Goal: Information Seeking & Learning: Check status

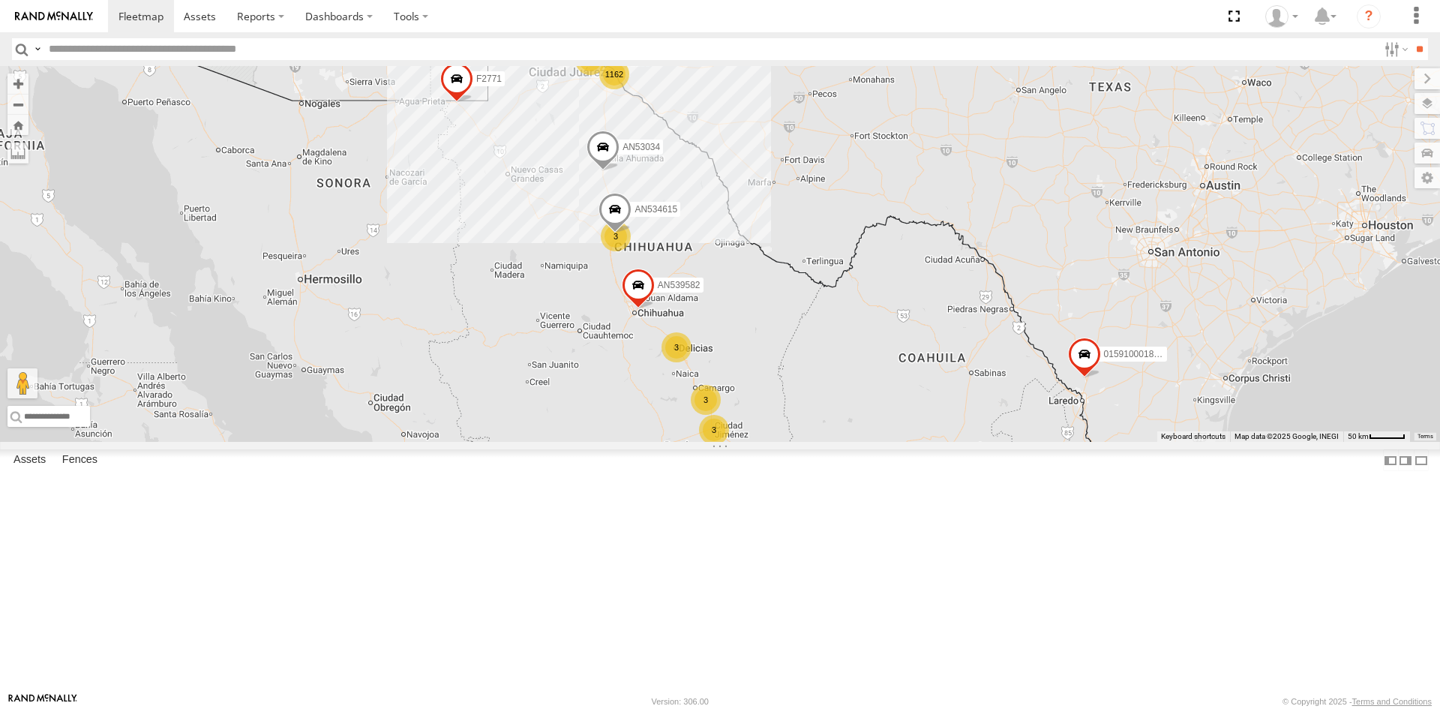
drag, startPoint x: 668, startPoint y: 457, endPoint x: 671, endPoint y: 577, distance: 120.8
click at [671, 442] on div "015910001975823 AN535203 AN53034 015910001811580 F2771 1162 24 6 3 3 16 3 8 2 3…" at bounding box center [720, 254] width 1440 height 376
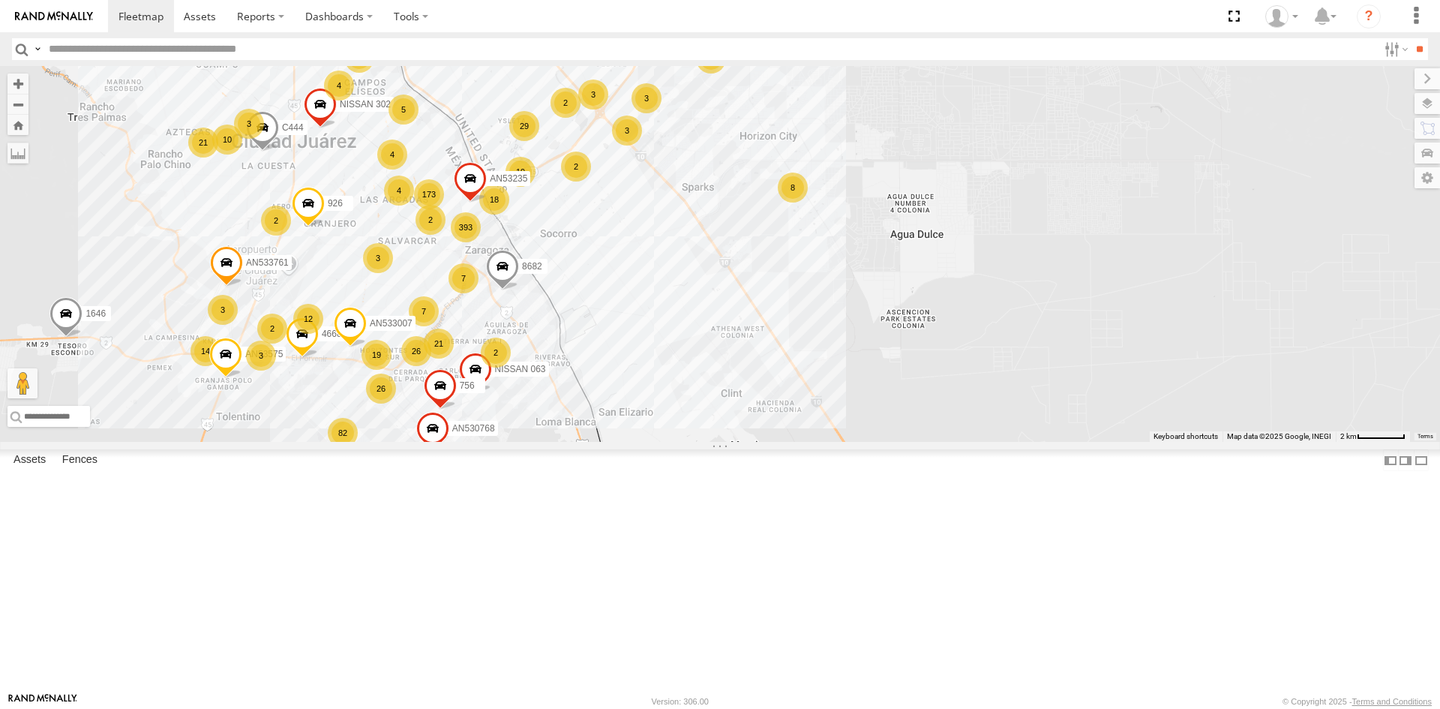
drag, startPoint x: 361, startPoint y: 322, endPoint x: 574, endPoint y: 535, distance: 301.2
click at [574, 442] on div "015910001975823 AN535203 AN53034 015910001811580 F2771 AN534615 AN530755 AN5395…" at bounding box center [720, 254] width 1440 height 376
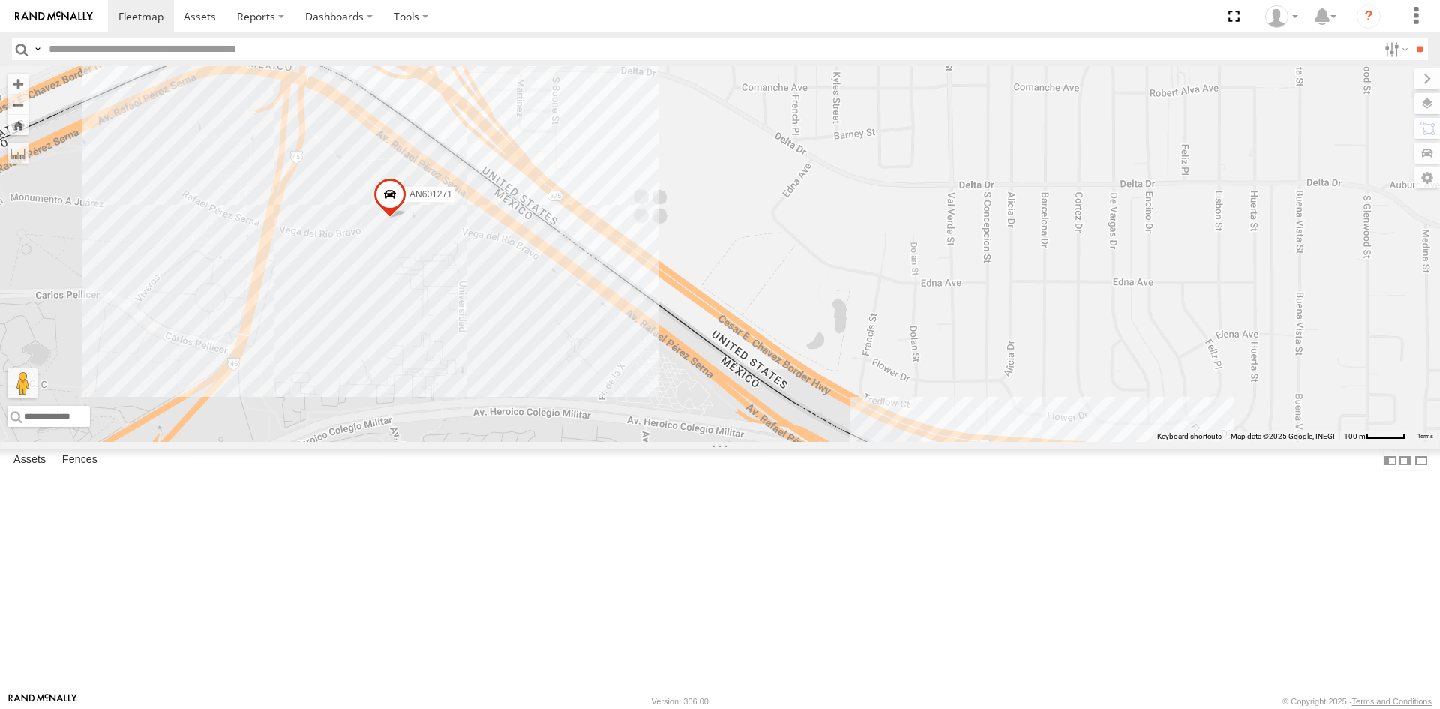
drag, startPoint x: 363, startPoint y: 381, endPoint x: 462, endPoint y: 221, distance: 187.9
click at [460, 223] on div "015910001975823 AN535203 AN53034 015910001811580 F2771 AN534615 AN530755 AN5395…" at bounding box center [720, 254] width 1440 height 376
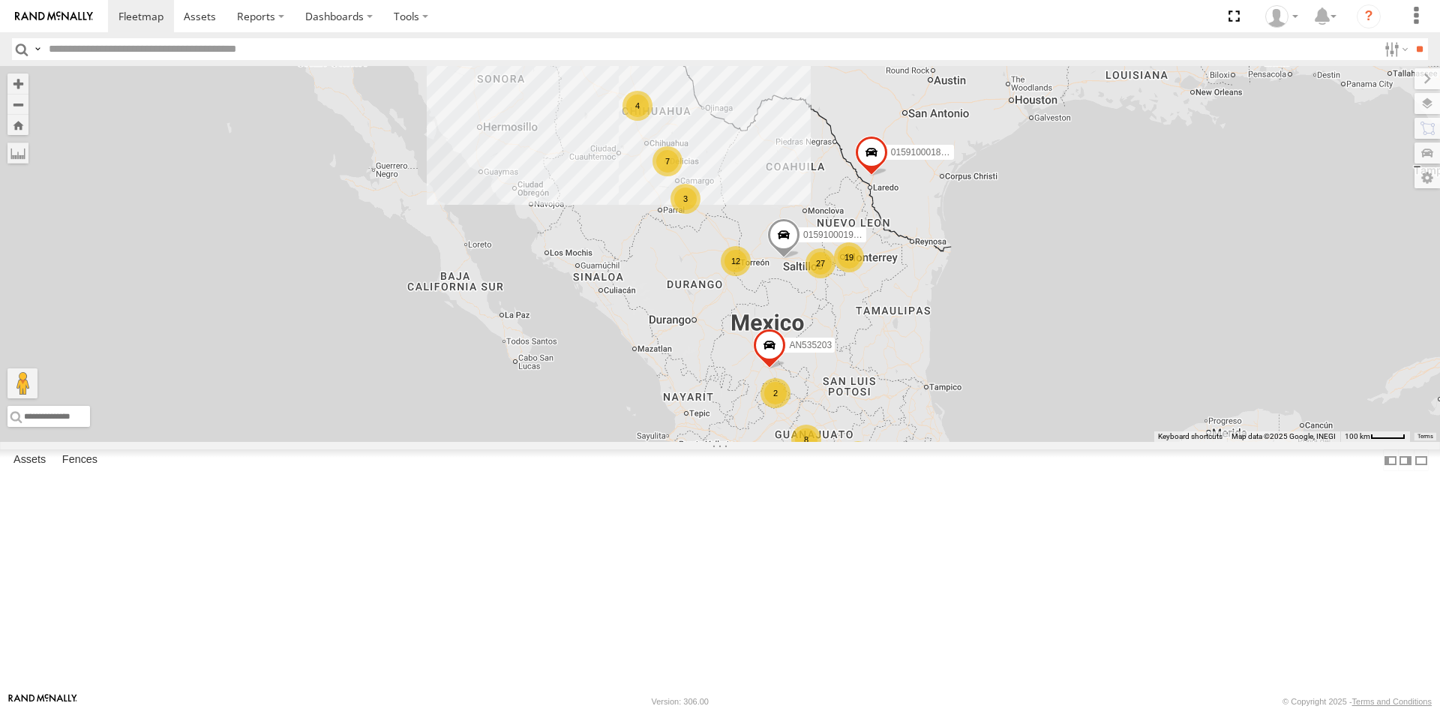
drag, startPoint x: 634, startPoint y: 211, endPoint x: 628, endPoint y: 297, distance: 86.5
click at [628, 299] on div "1193 8 015910001975823 27 4 7 19 3 2 12 AN535203 4 3 AN53034 015910001811580 2 …" at bounding box center [720, 254] width 1440 height 376
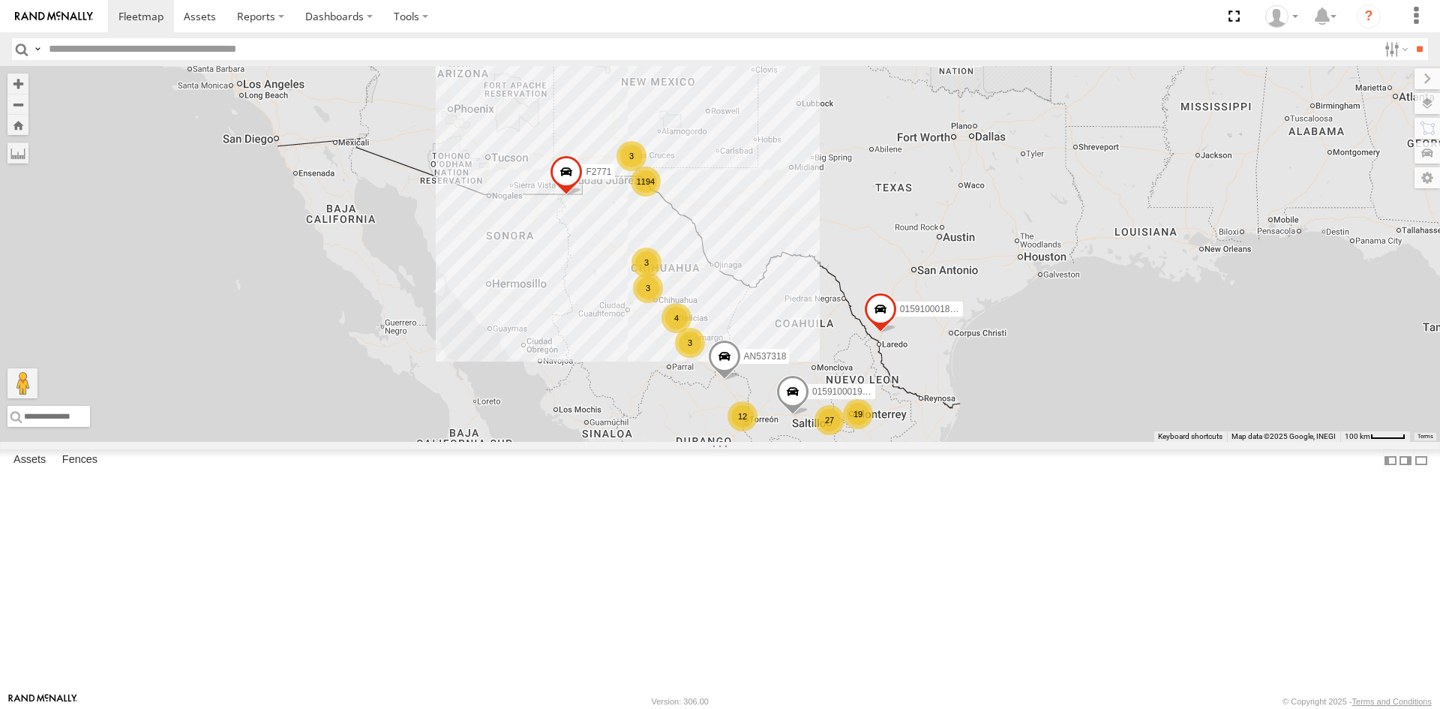
drag, startPoint x: 534, startPoint y: 331, endPoint x: 543, endPoint y: 492, distance: 160.7
click at [543, 442] on div "1194 8 015910001975823 27 4 4 19 3 2 12 AN535203 3 3 AN537318 015910001811580 3…" at bounding box center [720, 254] width 1440 height 376
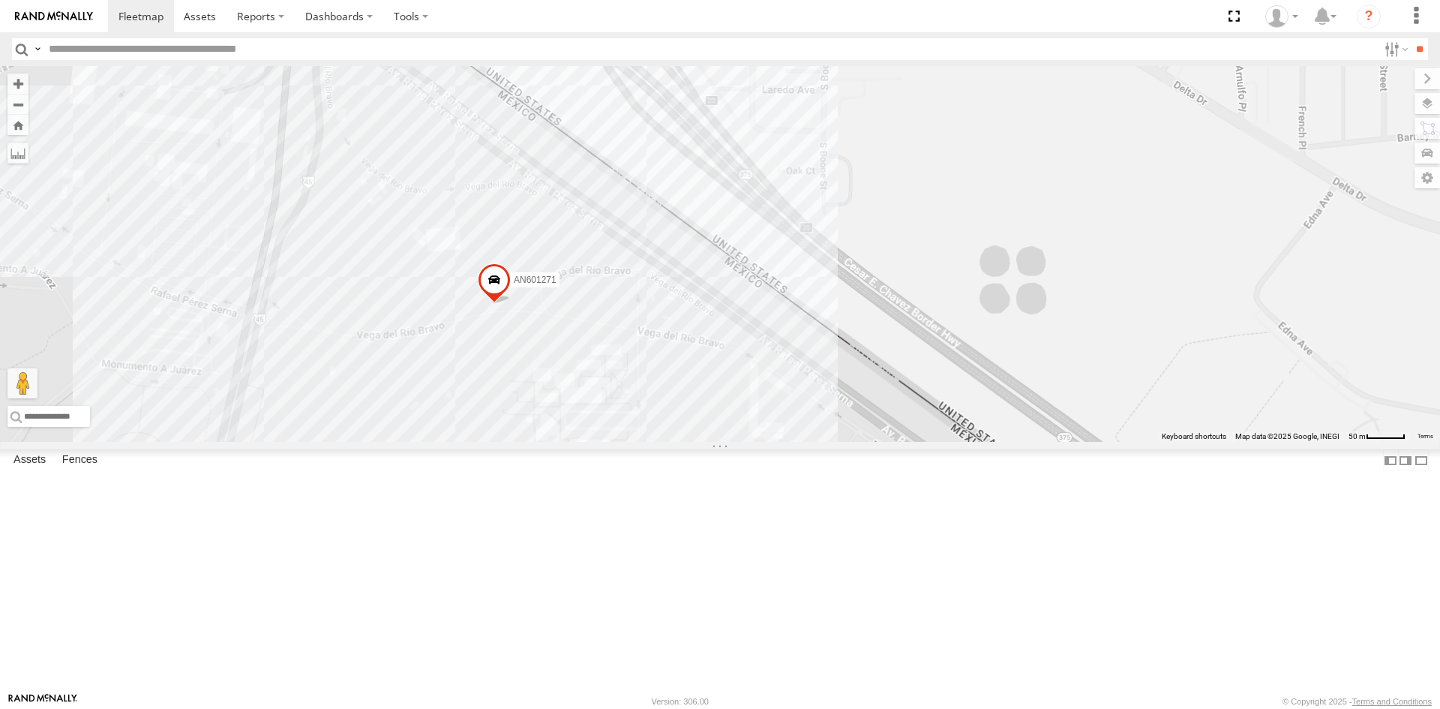
drag, startPoint x: 527, startPoint y: 490, endPoint x: 404, endPoint y: 217, distance: 299.4
click at [410, 232] on div "015910001975823 AN535203 AN537318 015910001811580 F2771 3489 AN53034 AN5310637 …" at bounding box center [720, 254] width 1440 height 376
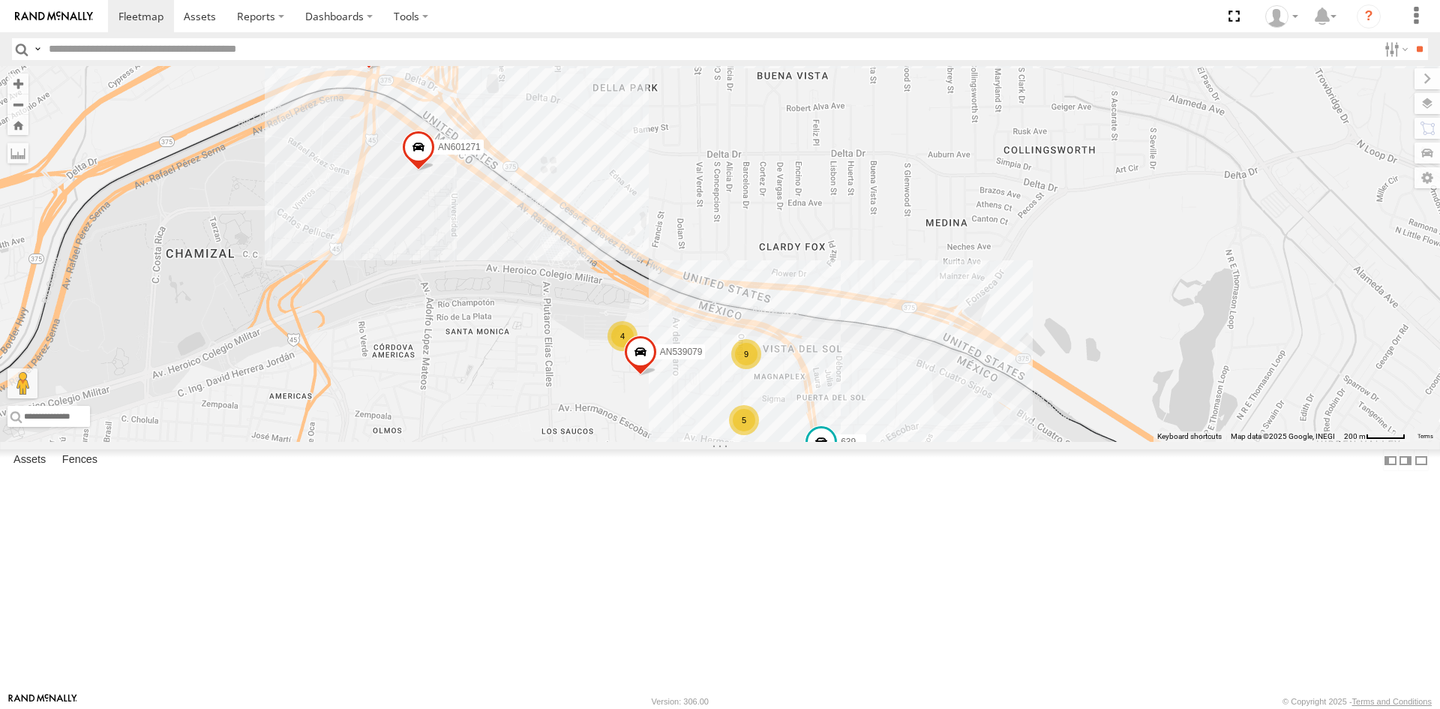
drag, startPoint x: 451, startPoint y: 323, endPoint x: 468, endPoint y: 364, distance: 44.0
click at [466, 363] on div "015910001975823 AN535203 AN537318 015910001811580 F2771 3489 AN53034 AN5310637 …" at bounding box center [720, 254] width 1440 height 376
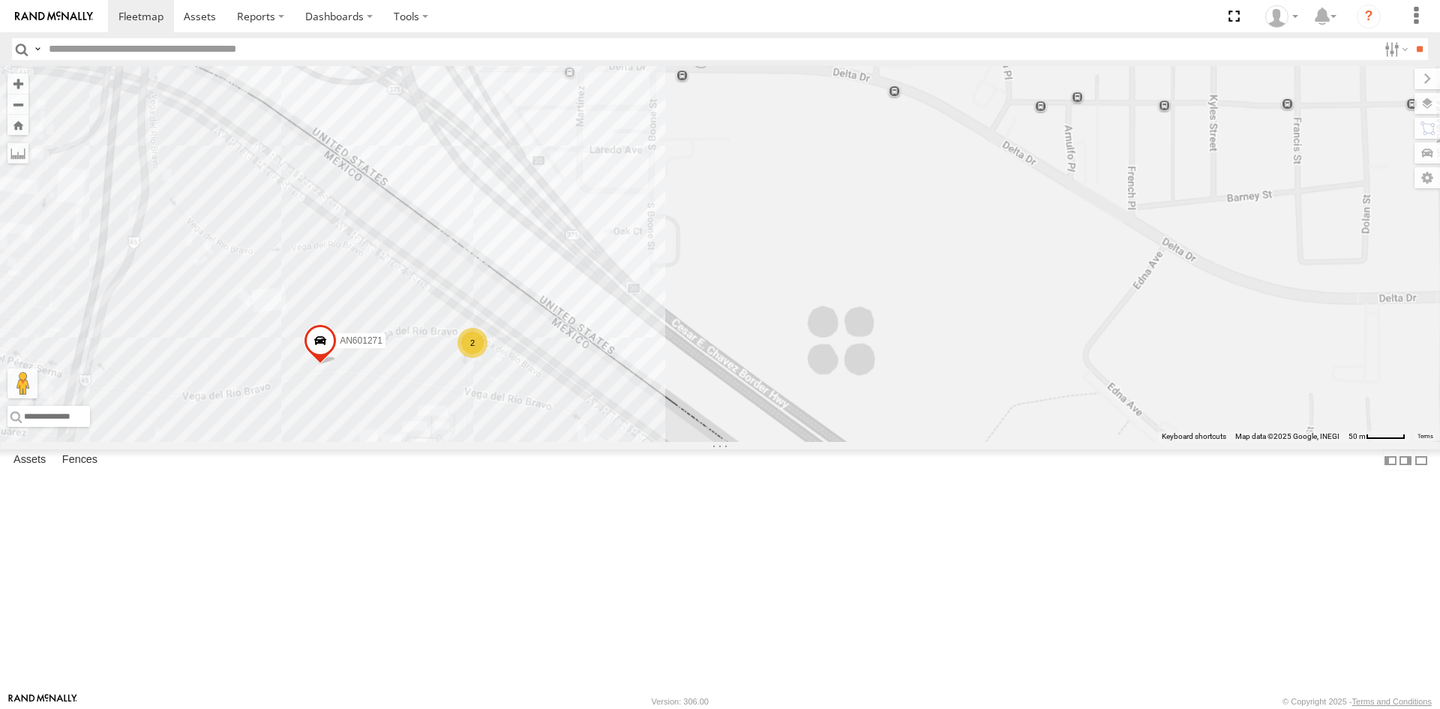
drag, startPoint x: 478, startPoint y: 544, endPoint x: 465, endPoint y: 358, distance: 185.7
click at [467, 371] on div "639 AN601271 2 AN601523" at bounding box center [720, 254] width 1440 height 376
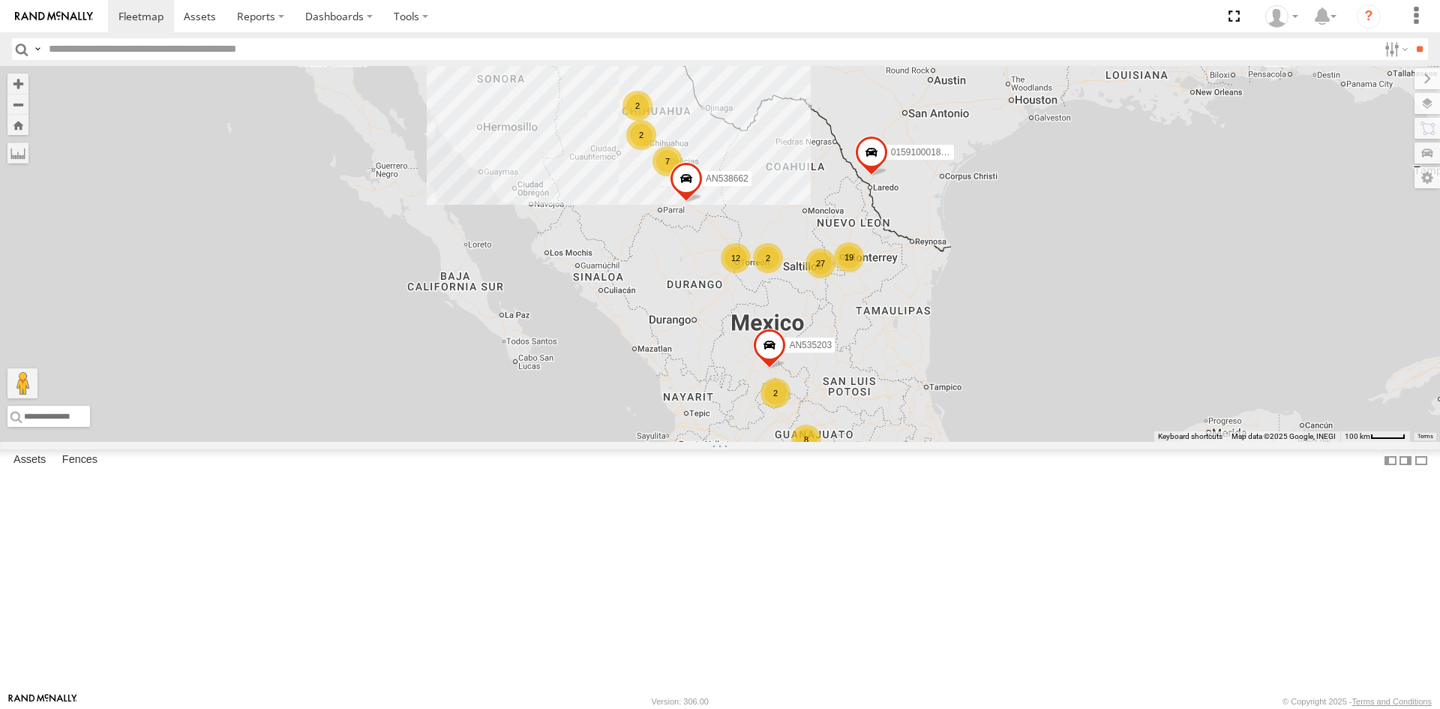
drag, startPoint x: 555, startPoint y: 334, endPoint x: 547, endPoint y: 382, distance: 47.8
click at [547, 382] on div "1194 8 2 27 4 7 19 3 2 12 AN535203 2 AN534615 015910001811580 2 2 F2771 AN538662" at bounding box center [720, 254] width 1440 height 376
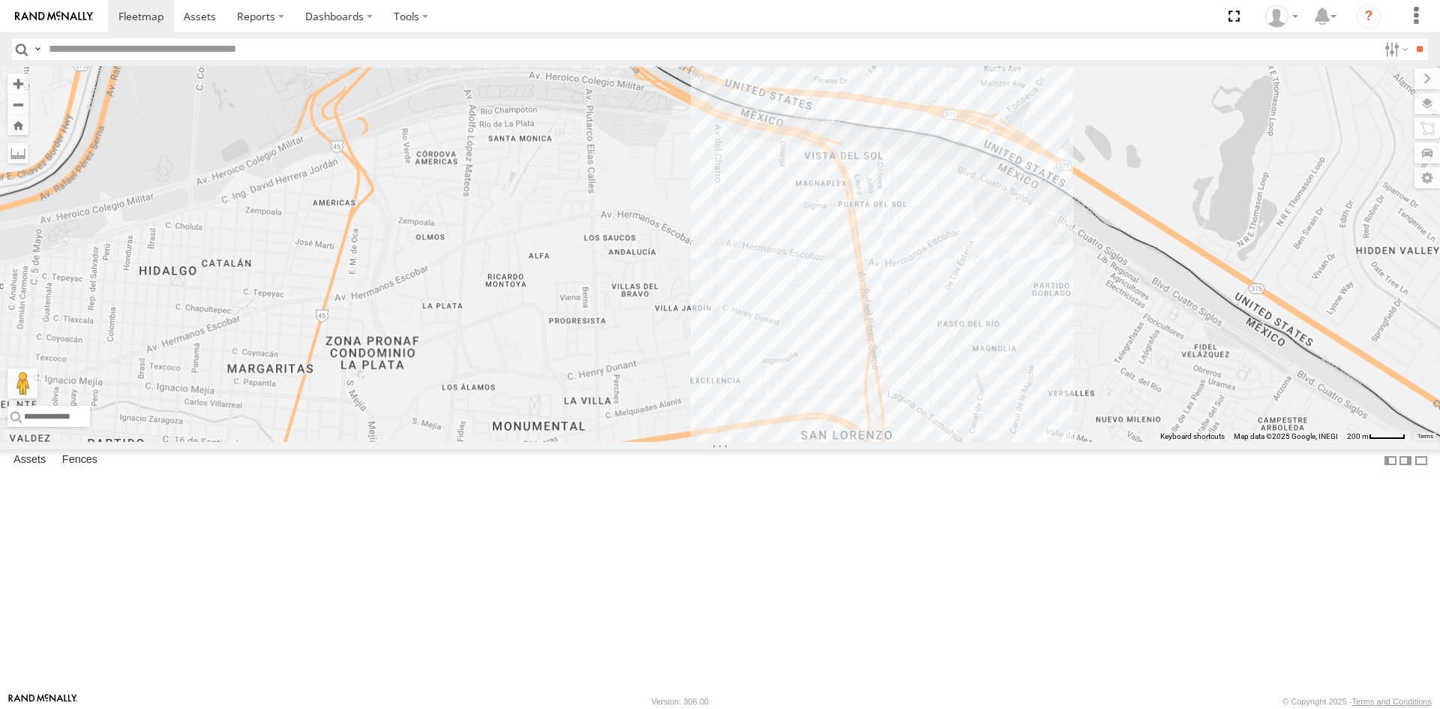
drag, startPoint x: 493, startPoint y: 205, endPoint x: 513, endPoint y: 400, distance: 195.2
click at [513, 400] on div "AN535203 AN534615 015910001811580 F2771 AN538662" at bounding box center [720, 254] width 1440 height 376
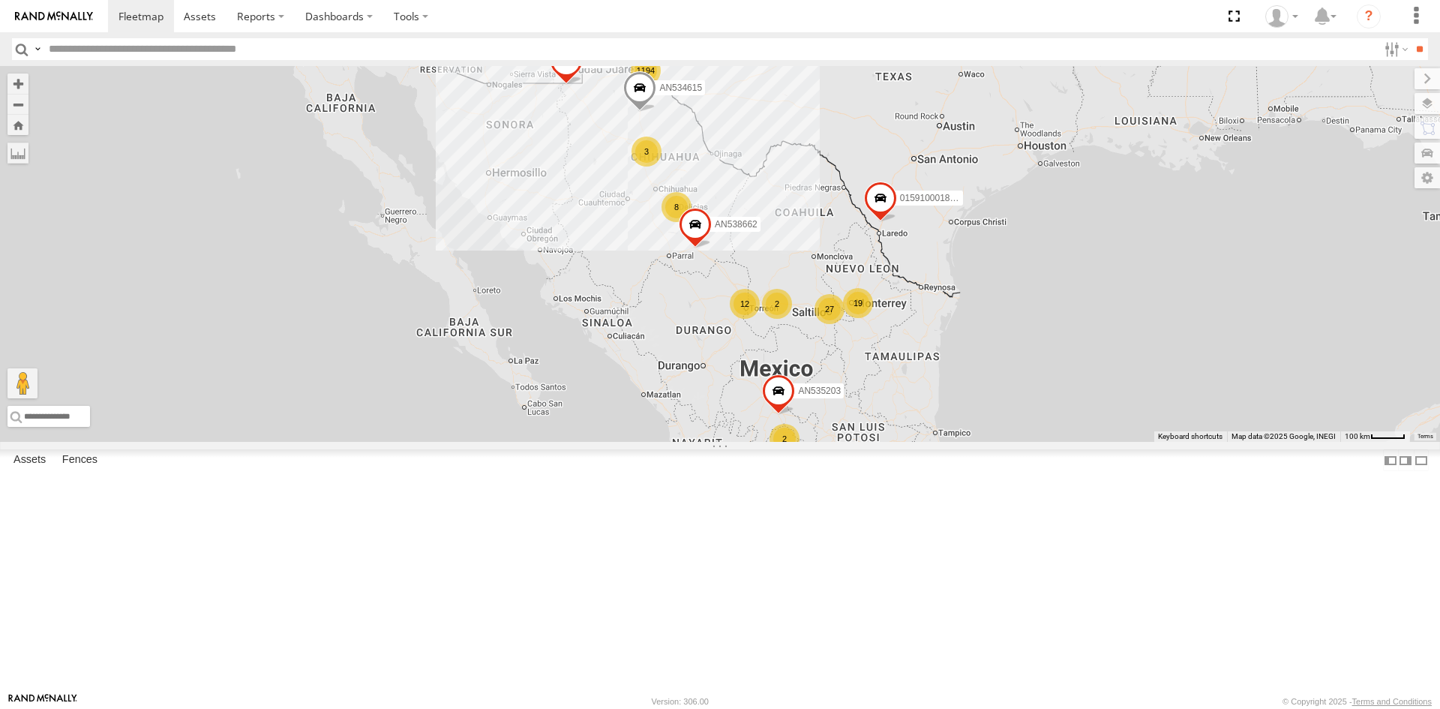
drag, startPoint x: 431, startPoint y: 289, endPoint x: 467, endPoint y: 325, distance: 50.9
click at [436, 376] on div "1194 8 2 27 4 8 19 3 2 12 AN535203 3 AN534615 015910001811580 2 F2771 AN538662" at bounding box center [720, 254] width 1440 height 376
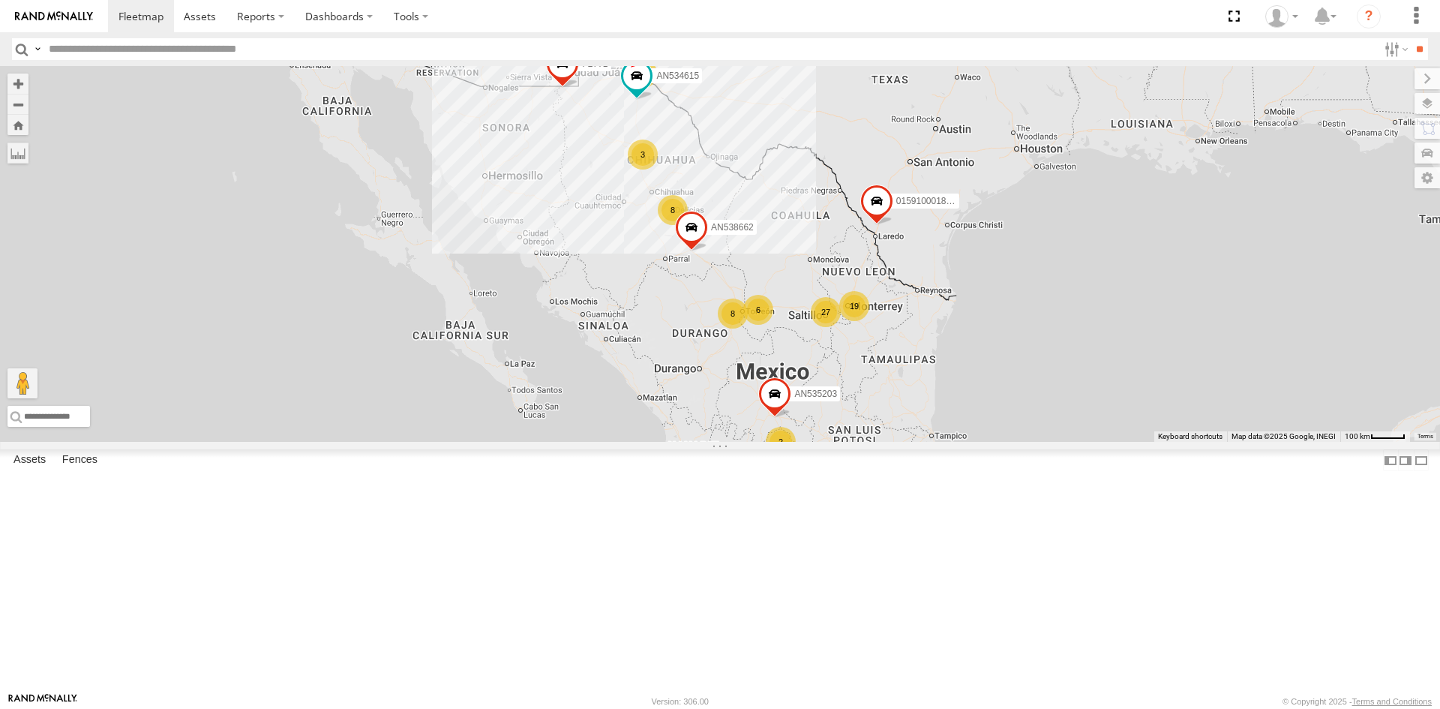
drag, startPoint x: 760, startPoint y: 320, endPoint x: 766, endPoint y: 394, distance: 73.7
click at [768, 402] on div "1194 8 6 27 4 8 19 3 2 AN535203 3 8 AN534615 015910001811580 2 F2771 AN538662" at bounding box center [720, 254] width 1440 height 376
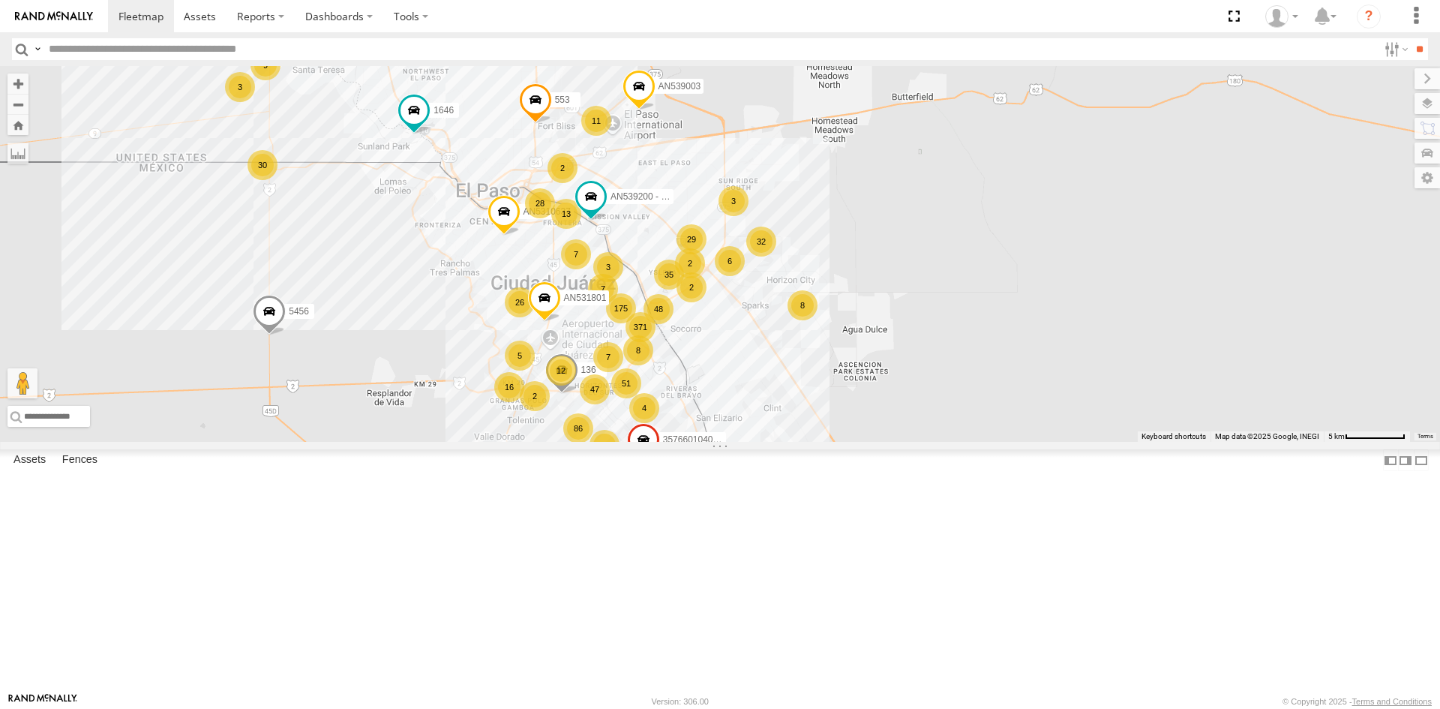
drag, startPoint x: 670, startPoint y: 304, endPoint x: 670, endPoint y: 290, distance: 14.2
click at [720, 254] on div "AN535203 AN534615 015910001811580 F2771 AN538662 AN534628 5456 AN5310637 1646 1…" at bounding box center [1440, 254] width 1440 height 0
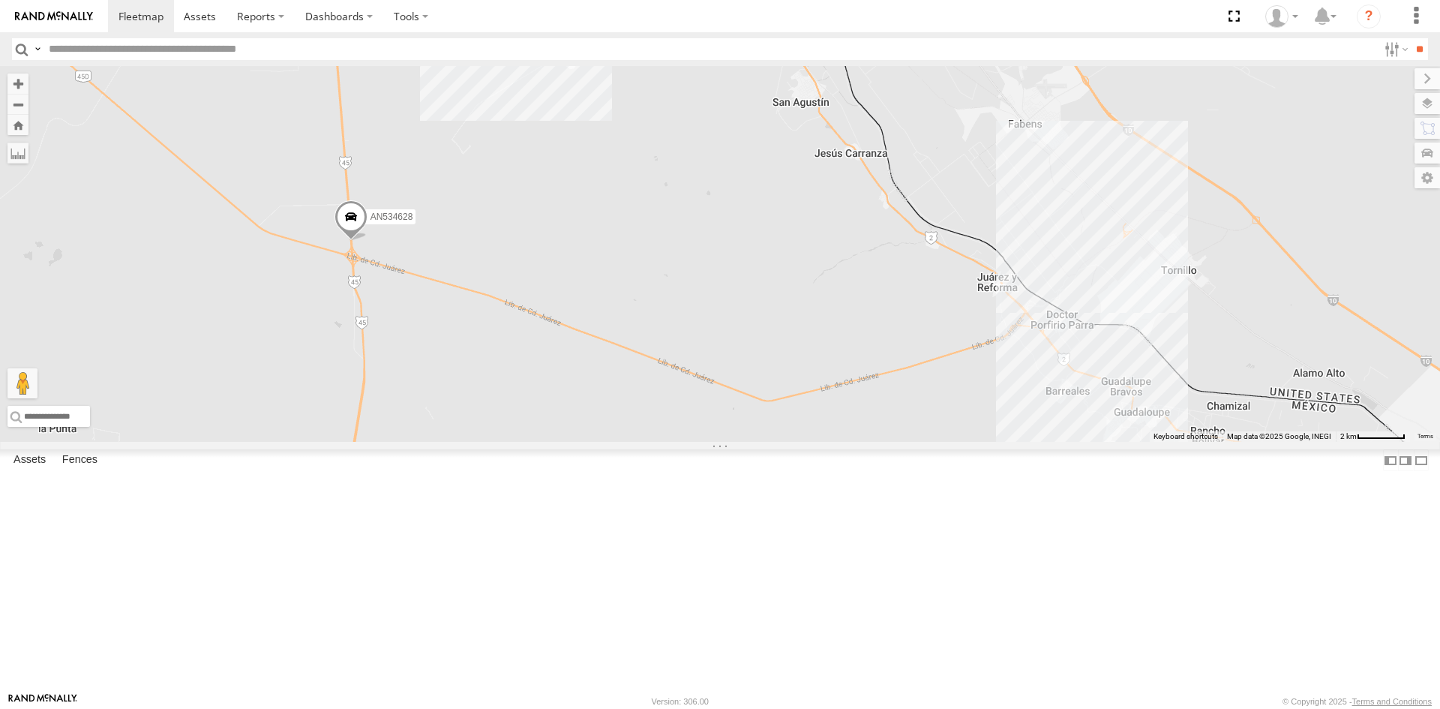
drag, startPoint x: 643, startPoint y: 337, endPoint x: 649, endPoint y: 510, distance: 172.6
click at [649, 442] on div "AN535203 AN534615 015910001811580 F2771 AN538662 AN534628 5456 AN5310637 1646 1…" at bounding box center [720, 254] width 1440 height 376
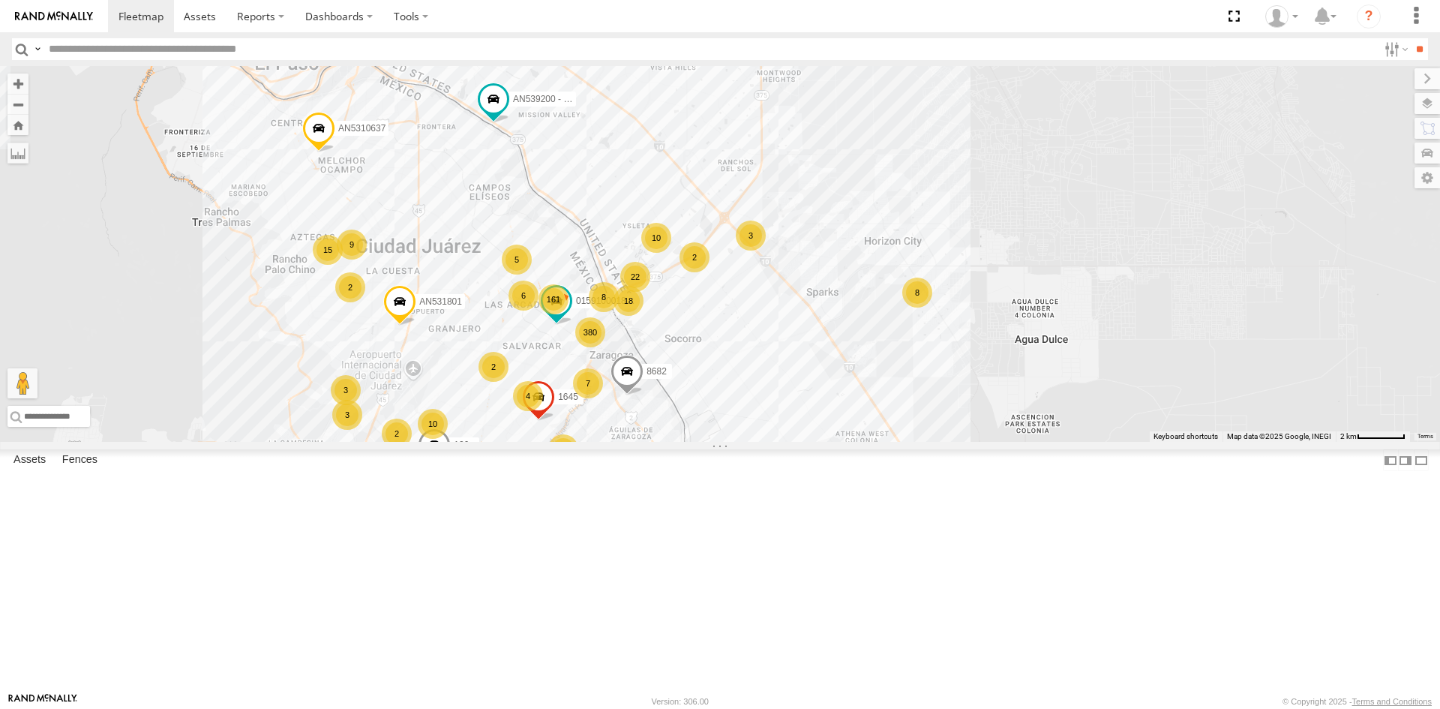
drag, startPoint x: 646, startPoint y: 252, endPoint x: 604, endPoint y: 544, distance: 294.7
click at [605, 442] on div "AN535203 AN534615 015910001811580 F2771 AN538662 AN534628 5456 AN5310637 1646 1…" at bounding box center [720, 254] width 1440 height 376
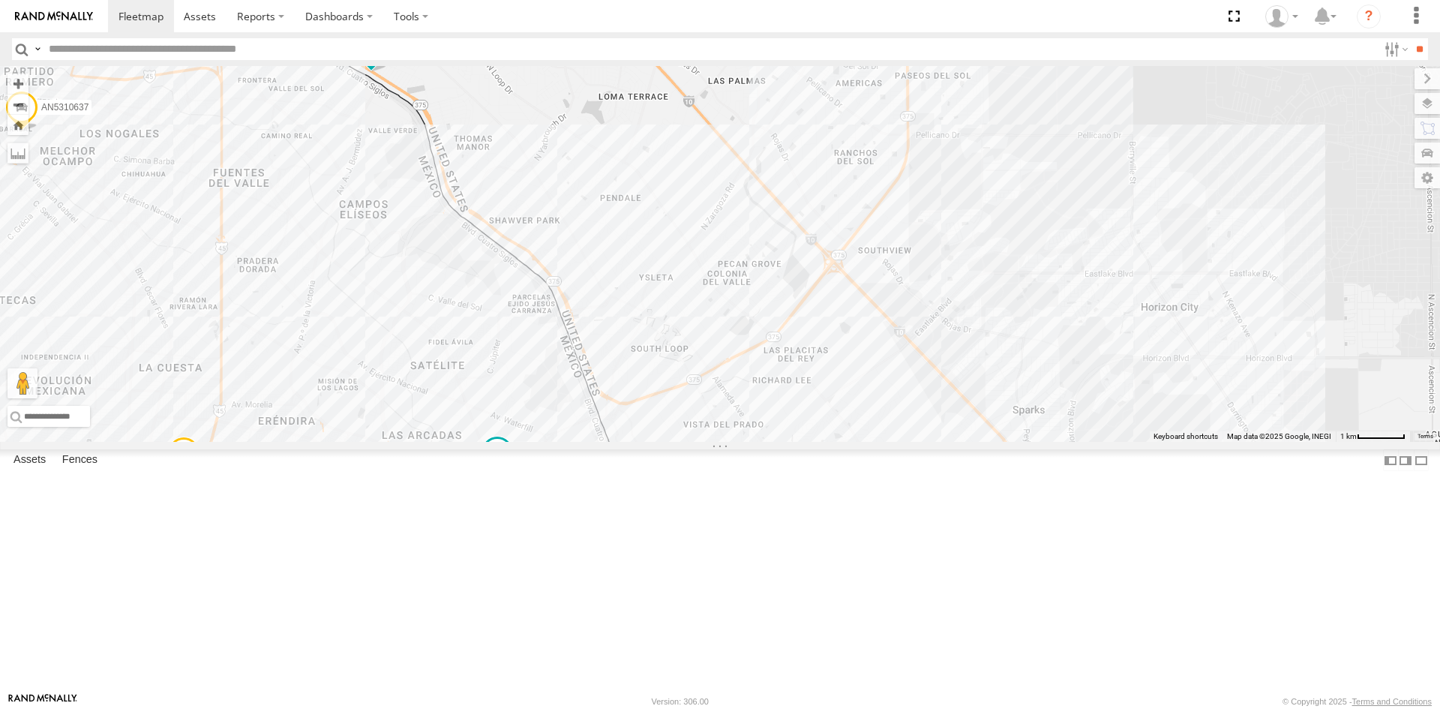
drag, startPoint x: 607, startPoint y: 457, endPoint x: 606, endPoint y: 318, distance: 138.7
click at [606, 319] on div "AN535203 AN534615 015910001811580 F2771 AN538662 AN534628 5456 AN5310637 1646 1…" at bounding box center [720, 254] width 1440 height 376
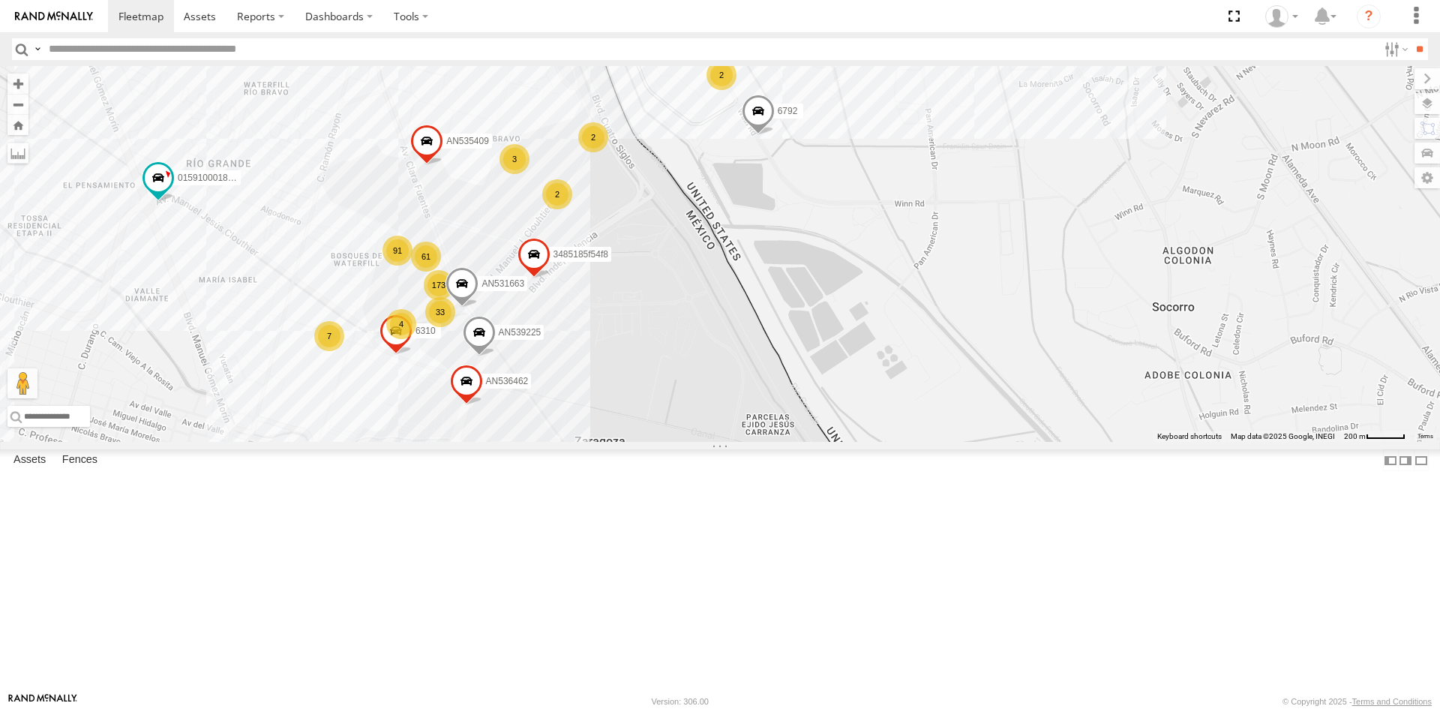
drag, startPoint x: 623, startPoint y: 408, endPoint x: 627, endPoint y: 461, distance: 53.4
click at [627, 442] on div "AN535203 AN534615 015910001811580 F2771 AN538662 AN534628 5456 AN5310637 1646 1…" at bounding box center [720, 254] width 1440 height 376
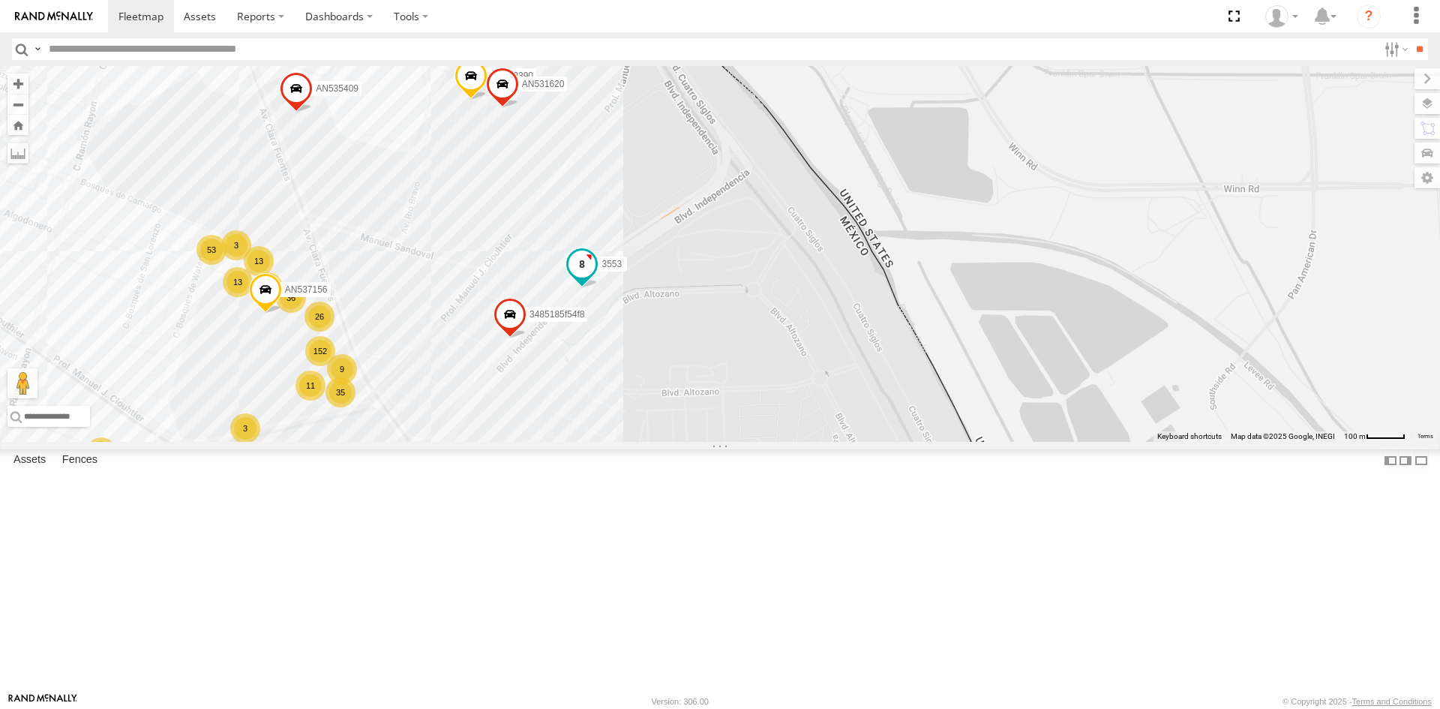
drag, startPoint x: 607, startPoint y: 259, endPoint x: 636, endPoint y: 466, distance: 209.8
click at [627, 271] on label "3553" at bounding box center [607, 263] width 37 height 15
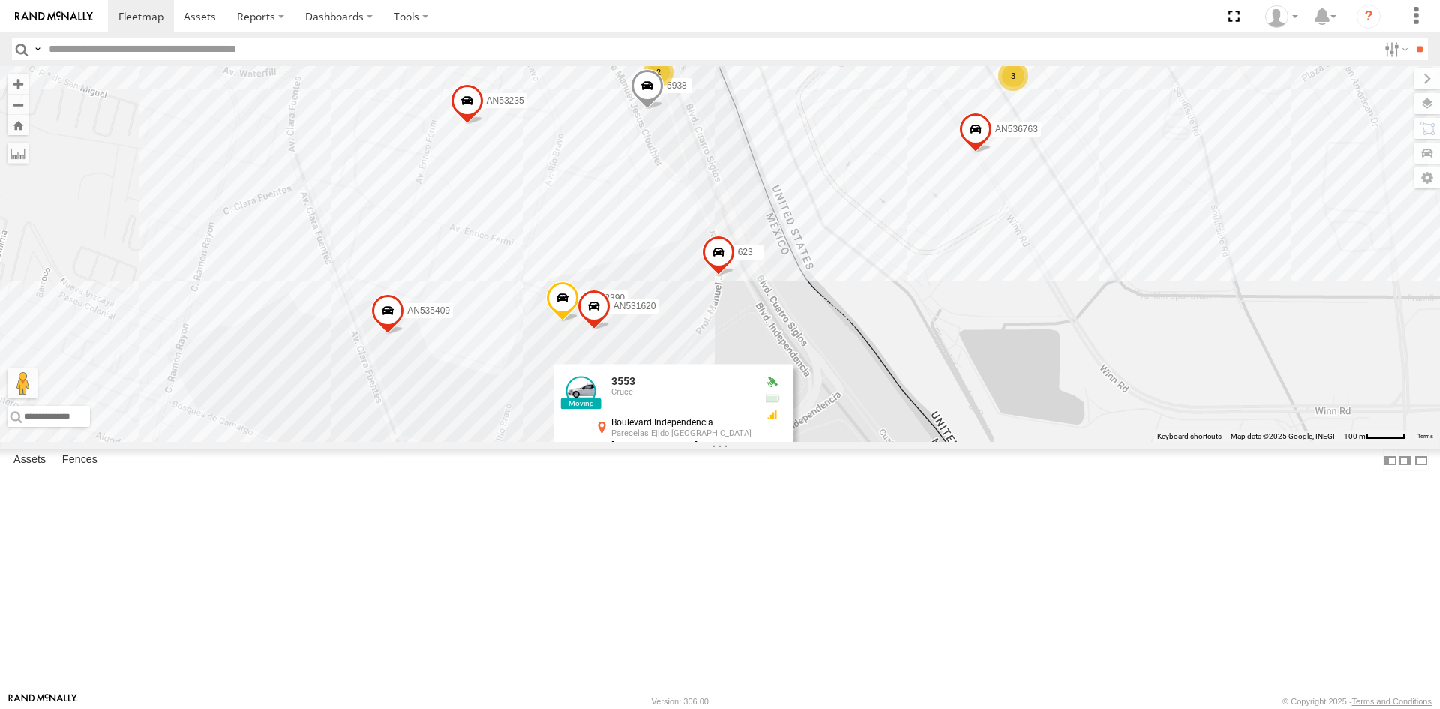
drag, startPoint x: 685, startPoint y: 338, endPoint x: 765, endPoint y: 463, distance: 148.3
click at [765, 442] on div "015910001975823 AN535203 AN53034 015910001811580 F2771 AN53617 AN53575 NISSAN 0…" at bounding box center [720, 254] width 1440 height 376
click at [829, 427] on div "015910001975823 AN535203 AN53034 015910001811580 F2771 AN53617 AN53575 NISSAN 0…" at bounding box center [720, 254] width 1440 height 376
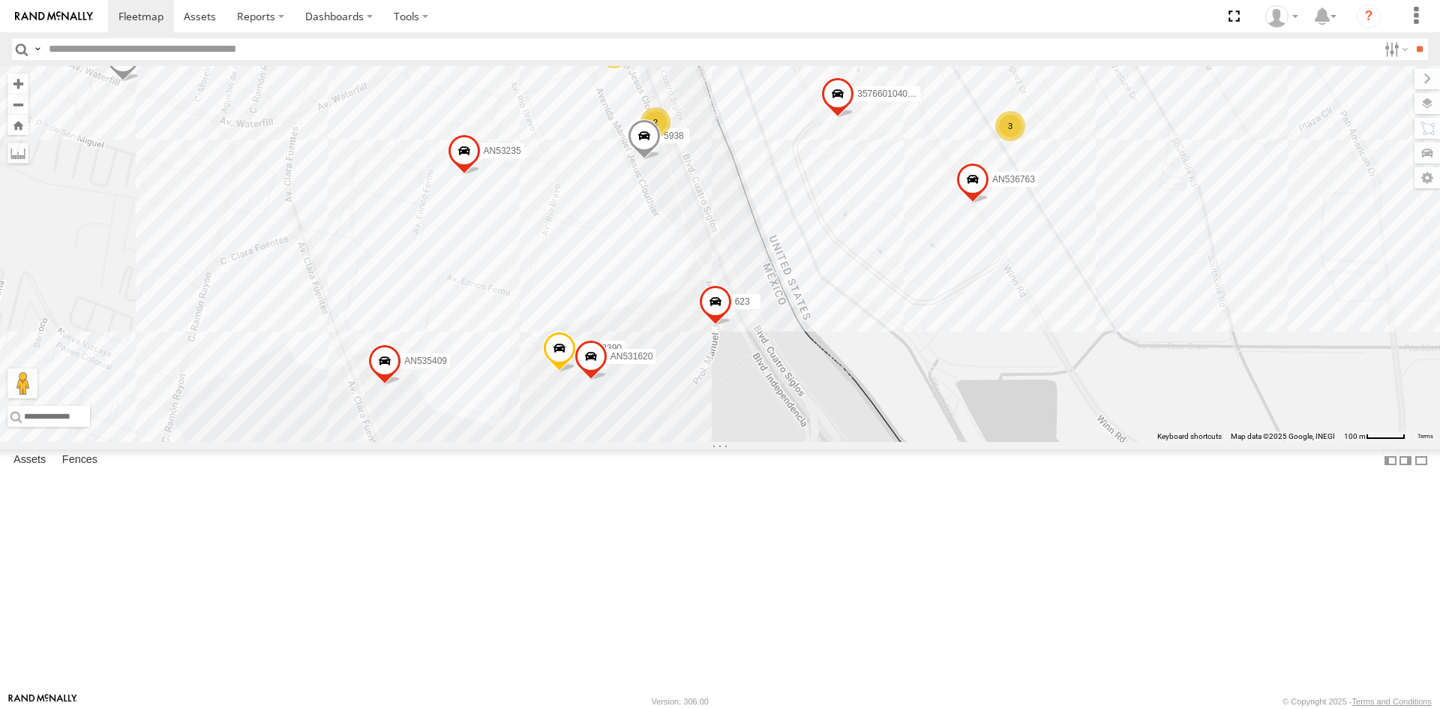
drag, startPoint x: 827, startPoint y: 416, endPoint x: 823, endPoint y: 469, distance: 52.6
click at [823, 442] on div "015910001975823 AN535203 AN53034 015910001811580 F2771 AN53617 AN53575 NISSAN 0…" at bounding box center [720, 254] width 1440 height 376
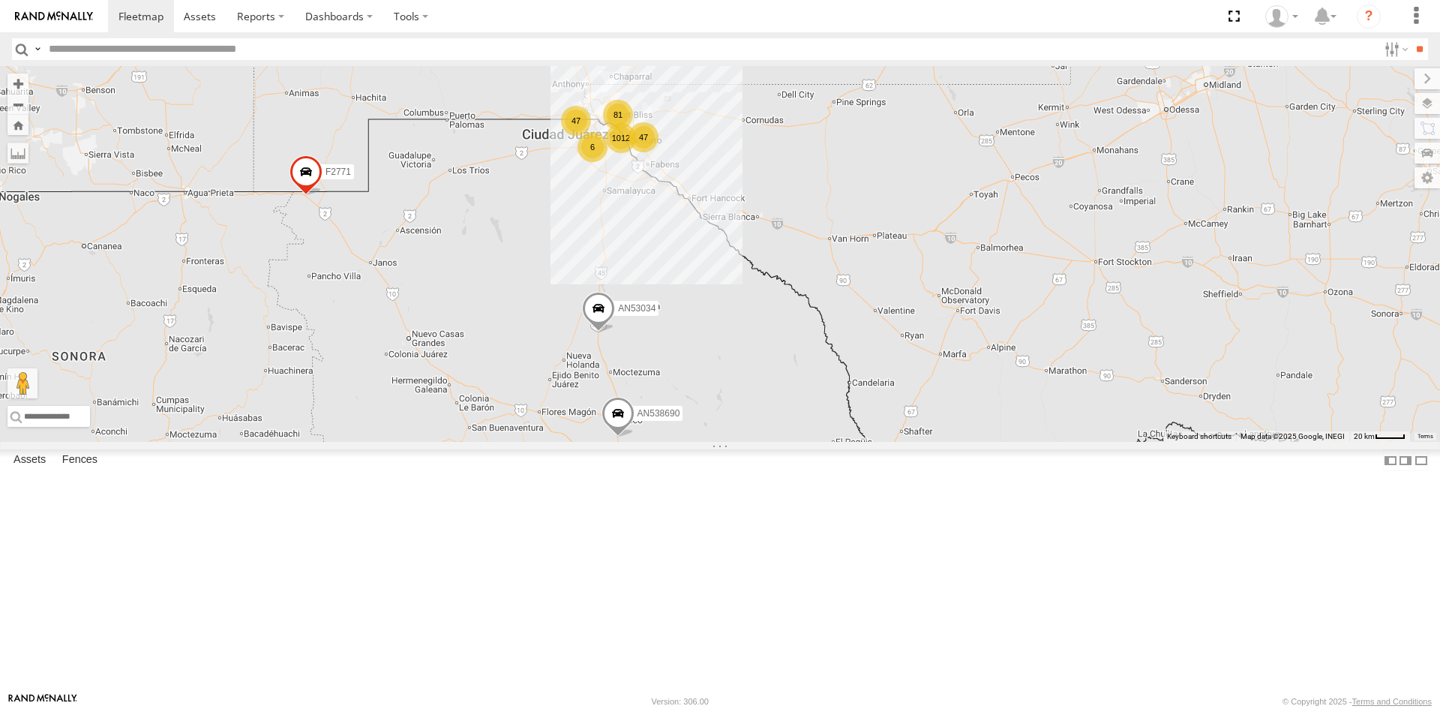
drag, startPoint x: 667, startPoint y: 154, endPoint x: 696, endPoint y: 247, distance: 97.3
click at [696, 247] on div "015910001975823 AN535203 AN53034 015910001811580 F2771 1012 81 47 47 3 3 6 AN53…" at bounding box center [720, 254] width 1440 height 376
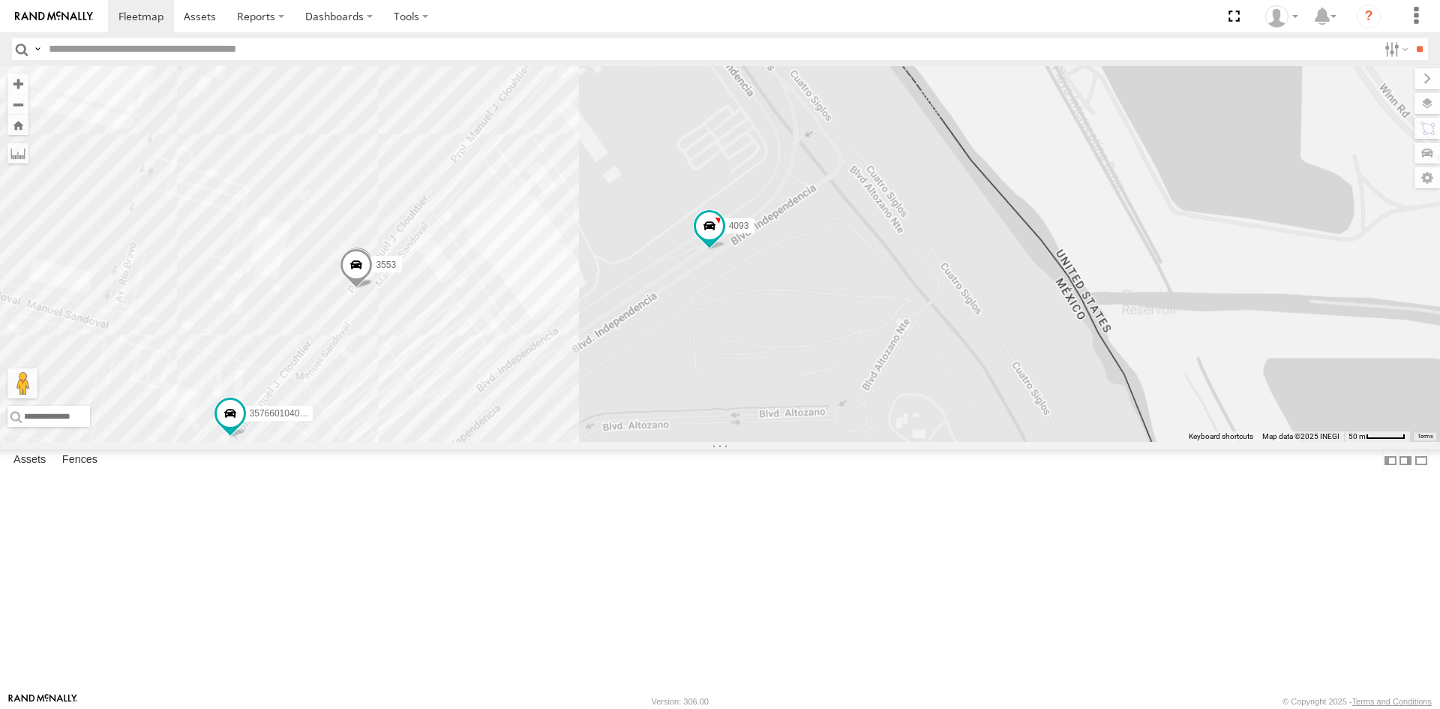
drag, startPoint x: 487, startPoint y: 354, endPoint x: 500, endPoint y: 421, distance: 68.7
click at [493, 410] on div "015910001975823 AN535203 AN53034 015910001811580 F2771 AN53617 NISSAN 063 AN531…" at bounding box center [720, 254] width 1440 height 376
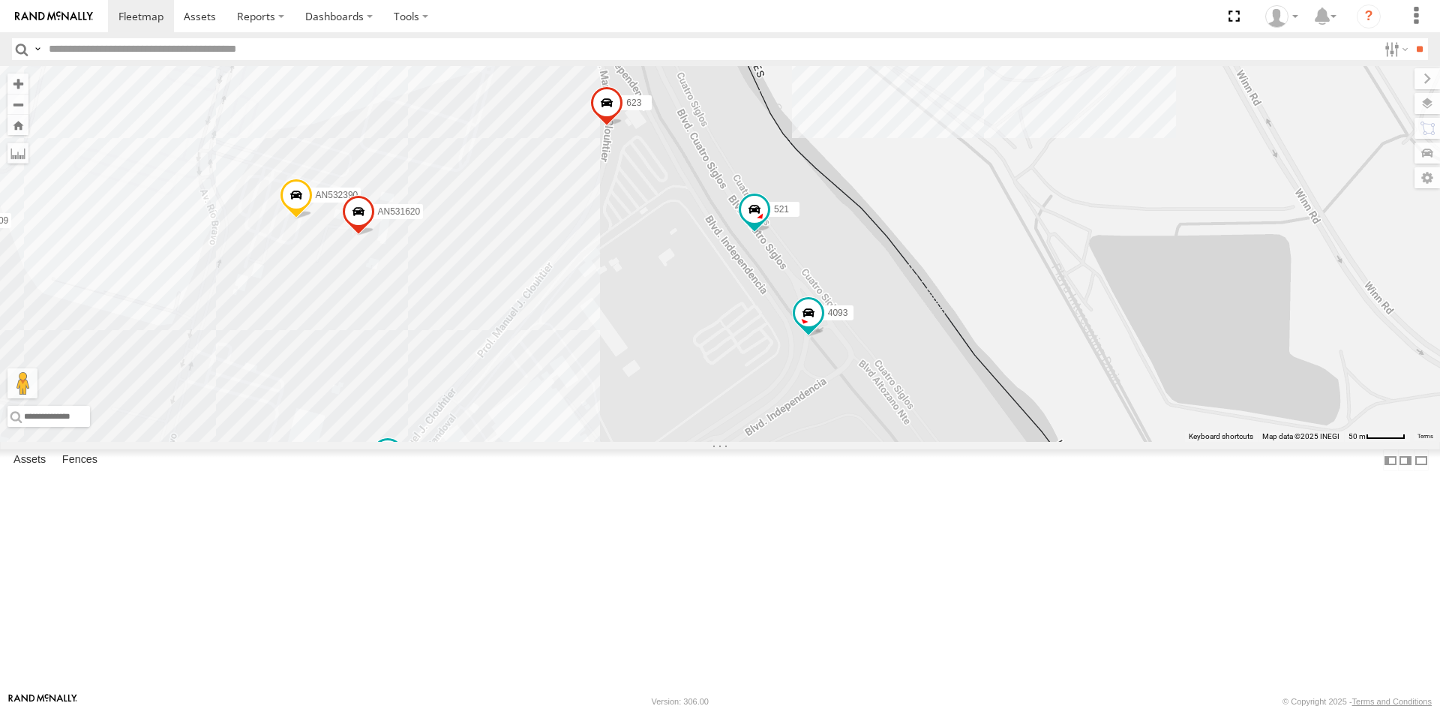
drag, startPoint x: 494, startPoint y: 499, endPoint x: 511, endPoint y: 414, distance: 87.1
click at [511, 414] on div "015910001975823 AN535203 AN53034 015910001811580 F2771 AN53617 NISSAN 063 AN531…" at bounding box center [720, 254] width 1440 height 376
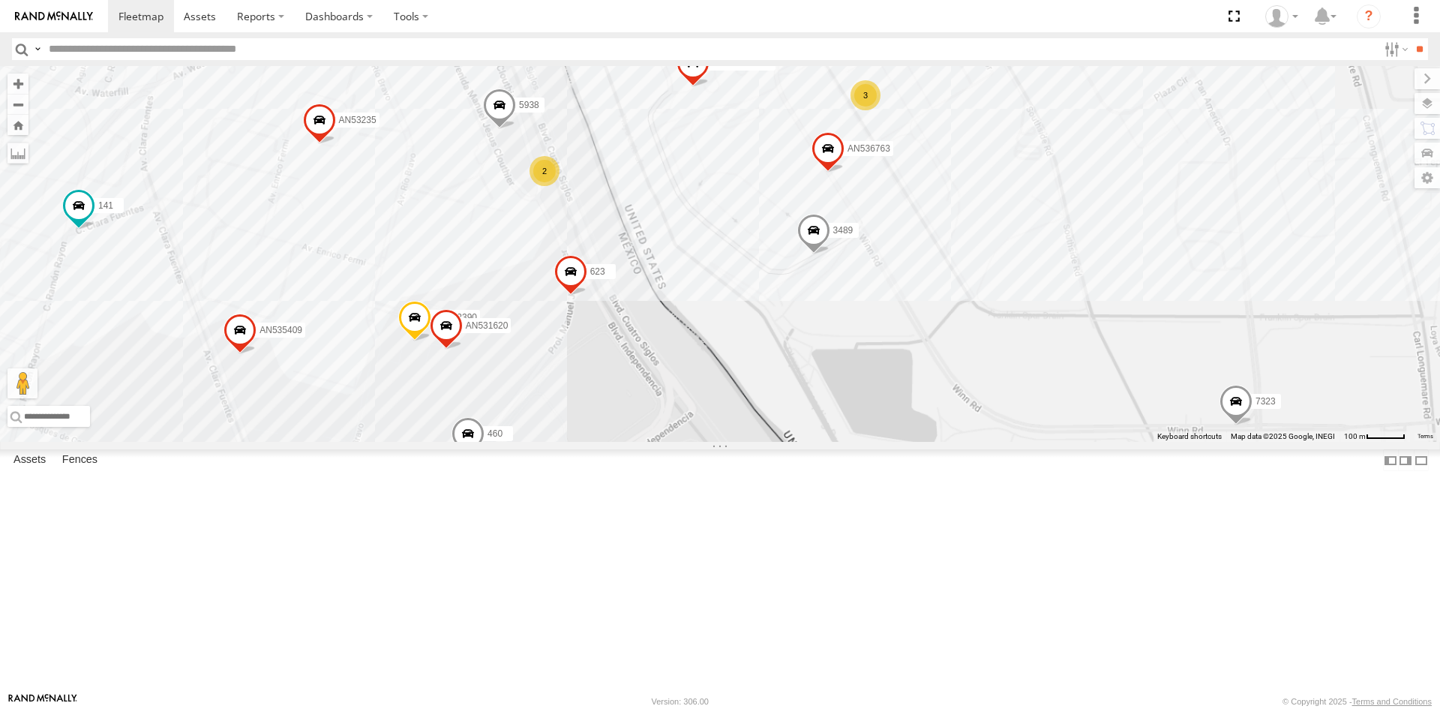
drag, startPoint x: 581, startPoint y: 408, endPoint x: 546, endPoint y: 521, distance: 118.6
click at [546, 442] on div "AN532390 3489 AN535409 623 460 AN531620 35 22 13 154 23 53 357660104096649 38 1…" at bounding box center [720, 254] width 1440 height 376
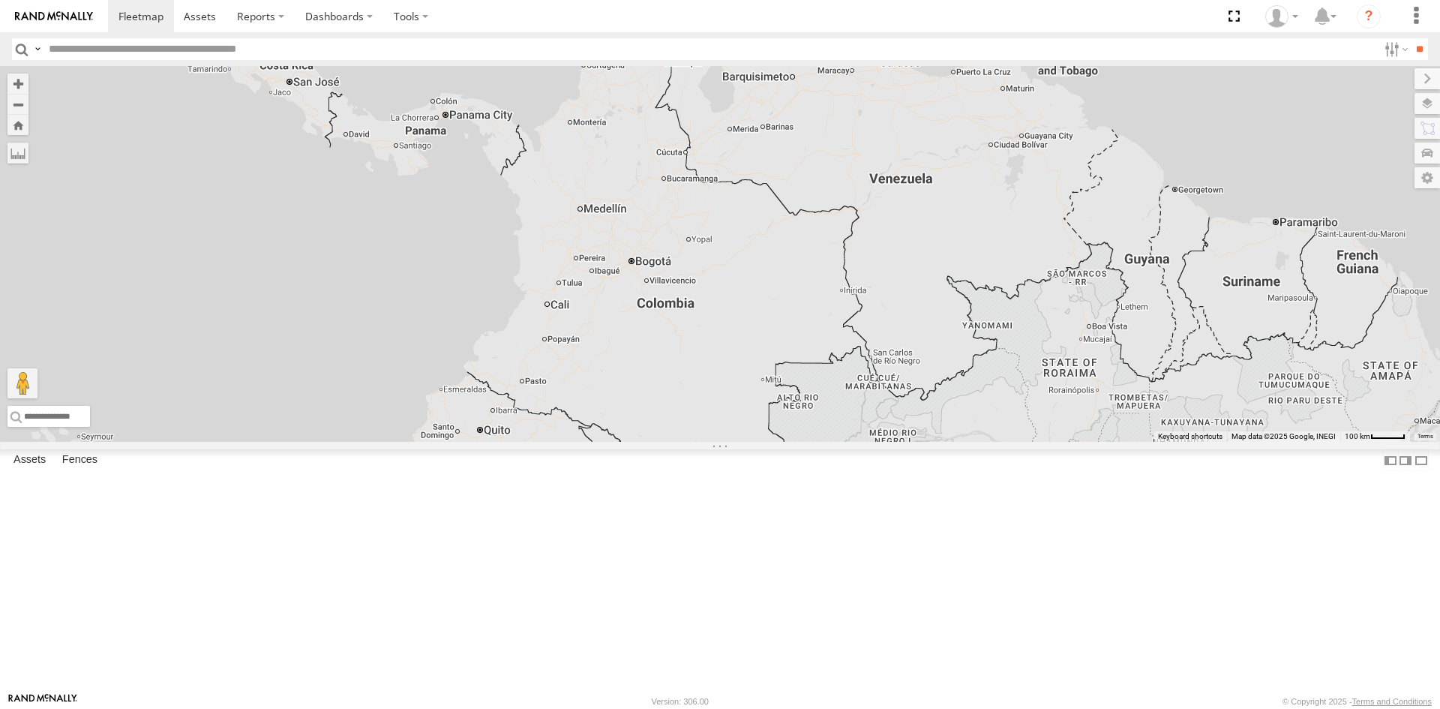
drag, startPoint x: -381, startPoint y: -275, endPoint x: -250, endPoint y: -1, distance: 304.2
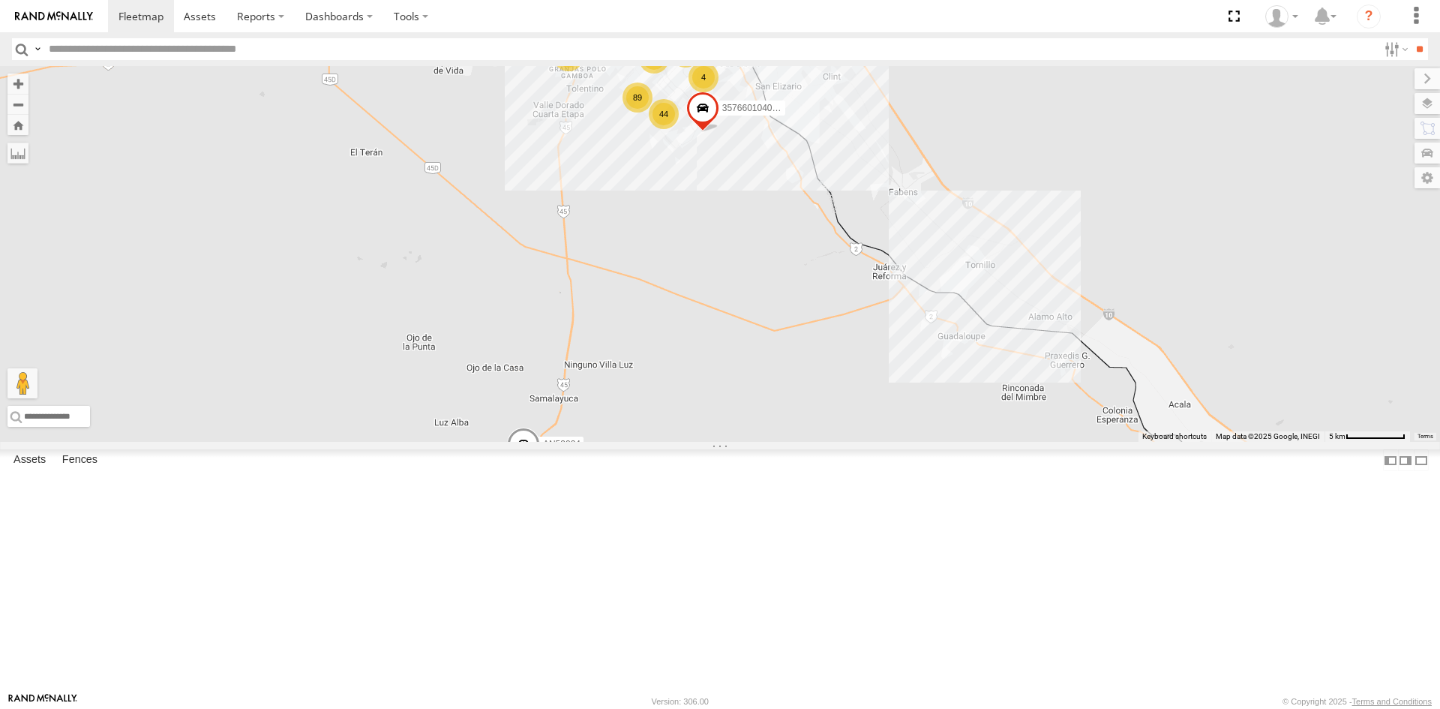
drag, startPoint x: 797, startPoint y: 217, endPoint x: 771, endPoint y: 313, distance: 99.5
click at [773, 312] on div "015910001975823 AN535203 AN537318 015910001811580 F2771 AN53034 AN534615 AN5386…" at bounding box center [720, 254] width 1440 height 376
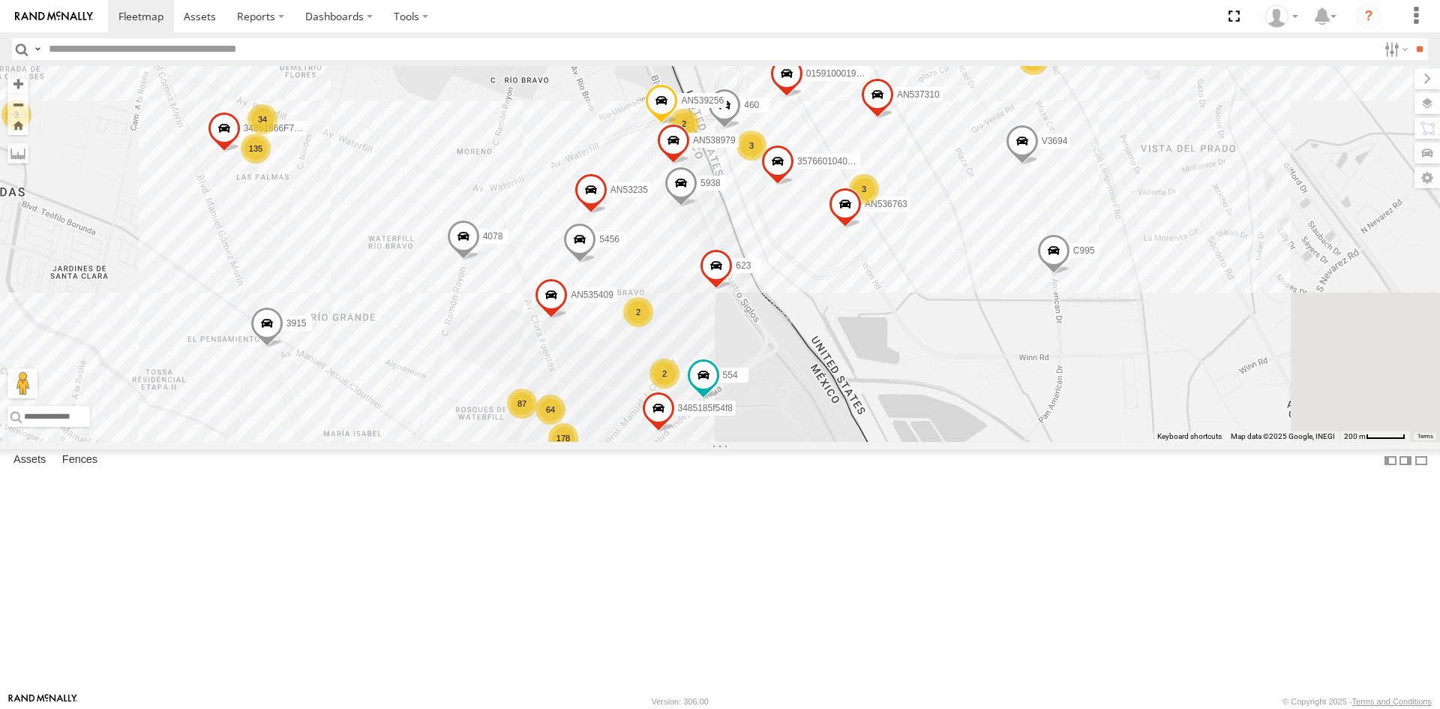
drag, startPoint x: 851, startPoint y: 493, endPoint x: 633, endPoint y: 361, distance: 255.0
click at [633, 363] on div "015910001975823 AN535203 AN537318 015910001811580 F2771 AN53034 AN534615 AN5386…" at bounding box center [720, 254] width 1440 height 376
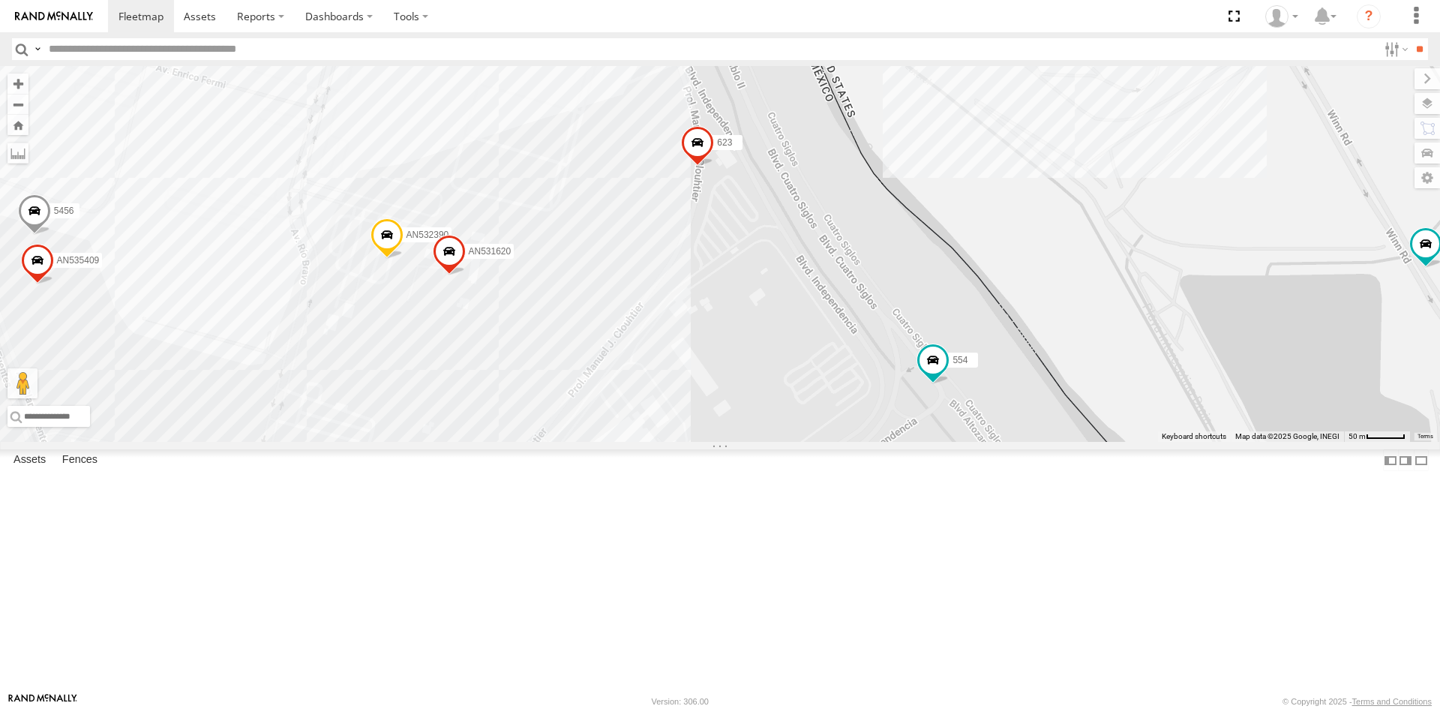
drag, startPoint x: 547, startPoint y: 507, endPoint x: 592, endPoint y: 601, distance: 104.7
click at [592, 442] on div "112 015910001918898 AN536763 AN535635 c145 587 AN536462 005 357660104095757 AN5…" at bounding box center [720, 254] width 1440 height 376
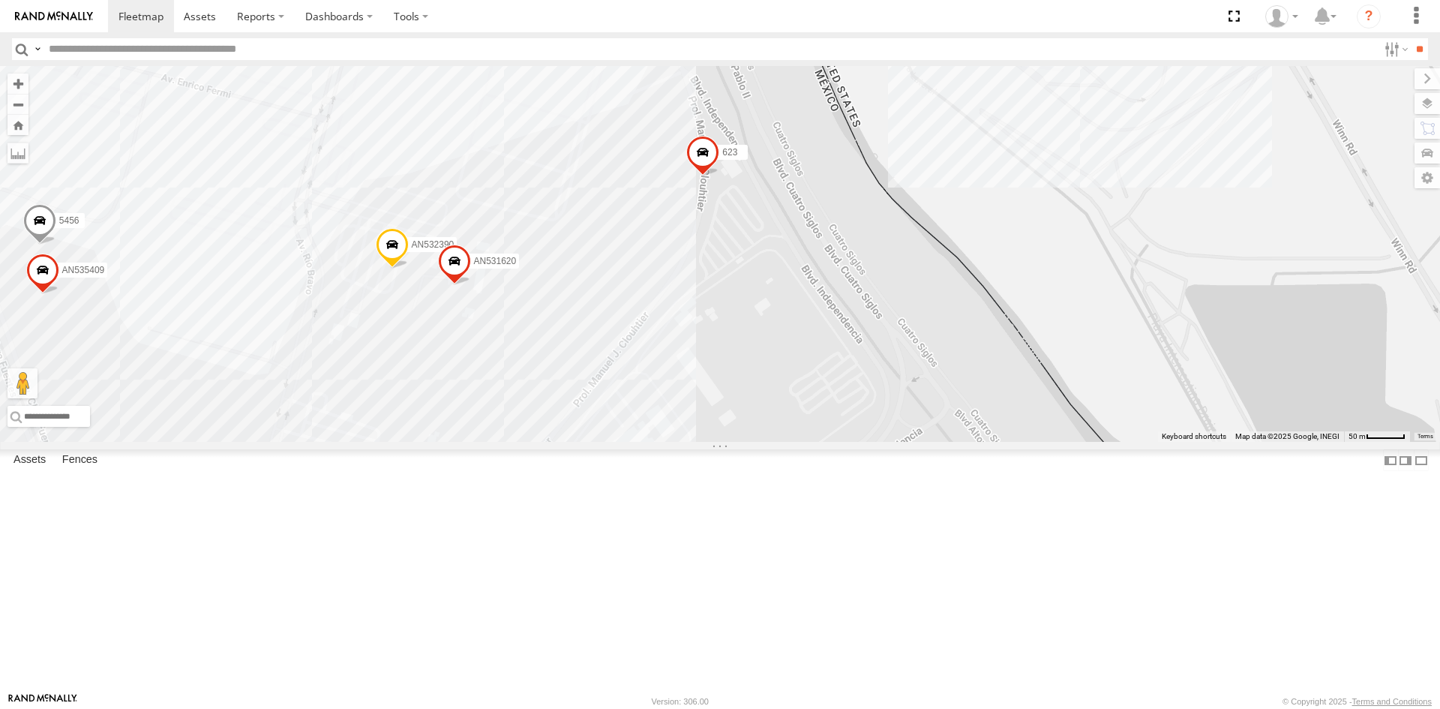
drag, startPoint x: 571, startPoint y: 548, endPoint x: 600, endPoint y: 466, distance: 86.8
click at [600, 442] on div "112 015910001918898 AN536763 AN535635 c145 587 AN536462 005 357660104095757 AN5…" at bounding box center [720, 254] width 1440 height 376
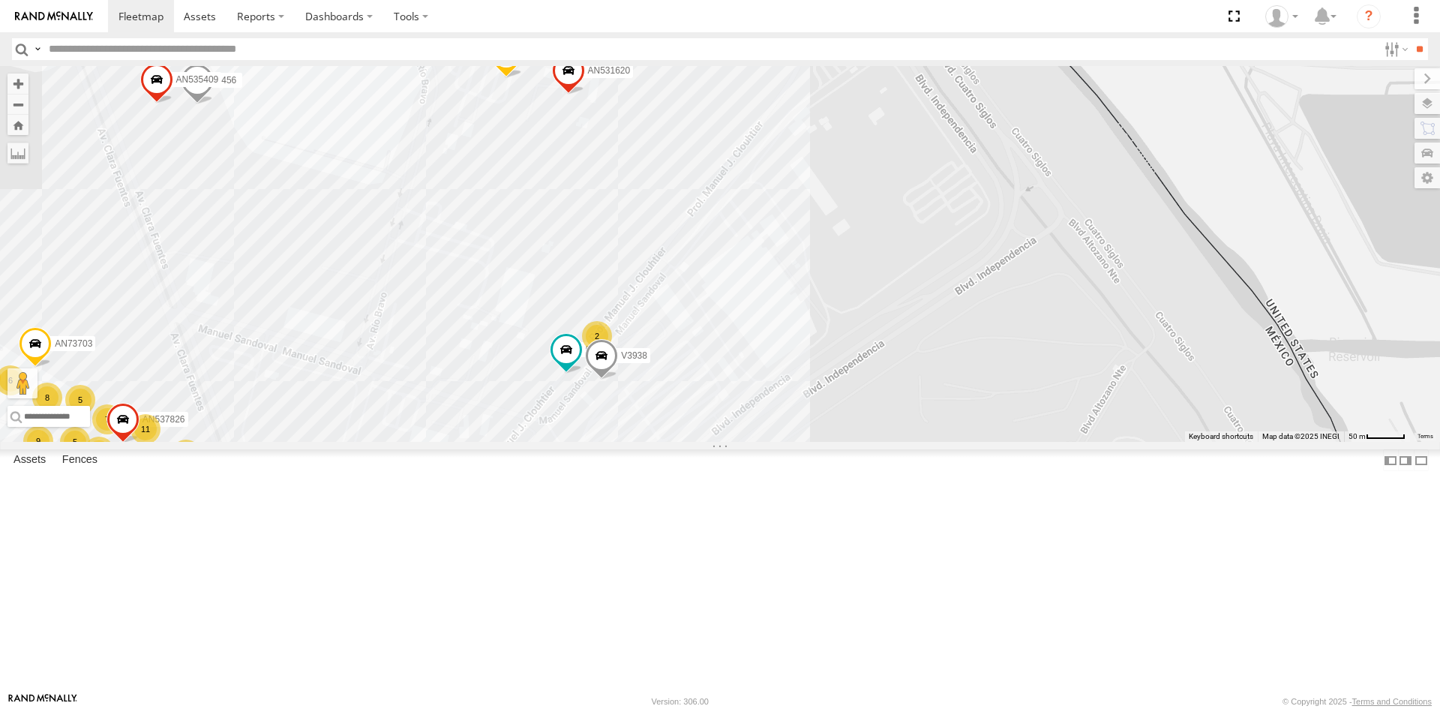
drag, startPoint x: 746, startPoint y: 297, endPoint x: 683, endPoint y: 444, distance: 159.9
click at [691, 436] on div "112 015910001918898 AN536763 AN535635 c145 587 AN536462 005 357660104095757 AN5…" at bounding box center [720, 254] width 1440 height 376
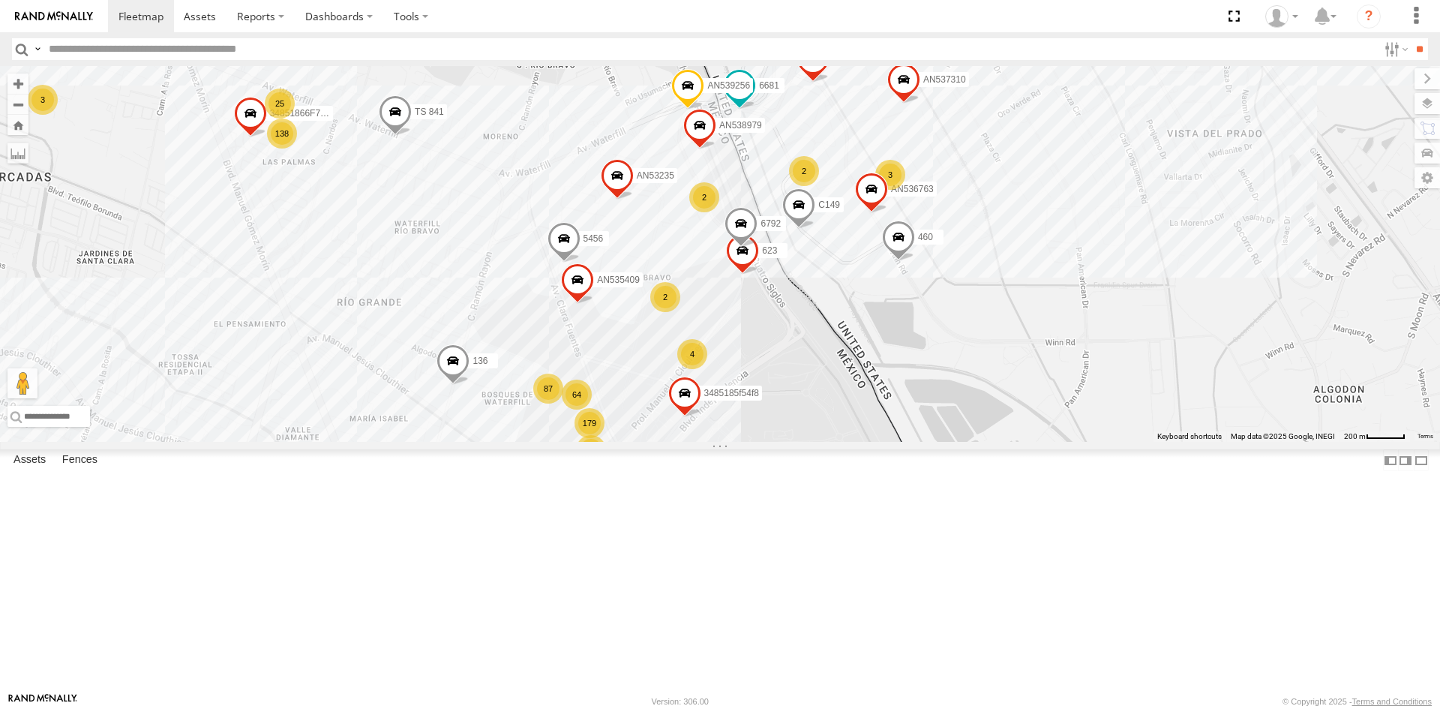
drag, startPoint x: 634, startPoint y: 311, endPoint x: 635, endPoint y: 339, distance: 27.8
click at [635, 339] on div "AN536763 5456 AN535409 623 460 138 64 87 179 2 3 25 3 35 015910001918898 8 AN53…" at bounding box center [720, 254] width 1440 height 376
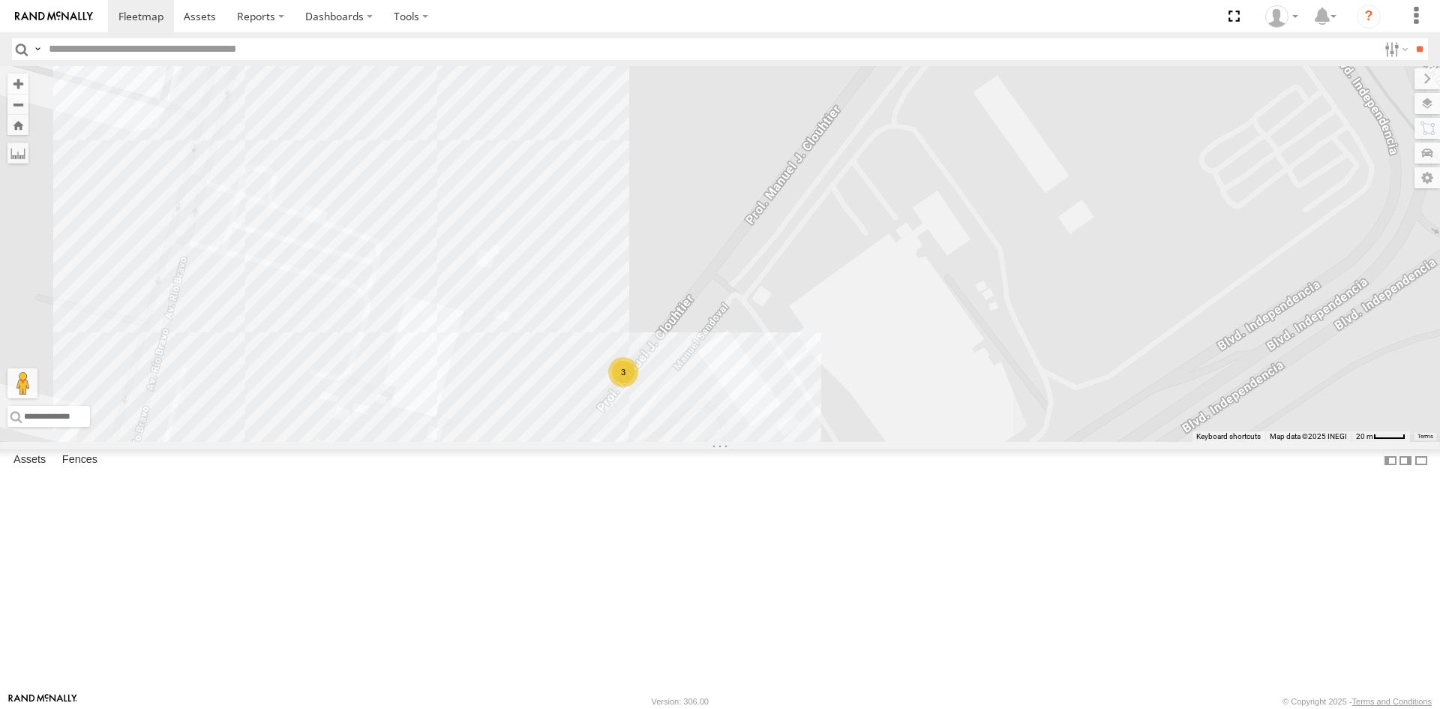
drag, startPoint x: 705, startPoint y: 493, endPoint x: 719, endPoint y: 371, distance: 122.3
click at [717, 373] on div "015910001918898 AN536763 5456 AN535635 AN539080 136 C149 6792 6681 L722 3576601…" at bounding box center [720, 254] width 1440 height 376
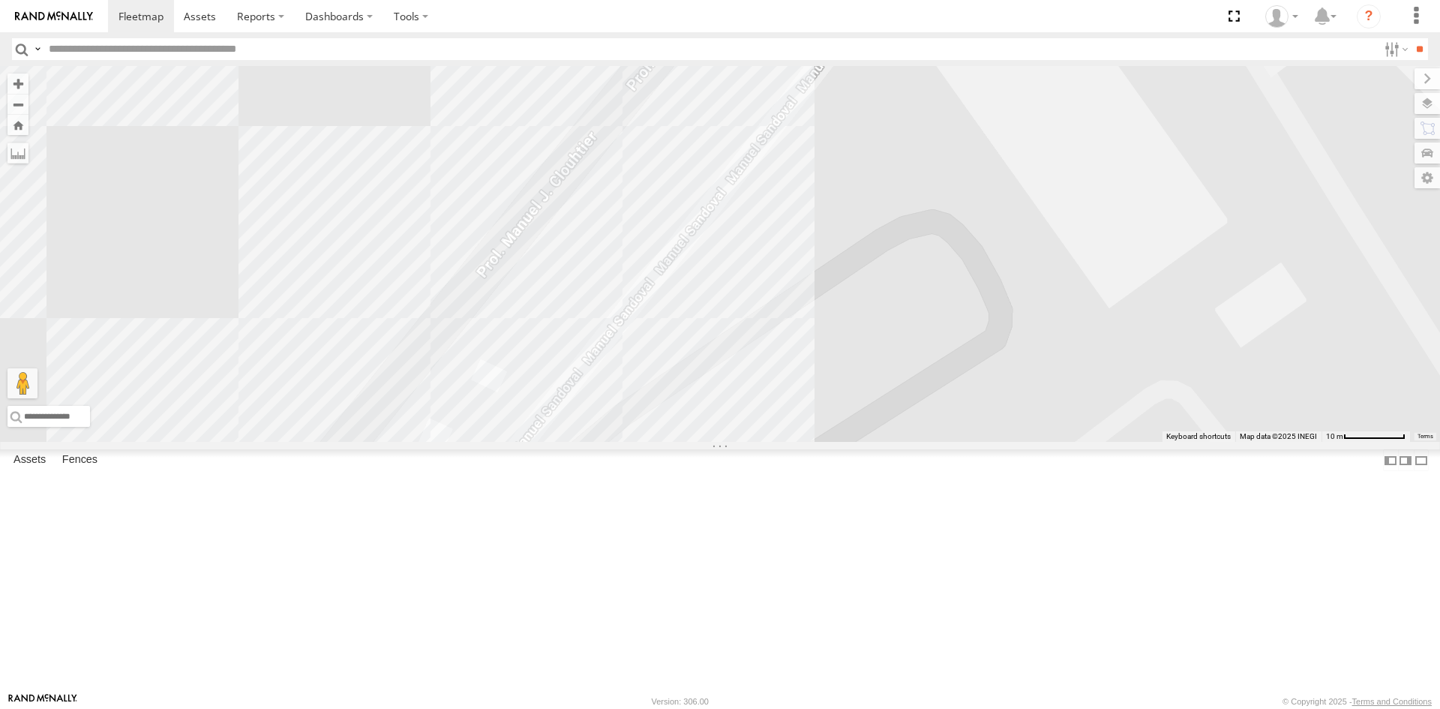
drag, startPoint x: 680, startPoint y: 406, endPoint x: 627, endPoint y: 643, distance: 242.9
click at [627, 442] on div "015910001918898 AN536763 5456 AN535635 AN539080 136 C149 6792 6681 L722 3576601…" at bounding box center [720, 254] width 1440 height 376
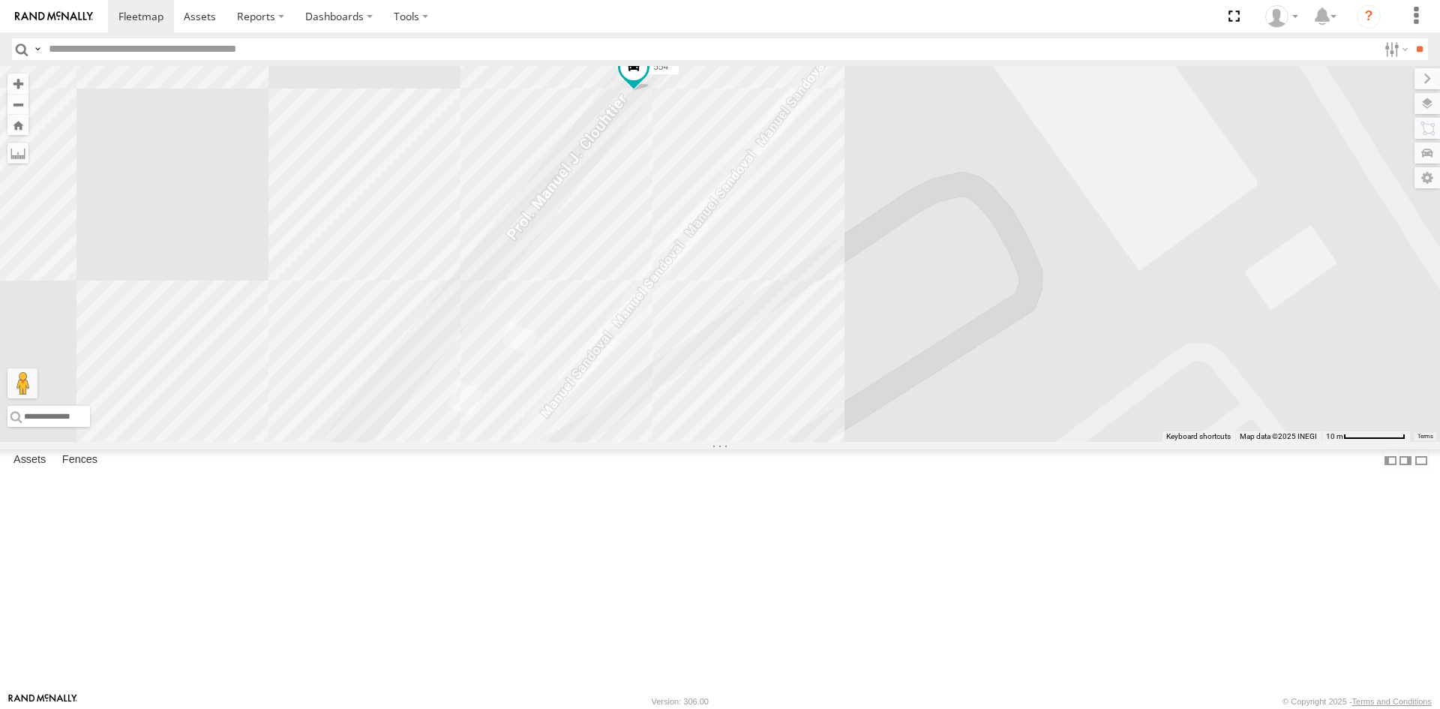
drag, startPoint x: 650, startPoint y: 563, endPoint x: 716, endPoint y: 435, distance: 144.2
click at [710, 442] on div "015910001918898 AN536763 5456 AN535635 AN539080 136 C149 6792 6681 L722 3576601…" at bounding box center [720, 254] width 1440 height 376
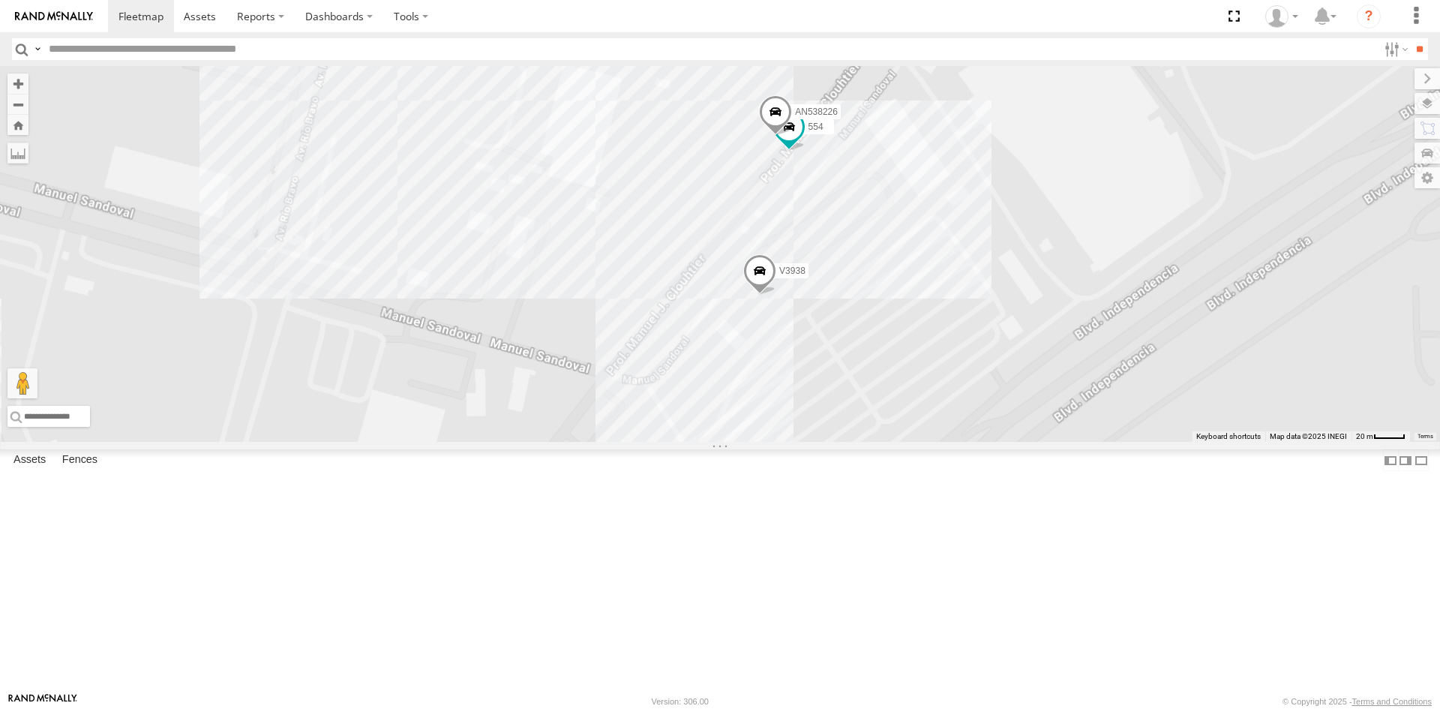
drag, startPoint x: 911, startPoint y: 398, endPoint x: 760, endPoint y: 589, distance: 243.5
click at [816, 442] on div "015910001918898 AN536763 5456 AN535635 AN539080 136 C149 6792 6681 L722 3576601…" at bounding box center [720, 254] width 1440 height 376
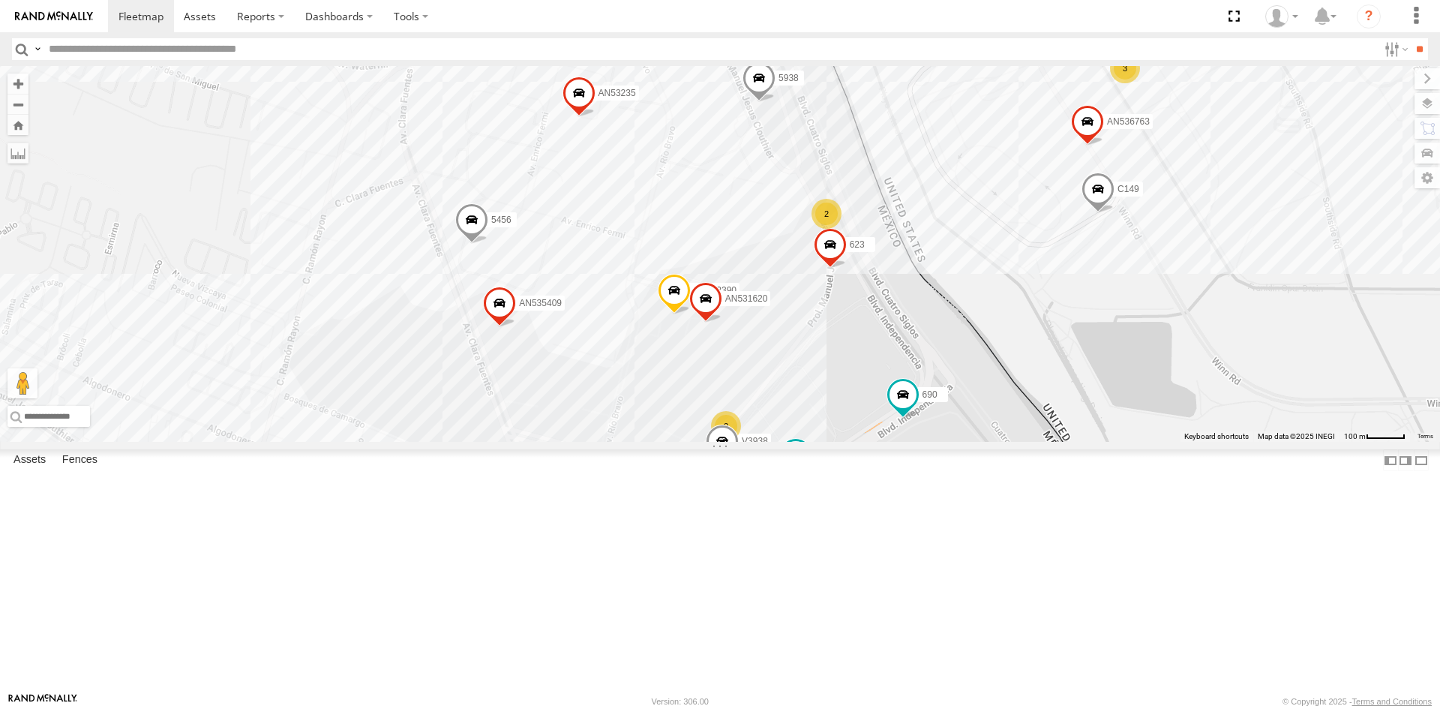
drag, startPoint x: 991, startPoint y: 326, endPoint x: 860, endPoint y: 509, distance: 225.2
click at [860, 442] on div "015910001918898 AN536763 5456 AN535635 AN539080 136 C149 6681 L722 357660104095…" at bounding box center [720, 254] width 1440 height 376
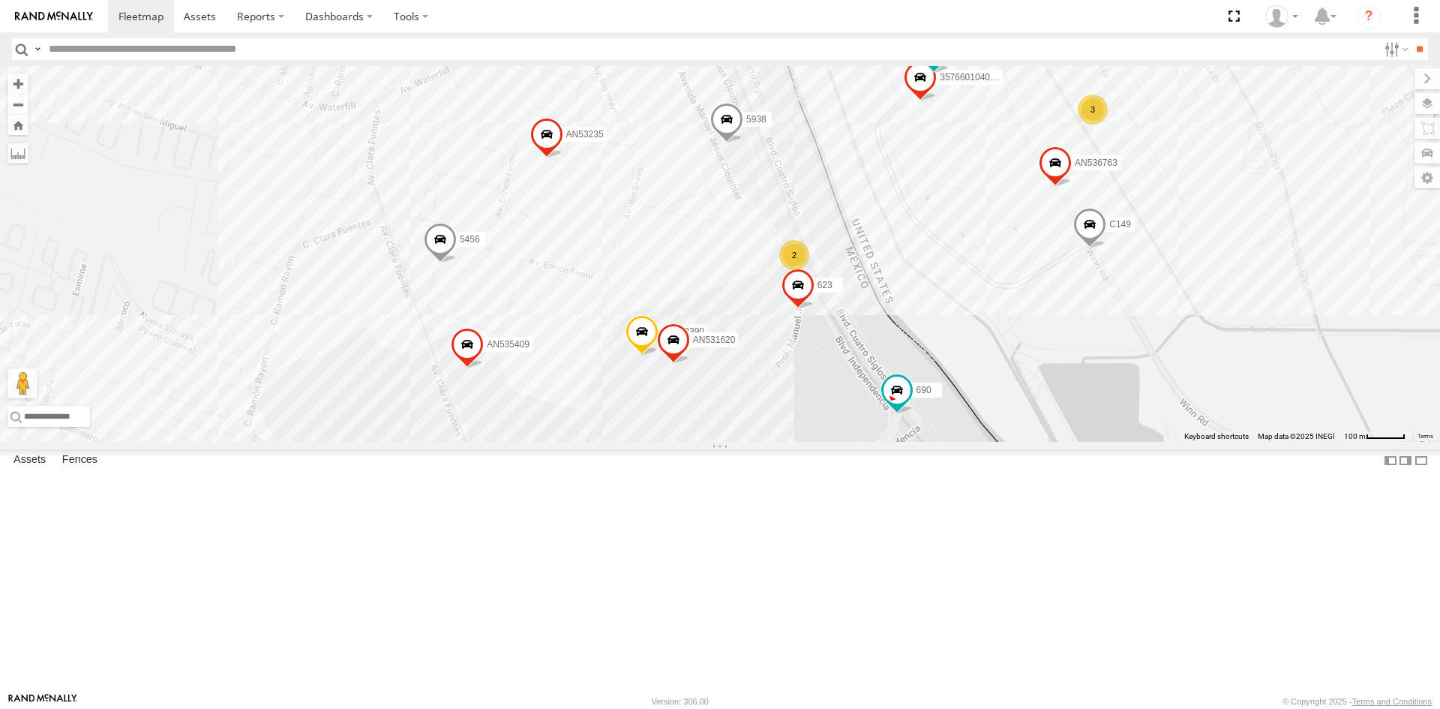
drag, startPoint x: 773, startPoint y: 499, endPoint x: 784, endPoint y: 470, distance: 31.1
click at [782, 442] on div "015910001918898 AN536763 5456 AN535635 AN539080 136 C149 6681 L722 357660104095…" at bounding box center [720, 254] width 1440 height 376
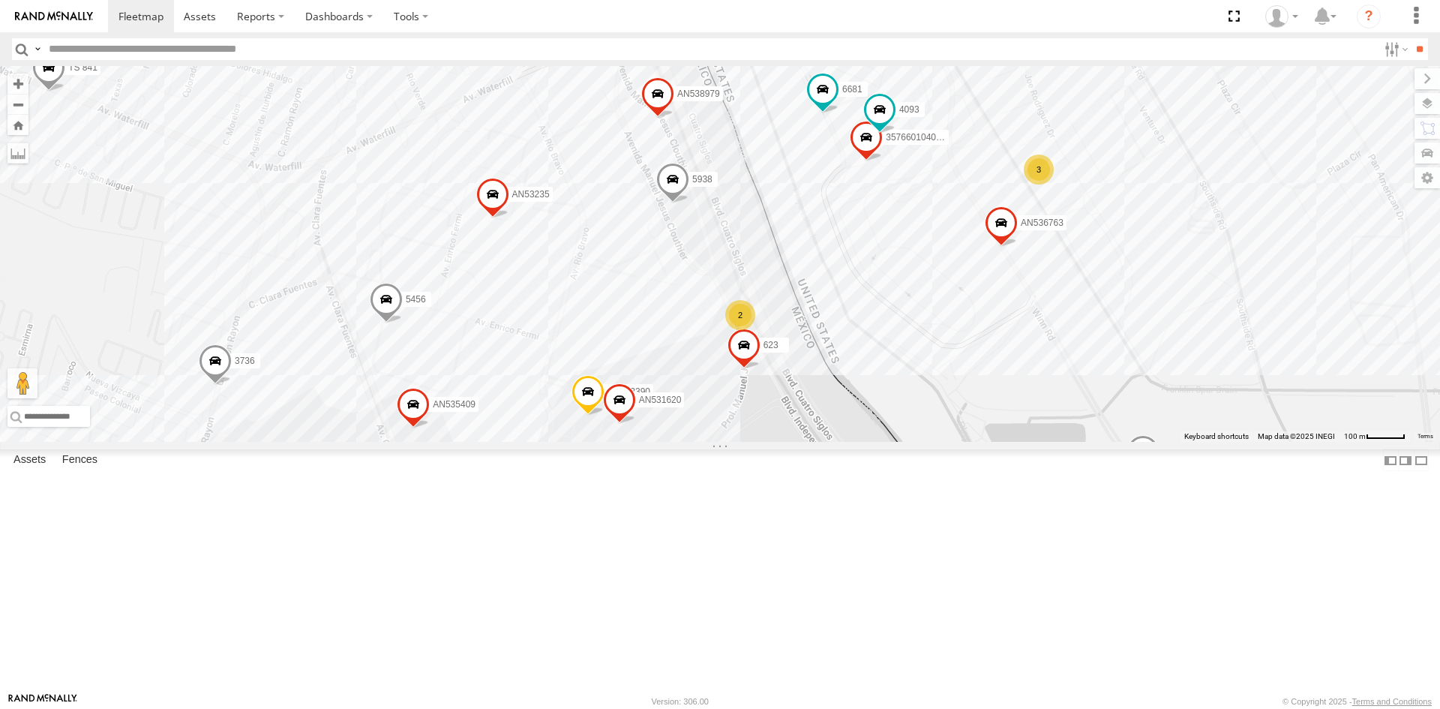
drag, startPoint x: 972, startPoint y: 469, endPoint x: 895, endPoint y: 585, distance: 139.6
click at [895, 442] on div "015910001918898 AN536763 5456 AN535635 AN539080 136 C149 6681 L722 357660104095…" at bounding box center [720, 254] width 1440 height 376
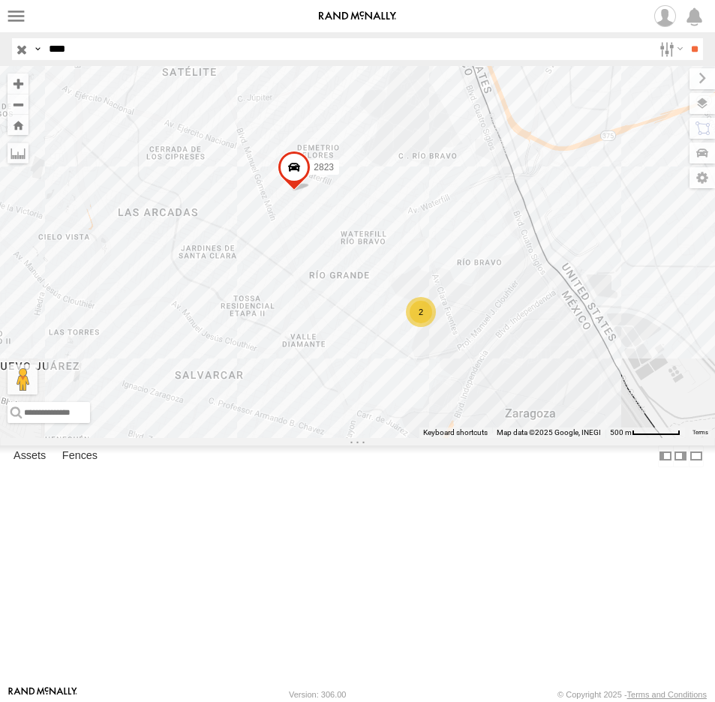
drag, startPoint x: 86, startPoint y: 52, endPoint x: -47, endPoint y: 57, distance: 133.6
click at [0, 57] on html at bounding box center [357, 351] width 715 height 702
type input "****"
click at [685, 38] on input "**" at bounding box center [693, 49] width 17 height 22
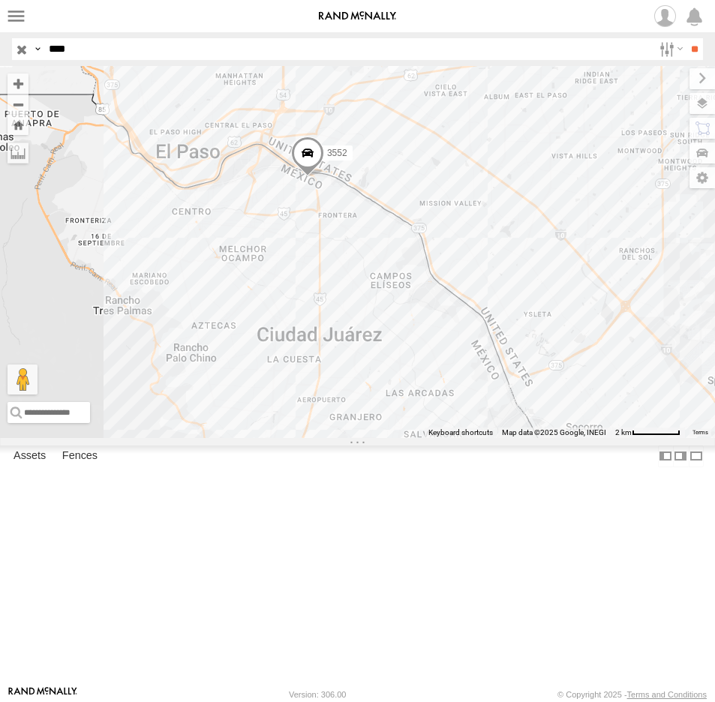
click at [308, 177] on span at bounding box center [306, 156] width 33 height 40
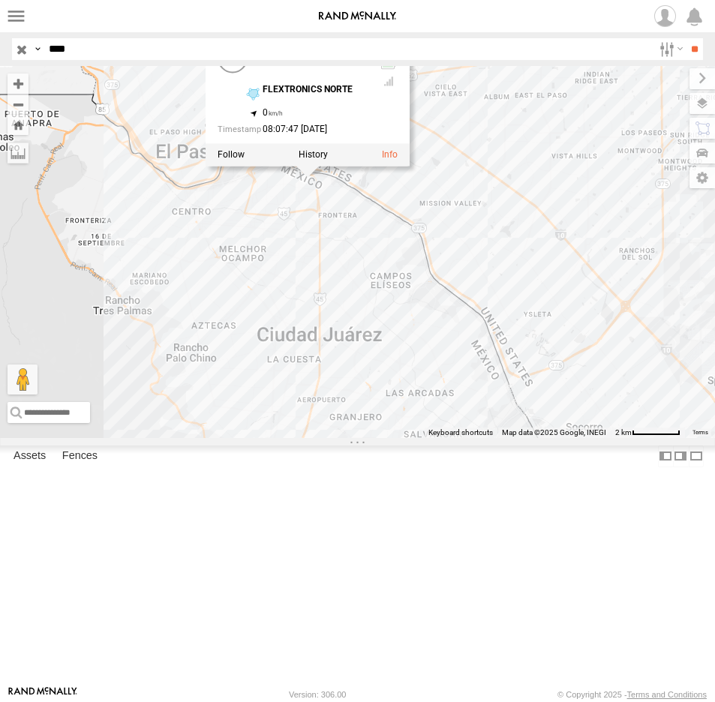
click at [276, 54] on link "3552" at bounding box center [274, 48] width 24 height 12
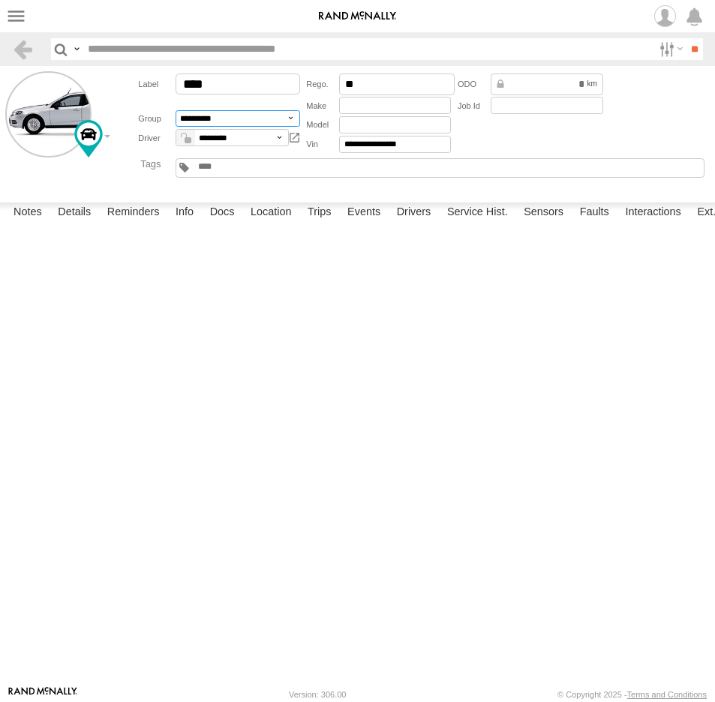
click at [291, 118] on select "**********" at bounding box center [237, 118] width 124 height 17
select select "****"
click at [175, 111] on select "**********" at bounding box center [237, 118] width 124 height 17
click at [691, 51] on input "**" at bounding box center [693, 49] width 17 height 22
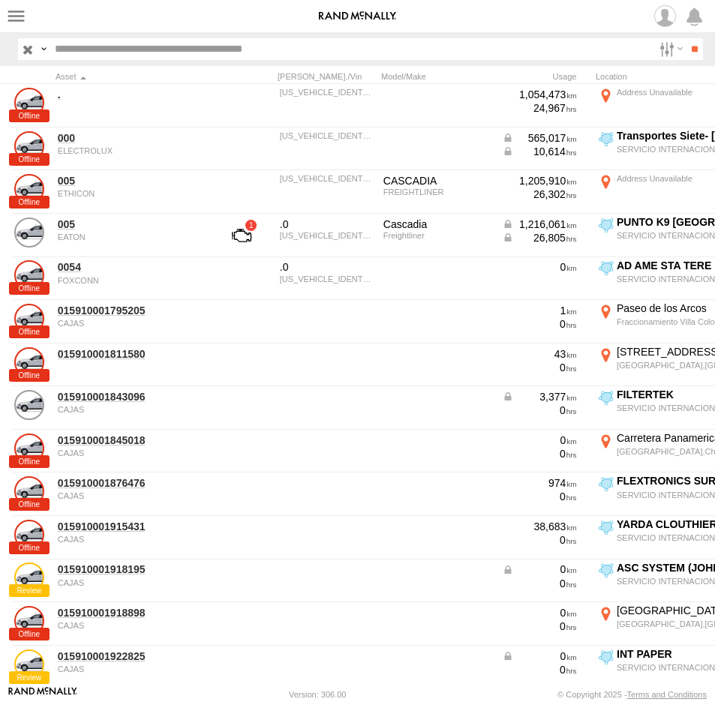
click at [82, 58] on input "text" at bounding box center [351, 49] width 604 height 22
click at [685, 38] on input "**" at bounding box center [693, 49] width 17 height 22
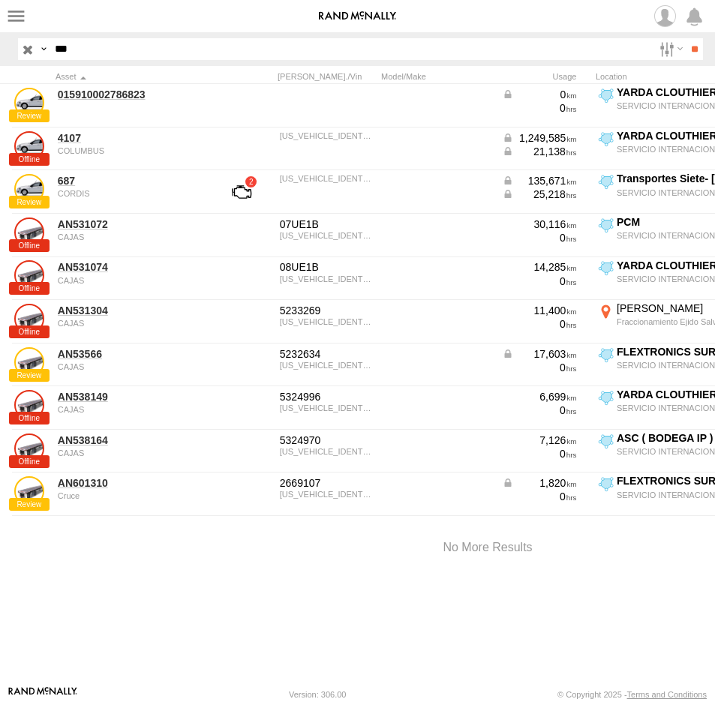
drag, startPoint x: 101, startPoint y: 46, endPoint x: -31, endPoint y: 48, distance: 132.7
click at [0, 48] on html at bounding box center [357, 351] width 715 height 702
type input "****"
click at [685, 38] on input "**" at bounding box center [693, 49] width 17 height 22
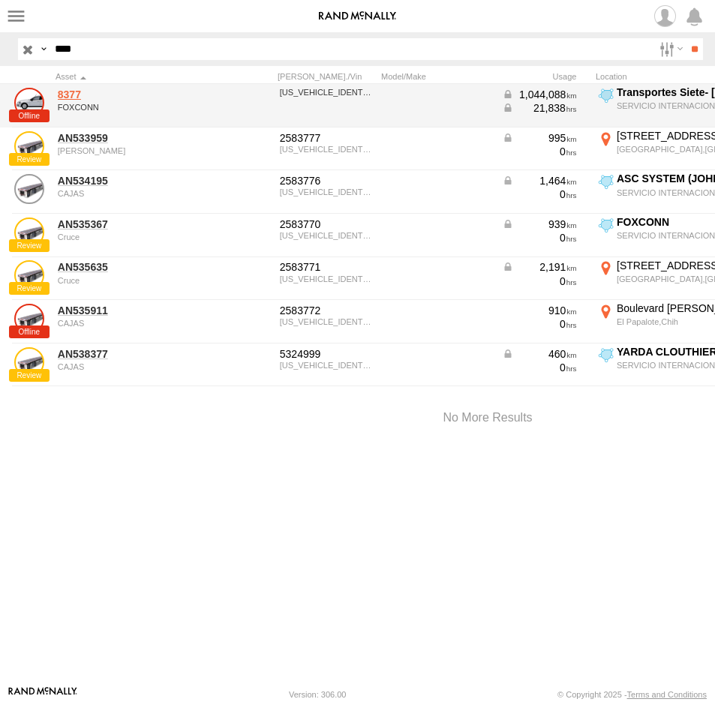
click at [69, 93] on link "8377" at bounding box center [130, 94] width 145 height 13
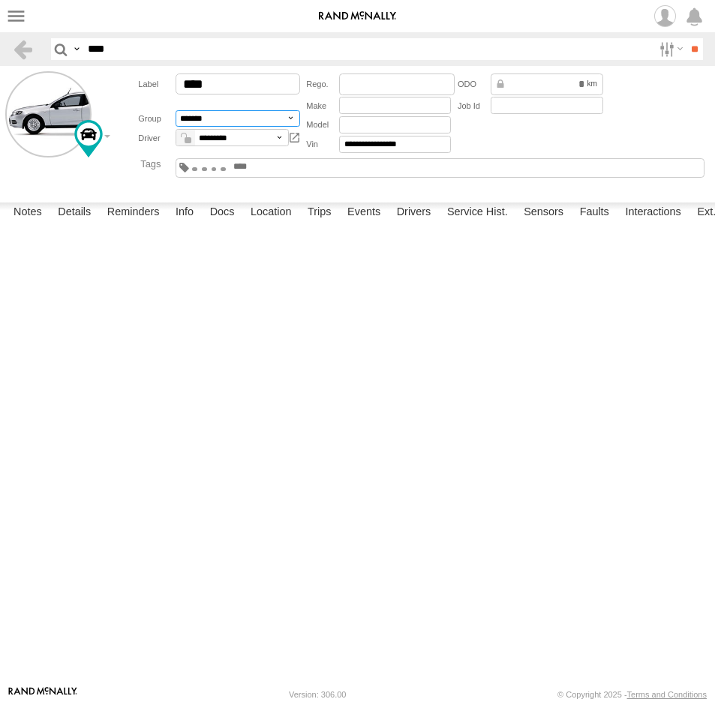
click at [292, 121] on select "**********" at bounding box center [237, 118] width 124 height 17
select select "*****"
click at [175, 111] on select "**********" at bounding box center [237, 118] width 124 height 17
click at [688, 47] on input "**" at bounding box center [693, 49] width 17 height 22
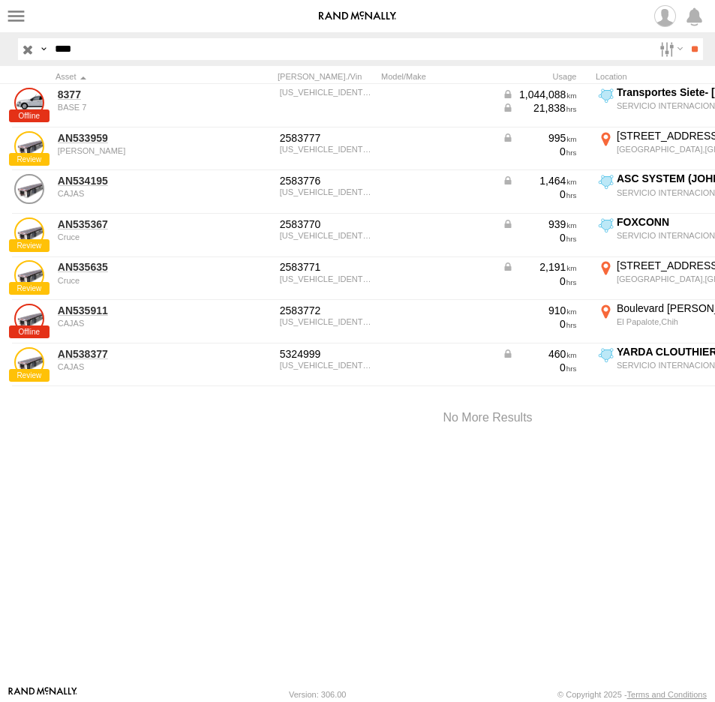
click at [0, 0] on span at bounding box center [0, 0] width 0 height 0
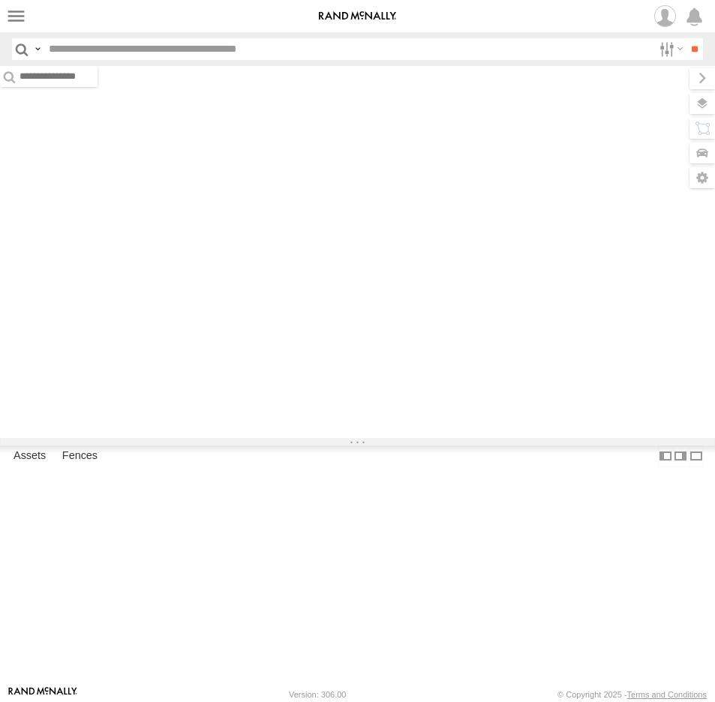
type input "****"
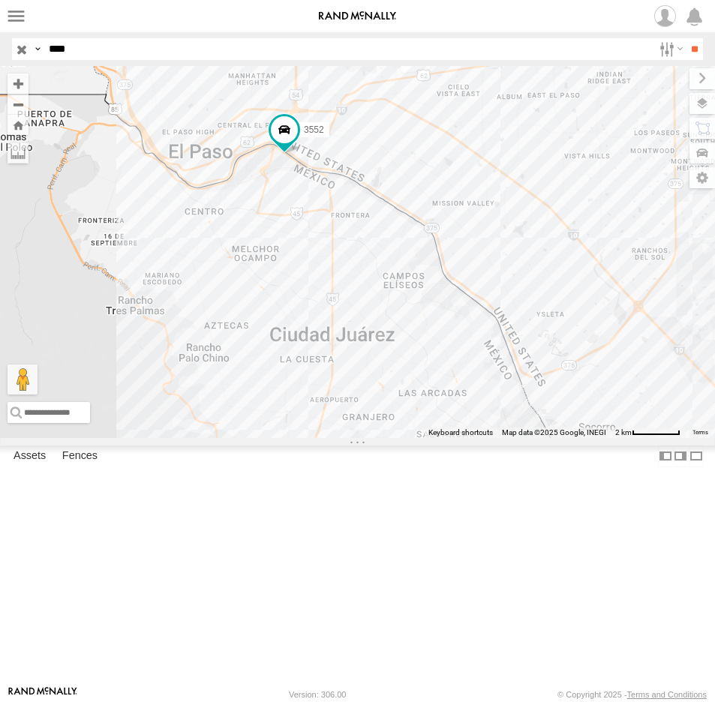
click at [28, 46] on input "button" at bounding box center [21, 49] width 19 height 22
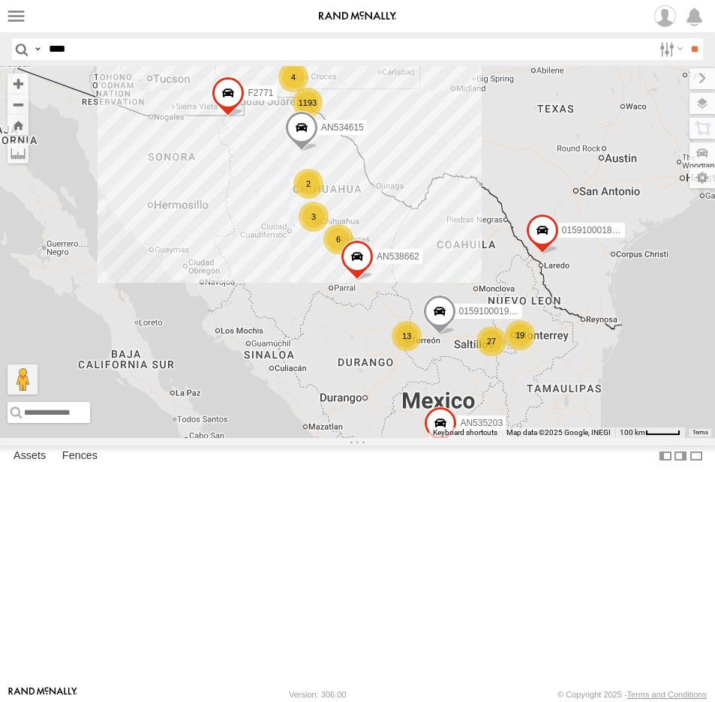
drag, startPoint x: 331, startPoint y: 168, endPoint x: 364, endPoint y: 252, distance: 90.2
click at [364, 134] on label "AN534615" at bounding box center [338, 126] width 58 height 15
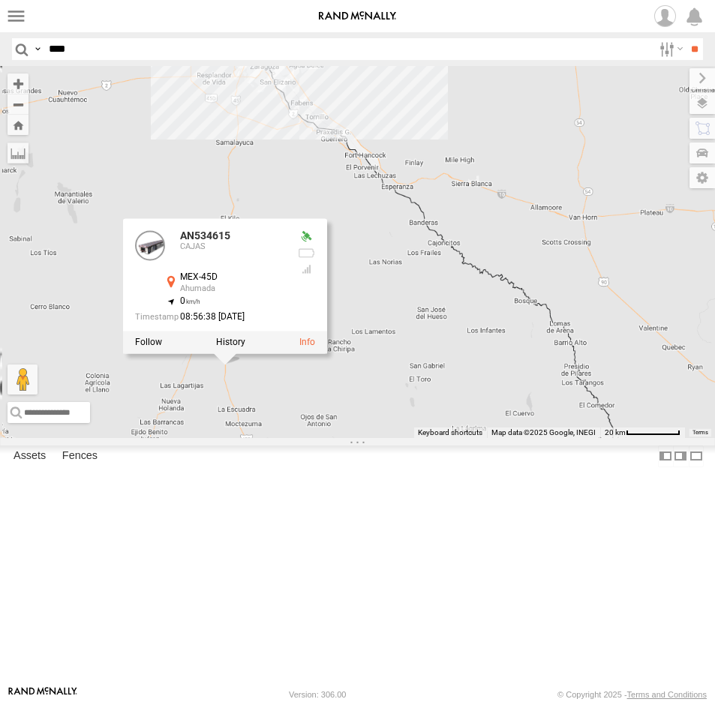
click at [340, 187] on div "015910001975823 AN535203 AN534615 015910001811580 F2771 AN538662 AN534615 CAJAS…" at bounding box center [357, 252] width 715 height 372
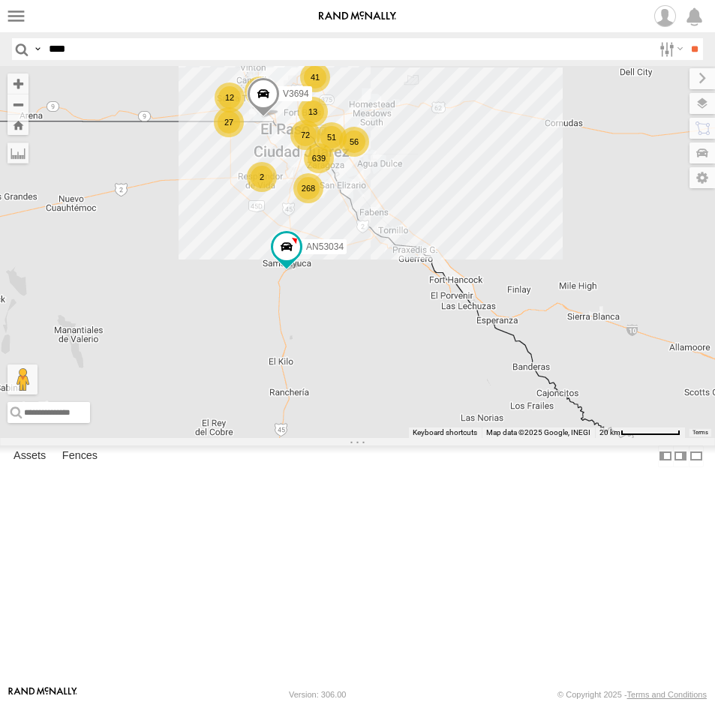
drag, startPoint x: 256, startPoint y: 318, endPoint x: 292, endPoint y: 391, distance: 81.8
click at [292, 391] on div "015910001975823 AN535203 AN534615 015910001811580 F2771 AN538662 639 13 41 268 …" at bounding box center [357, 252] width 715 height 372
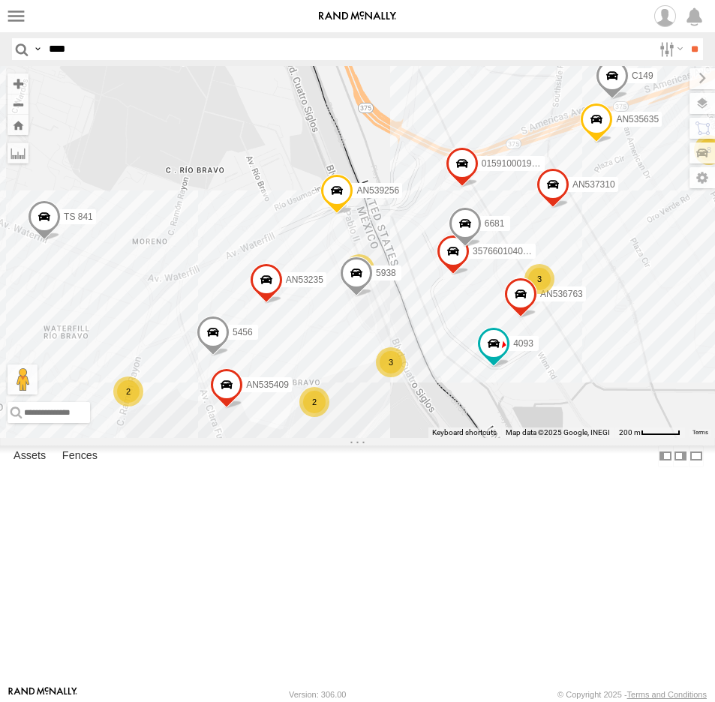
drag, startPoint x: 427, startPoint y: 535, endPoint x: 527, endPoint y: 382, distance: 183.7
click at [526, 386] on div "015910001975823 AN535203 AN534615 015910001811580 F2771 AN538662 V3694 AN53034 …" at bounding box center [357, 252] width 715 height 372
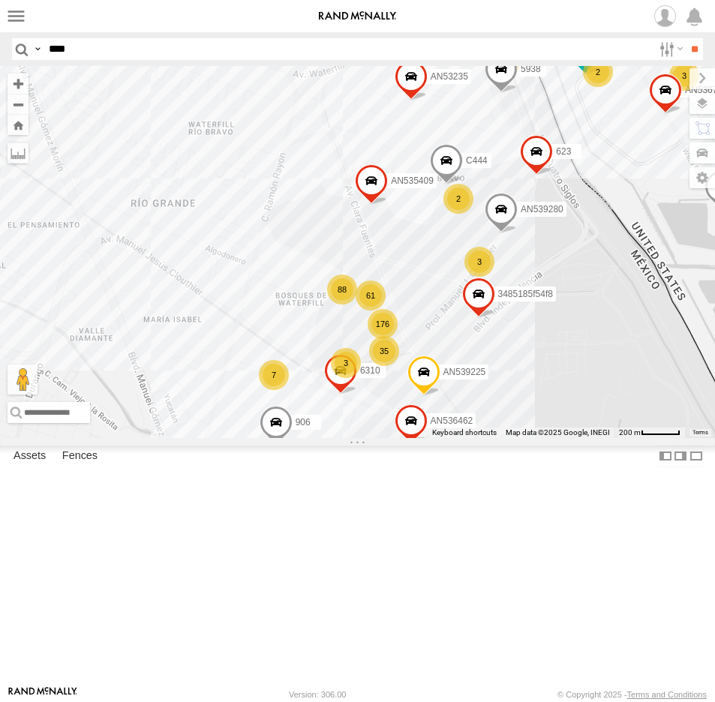
drag, startPoint x: 66, startPoint y: 53, endPoint x: 58, endPoint y: 49, distance: 8.4
click at [66, 53] on input "****" at bounding box center [348, 49] width 610 height 22
type input "***"
click at [685, 38] on input "**" at bounding box center [693, 49] width 17 height 22
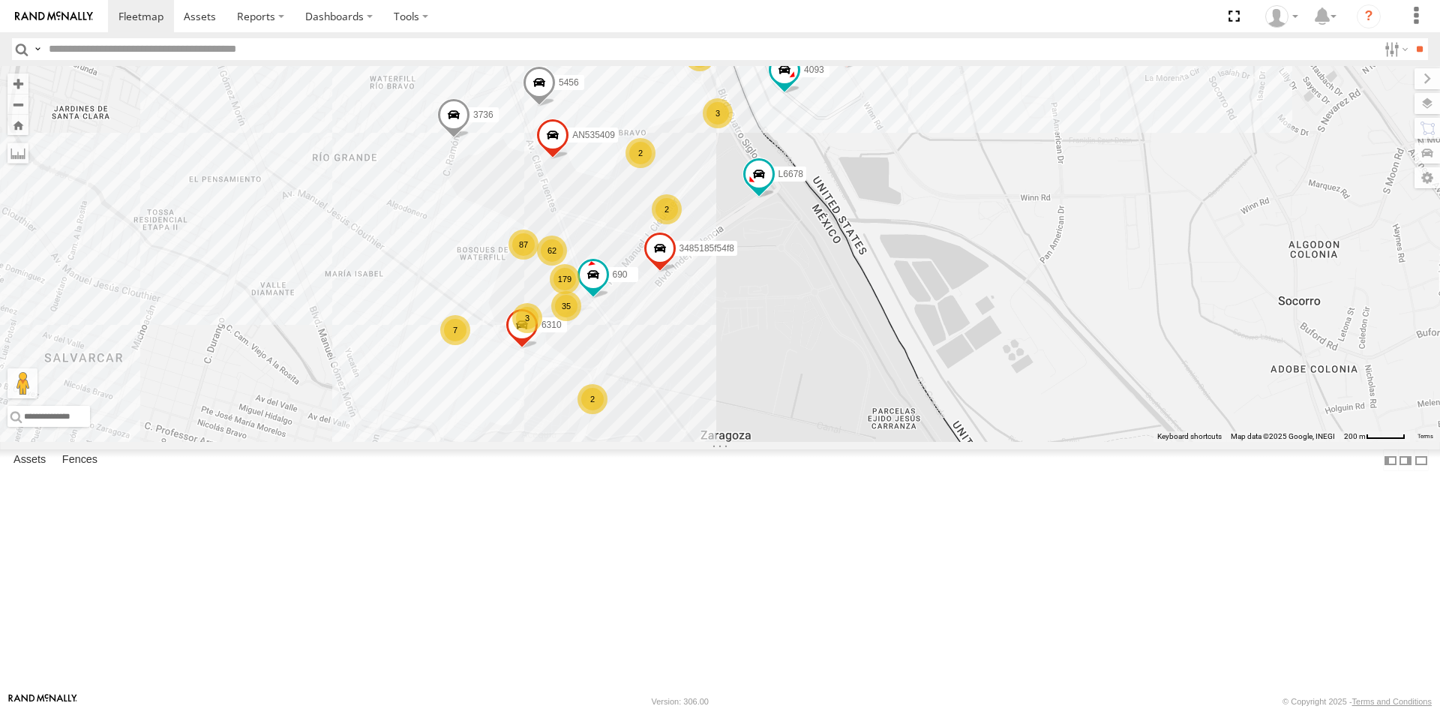
drag, startPoint x: 670, startPoint y: 291, endPoint x: 682, endPoint y: 397, distance: 106.3
click at [682, 224] on div "2" at bounding box center [667, 209] width 30 height 30
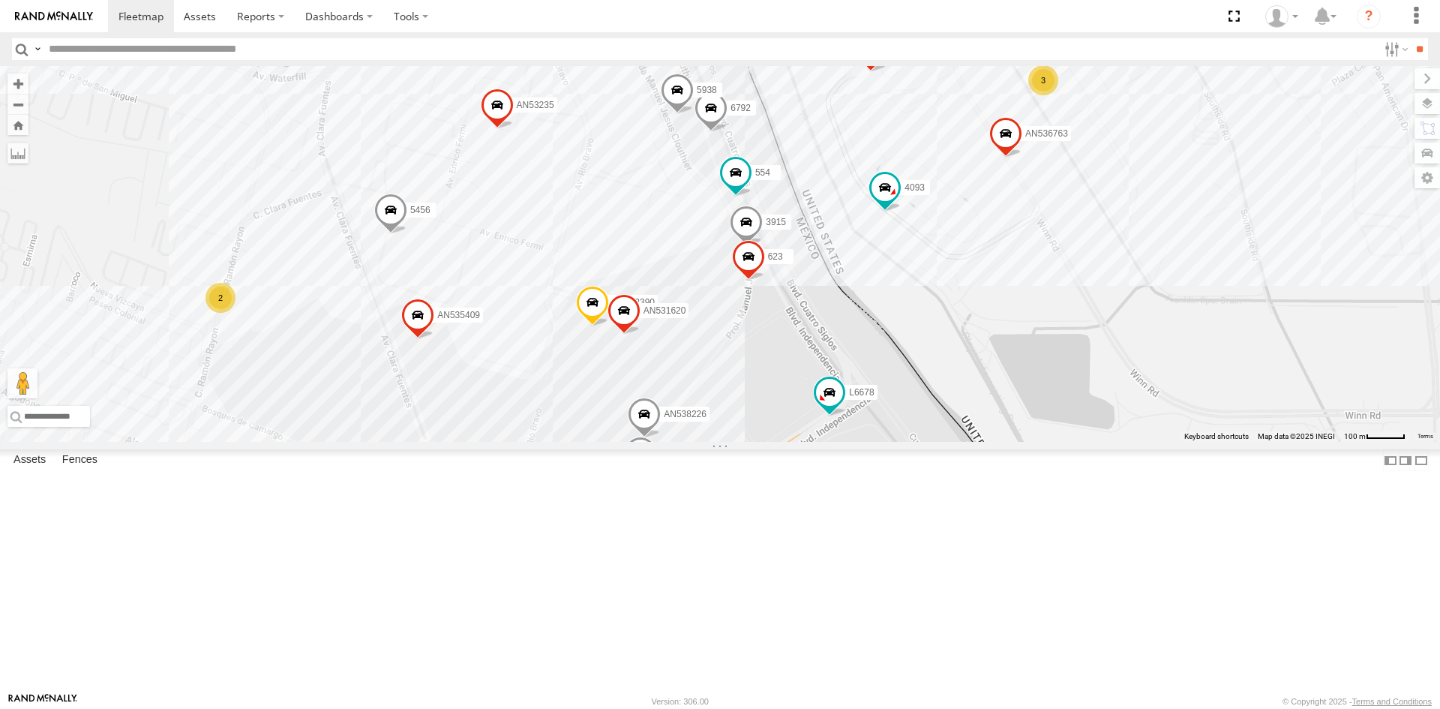
drag, startPoint x: 802, startPoint y: 361, endPoint x: 733, endPoint y: 424, distance: 93.4
click at [766, 442] on div "015910001975823 AN535203 AN534615 015910001811580 F2771 AN538662 V3694 AN531063…" at bounding box center [720, 254] width 1440 height 376
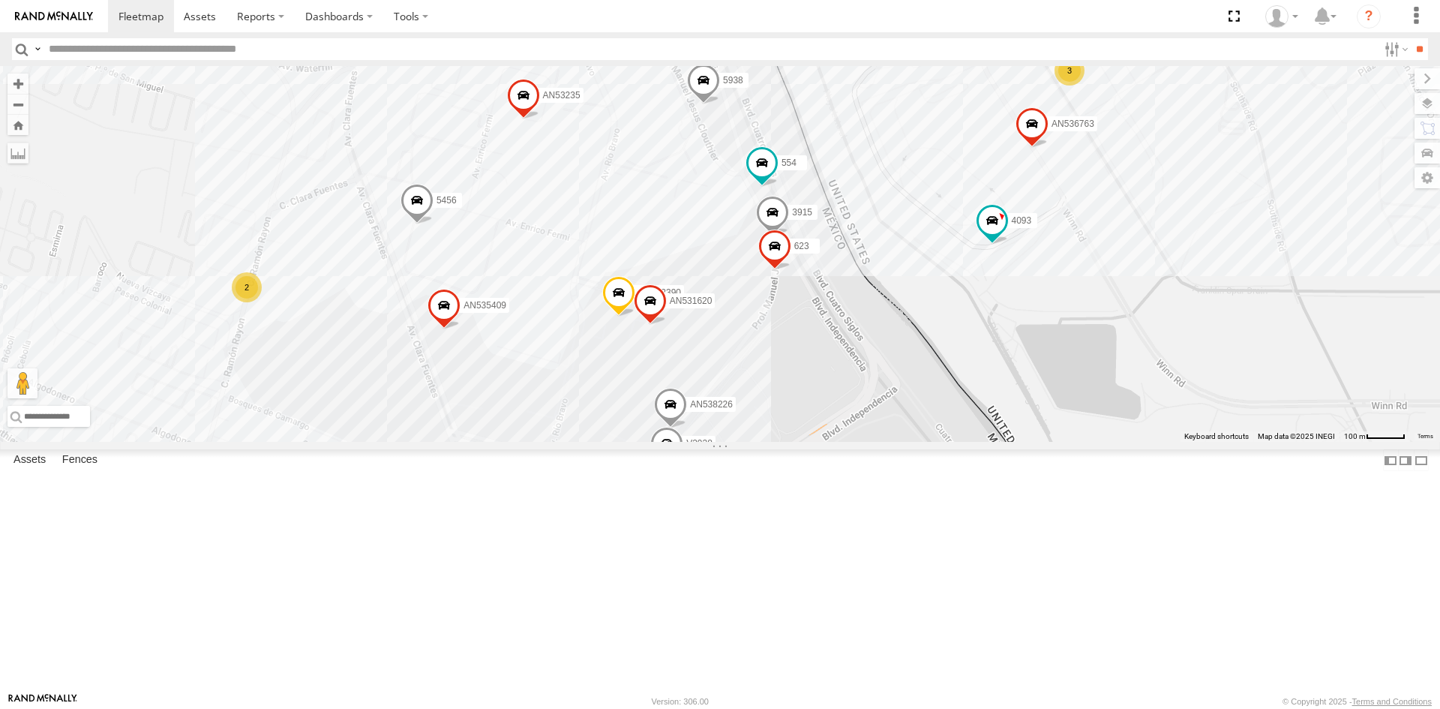
drag, startPoint x: 876, startPoint y: 479, endPoint x: 888, endPoint y: 451, distance: 30.9
click at [883, 442] on div "015910001975823 AN535203 AN534615 015910001811580 F2771 AN538662 V3694 AN531063…" at bounding box center [720, 254] width 1440 height 376
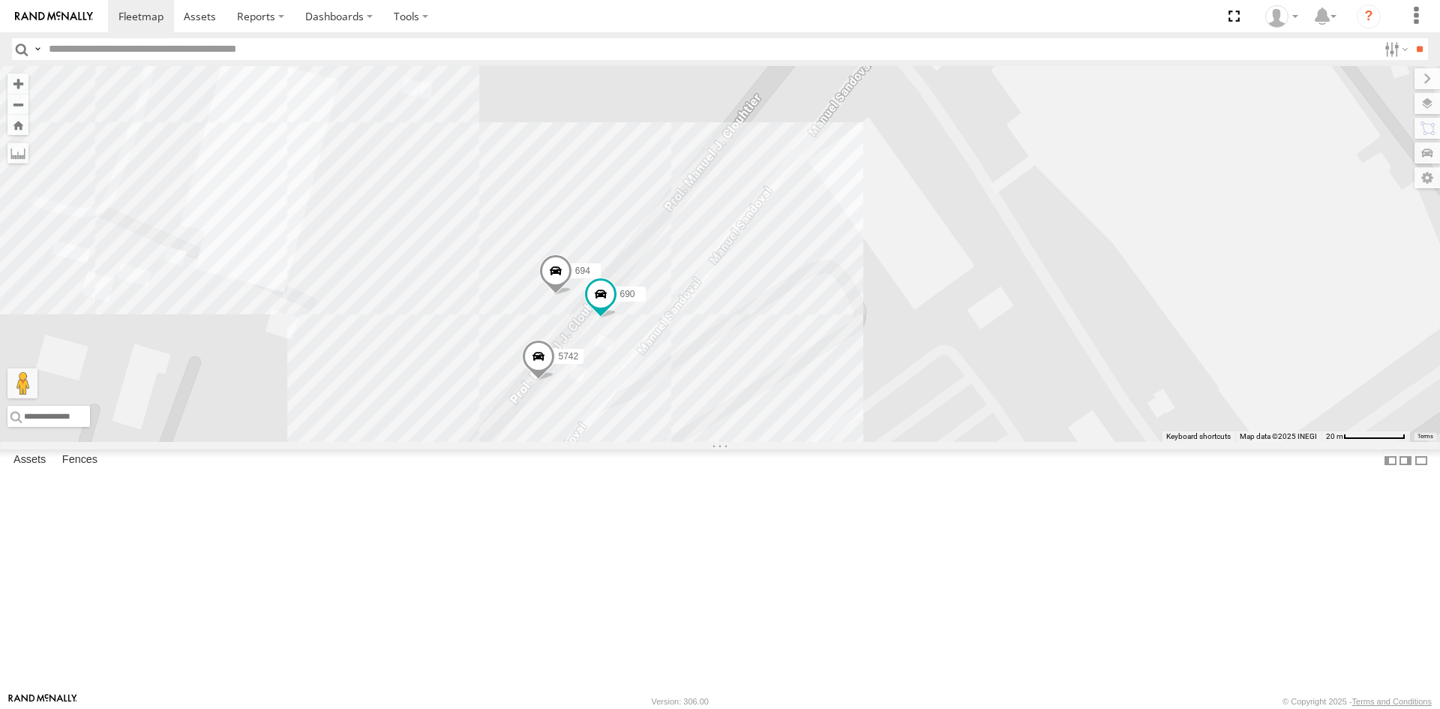
drag, startPoint x: 783, startPoint y: 412, endPoint x: 818, endPoint y: 373, distance: 53.1
click at [811, 381] on div "AN539128 AN536763 AN532390 C149 6792 C444 AN535409 AN539280 AN538226 623 5938 A…" at bounding box center [720, 254] width 1440 height 376
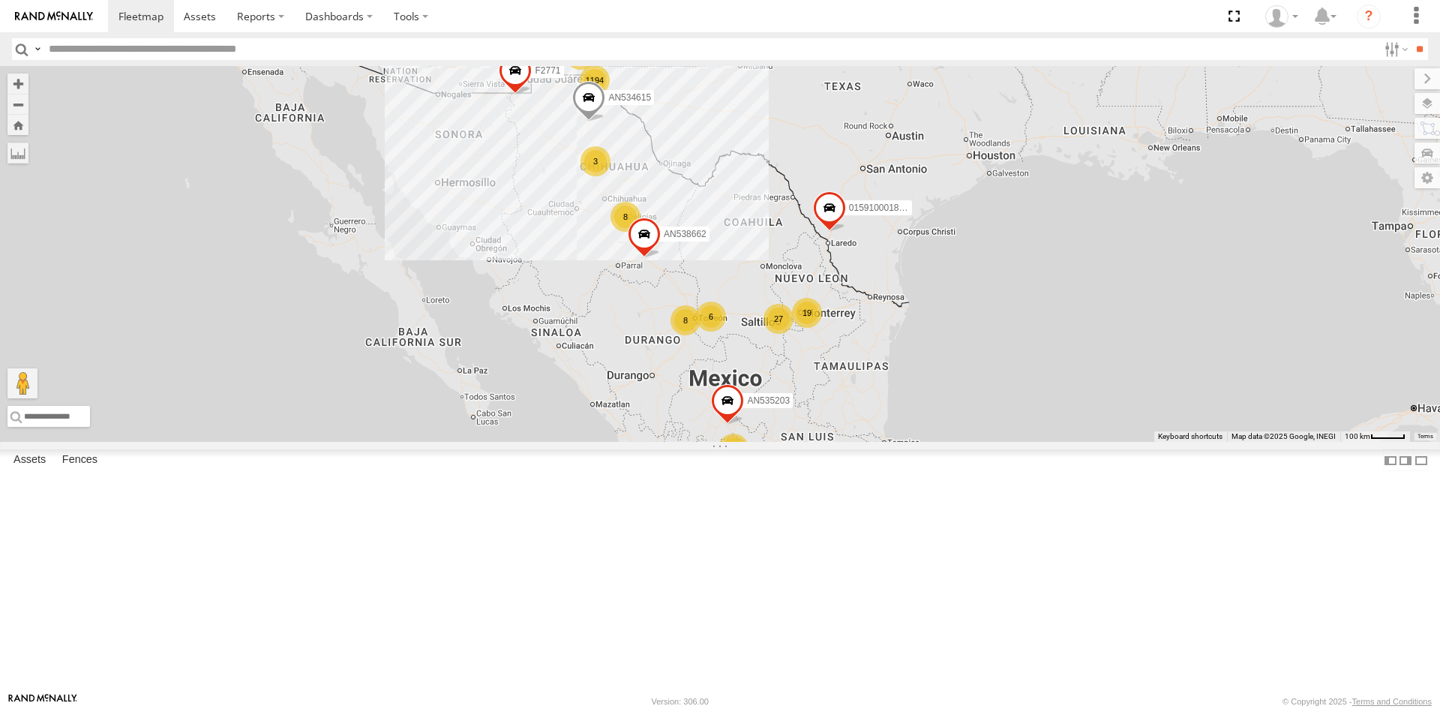
drag, startPoint x: 764, startPoint y: 269, endPoint x: 696, endPoint y: 307, distance: 77.9
click at [718, 329] on div "1194 8 6 27 4 8 19 3 2 AN535203 3 8 AN534615 015910001811580 2 F2771 AN538662" at bounding box center [720, 254] width 1440 height 376
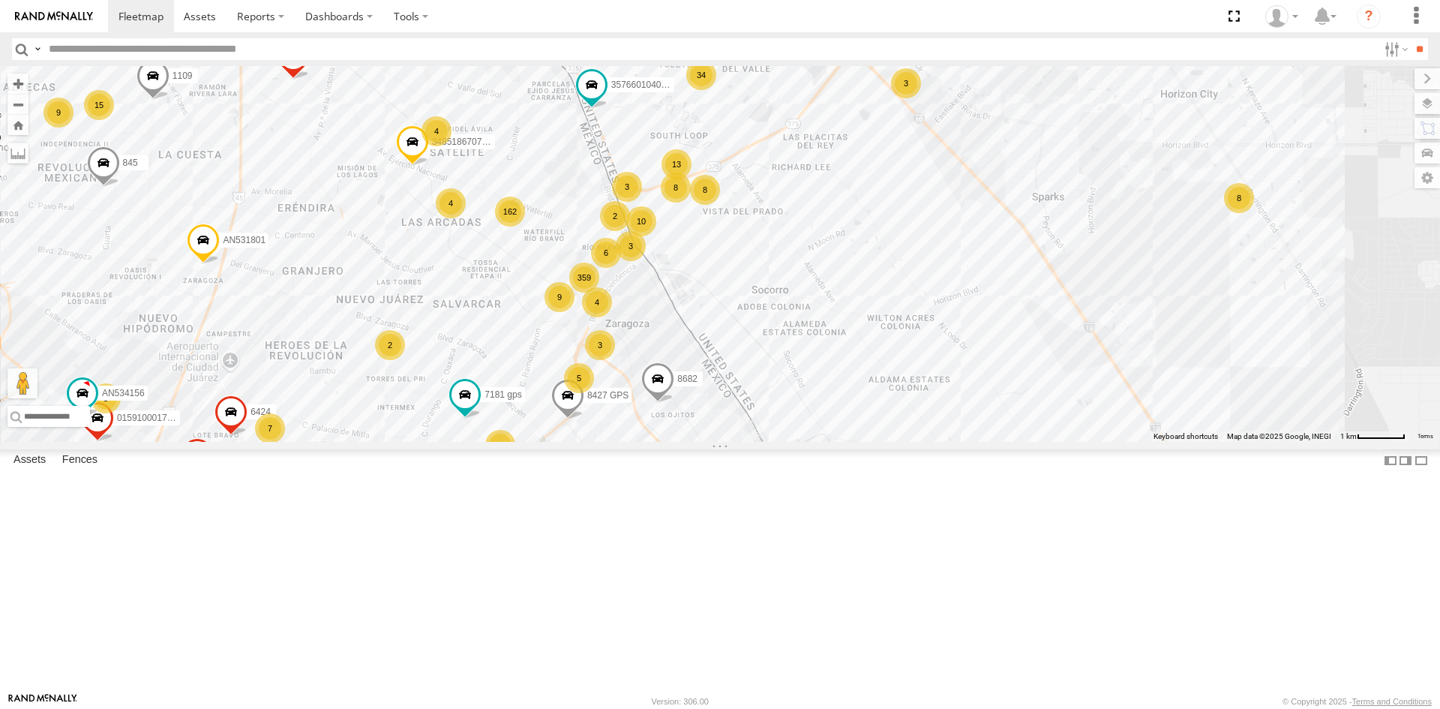
drag, startPoint x: 601, startPoint y: 329, endPoint x: 658, endPoint y: 377, distance: 73.9
click at [658, 377] on div "AN535203 AN534615 015910001811580 F2771 AN538662 5456 AN534628 8662 AN5310637 A…" at bounding box center [720, 254] width 1440 height 376
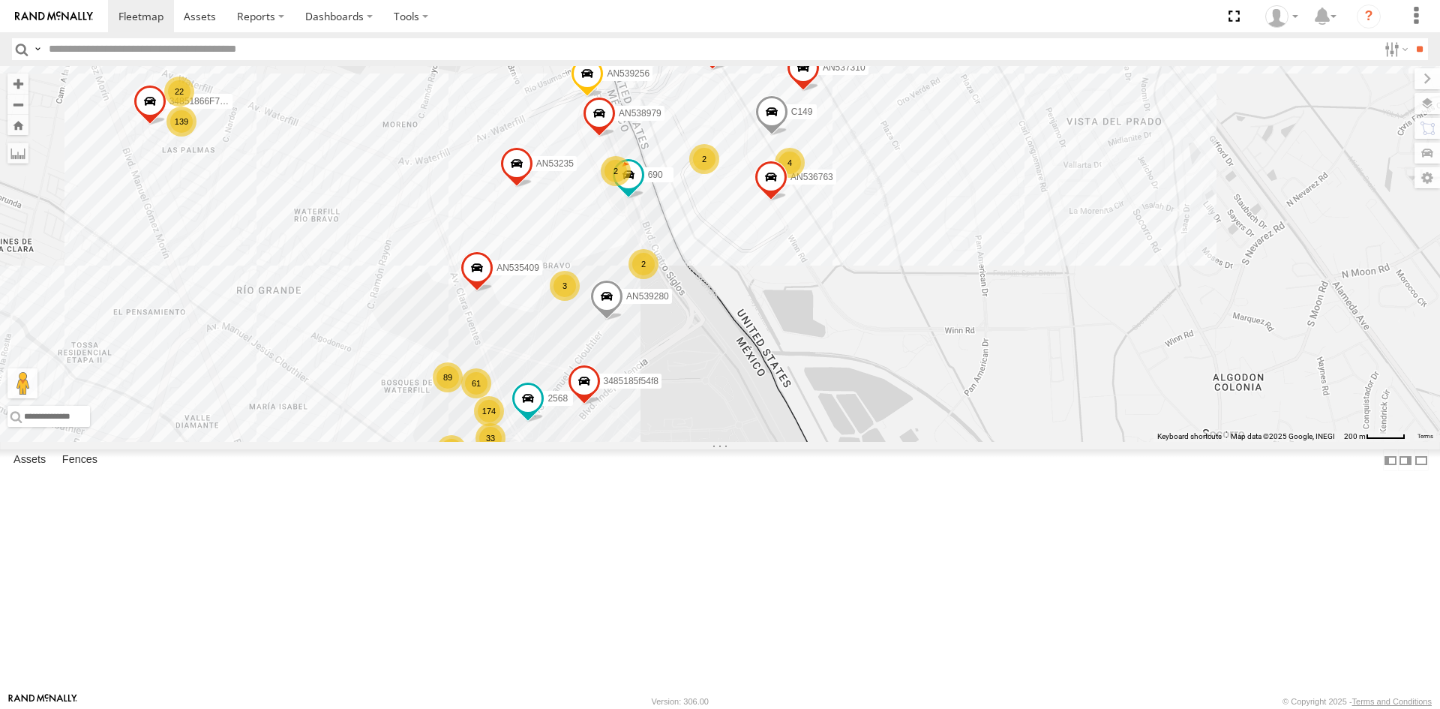
drag, startPoint x: 655, startPoint y: 315, endPoint x: 694, endPoint y: 448, distance: 139.3
click at [694, 442] on div "AN535203 AN534615 015910001811580 F2771 AN538662 5456 AN534628 8662 AN5310637 A…" at bounding box center [720, 254] width 1440 height 376
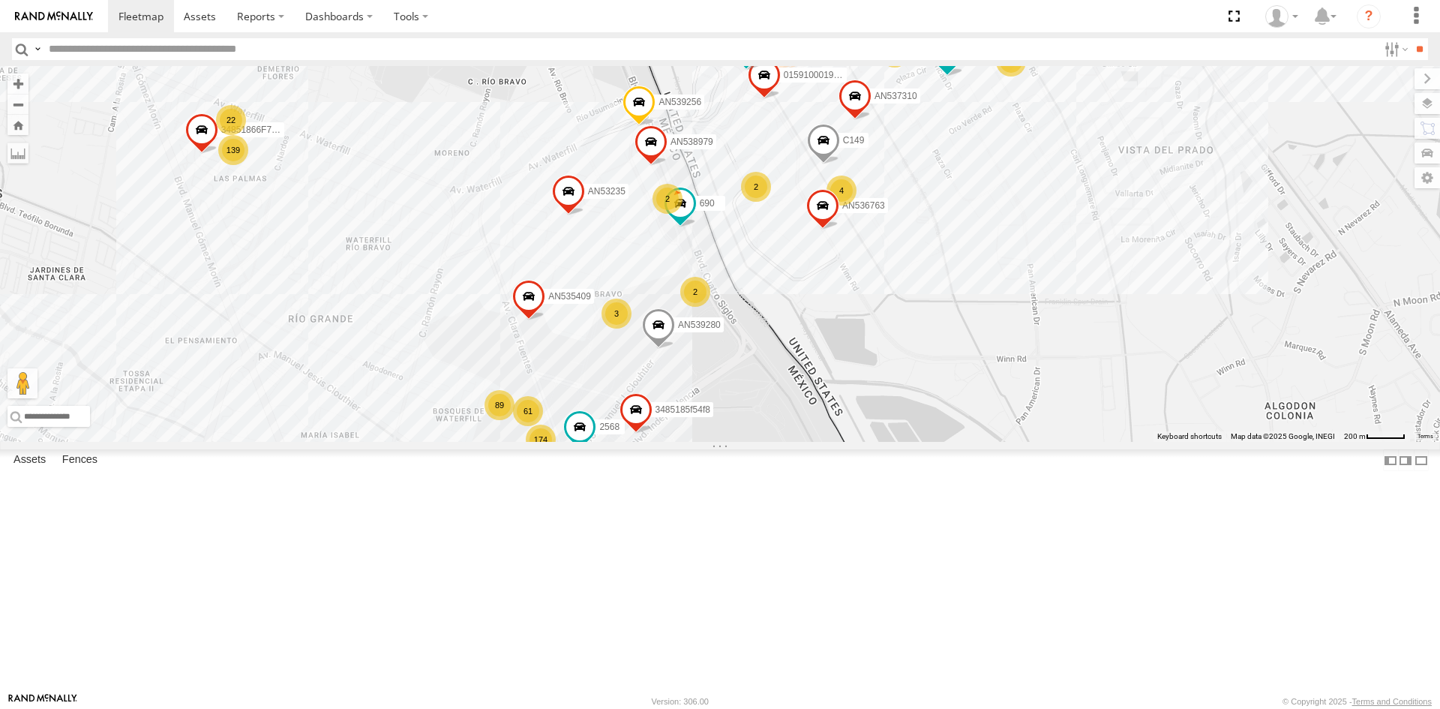
drag, startPoint x: 713, startPoint y: 442, endPoint x: 739, endPoint y: 348, distance: 98.1
click at [739, 348] on div "AN535203 AN534615 015910001811580 F2771 AN538662 5456 AN534628 8662 AN5310637 A…" at bounding box center [720, 254] width 1440 height 376
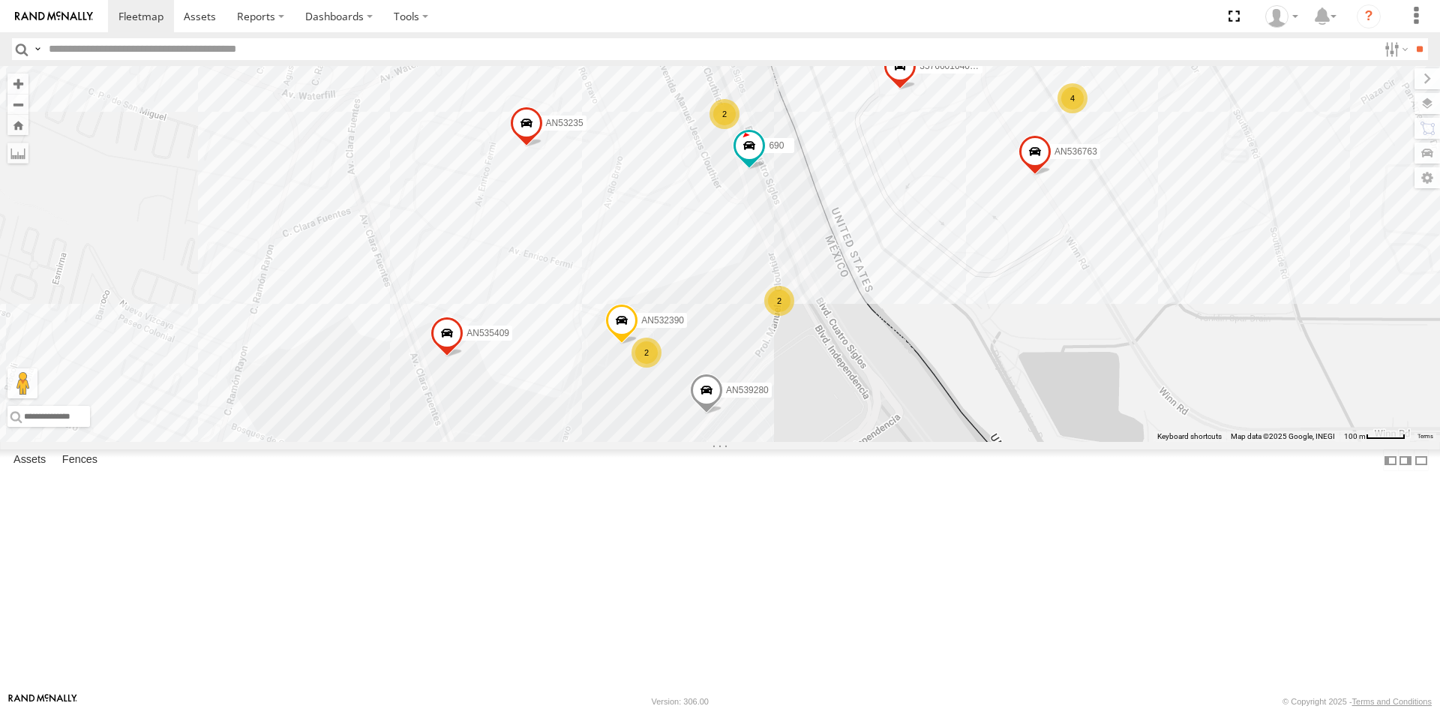
drag, startPoint x: 767, startPoint y: 316, endPoint x: 853, endPoint y: 364, distance: 99.1
click at [851, 367] on div "AN535203 AN534615 015910001811580 F2771 AN538662 5456 AN534628 8662 AN5310637 A…" at bounding box center [720, 254] width 1440 height 376
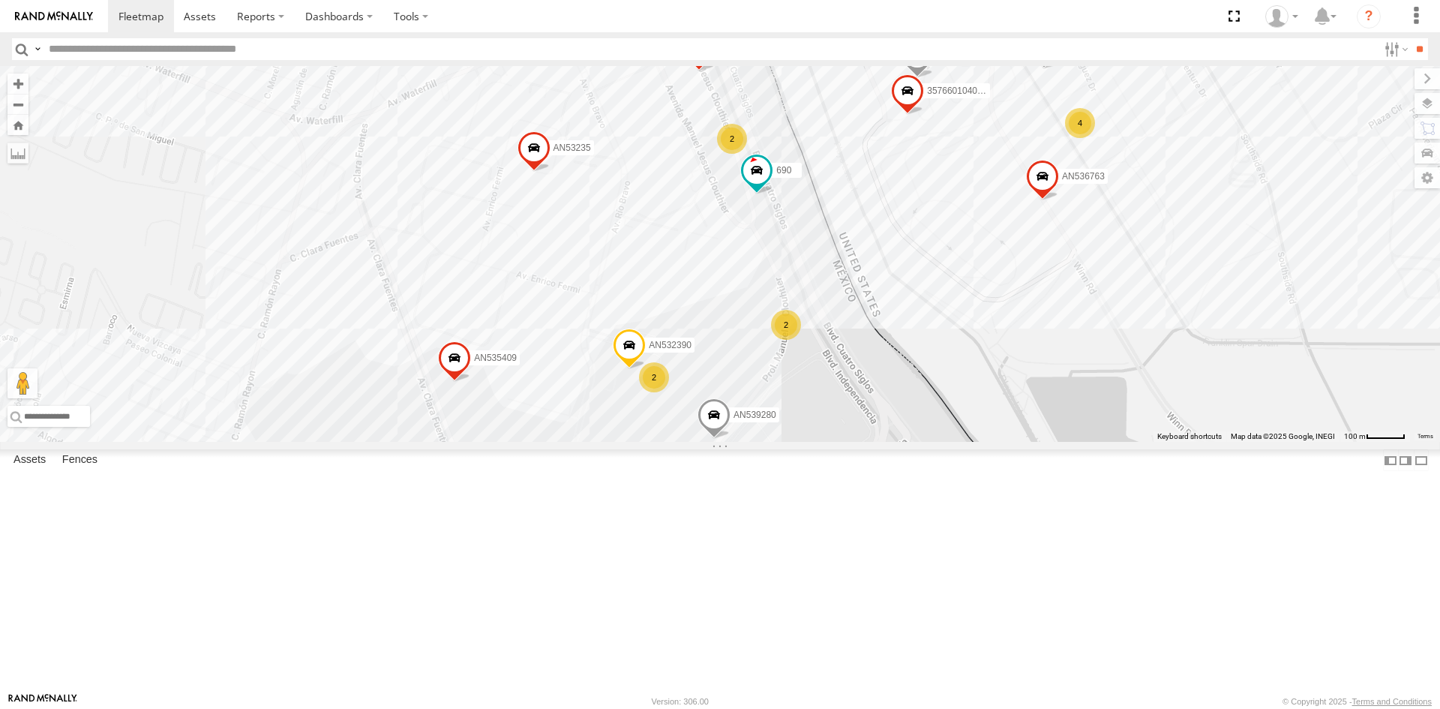
drag, startPoint x: 857, startPoint y: 366, endPoint x: 859, endPoint y: 386, distance: 20.4
click at [859, 386] on div "AN535203 AN534615 015910001811580 F2771 AN538662 5456 AN534628 8662 AN5310637 A…" at bounding box center [720, 254] width 1440 height 376
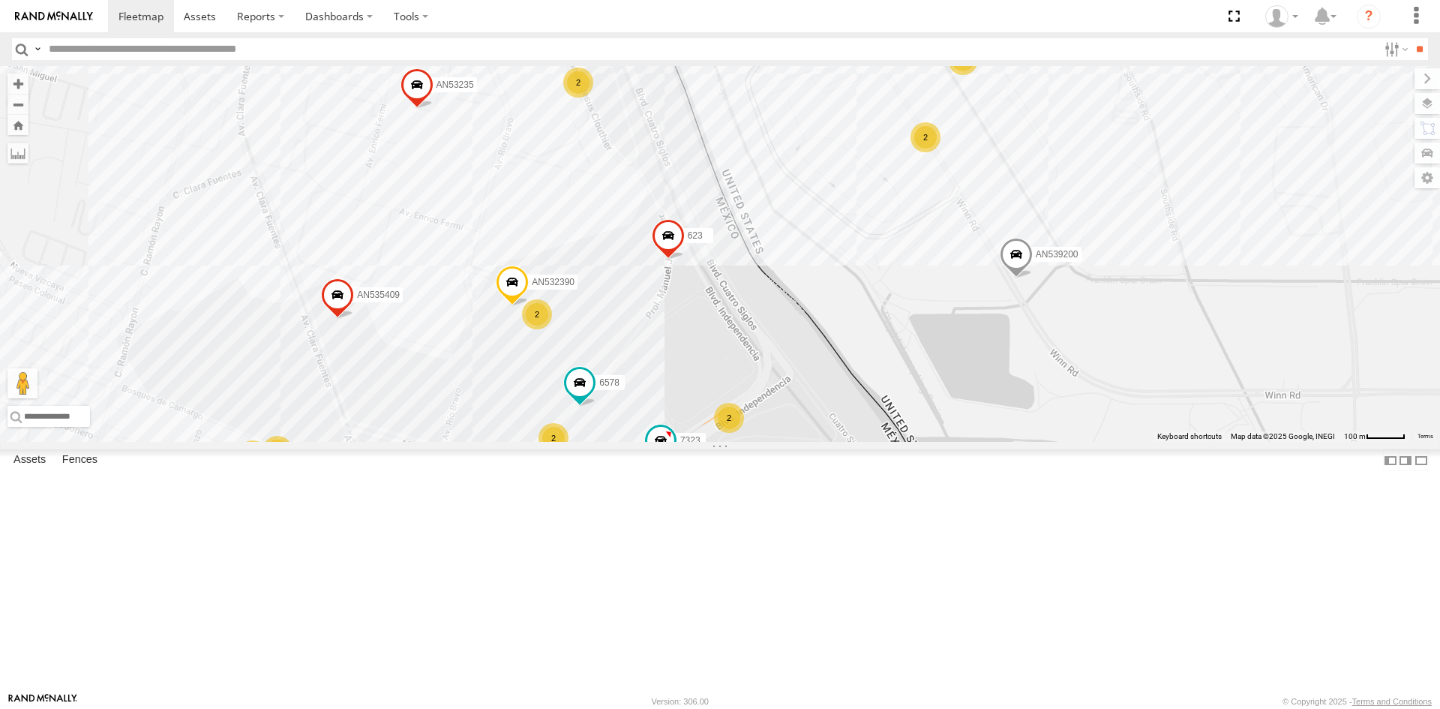
drag, startPoint x: 707, startPoint y: 485, endPoint x: 670, endPoint y: 324, distance: 165.4
click at [670, 325] on div "015910001811580 ZJ535914 AN530755 AN539766 F2771 AN538662 AN5310637 AN531677 55…" at bounding box center [720, 254] width 1440 height 376
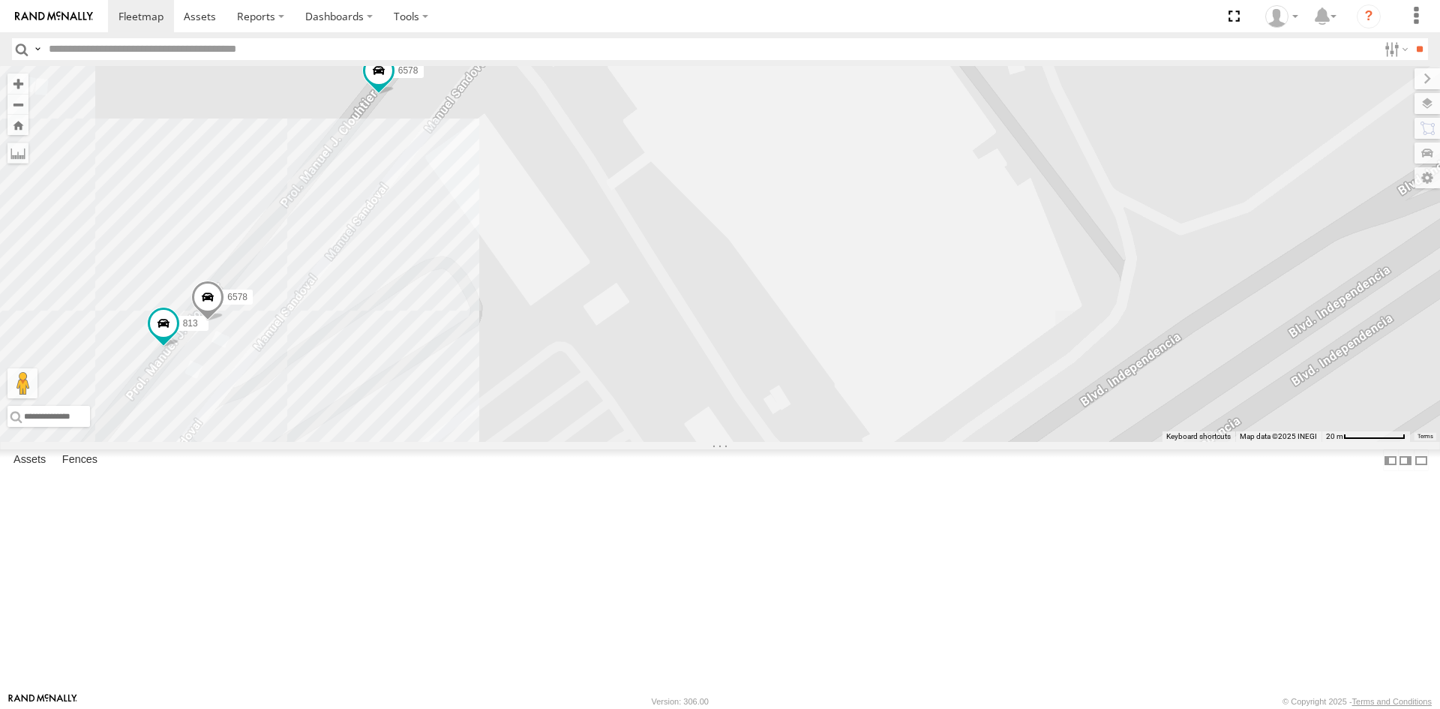
drag, startPoint x: 509, startPoint y: 330, endPoint x: 602, endPoint y: 286, distance: 102.7
click at [589, 295] on div "015910001811580 ZJ535914 AN530755 AN539766 F2771 AN538662 AN5310637 AN531677 55…" at bounding box center [720, 254] width 1440 height 376
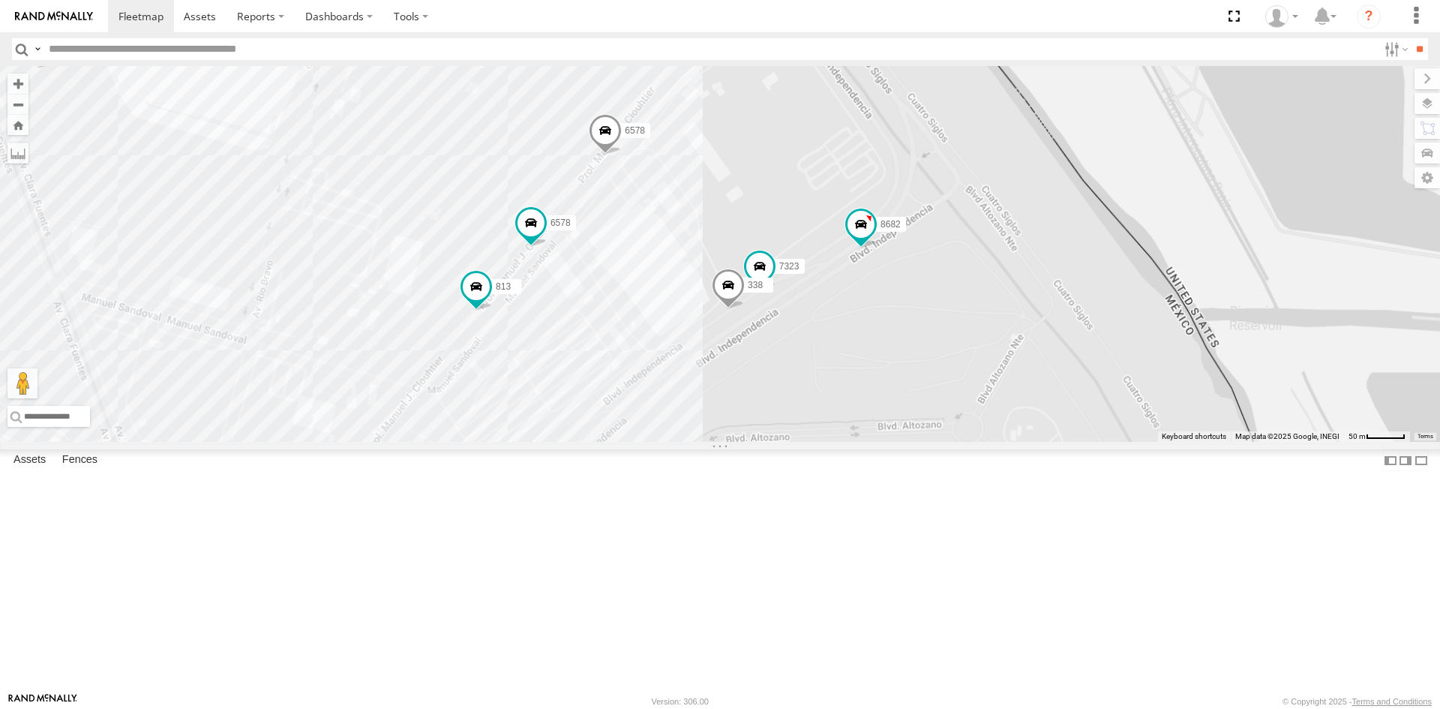
drag, startPoint x: 773, startPoint y: 319, endPoint x: 735, endPoint y: 430, distance: 117.4
click at [735, 430] on div "015910001811580 ZJ535914 AN530755 AN539766 F2771 AN538662 AN5310637 AN531677 55…" at bounding box center [720, 254] width 1440 height 376
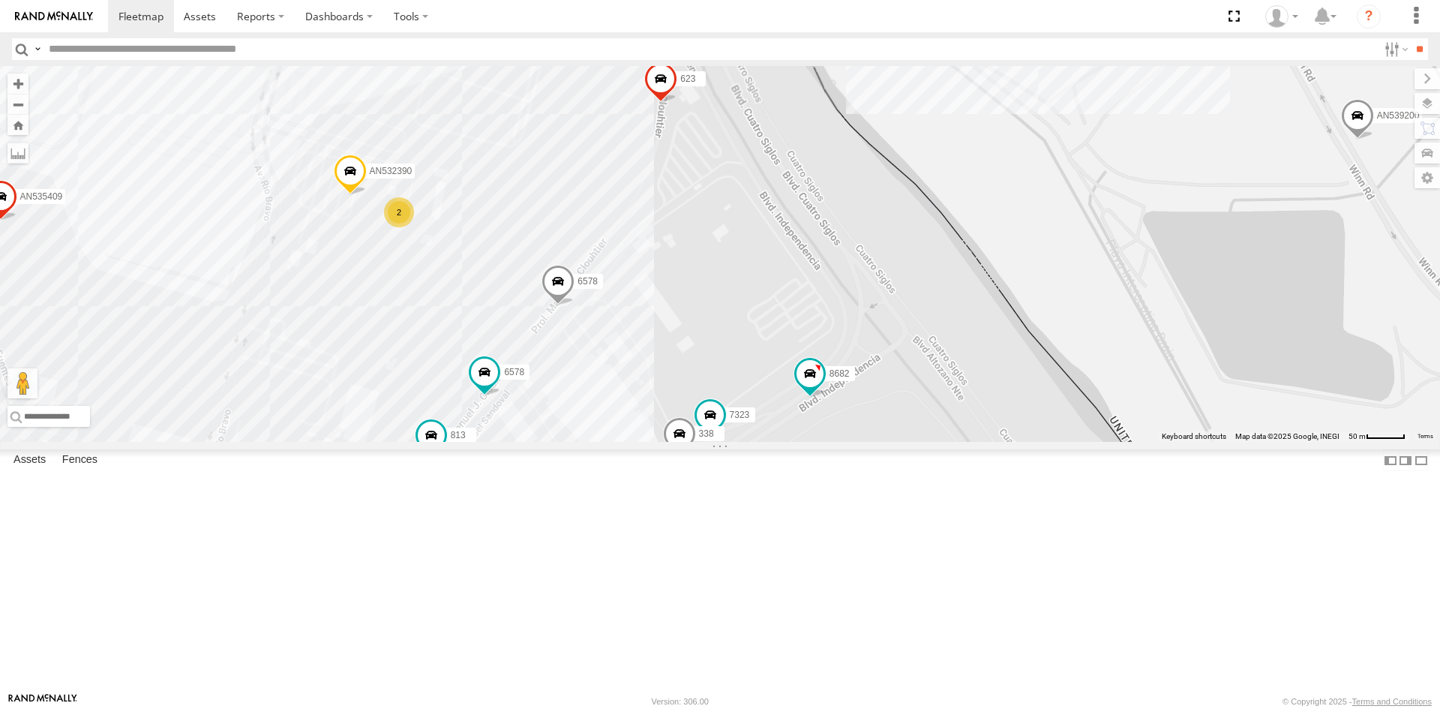
drag, startPoint x: 753, startPoint y: 409, endPoint x: 760, endPoint y: 511, distance: 101.5
click at [760, 442] on div "015910001811580 ZJ535914 AN530755 AN539766 F2771 AN538662 AN5310637 AN531677 55…" at bounding box center [720, 254] width 1440 height 376
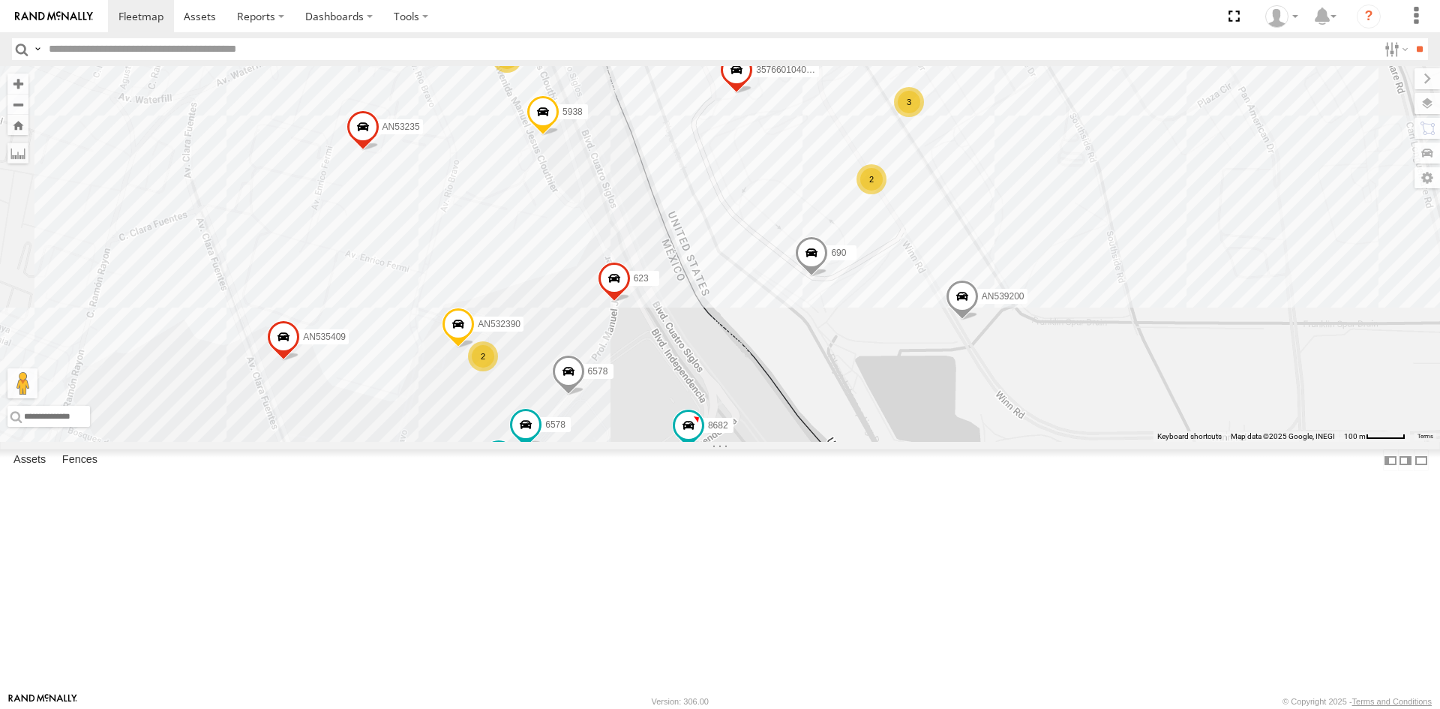
drag, startPoint x: 703, startPoint y: 352, endPoint x: 727, endPoint y: 463, distance: 114.3
click at [727, 442] on div "015910001811580 ZJ535914 AN530755 AN539766 F2771 AN538662 AN5310637 AN531677 55…" at bounding box center [720, 254] width 1440 height 376
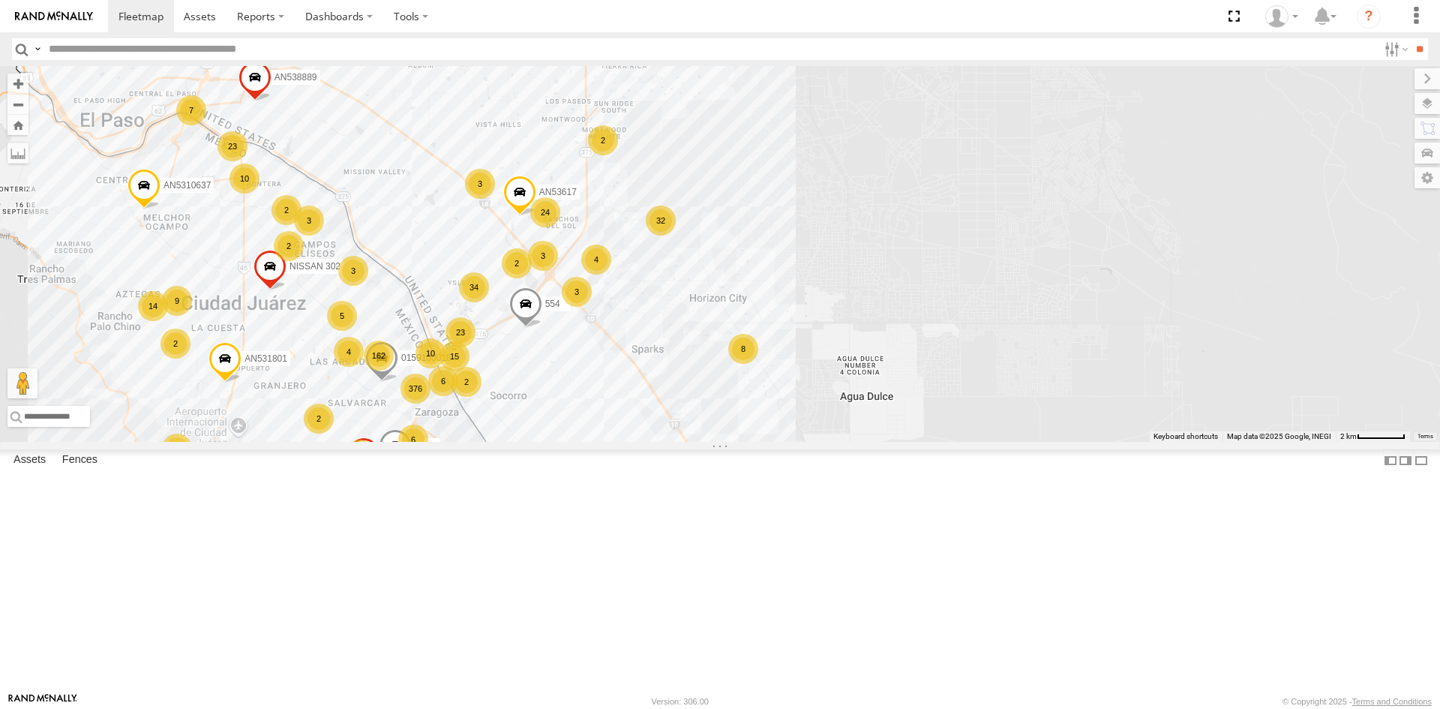
drag, startPoint x: 346, startPoint y: 382, endPoint x: 407, endPoint y: 321, distance: 86.4
click at [391, 327] on div "015910001811580 ZJ535914 AN539766 F2771 AN538662 9254 AN537486 AN531677 553 162…" at bounding box center [720, 254] width 1440 height 376
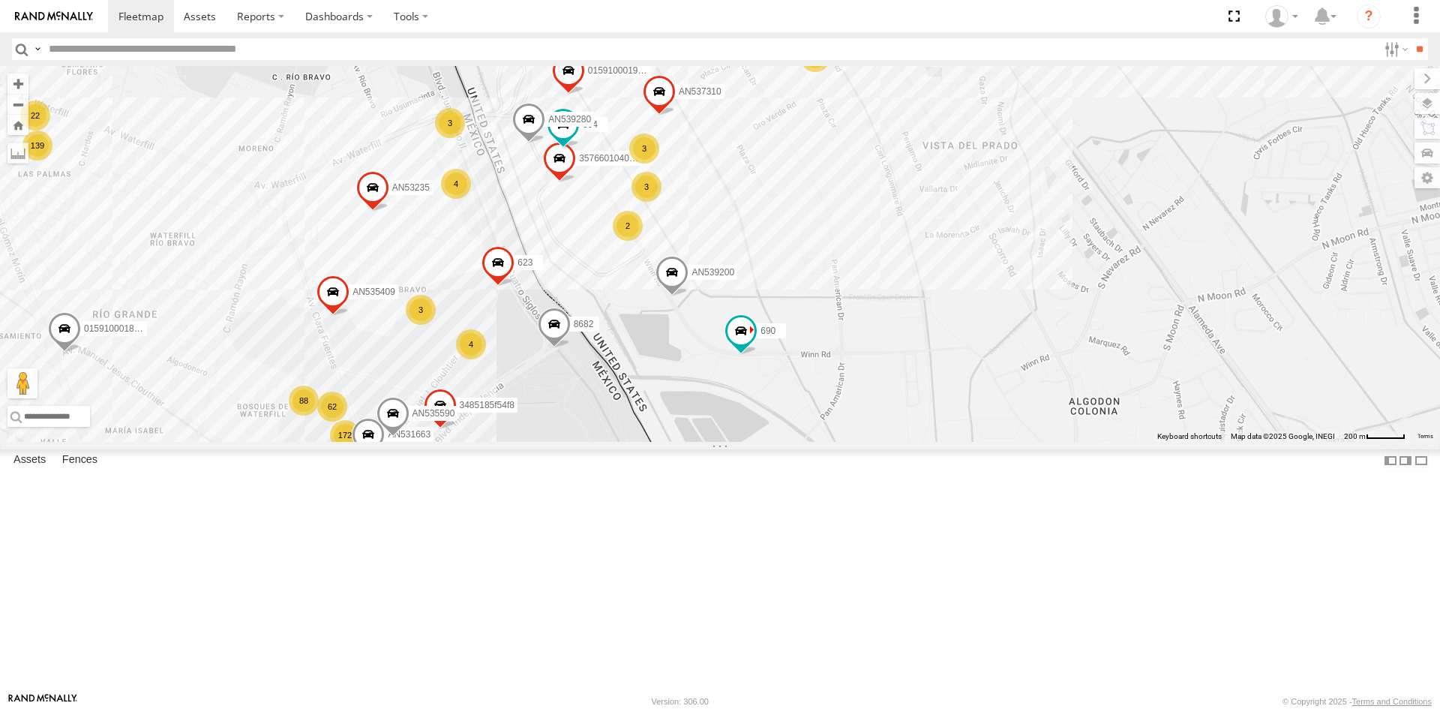
drag, startPoint x: 507, startPoint y: 344, endPoint x: 539, endPoint y: 409, distance: 72.1
click at [539, 409] on div "015910001811580 ZJ535914 AN539766 F2771 AN538662 9254 AN537486 AN531677 553 AN5…" at bounding box center [720, 254] width 1440 height 376
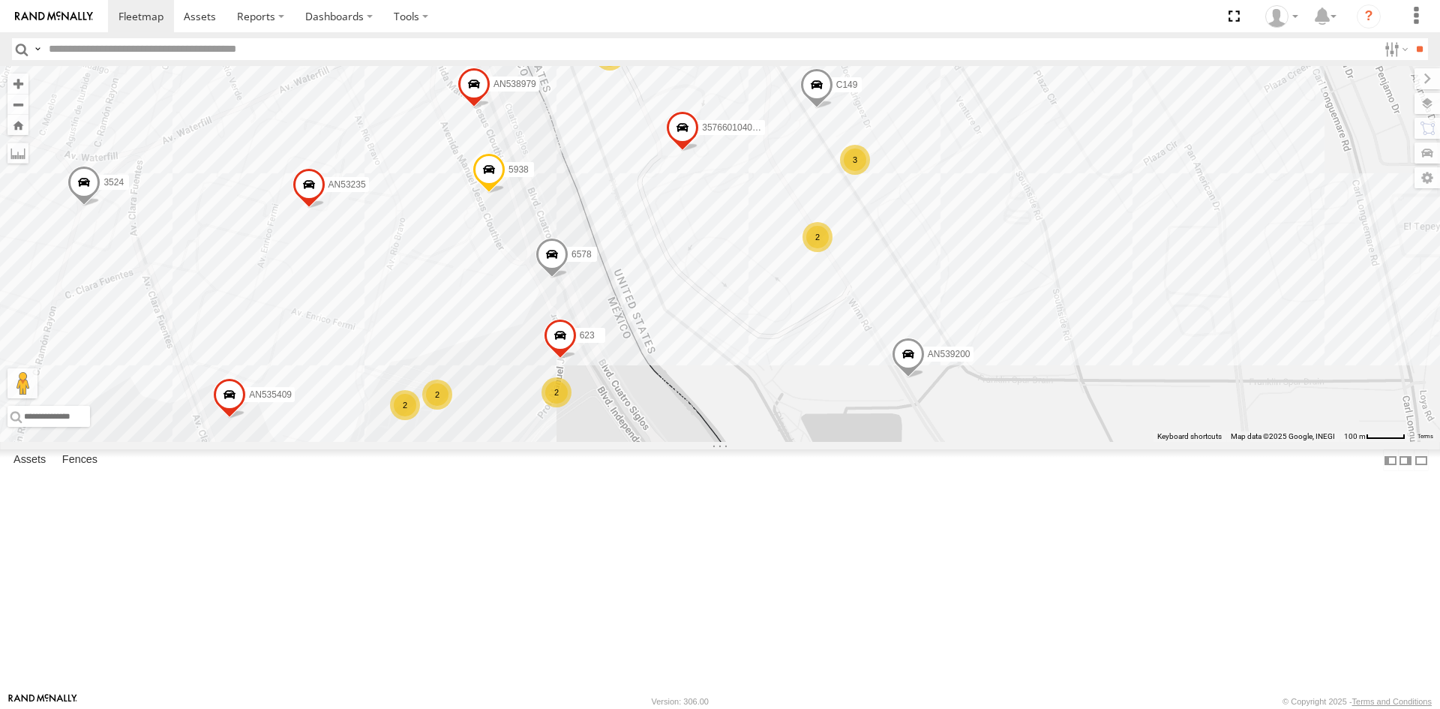
drag, startPoint x: 613, startPoint y: 426, endPoint x: 667, endPoint y: 504, distance: 94.4
click at [667, 442] on div "357660104096649 7323 AN539200 C149 3524 AN535409 AN537310 623 6578 5938 338 AN5…" at bounding box center [720, 254] width 1440 height 376
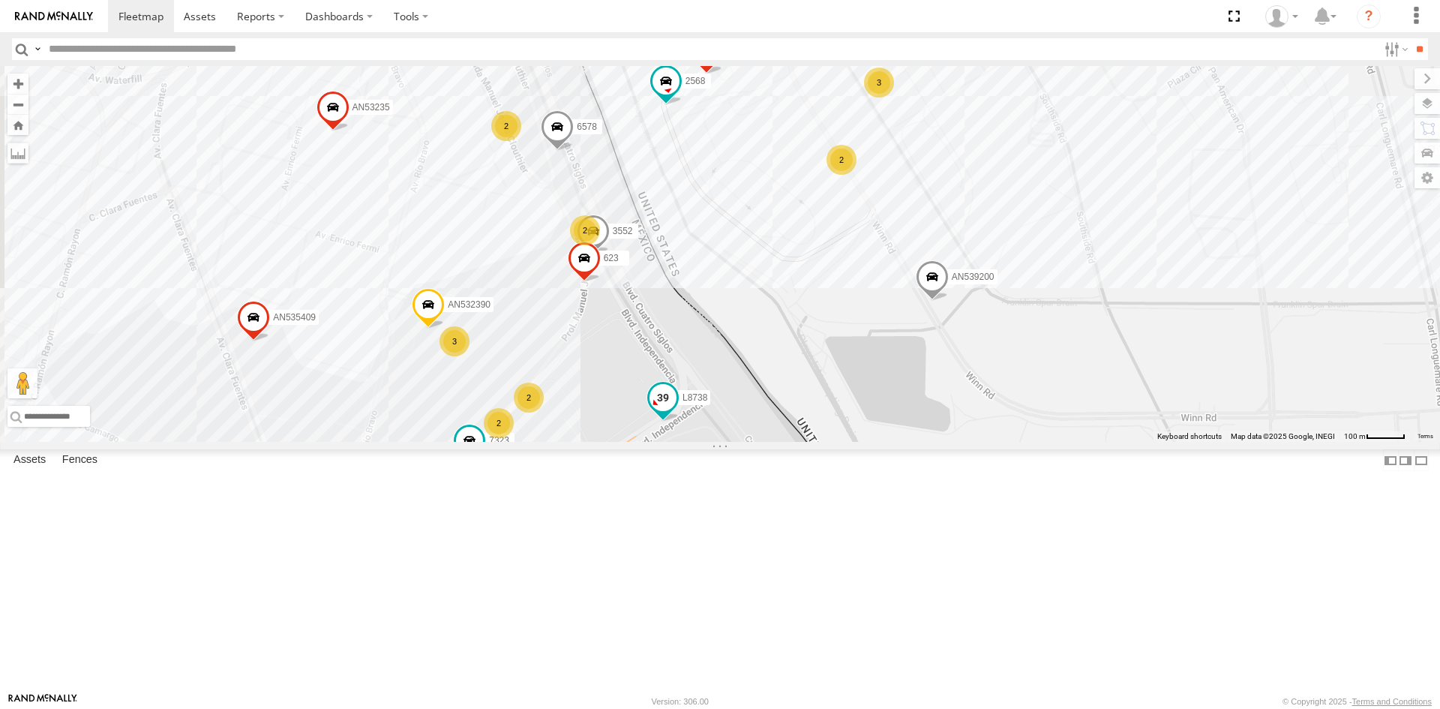
drag, startPoint x: 637, startPoint y: 601, endPoint x: 660, endPoint y: 515, distance: 89.3
click at [660, 411] on span at bounding box center [662, 397] width 27 height 27
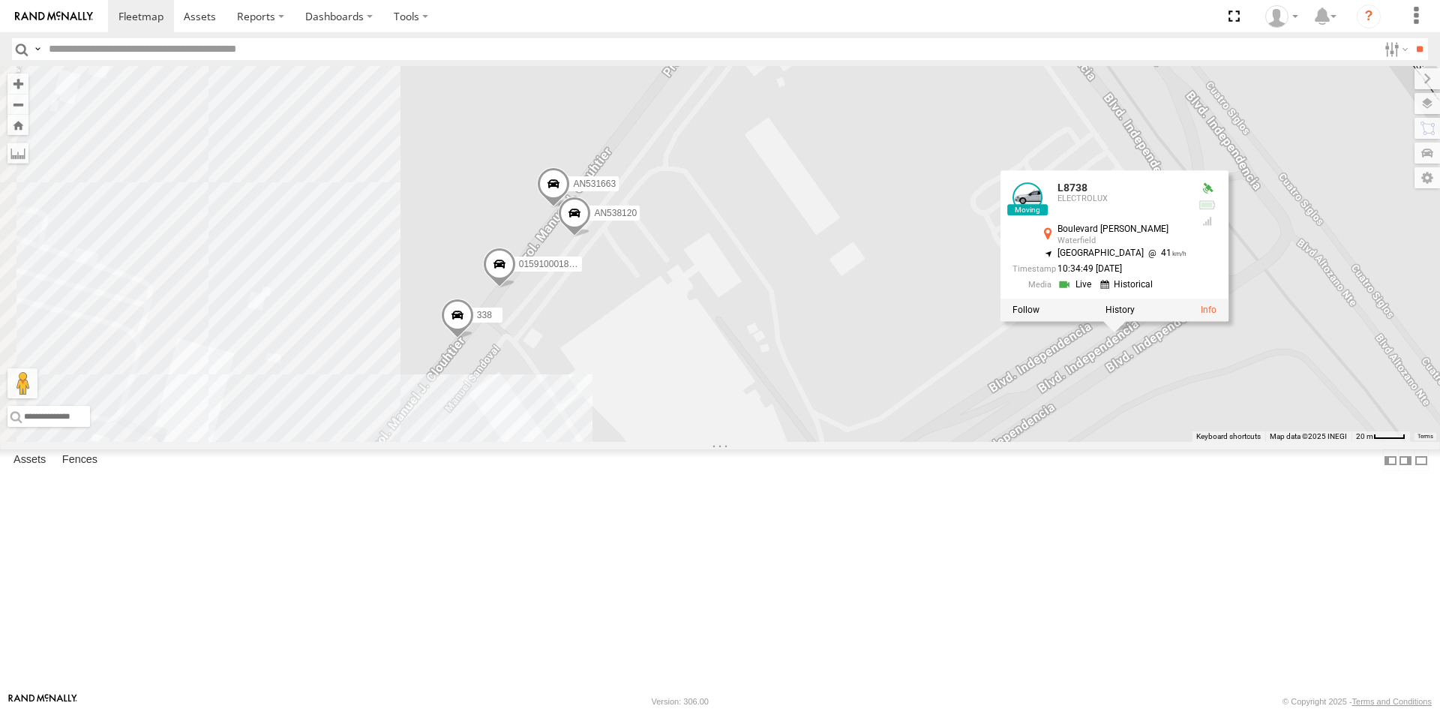
drag, startPoint x: 481, startPoint y: 565, endPoint x: 570, endPoint y: 426, distance: 164.6
click at [569, 428] on div "3552 357660104096649 L8738 015910001918898 AN532390 7323 AN539200 C149 AN535409…" at bounding box center [720, 254] width 1440 height 376
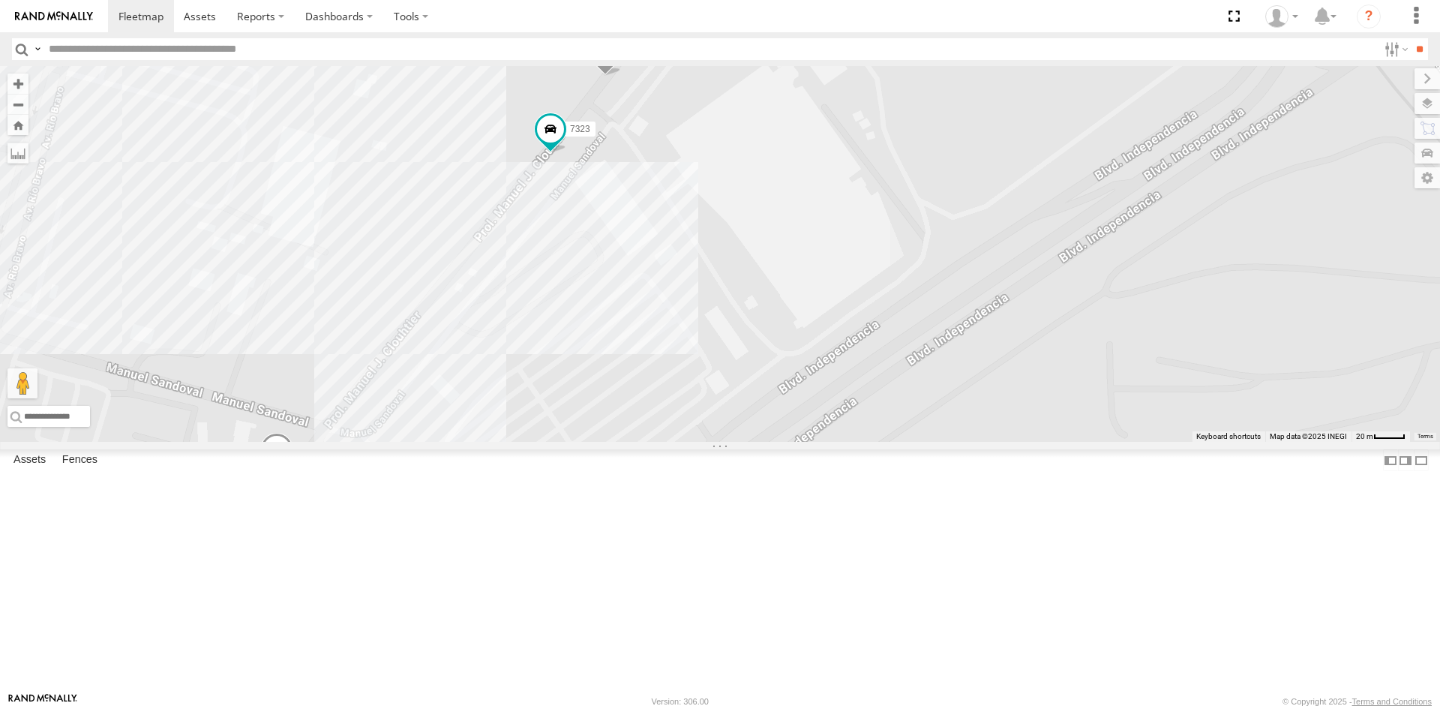
drag, startPoint x: 881, startPoint y: 280, endPoint x: 882, endPoint y: 381, distance: 101.2
click at [883, 367] on div "AN538120 7323 3524 015910001843096 2" at bounding box center [720, 254] width 1440 height 376
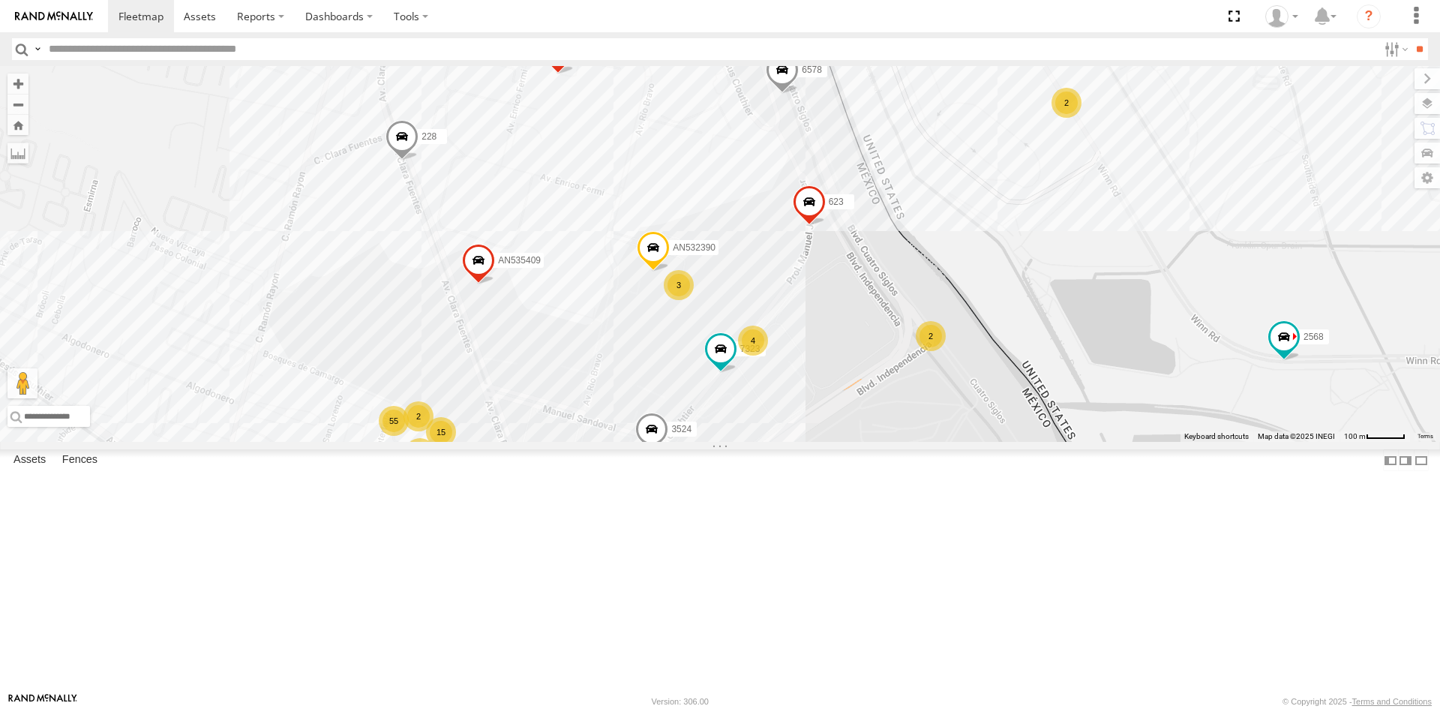
drag, startPoint x: 973, startPoint y: 344, endPoint x: 881, endPoint y: 415, distance: 115.5
click at [881, 415] on div "7323 3524 228 AN532390 AN535409 623 31 AN535590 18 12 146 2 23 55 3576601040966…" at bounding box center [720, 254] width 1440 height 376
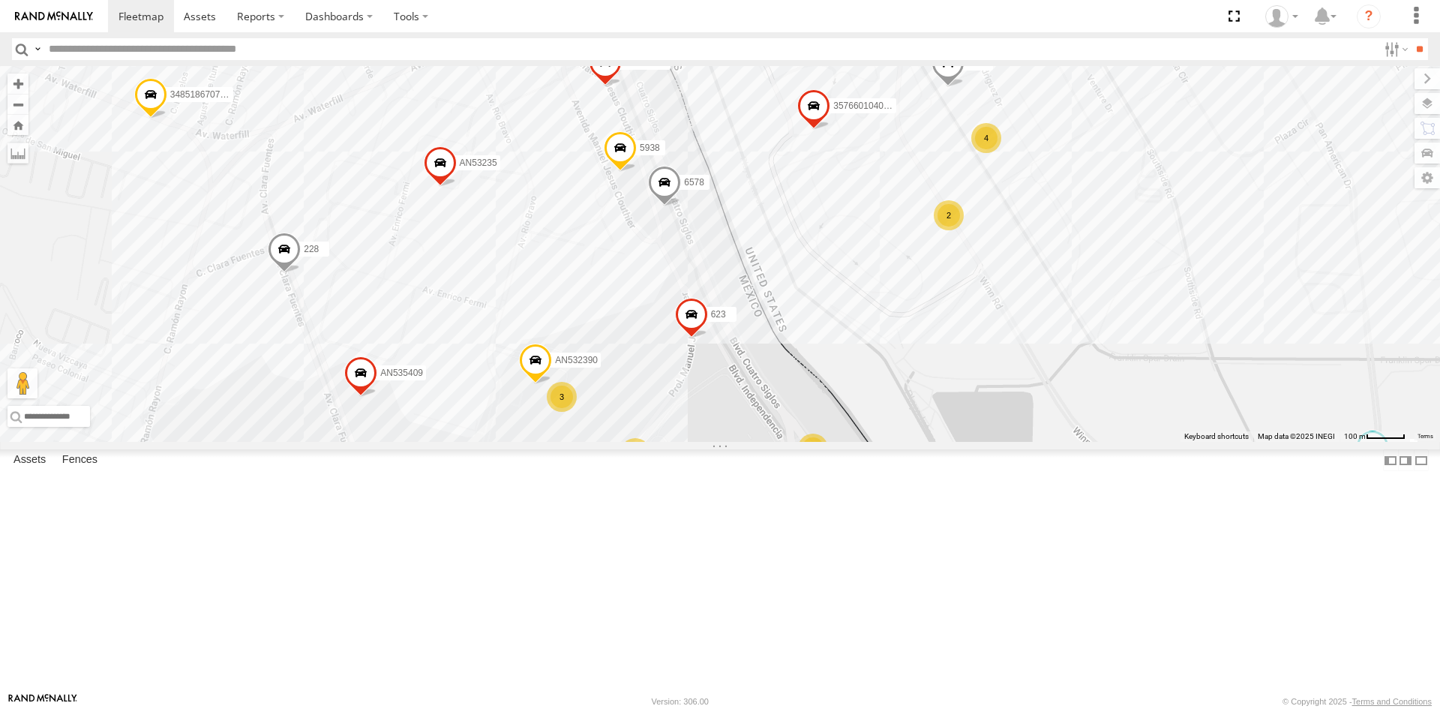
drag, startPoint x: 922, startPoint y: 380, endPoint x: 809, endPoint y: 494, distance: 160.7
click at [809, 442] on div "7323 3524 228 AN532390 AN535409 623 31 AN535590 18 12 146 2 23 55 3576601040966…" at bounding box center [720, 254] width 1440 height 376
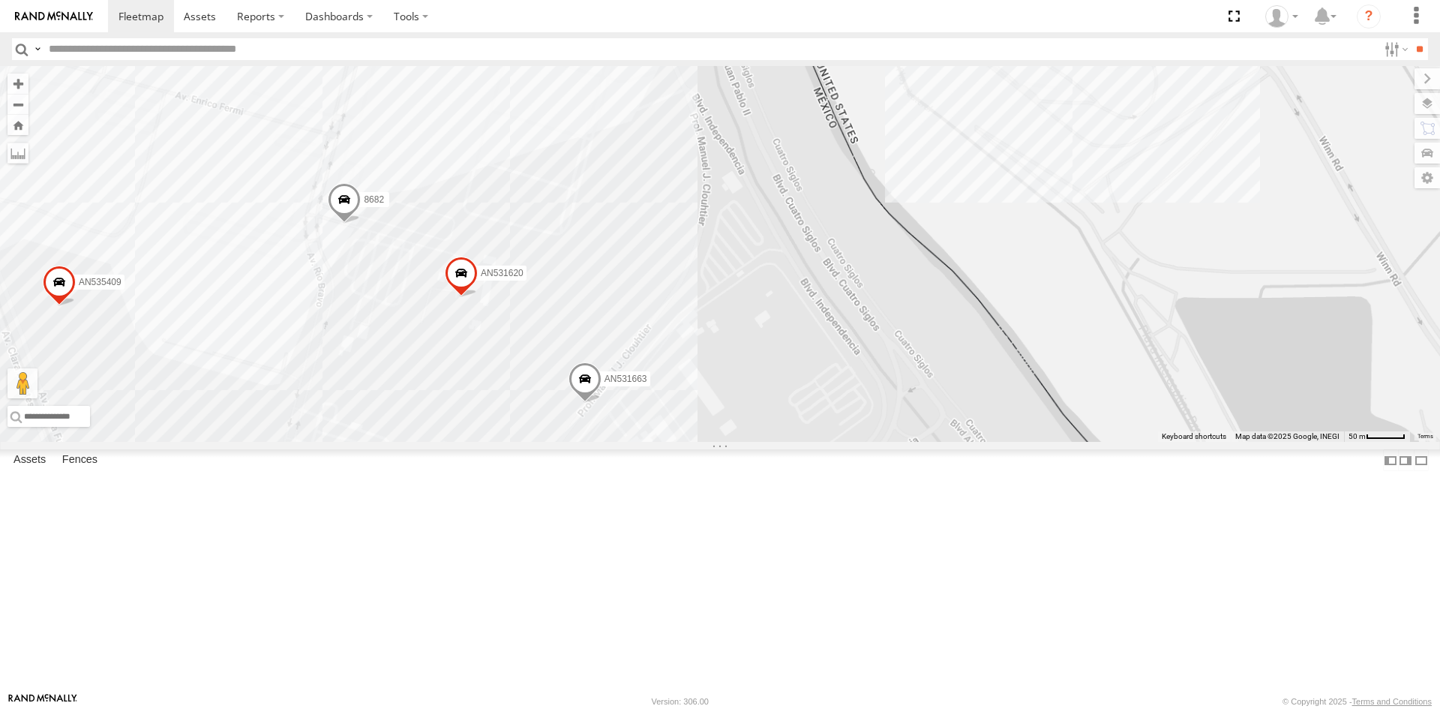
drag, startPoint x: 679, startPoint y: 604, endPoint x: 740, endPoint y: 418, distance: 195.6
click at [736, 433] on div "112 357660104096649 015910001918898 AN538120 813 C149 8682 AN535409 AN537310 65…" at bounding box center [720, 254] width 1440 height 376
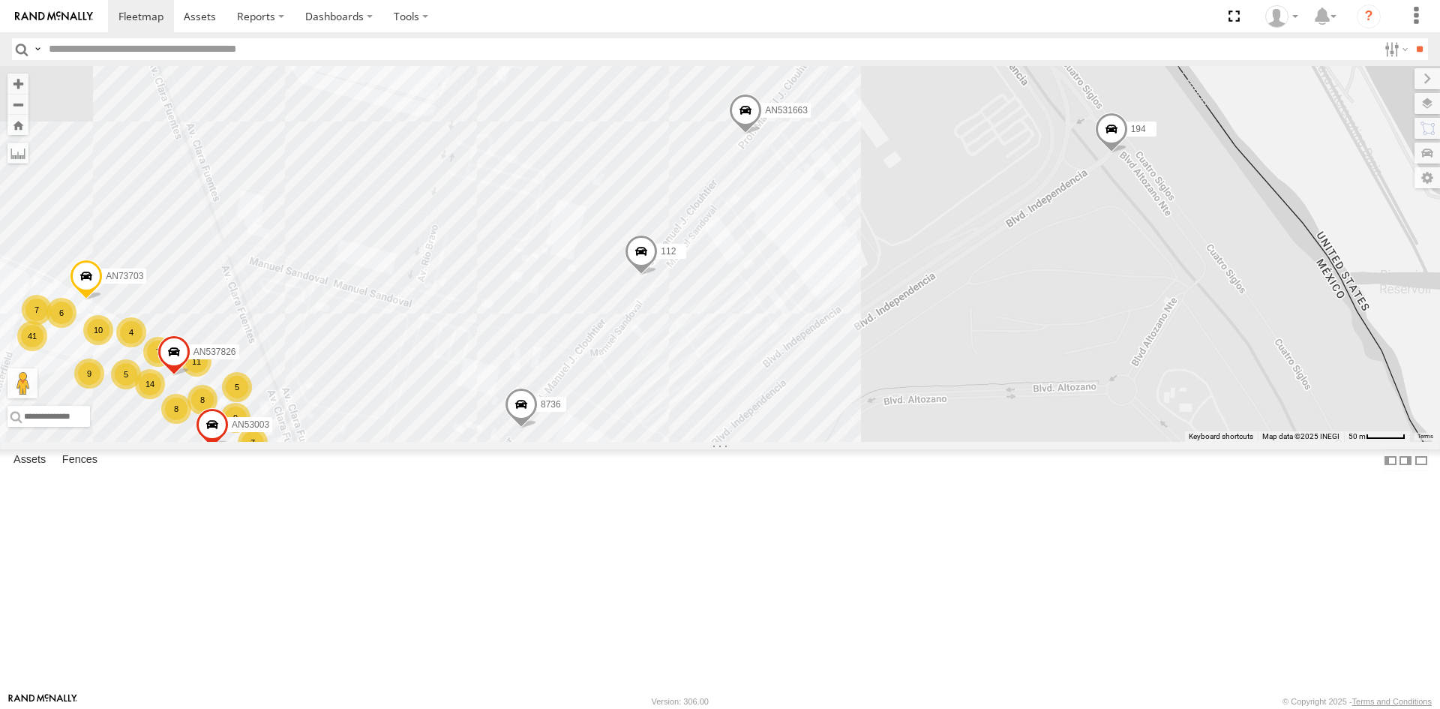
drag, startPoint x: 799, startPoint y: 379, endPoint x: 676, endPoint y: 551, distance: 211.2
click at [676, 442] on div "112 8736 AN531663 8 7 9 112 7 11 14 7 41 16 4 16 3 9 5 AN532390 11 9 8 4 7323 1…" at bounding box center [720, 254] width 1440 height 376
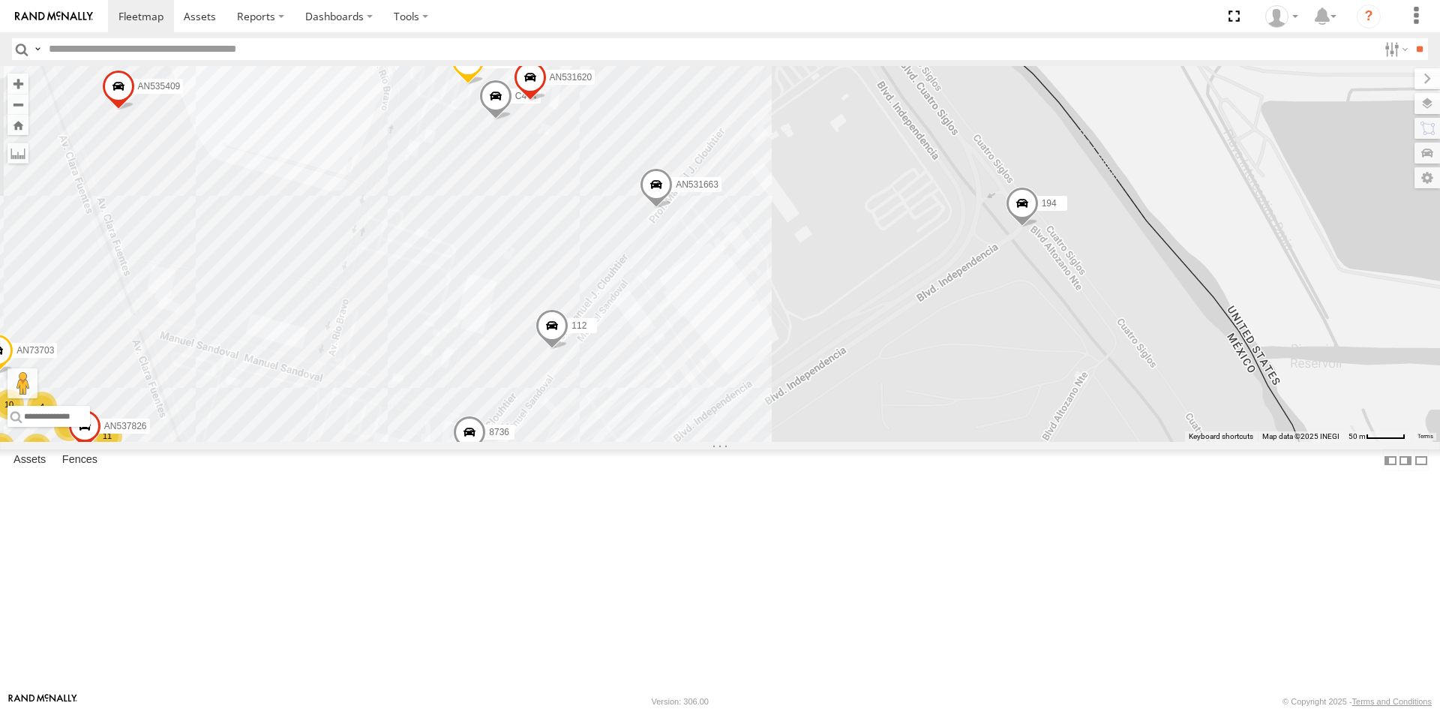
drag, startPoint x: 690, startPoint y: 478, endPoint x: 710, endPoint y: 454, distance: 31.4
click at [703, 442] on div "112 8736 AN531663 8 7 9 112 7 11 14 7 41 16 4 16 3 9 5 AN532390 11 9 8 4 7323 1…" at bounding box center [720, 254] width 1440 height 376
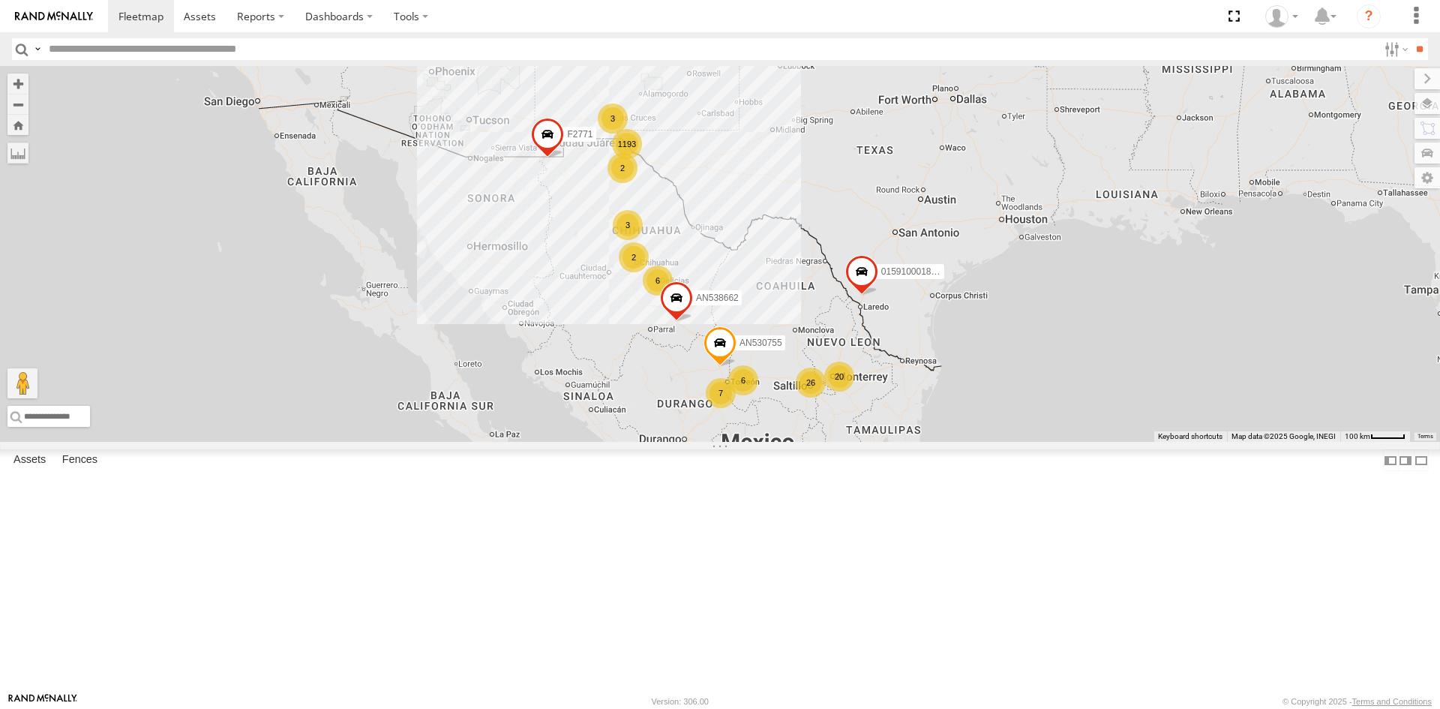
drag, startPoint x: 606, startPoint y: 236, endPoint x: 597, endPoint y: 356, distance: 120.3
click at [596, 360] on div "1193 7 6 26 4 6 20 3 2 2 3 2 7 2 015910001811580 ZJ535914 AN530755 AN539766 F27…" at bounding box center [720, 254] width 1440 height 376
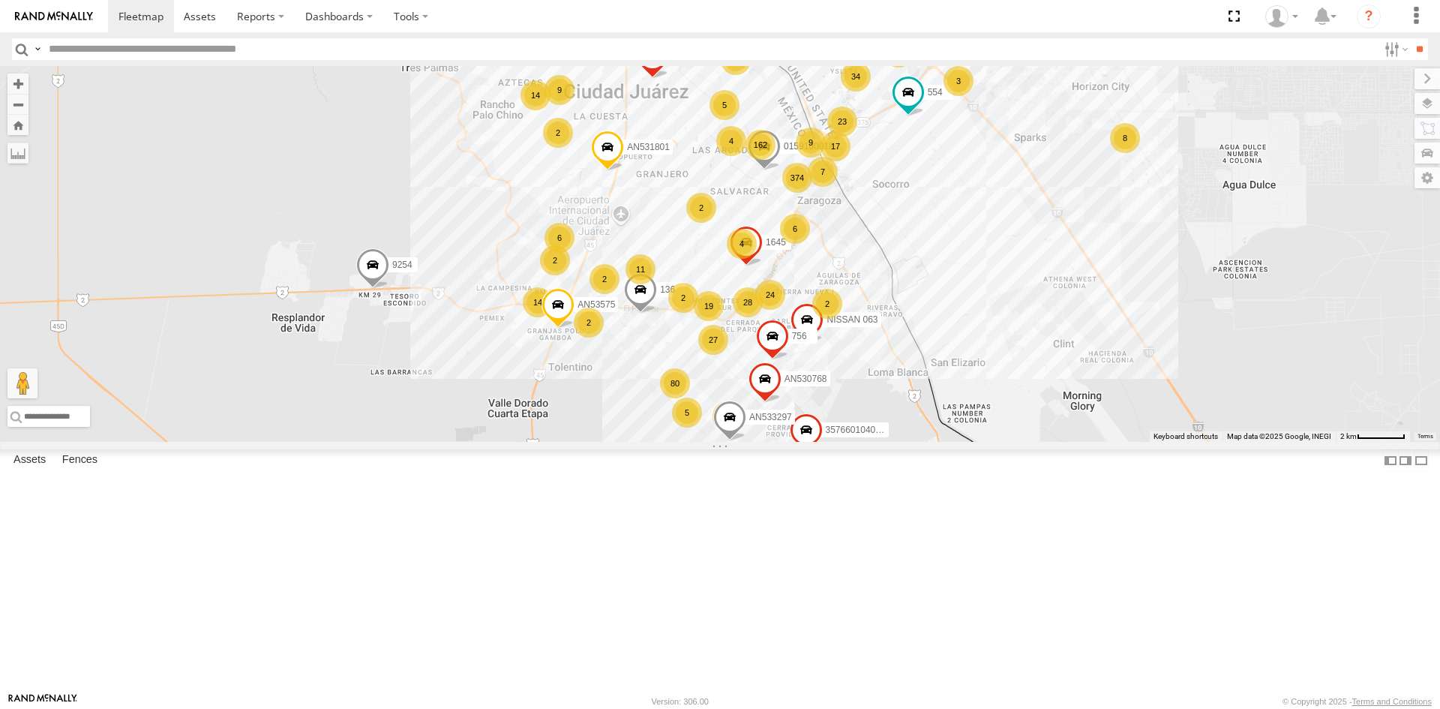
drag, startPoint x: 708, startPoint y: 351, endPoint x: 716, endPoint y: 444, distance: 93.4
click at [716, 321] on div "19" at bounding box center [709, 306] width 30 height 30
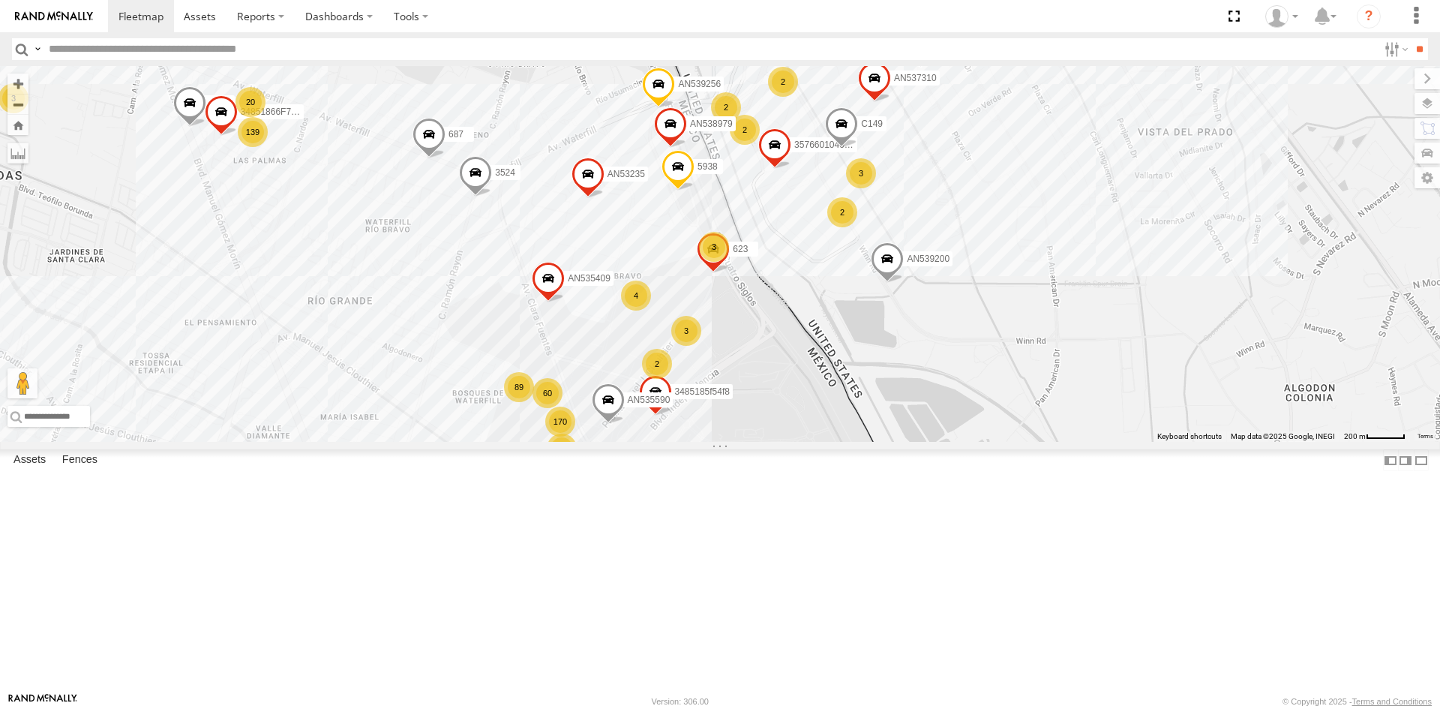
drag, startPoint x: 634, startPoint y: 354, endPoint x: 634, endPoint y: 346, distance: 8.3
click at [634, 349] on div "6424 7181 gps AN53575 AN537575 NISSAN 063 AN539200 2586 136 3485186707C0 AN5301…" at bounding box center [720, 254] width 1440 height 376
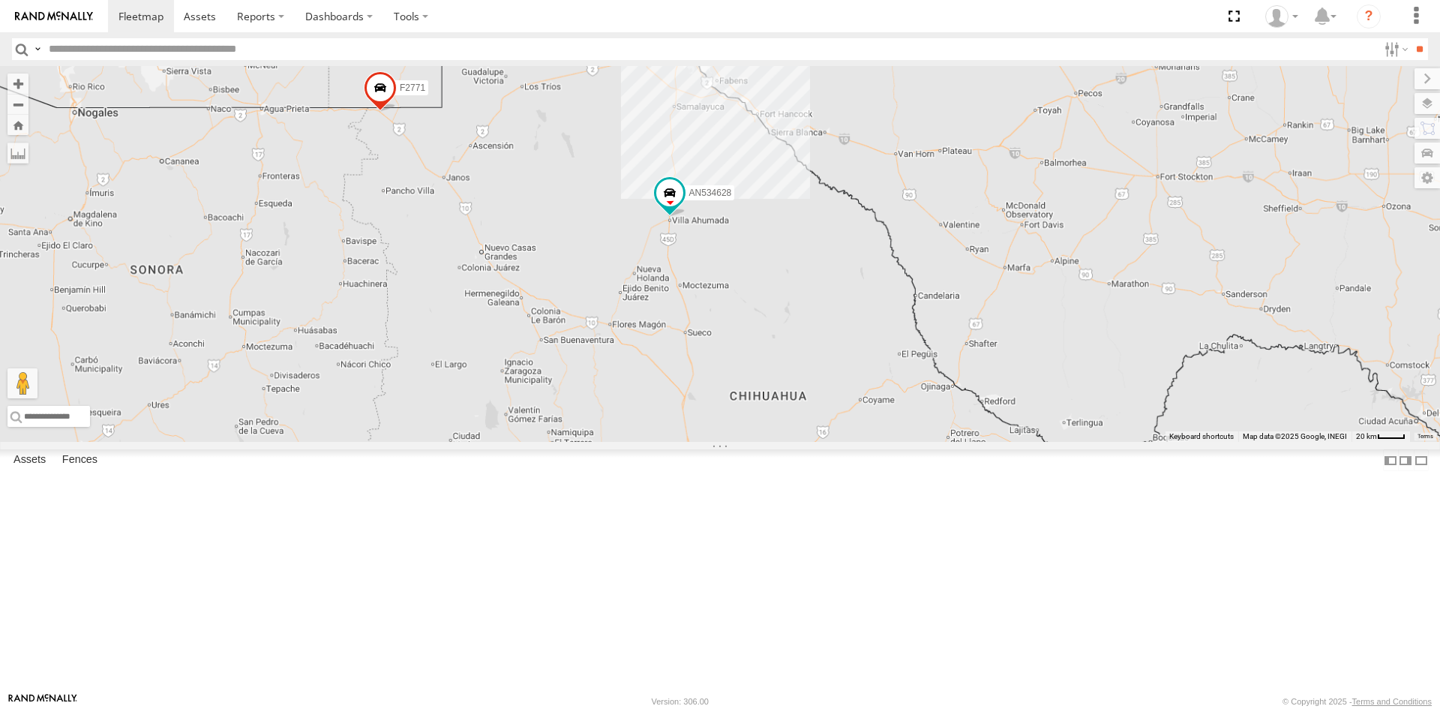
drag, startPoint x: 671, startPoint y: 145, endPoint x: 636, endPoint y: 242, distance: 103.0
click at [638, 240] on div "AN534628 015910001811580 ZJ535914 F2771 AN538662" at bounding box center [720, 254] width 1440 height 376
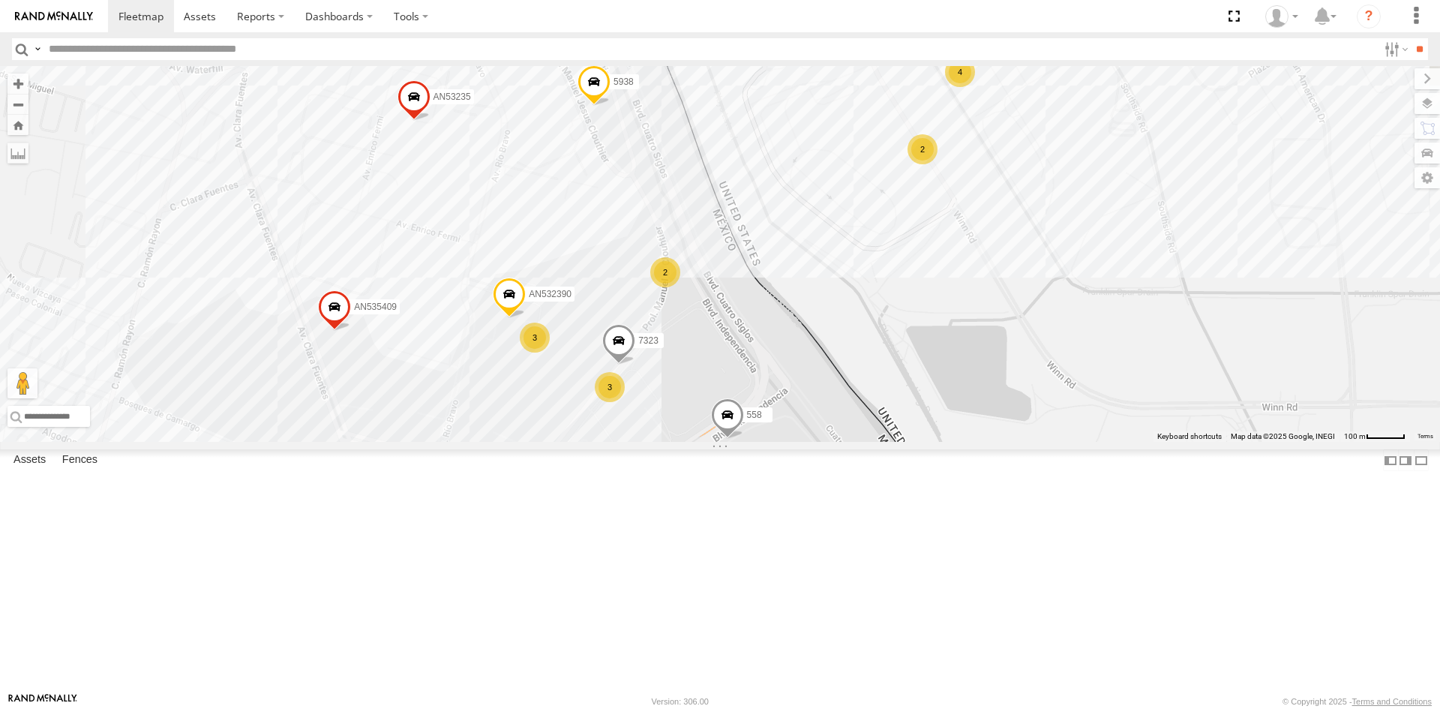
drag, startPoint x: 803, startPoint y: 397, endPoint x: 762, endPoint y: 517, distance: 126.2
click at [783, 442] on div "AN534628 015910001811580 ZJ535914 F2771 AN538662 AN534615 AN539402 5456 410 396…" at bounding box center [720, 254] width 1440 height 376
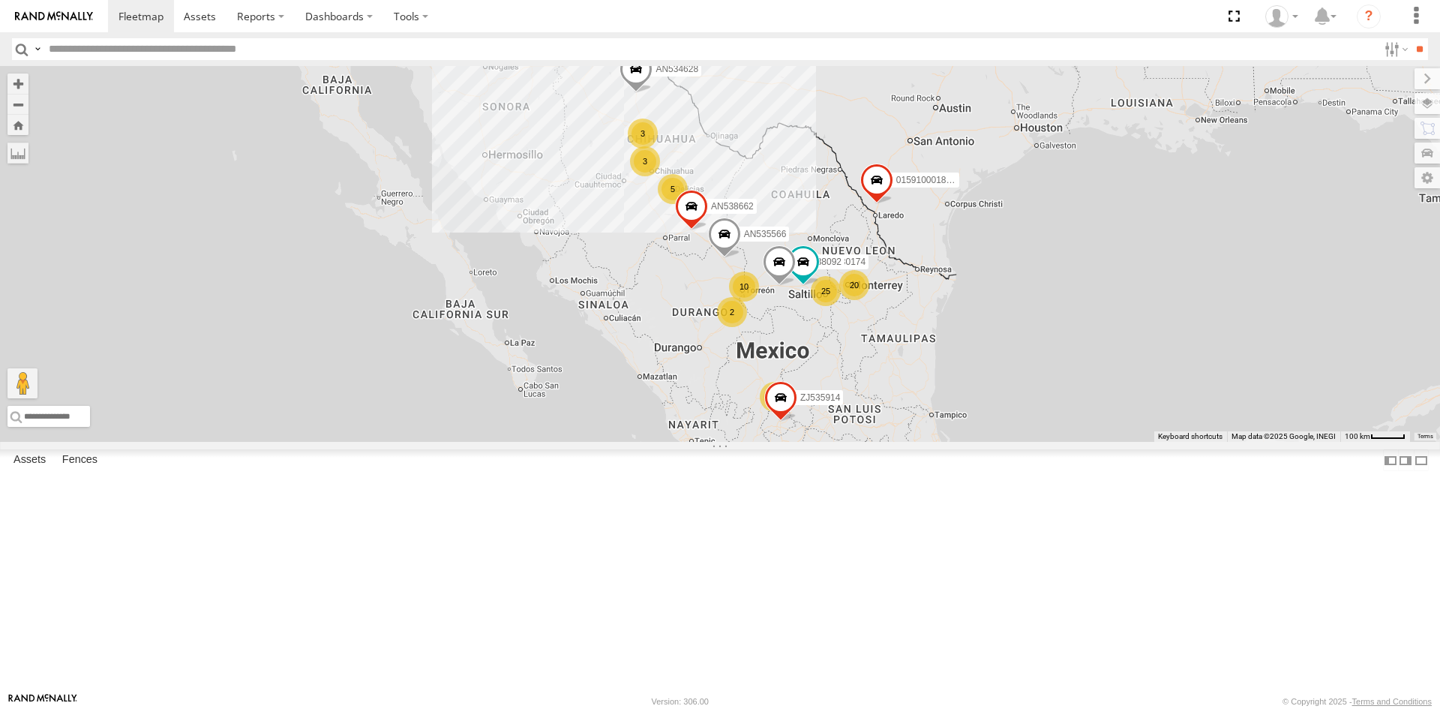
drag, startPoint x: 560, startPoint y: 113, endPoint x: 611, endPoint y: 243, distance: 139.4
click at [580, 191] on div "1192 7 10 25 4 AN530174 5 3 20 5 3 AN538092 2 3 AN534628 2 AN535566 01591000181…" at bounding box center [720, 254] width 1440 height 376
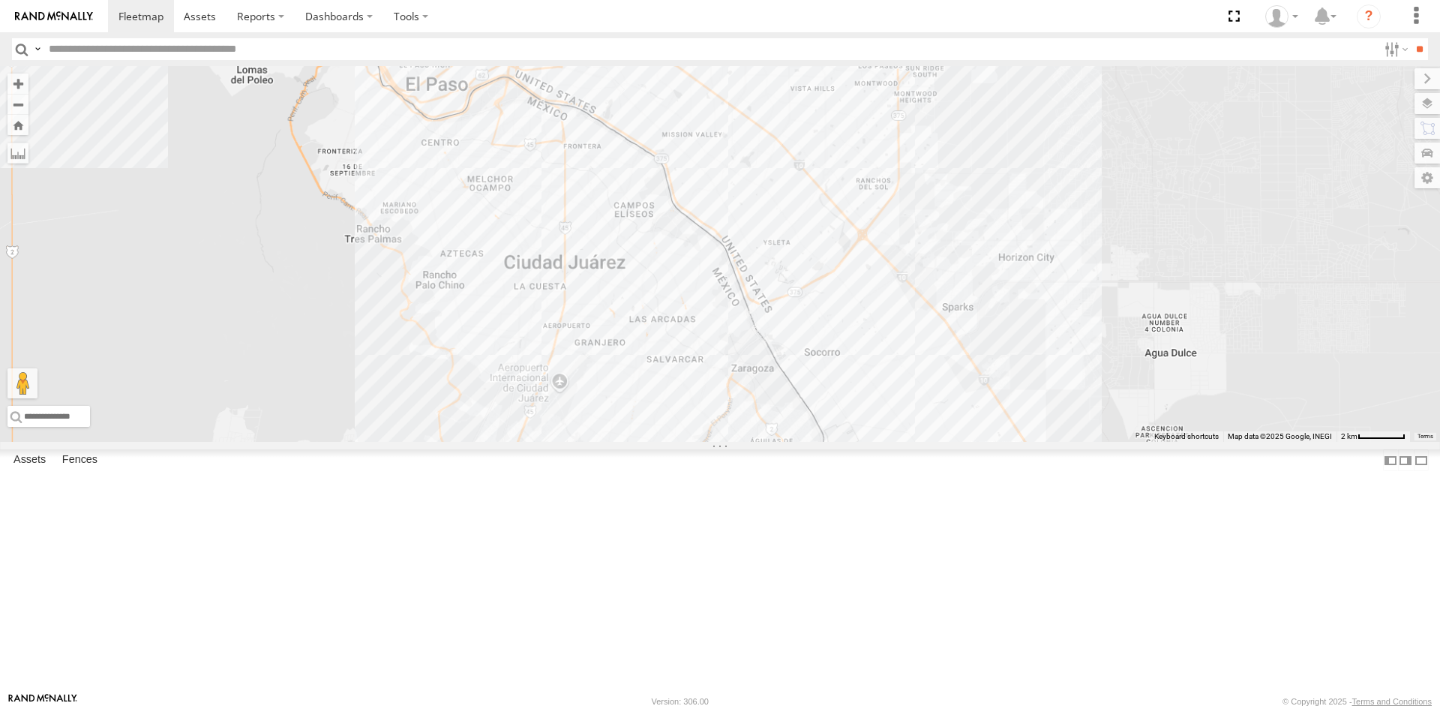
drag, startPoint x: 520, startPoint y: 173, endPoint x: 595, endPoint y: 327, distance: 171.0
click at [597, 329] on div "AN530174 AN538092 AN534628 AN535566 015910001811580 ZJ535914 F2771 AN538662 AN5…" at bounding box center [720, 254] width 1440 height 376
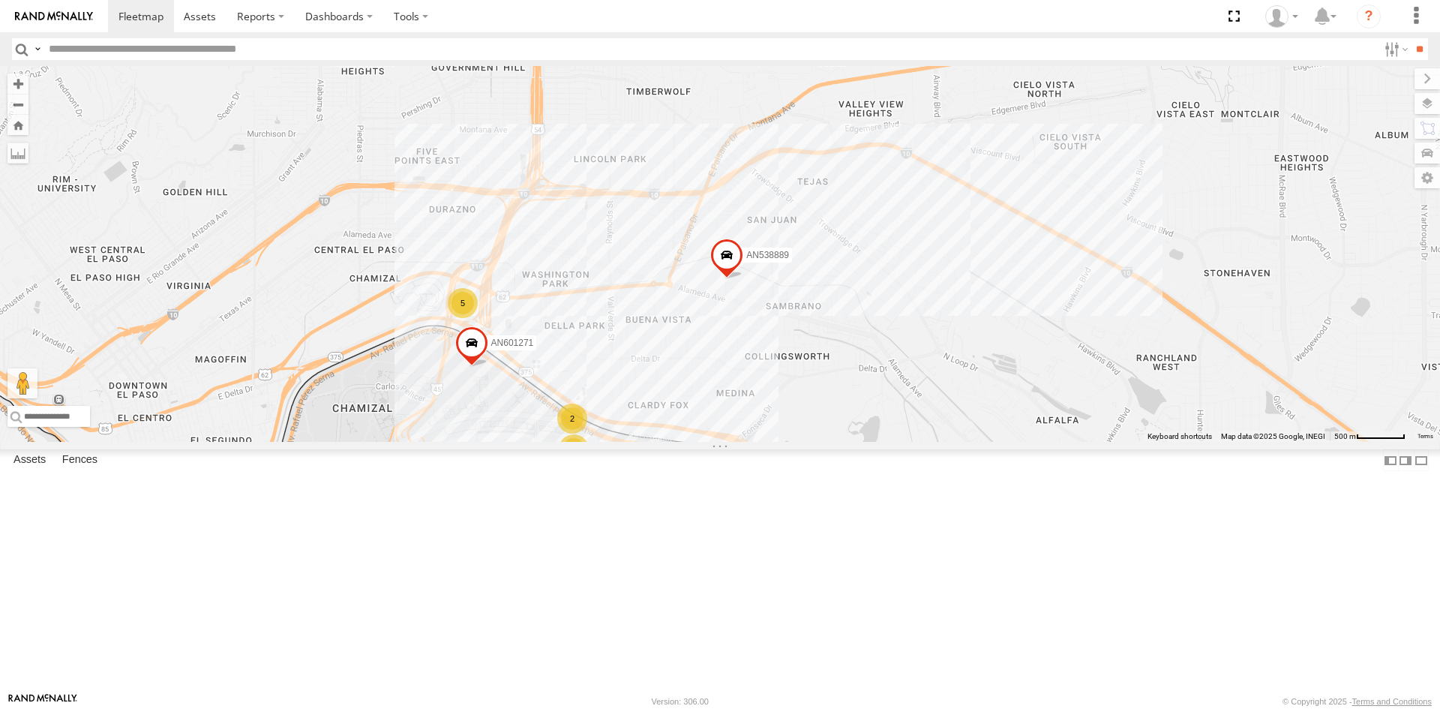
drag, startPoint x: 563, startPoint y: 492, endPoint x: 579, endPoint y: 394, distance: 98.8
click at [576, 401] on div "AN530174 AN538092 AN534628 AN535566 015910001811580 ZJ535914 F2771 AN538662 AN5…" at bounding box center [720, 254] width 1440 height 376
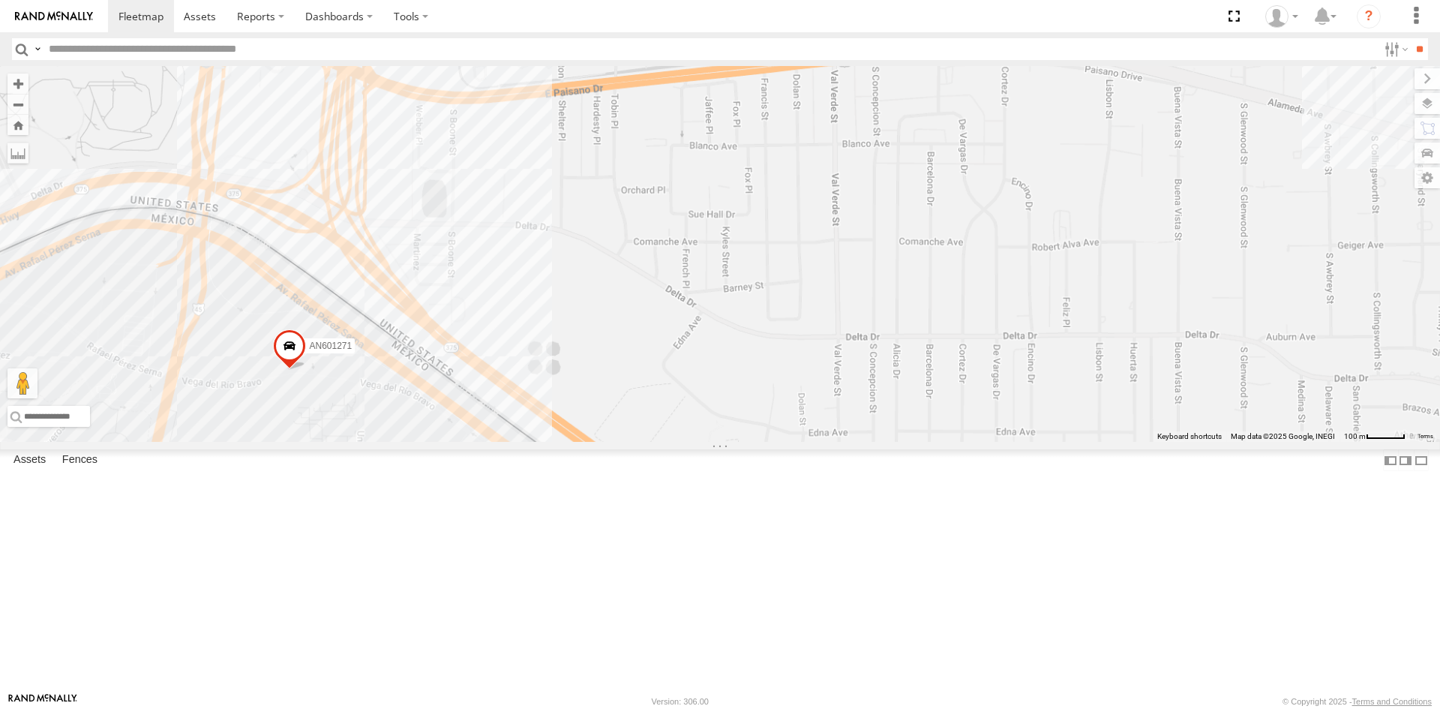
drag, startPoint x: 537, startPoint y: 364, endPoint x: 673, endPoint y: 290, distance: 155.4
click at [673, 291] on div "AN530174 AN538092 AN534628 AN535566 015910001811580 ZJ535914 F2771 AN538662 AN5…" at bounding box center [720, 254] width 1440 height 376
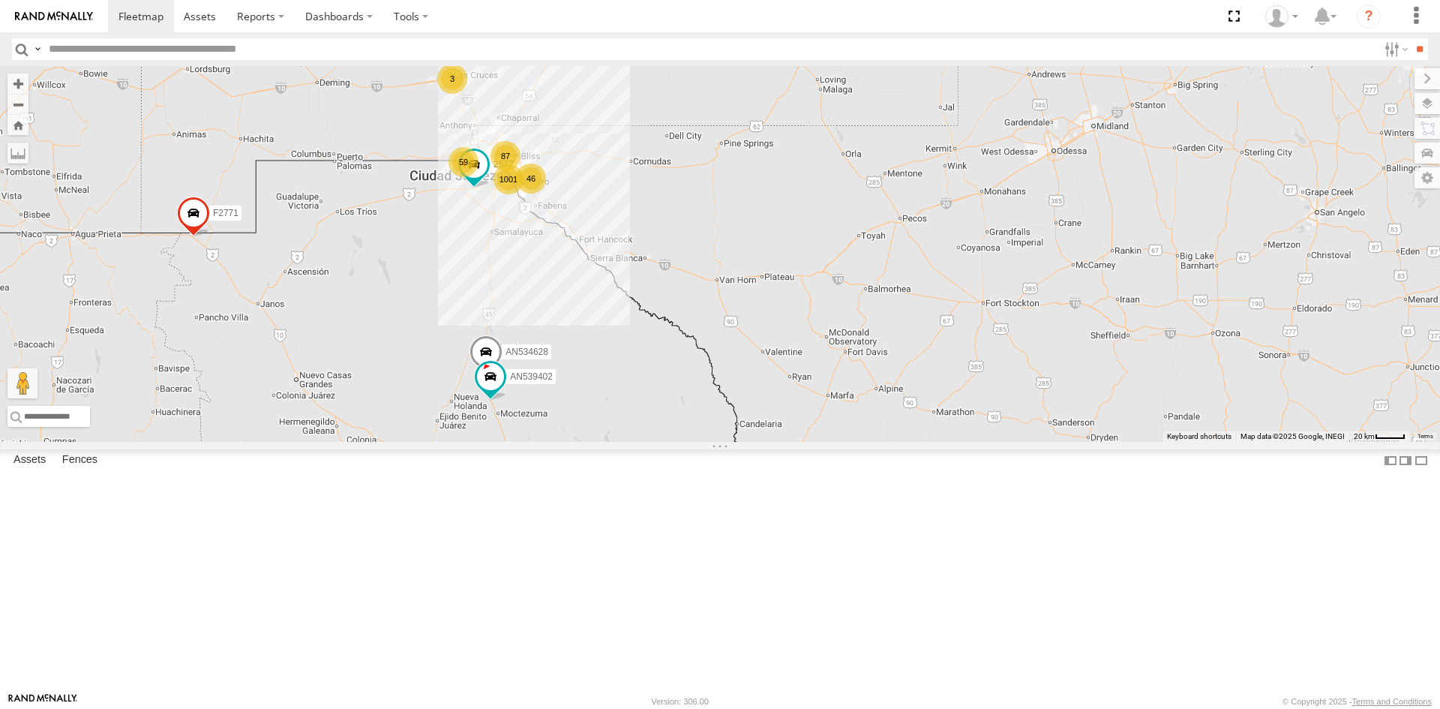
drag, startPoint x: 540, startPoint y: 239, endPoint x: 581, endPoint y: 328, distance: 97.6
click at [581, 328] on div "AN535566 015910001811580 ZJ535914 F2771 AN538662 1001 87 59 46 2 3 2 AN534628 A…" at bounding box center [720, 254] width 1440 height 376
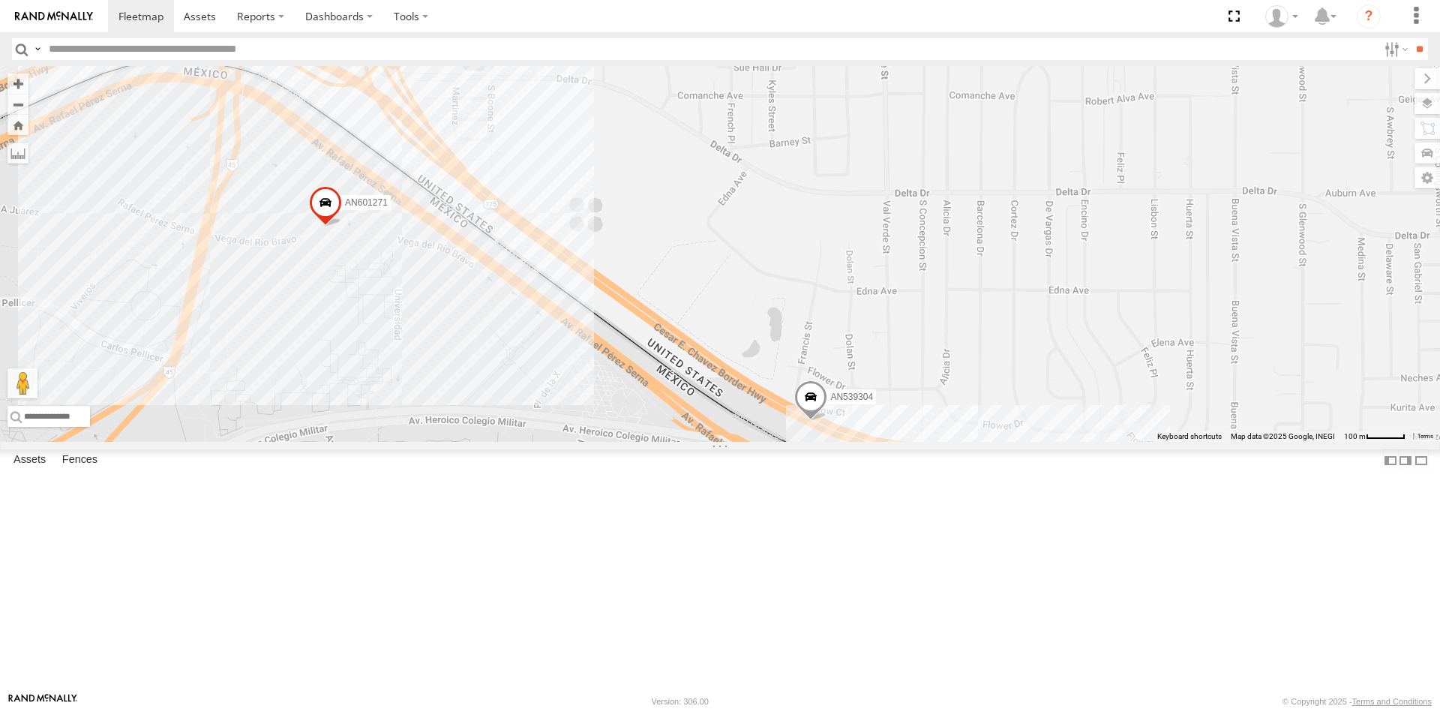
drag, startPoint x: 538, startPoint y: 345, endPoint x: 526, endPoint y: 299, distance: 47.1
click at [529, 307] on div "AN601271 639 015910001986465 AN601523 AN539203 AN539304 686" at bounding box center [720, 254] width 1440 height 376
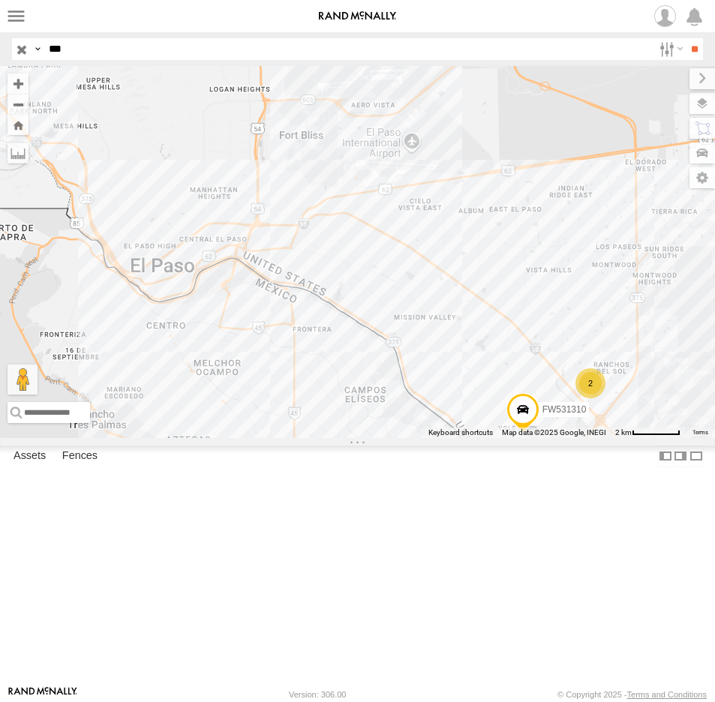
click at [25, 48] on input "button" at bounding box center [21, 49] width 19 height 22
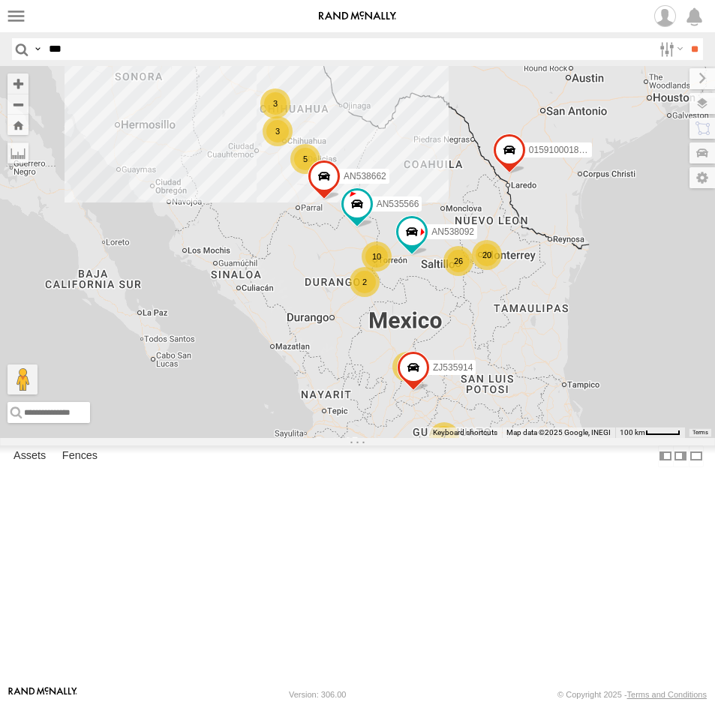
click at [49, 48] on input "***" at bounding box center [348, 49] width 610 height 22
click at [685, 38] on input "**" at bounding box center [693, 49] width 17 height 22
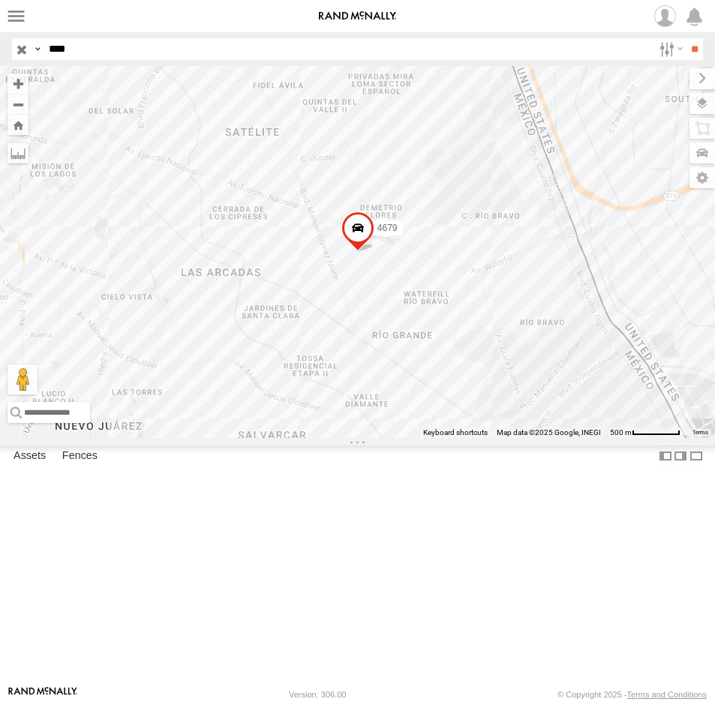
drag, startPoint x: 92, startPoint y: 49, endPoint x: 9, endPoint y: 40, distance: 83.7
click at [10, 44] on header "Search Query Asset ID Asset Label Registration Manufacturer Model VIN Job ID IP" at bounding box center [357, 49] width 715 height 34
click at [685, 38] on input "**" at bounding box center [693, 49] width 17 height 22
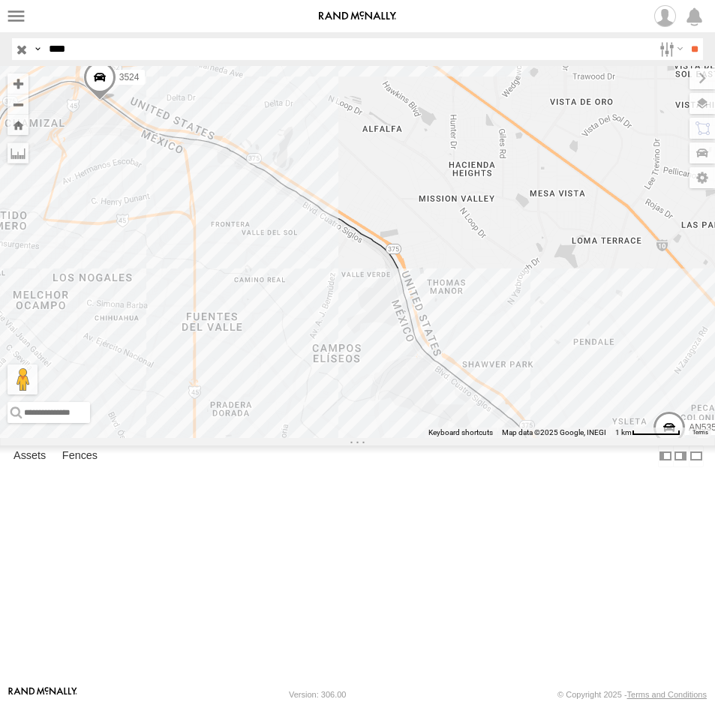
drag, startPoint x: 229, startPoint y: 352, endPoint x: 243, endPoint y: 388, distance: 37.7
click at [271, 393] on div "AN535240 3524" at bounding box center [357, 252] width 715 height 372
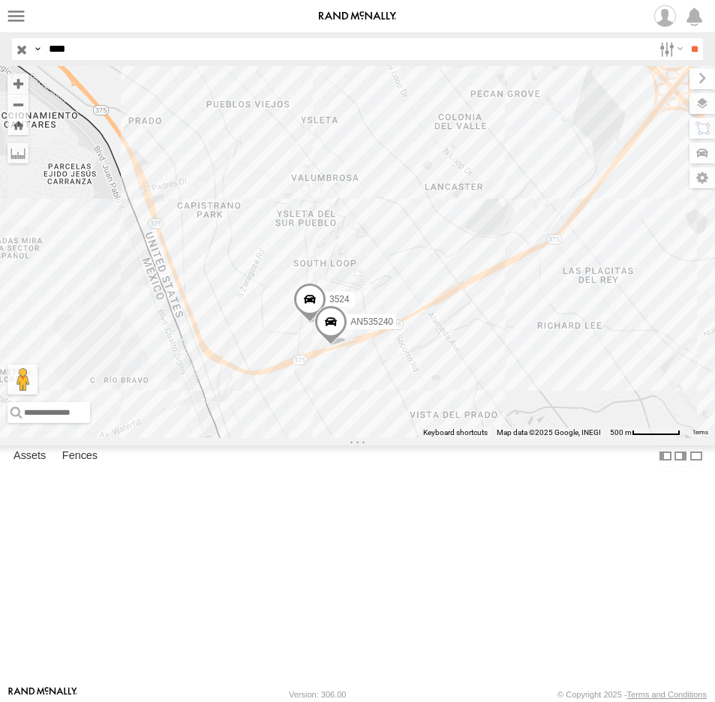
drag, startPoint x: 103, startPoint y: 48, endPoint x: -60, endPoint y: 49, distance: 162.7
click at [0, 49] on html at bounding box center [357, 351] width 715 height 702
click at [685, 38] on input "**" at bounding box center [693, 49] width 17 height 22
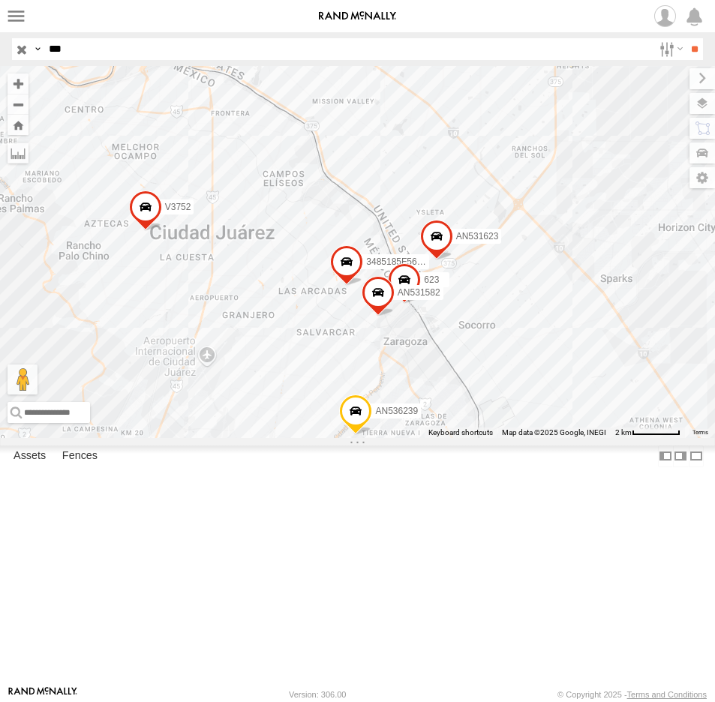
click at [0, 0] on label at bounding box center [0, 0] width 0 height 0
drag, startPoint x: 53, startPoint y: 44, endPoint x: -50, endPoint y: 43, distance: 103.5
click at [0, 43] on html at bounding box center [357, 351] width 715 height 702
type input "****"
click at [685, 38] on input "**" at bounding box center [693, 49] width 17 height 22
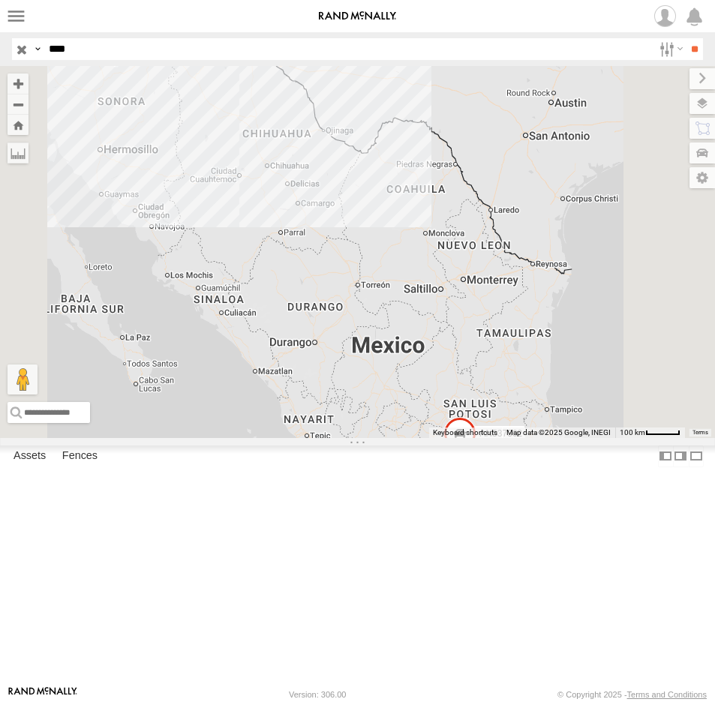
click at [0, 0] on div "3736" at bounding box center [0, 0] width 0 height 0
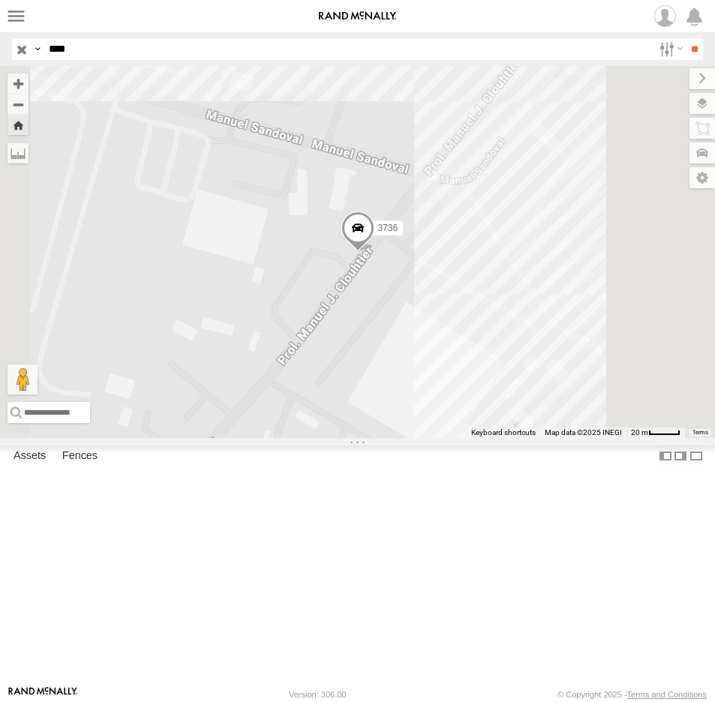
click at [374, 252] on span at bounding box center [357, 231] width 33 height 40
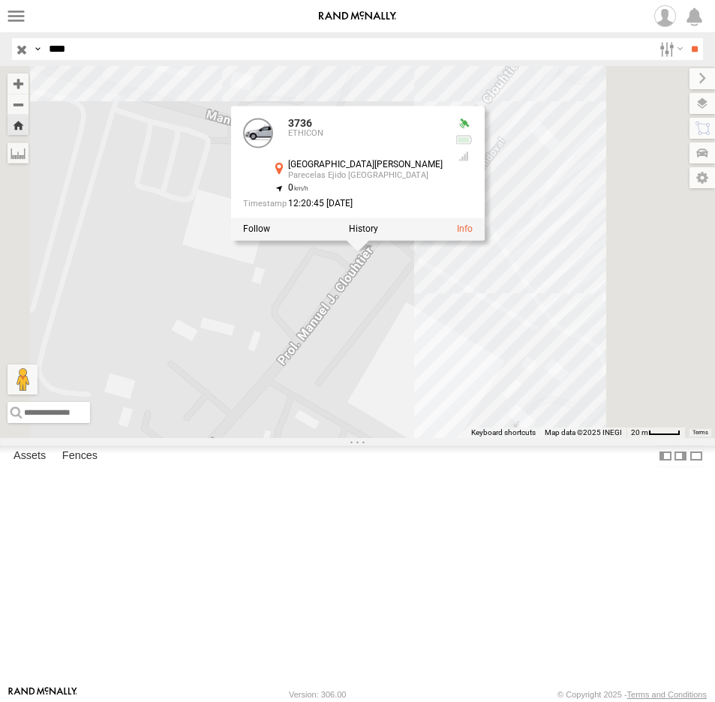
click at [0, 0] on span at bounding box center [0, 0] width 0 height 0
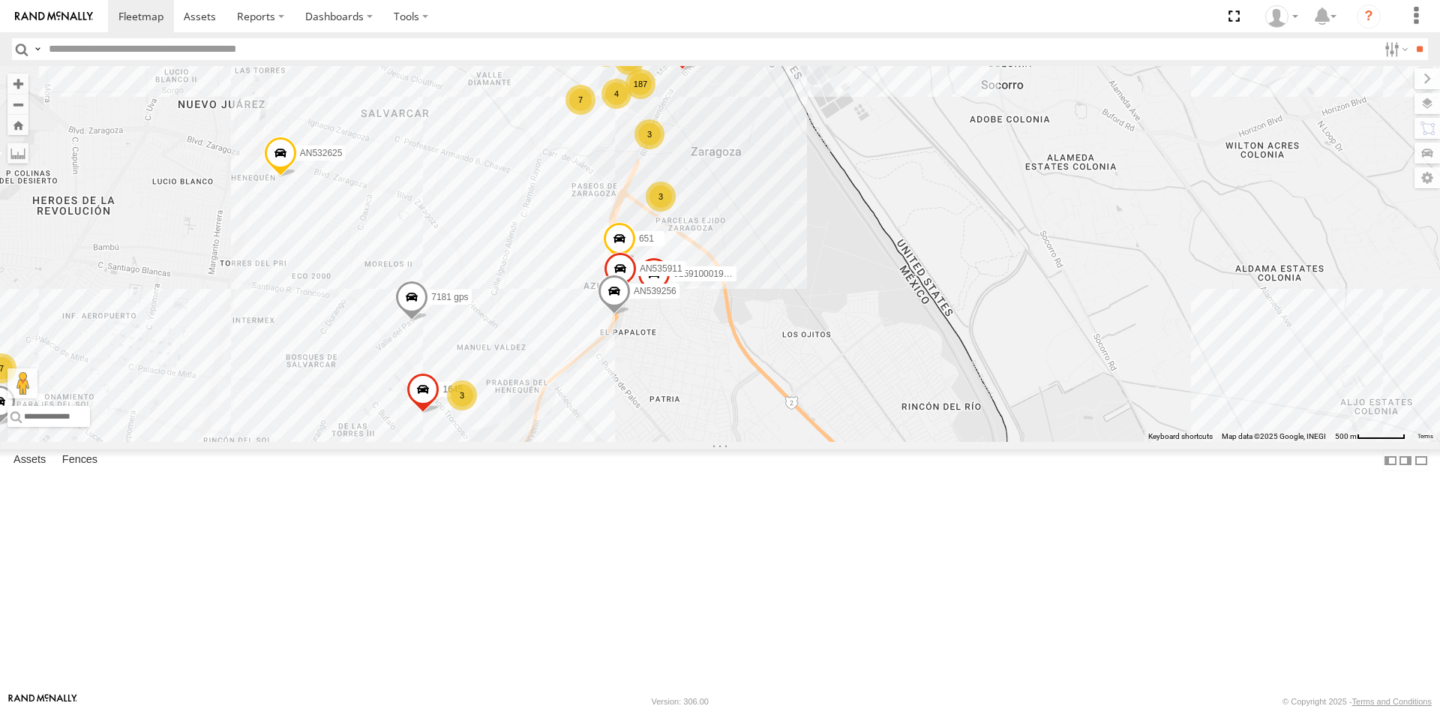
drag, startPoint x: 653, startPoint y: 174, endPoint x: 683, endPoint y: 319, distance: 148.5
click at [677, 322] on div "AN530174 AN535566 015910001811580 ZJ535914 F2771 AN538662 845 AN53575 NISSAN 06…" at bounding box center [720, 254] width 1440 height 376
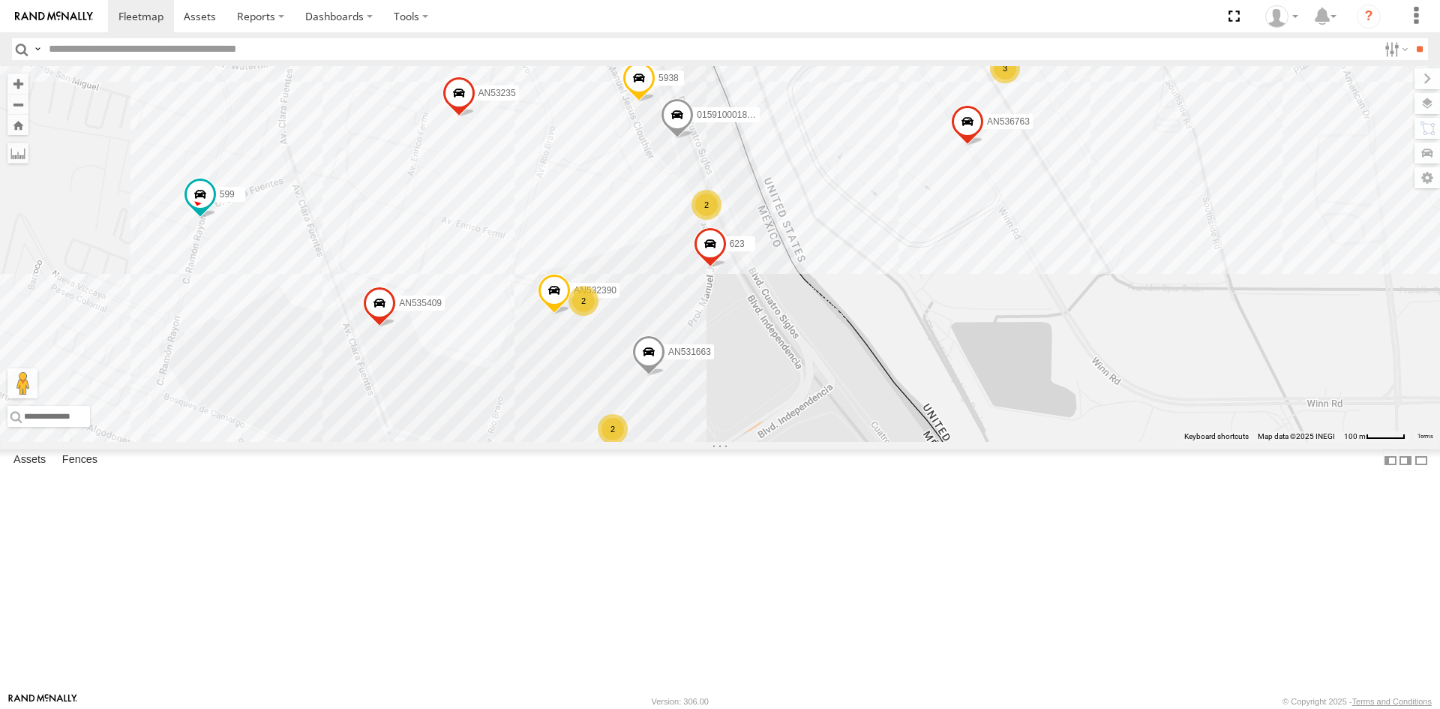
drag, startPoint x: 856, startPoint y: 435, endPoint x: 782, endPoint y: 492, distance: 93.6
click at [783, 442] on div "AN535566 015910001811580 ZJ535914 F2771 AN538662 2577 AN5310637 AN538349 553 AN…" at bounding box center [720, 254] width 1440 height 376
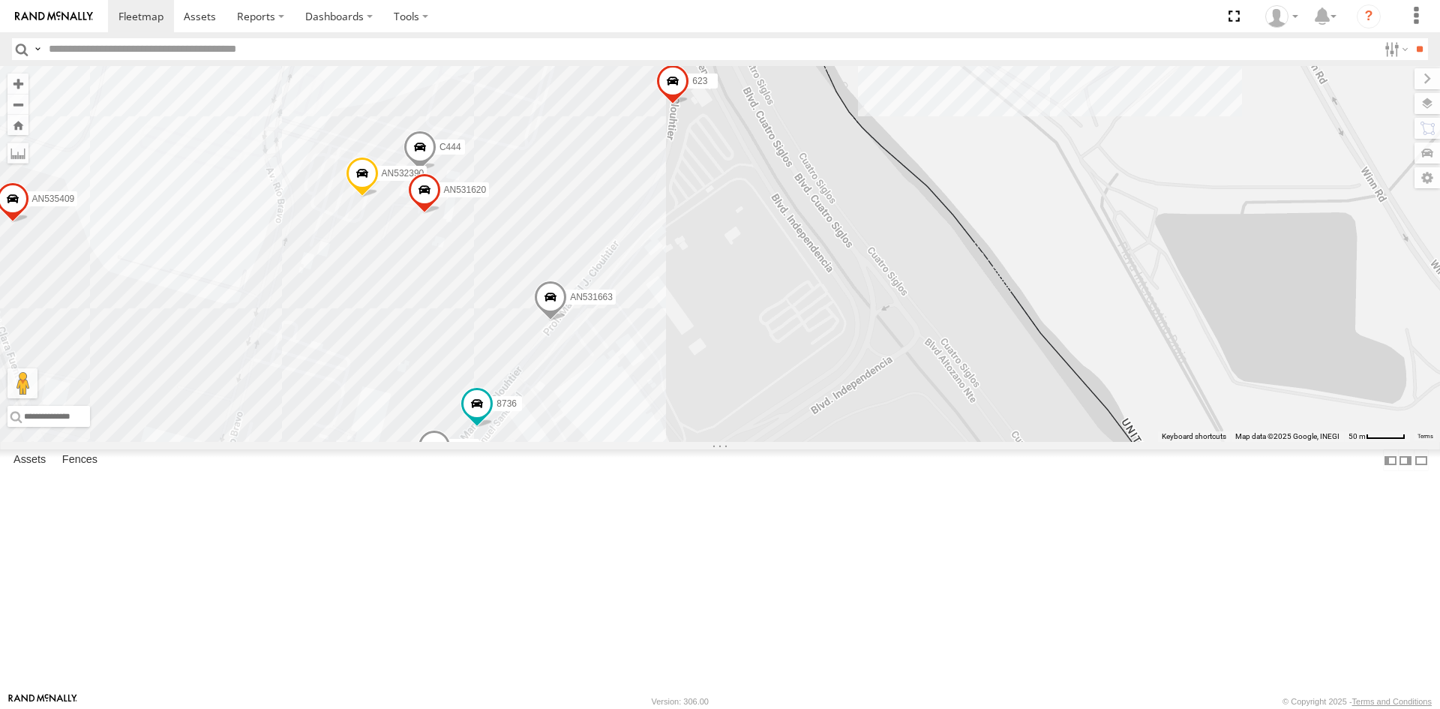
drag, startPoint x: 652, startPoint y: 517, endPoint x: 662, endPoint y: 526, distance: 13.8
click at [661, 442] on div "AN535566 015910001811580 ZJ535914 F2771 AN538662 2577 AN5310637 AN538349 553 AN…" at bounding box center [720, 254] width 1440 height 376
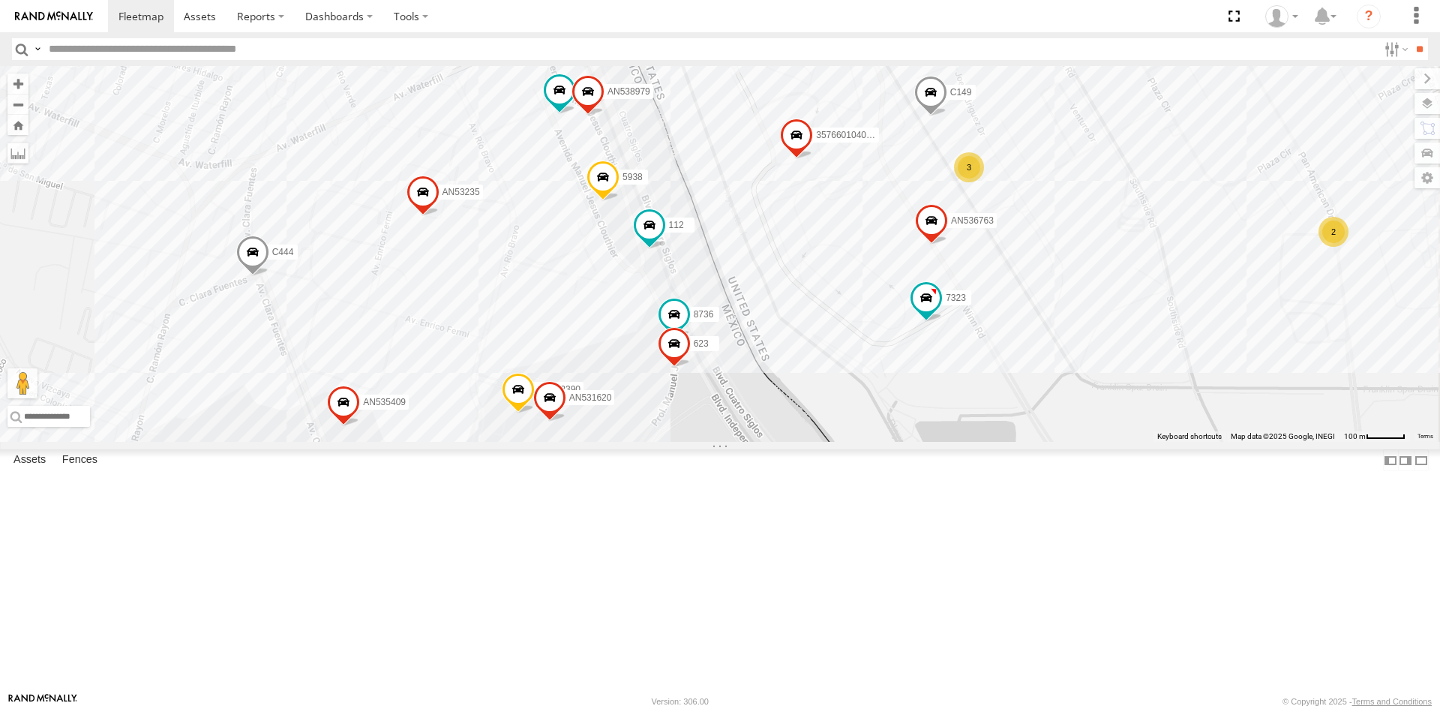
drag, startPoint x: 773, startPoint y: 429, endPoint x: 727, endPoint y: 589, distance: 166.2
click at [730, 442] on div "112 141 AN532390 8736 C444 558 AN535409 623 AN531663 AN531620 30 19 12 143 23 5…" at bounding box center [720, 254] width 1440 height 376
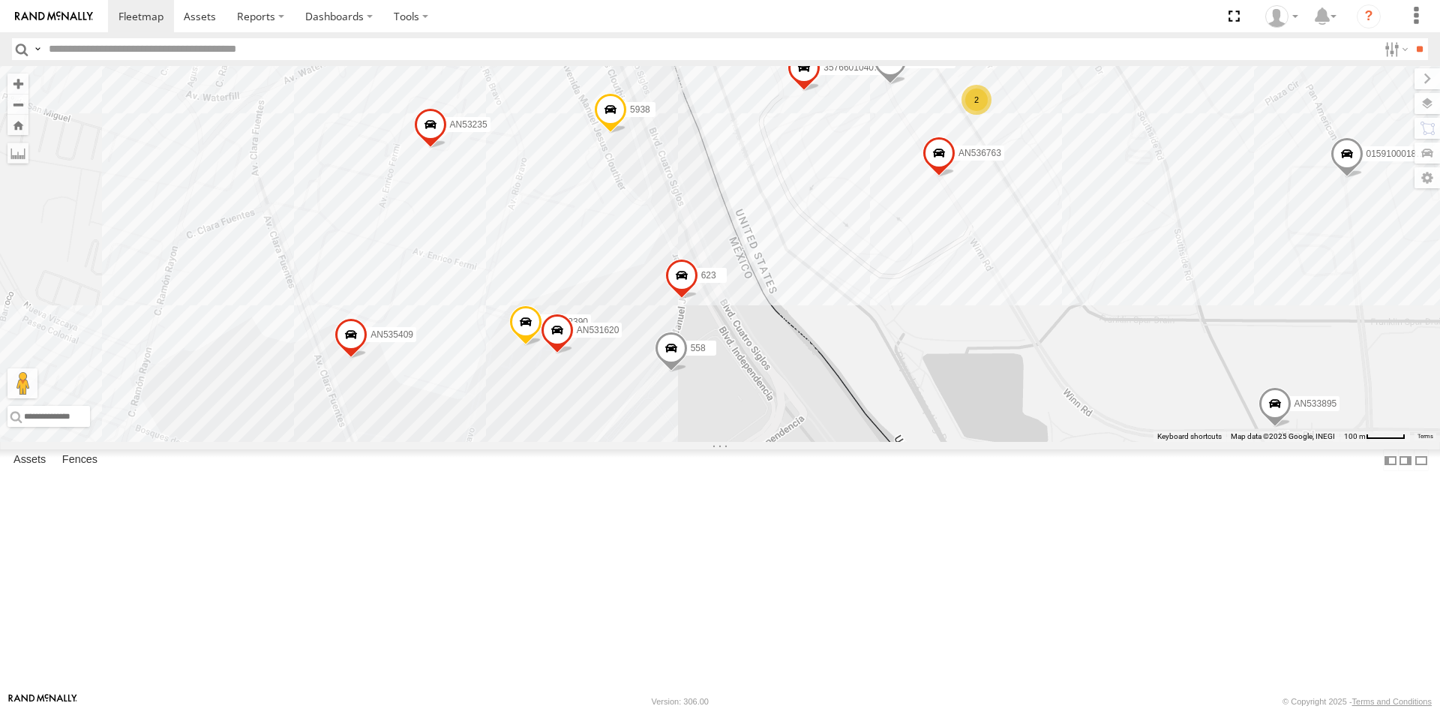
drag, startPoint x: 603, startPoint y: 562, endPoint x: 640, endPoint y: 420, distance: 146.6
click at [640, 424] on div "112 357660104096649 015910001918898 AN536763 AN532390 5742 7323 C149 AN533895 8…" at bounding box center [720, 254] width 1440 height 376
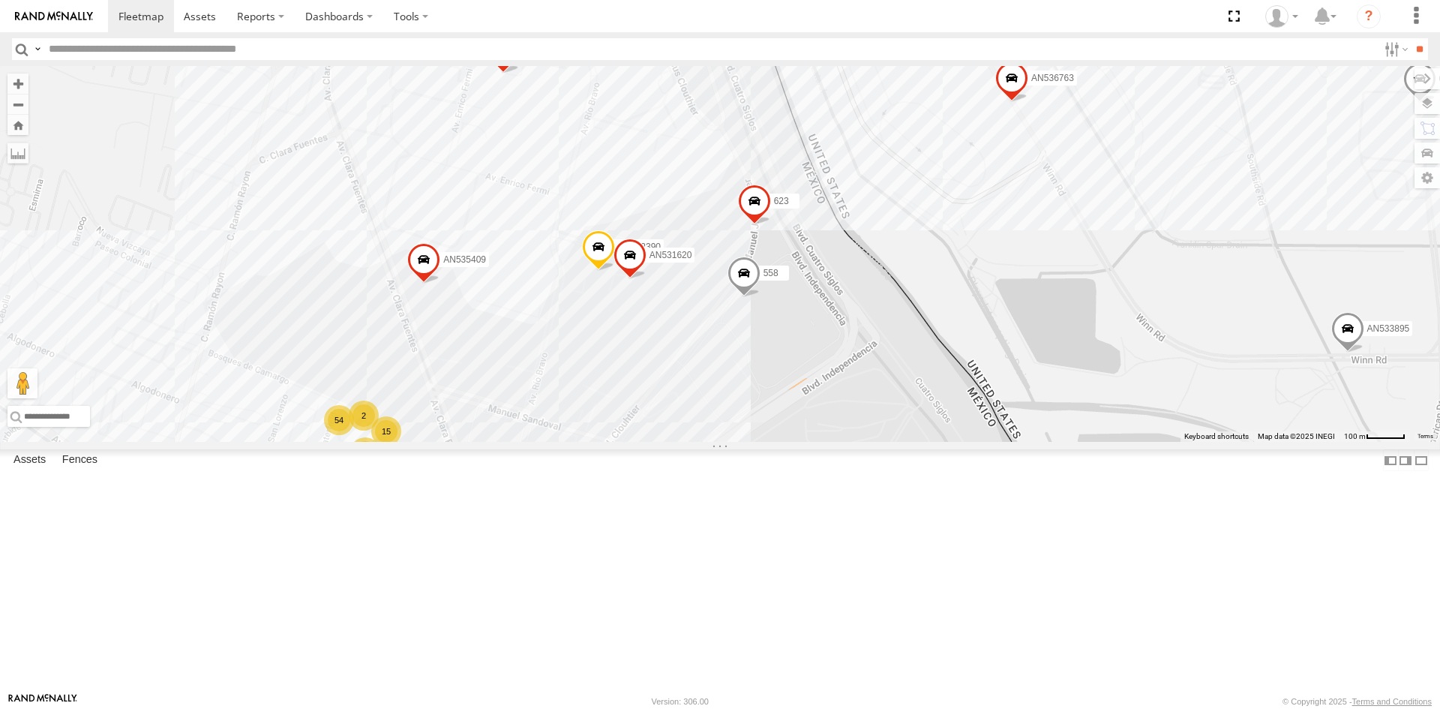
drag, startPoint x: 785, startPoint y: 400, endPoint x: 763, endPoint y: 568, distance: 170.2
click at [763, 442] on div "112 357660104096649 015910001918898 AN536763 AN532390 5742 7323 C149 AN533895 8…" at bounding box center [720, 254] width 1440 height 376
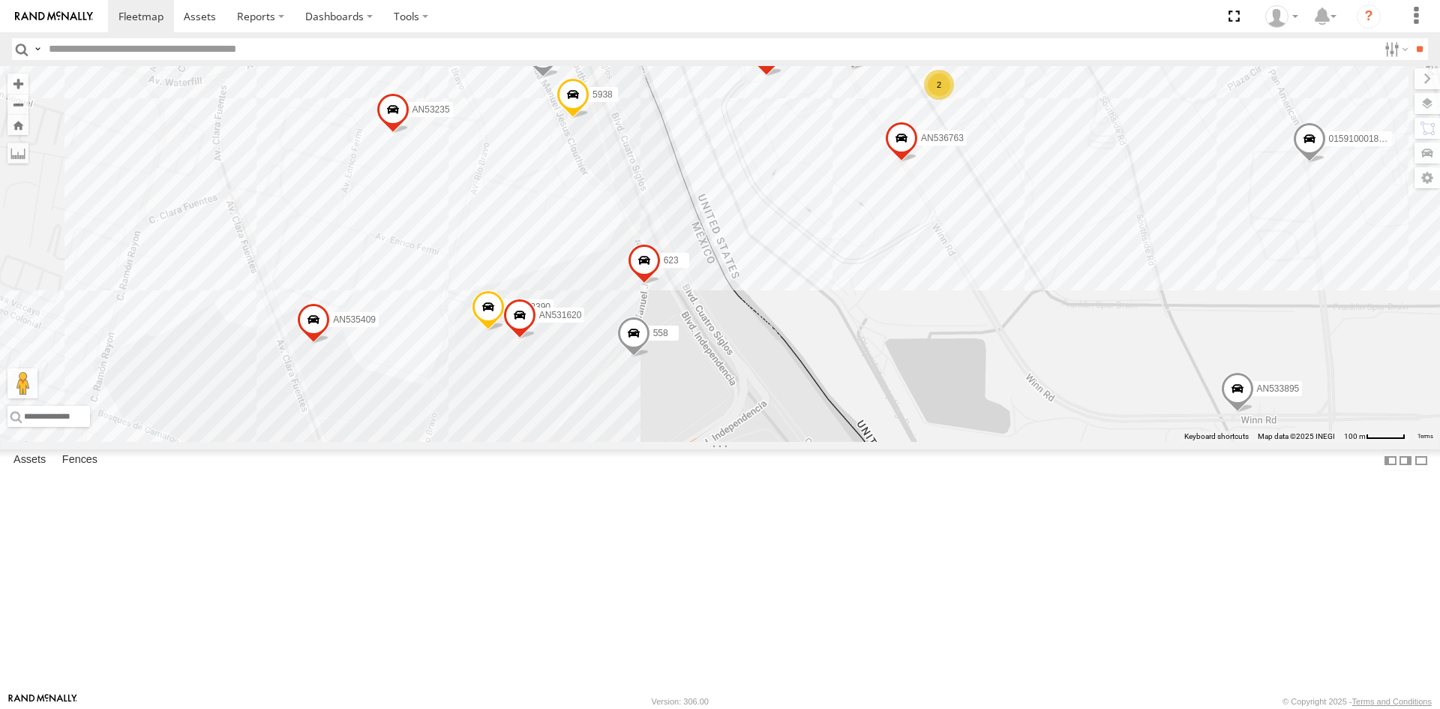
drag, startPoint x: 788, startPoint y: 307, endPoint x: 655, endPoint y: 256, distance: 142.5
click at [685, 298] on div "357660104096649 015910001918898 AN536763 AN532390 5742 7323 C149 AN533895 7041 …" at bounding box center [720, 254] width 1440 height 376
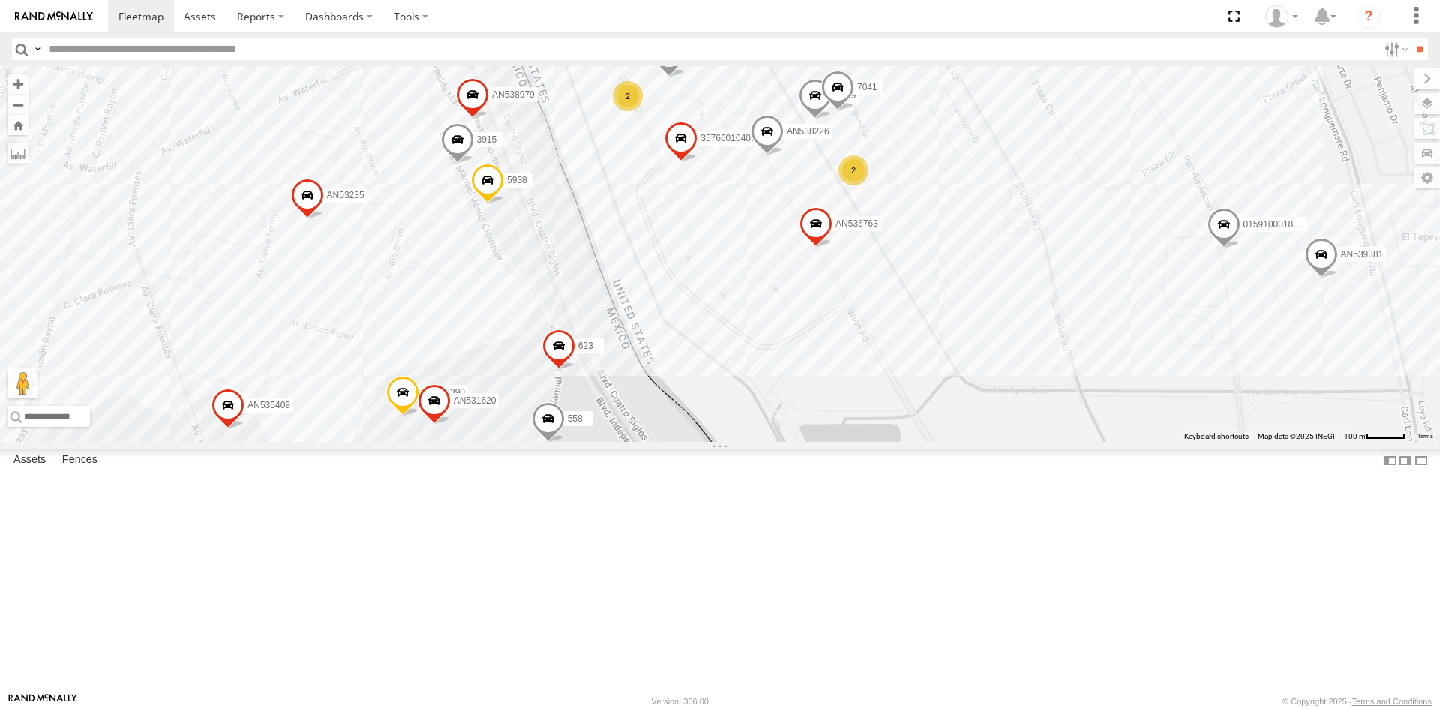
drag, startPoint x: 650, startPoint y: 238, endPoint x: 577, endPoint y: 340, distance: 125.7
click at [577, 343] on div "357660104096649 015910001918898 AN536763 AN532390 5742 7323 C149 AN533895 7041 …" at bounding box center [720, 254] width 1440 height 376
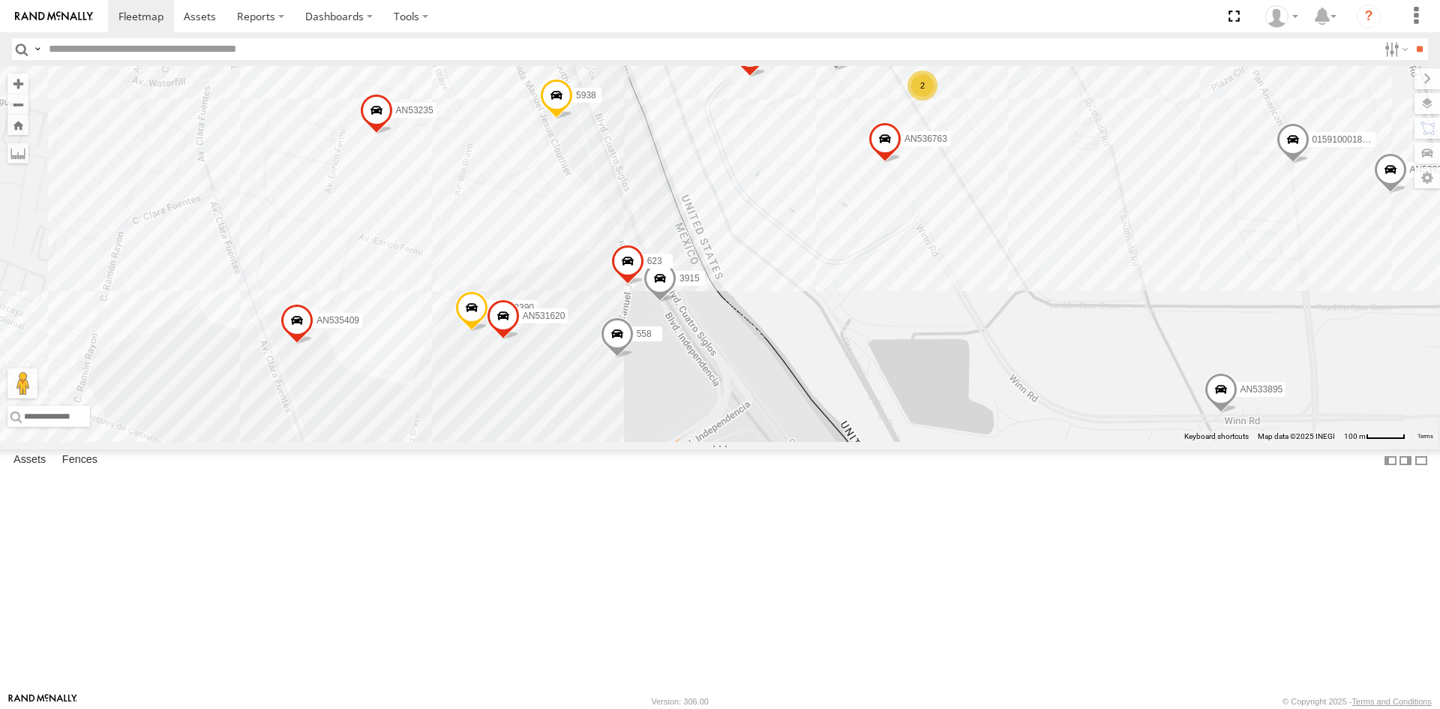
drag, startPoint x: 556, startPoint y: 585, endPoint x: 610, endPoint y: 499, distance: 101.5
click at [622, 442] on div "112 357660104096649 015910001918898 AN536763 AN532390 5742 C149 AN533895 8736 3…" at bounding box center [720, 254] width 1440 height 376
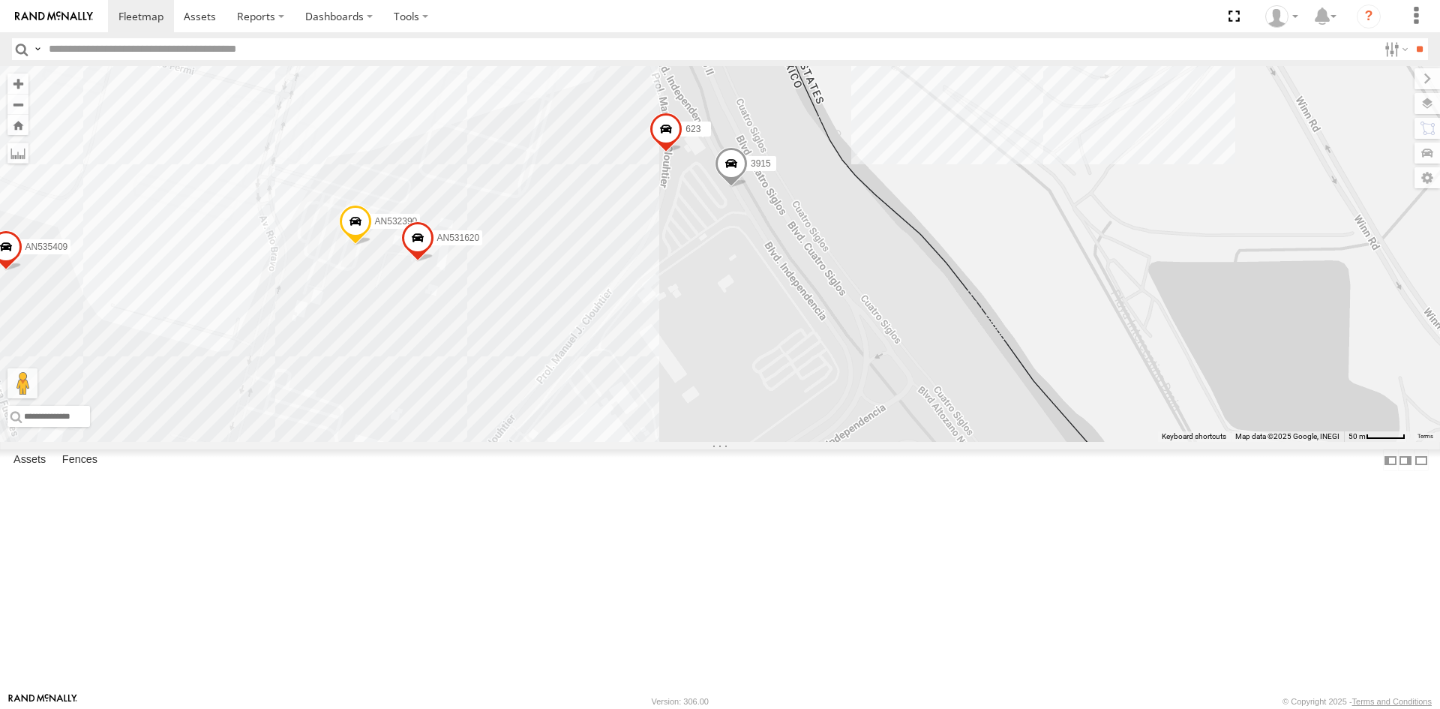
drag, startPoint x: 743, startPoint y: 420, endPoint x: 718, endPoint y: 505, distance: 89.2
click at [720, 442] on div "AN532390 136 3915 558 AN535409 623 AN531620 6 5 12" at bounding box center [720, 254] width 1440 height 376
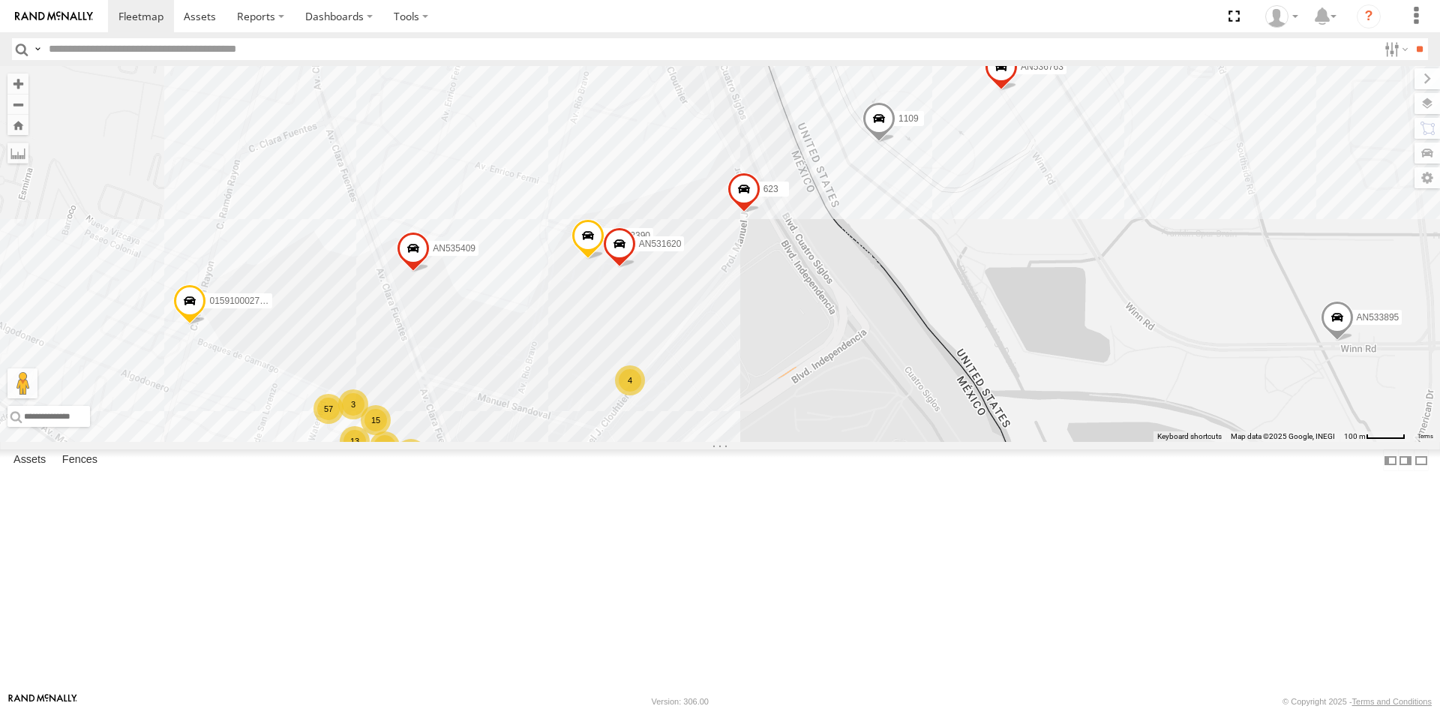
drag, startPoint x: 718, startPoint y: 504, endPoint x: 790, endPoint y: 422, distance: 108.4
click at [790, 422] on div "357660104096649 AN536763 AN532390 AN539032 AN533895 1109 AN57222 AN535409 623 4…" at bounding box center [720, 254] width 1440 height 376
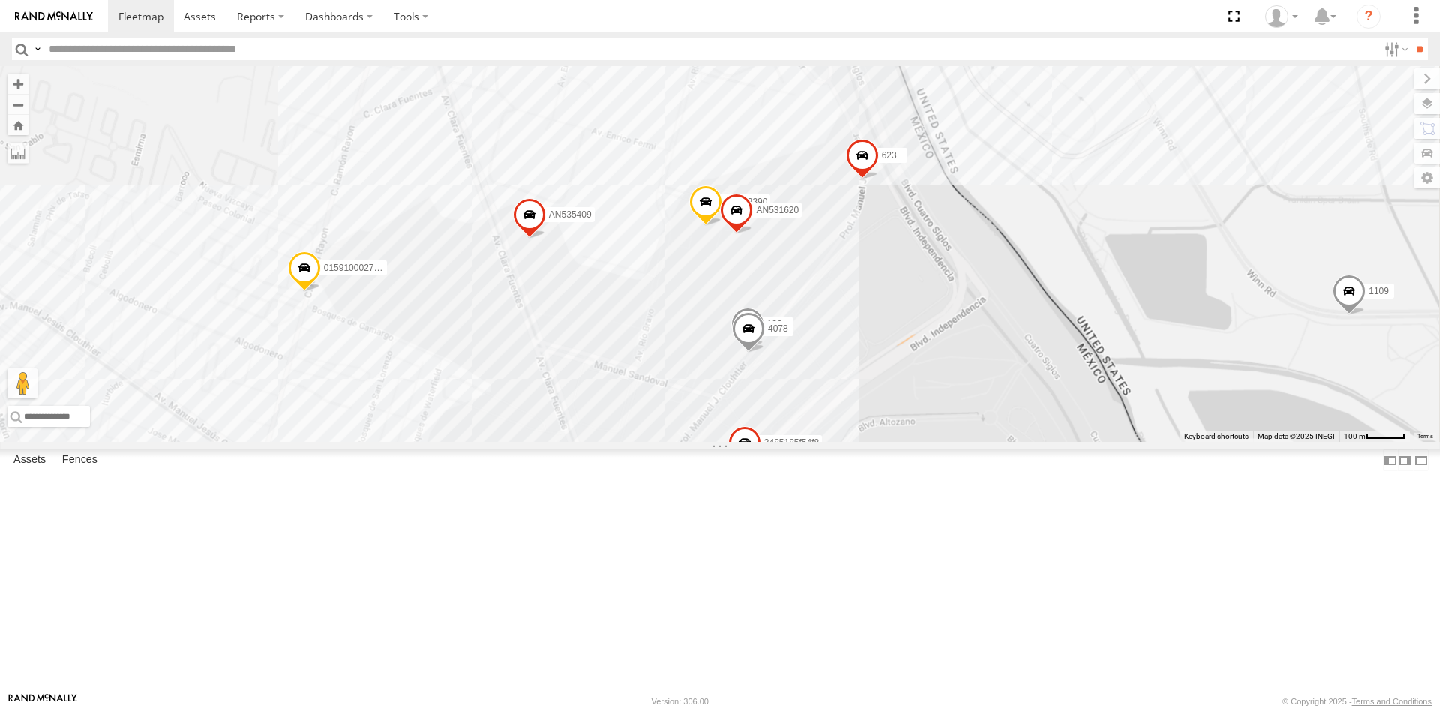
drag, startPoint x: 864, startPoint y: 385, endPoint x: 754, endPoint y: 426, distance: 117.7
click at [760, 429] on div "357660104096649 AN536763 AN532390 AN539032 AN533895 1109 AN535409 623 460 01591…" at bounding box center [720, 254] width 1440 height 376
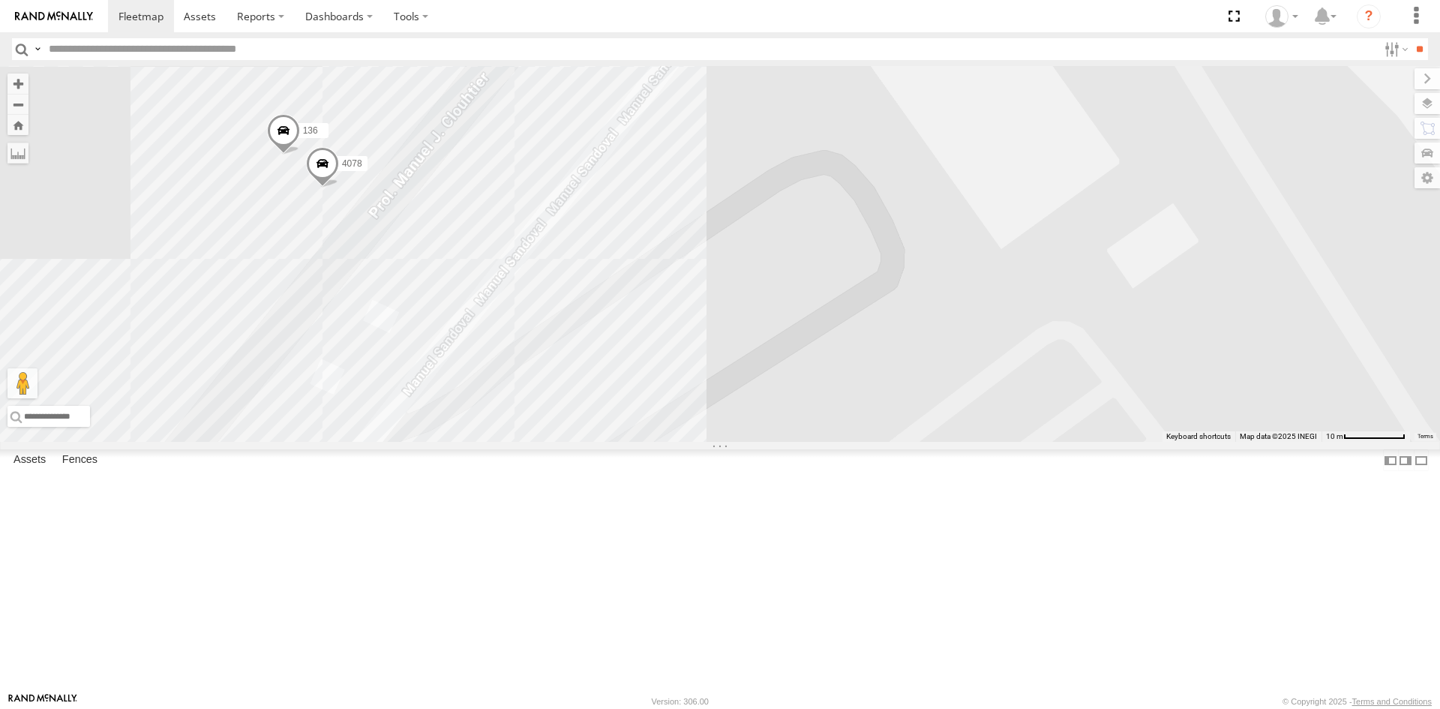
drag, startPoint x: 475, startPoint y: 529, endPoint x: 569, endPoint y: 561, distance: 98.9
click at [569, 442] on div "357660104096649 AN536763 AN532390 AN539032 8736 1109 AN57222 AN535409 623 01591…" at bounding box center [720, 254] width 1440 height 376
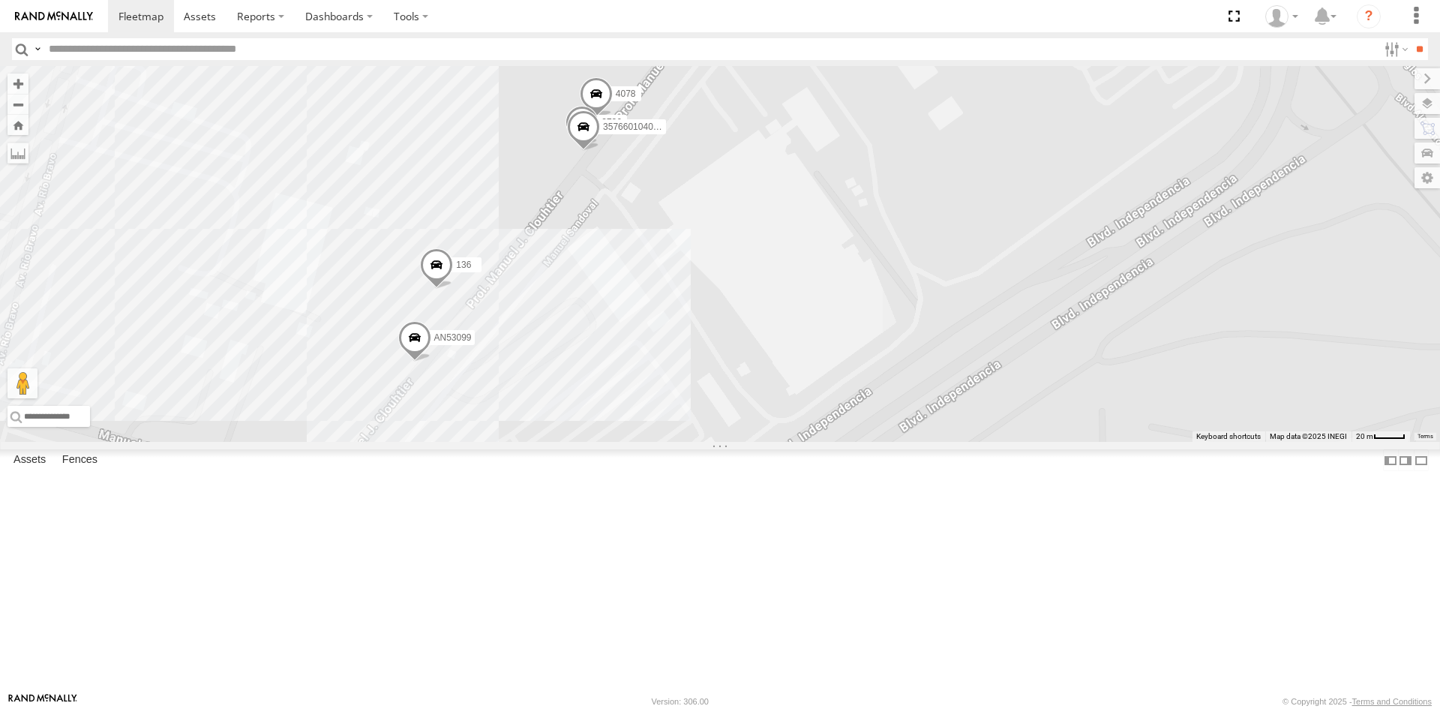
drag, startPoint x: 634, startPoint y: 334, endPoint x: 503, endPoint y: 433, distance: 163.8
click at [562, 408] on div "136 4078 AN53099 3736 357660104093729" at bounding box center [720, 254] width 1440 height 376
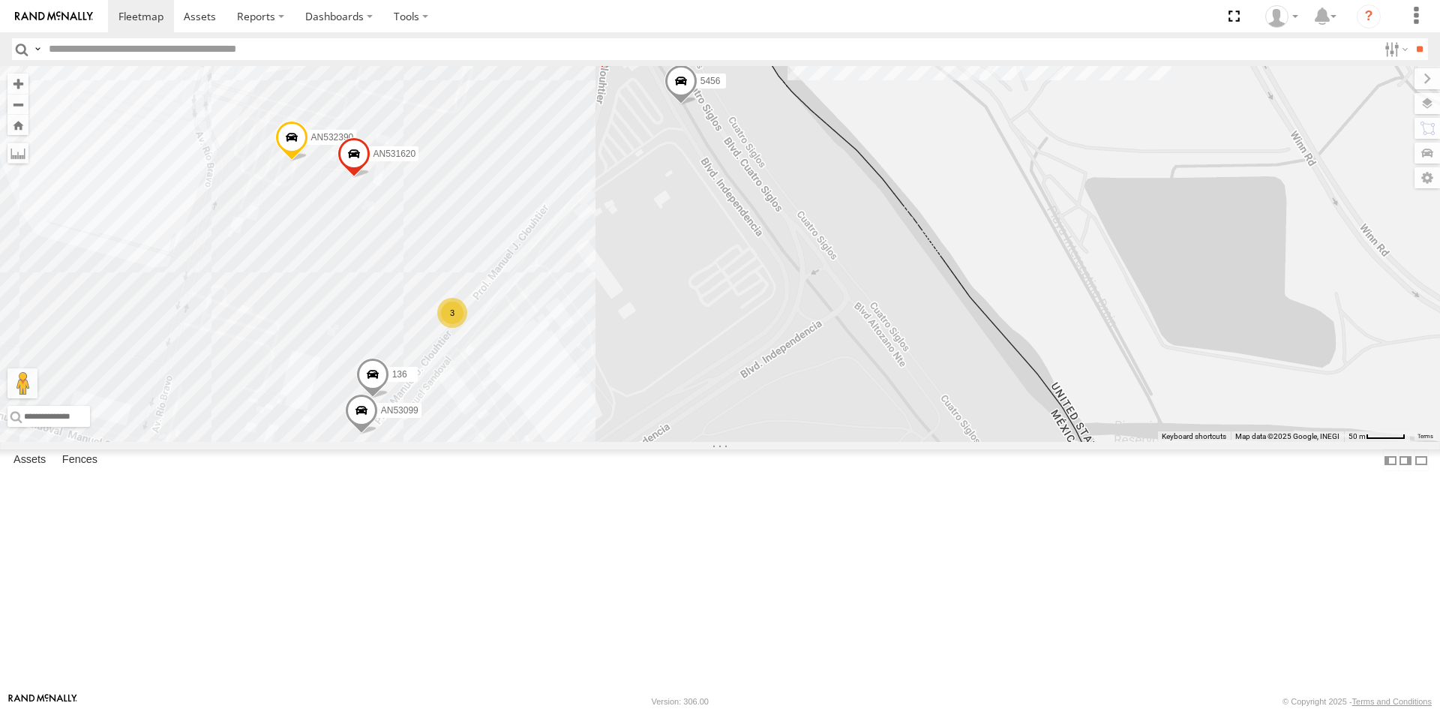
drag, startPoint x: 625, startPoint y: 349, endPoint x: 562, endPoint y: 430, distance: 102.6
click at [562, 430] on div "136 AN53099 5456 c145 AN532390 4 3 3 623 AN531620" at bounding box center [720, 254] width 1440 height 376
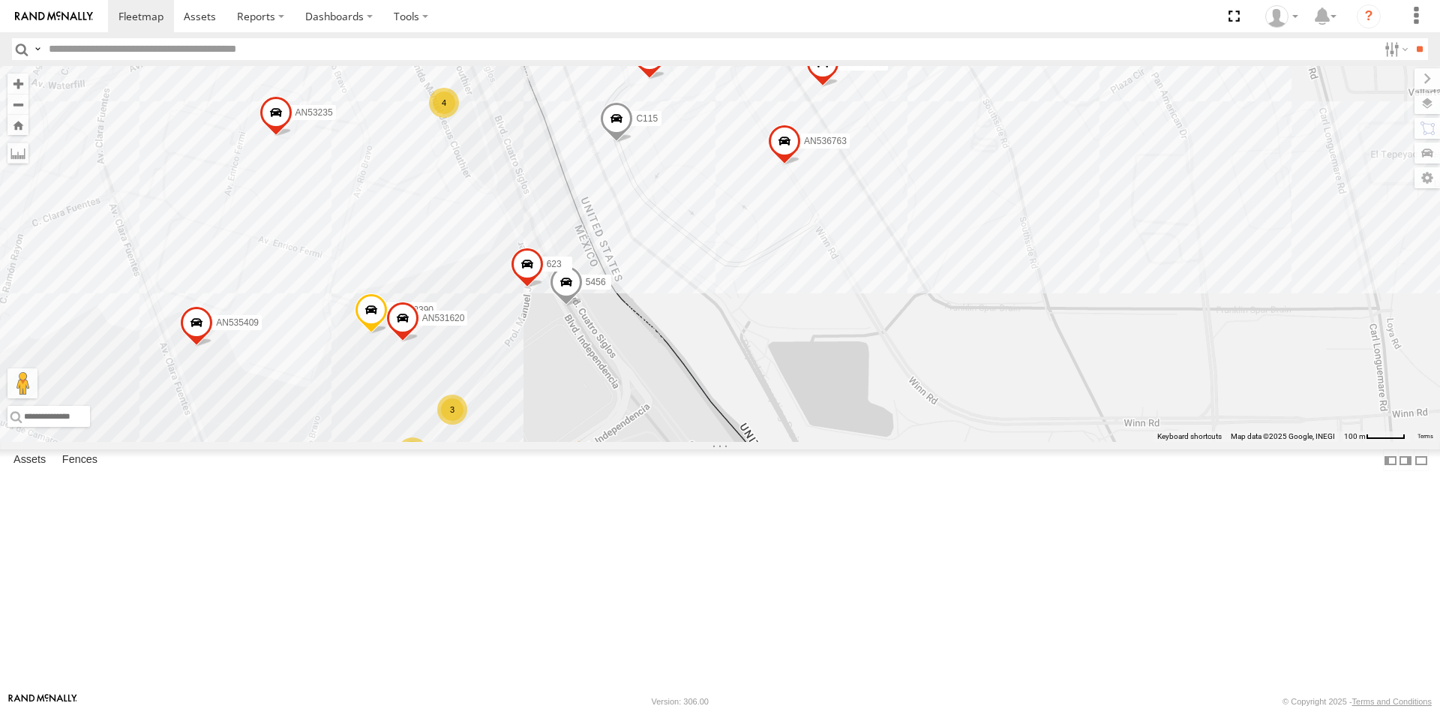
drag, startPoint x: 689, startPoint y: 422, endPoint x: 685, endPoint y: 478, distance: 55.6
click at [685, 442] on div "5456 c145 AN532390 623 AN531620 27 20 13 146 23 57 357660104096649 32 14 AN5367…" at bounding box center [720, 254] width 1440 height 376
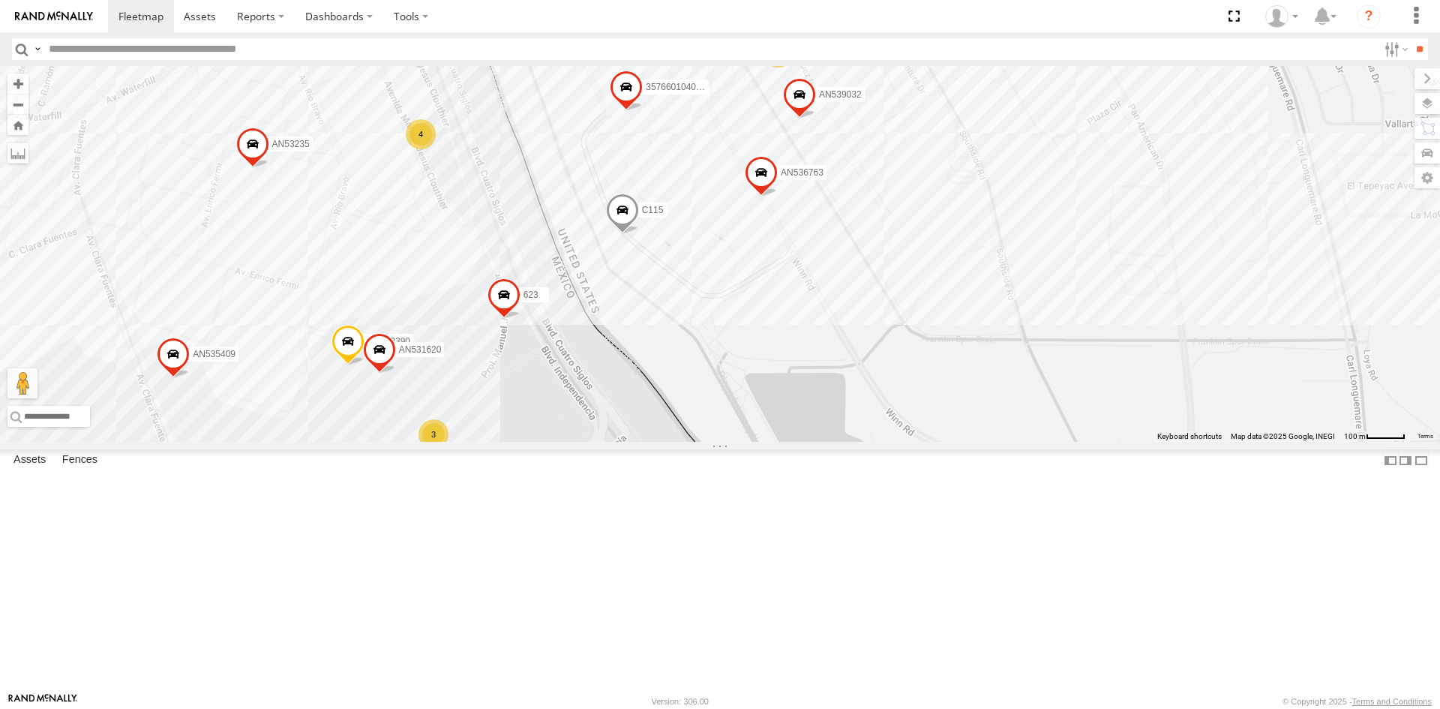
drag, startPoint x: 583, startPoint y: 360, endPoint x: 557, endPoint y: 395, distance: 43.5
click at [557, 395] on div "357660104096649 AN536763 5456 c145 AN532390 AN539032 AN535409 623 AN538979 AN53…" at bounding box center [720, 254] width 1440 height 376
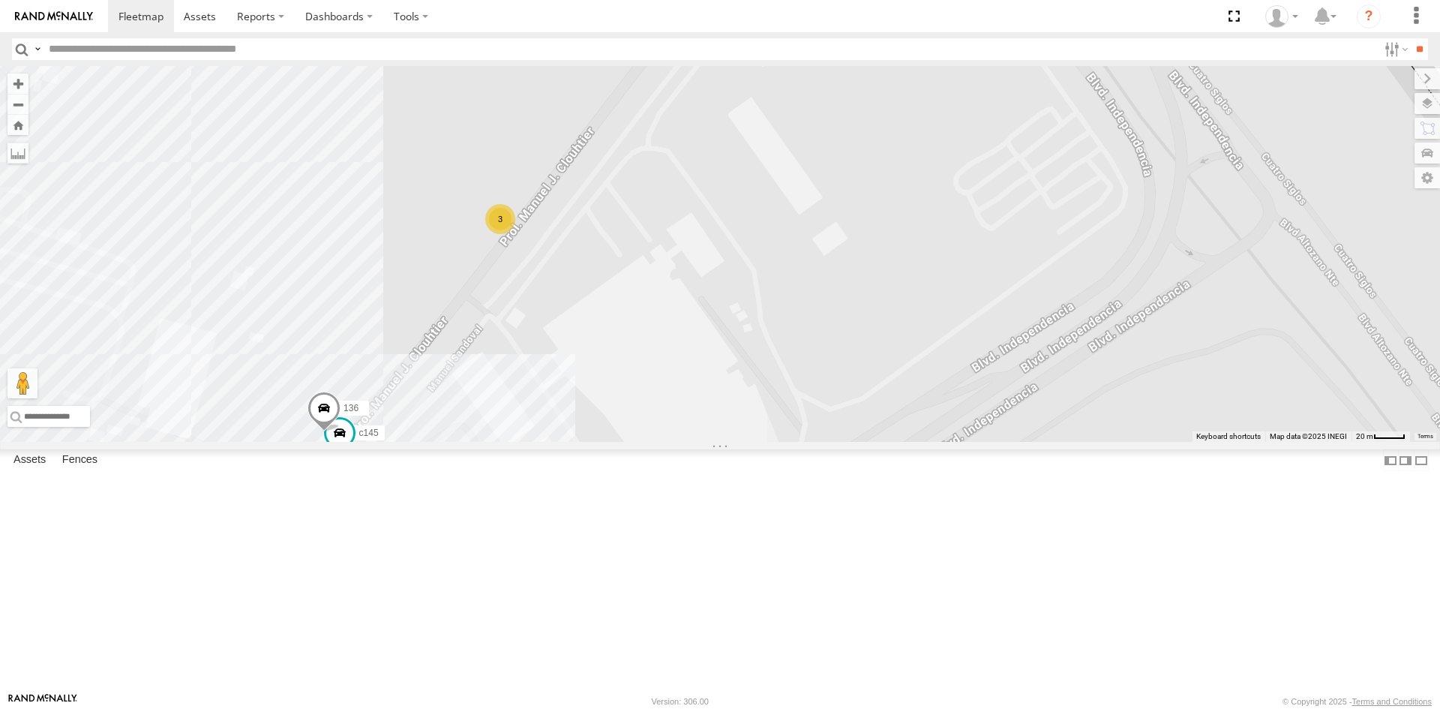
drag, startPoint x: 433, startPoint y: 605, endPoint x: 465, endPoint y: 547, distance: 66.8
click at [465, 442] on div "357660104096649 AN536763 5456 c145 AN532390 AN539032 AN535409 623 AN538979 AN53…" at bounding box center [720, 254] width 1440 height 376
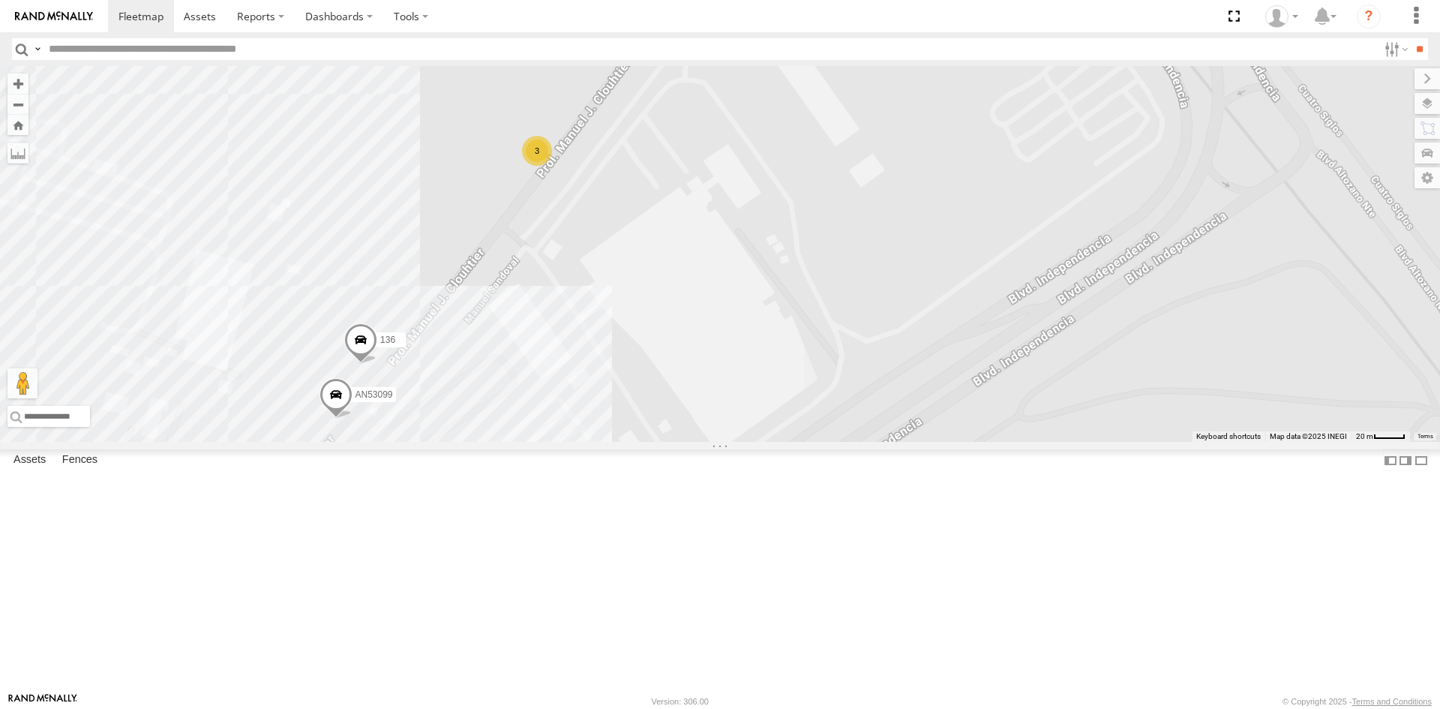
drag, startPoint x: 373, startPoint y: 598, endPoint x: 413, endPoint y: 493, distance: 113.2
click at [435, 442] on div "357660104096649 AN536763 5456 c145 AN532390 AN539032 AN535409 623 AN538979 AN53…" at bounding box center [720, 254] width 1440 height 376
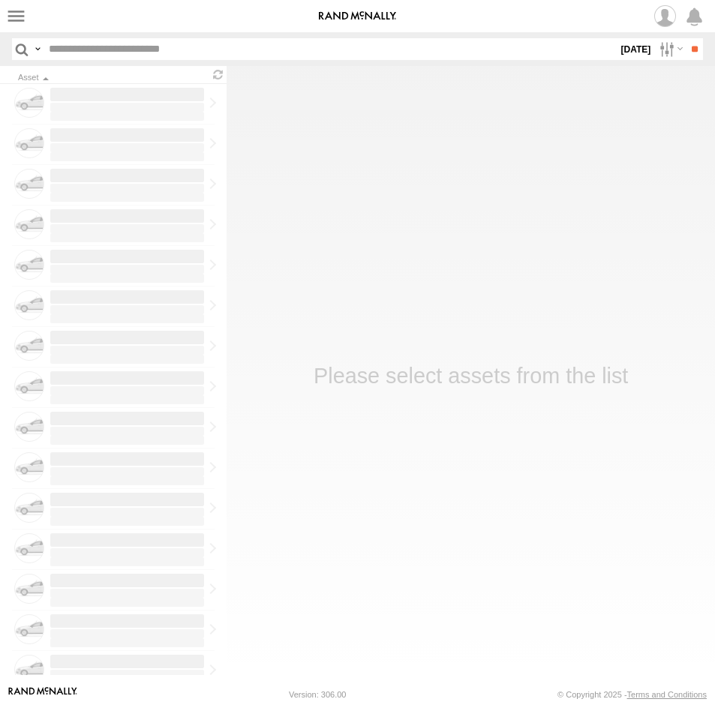
click at [618, 47] on label "[DATE]" at bounding box center [635, 49] width 35 height 22
click at [0, 0] on label at bounding box center [0, 0] width 0 height 0
click at [688, 47] on input "**" at bounding box center [693, 49] width 17 height 22
click at [138, 49] on input "text" at bounding box center [330, 49] width 574 height 22
type input "****"
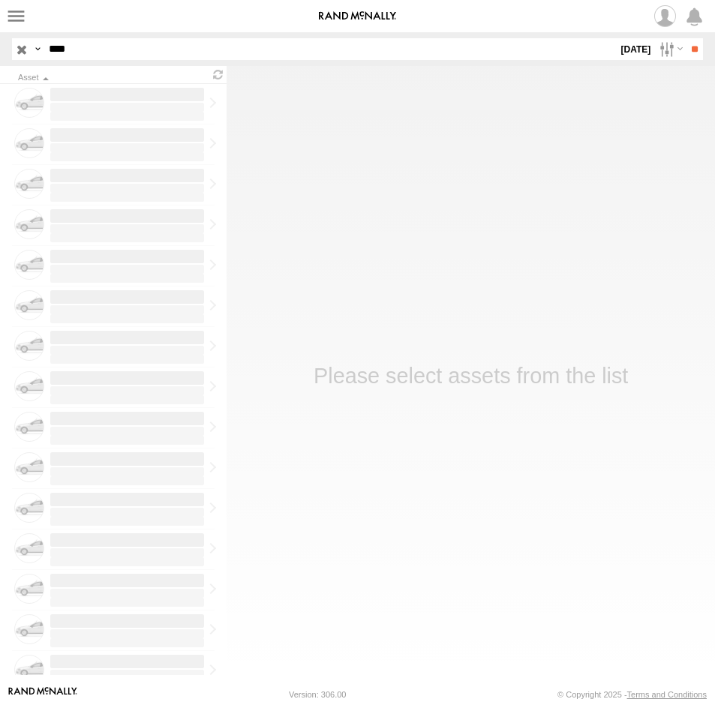
click at [685, 38] on input "**" at bounding box center [693, 49] width 17 height 22
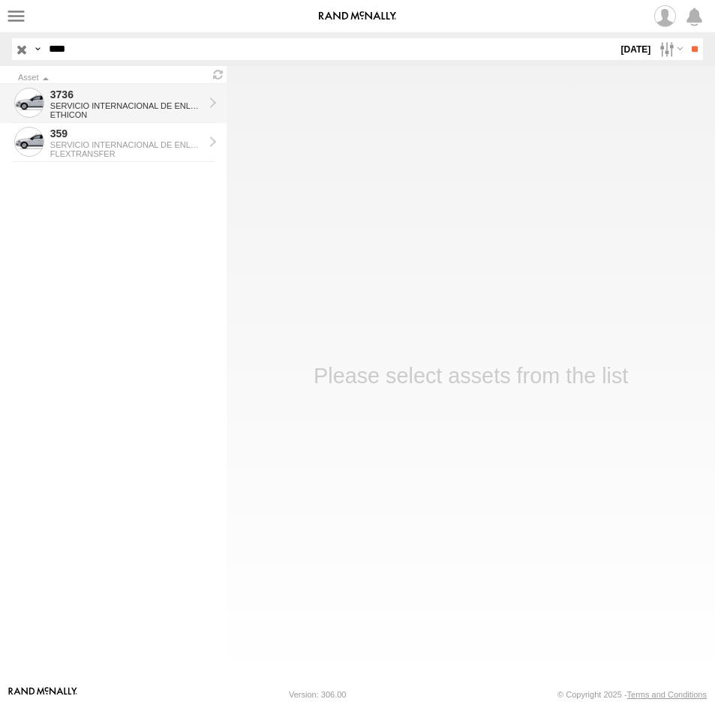
click at [118, 103] on div "SERVICIO INTERNACIONAL DE ENLACE TERRESTRE SA" at bounding box center [127, 105] width 154 height 9
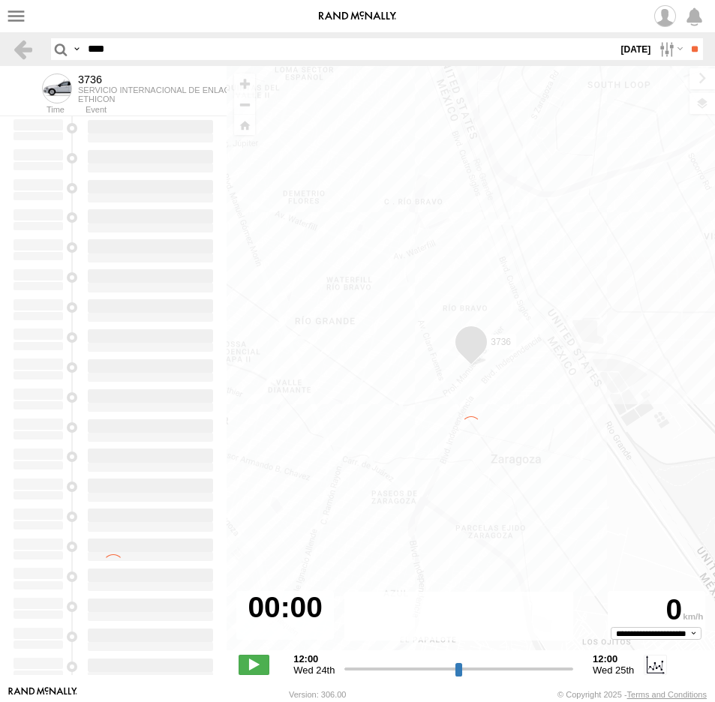
type input "**********"
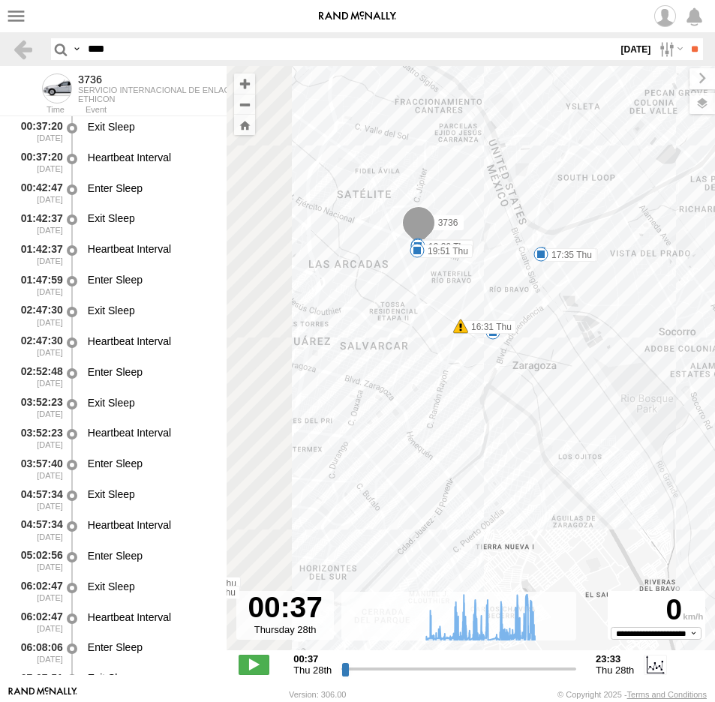
drag, startPoint x: 469, startPoint y: 452, endPoint x: 545, endPoint y: 435, distance: 78.4
click at [545, 435] on div "3736 15:00 Thu 15:55 Thu 16:31 Thu 18:45 Thu 09:[DATE] 11:31 Thu 17:35 Thu 19:3…" at bounding box center [470, 366] width 488 height 600
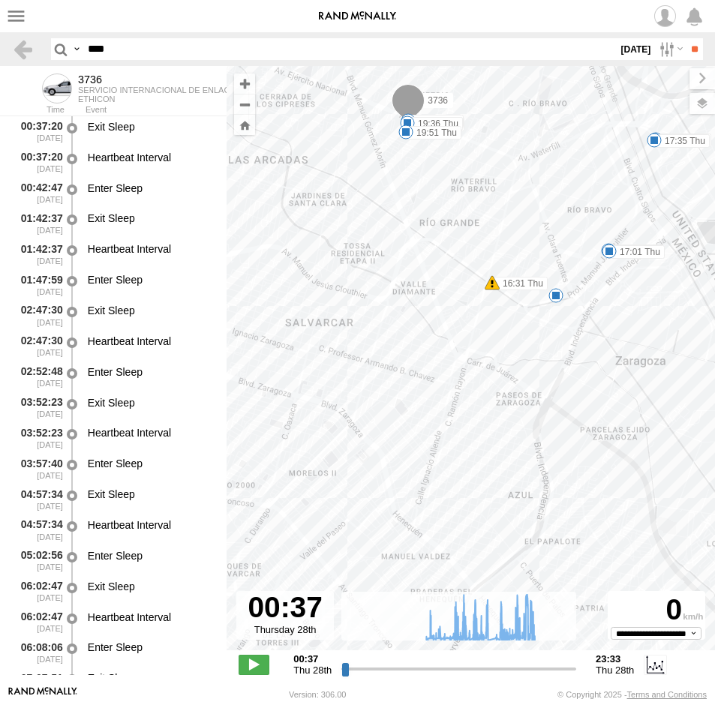
drag, startPoint x: 556, startPoint y: 310, endPoint x: 499, endPoint y: 412, distance: 117.1
click at [499, 412] on div "3736 15:00 Thu 15:55 Thu 16:31 Thu 18:45 Thu 09:01 Thu 11:31 Thu 17:35 Thu 19:3…" at bounding box center [470, 366] width 488 height 600
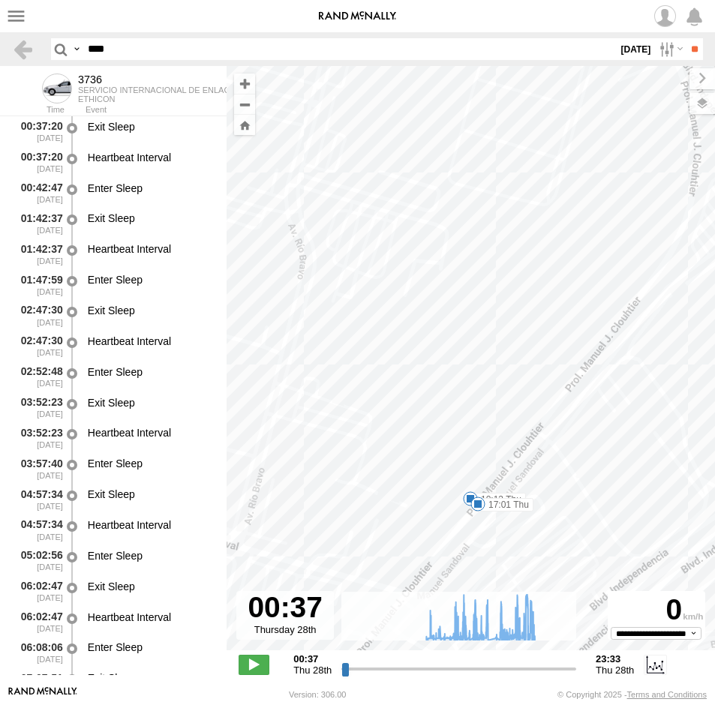
drag, startPoint x: 610, startPoint y: 440, endPoint x: 529, endPoint y: 539, distance: 127.9
click at [529, 538] on div "3736 15:00 Thu 15:55 Thu 16:31 Thu 18:45 Thu 09:01 Thu 11:31 Thu 17:35 Thu 19:3…" at bounding box center [470, 366] width 488 height 600
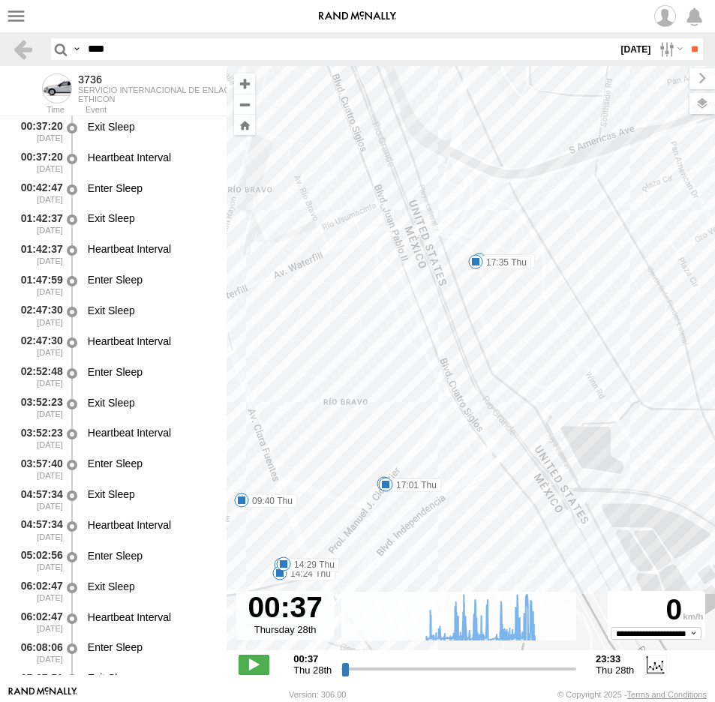
drag, startPoint x: 370, startPoint y: 329, endPoint x: 477, endPoint y: 289, distance: 113.7
click at [465, 301] on div "3736 15:00 Thu 15:55 Thu 16:31 Thu 18:45 Thu 09:01 Thu 11:31 Thu 17:35 Thu 19:3…" at bounding box center [470, 366] width 488 height 600
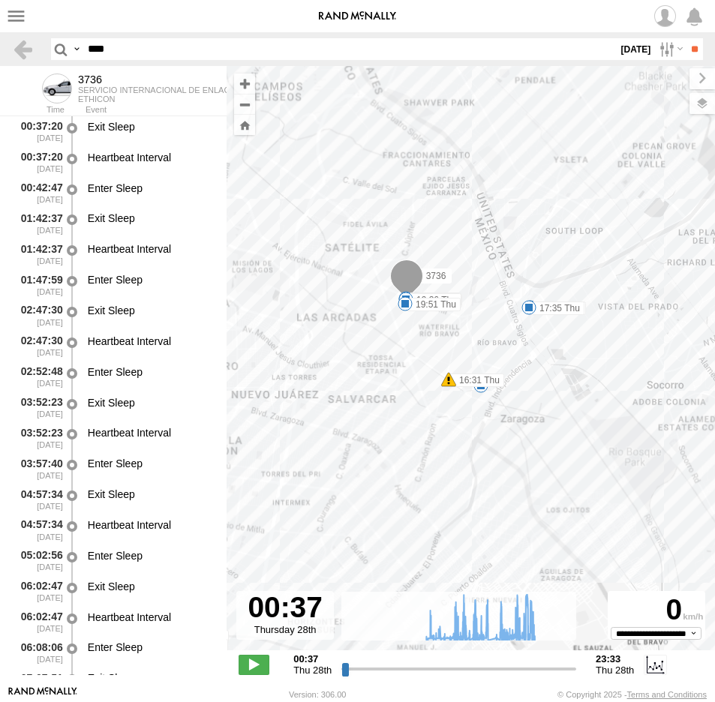
drag, startPoint x: 457, startPoint y: 299, endPoint x: 503, endPoint y: 424, distance: 132.6
click at [502, 402] on div "3736 15:00 Thu 15:55 Thu 16:31 Thu 18:45 Thu 09:01 Thu 11:31 Thu 17:35 Thu 19:3…" at bounding box center [725, 402] width 488 height 0
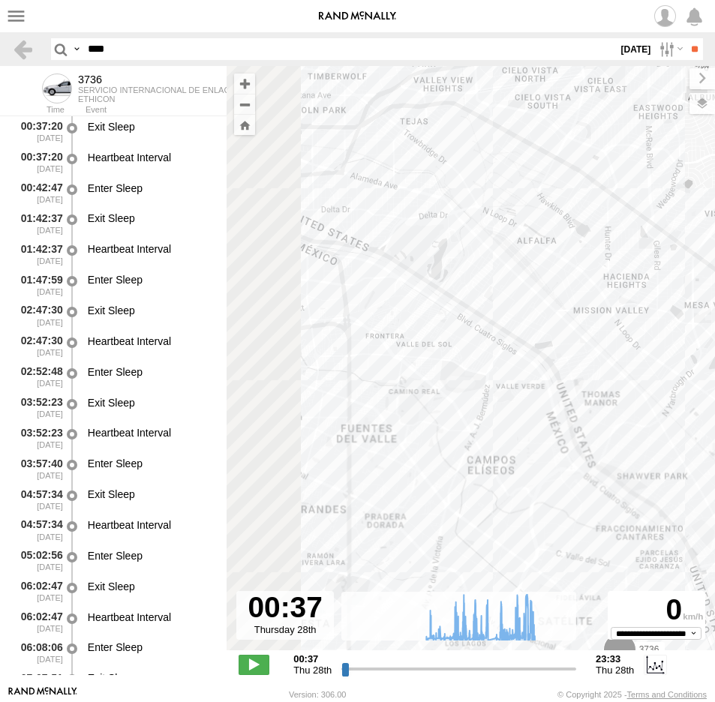
drag, startPoint x: 457, startPoint y: 463, endPoint x: 543, endPoint y: 493, distance: 90.9
click at [522, 492] on div "3736 15:00 Thu 15:55 Thu 16:31 Thu 18:45 Thu 09:01 Thu 11:31 Thu 17:35 Thu 19:3…" at bounding box center [470, 366] width 488 height 600
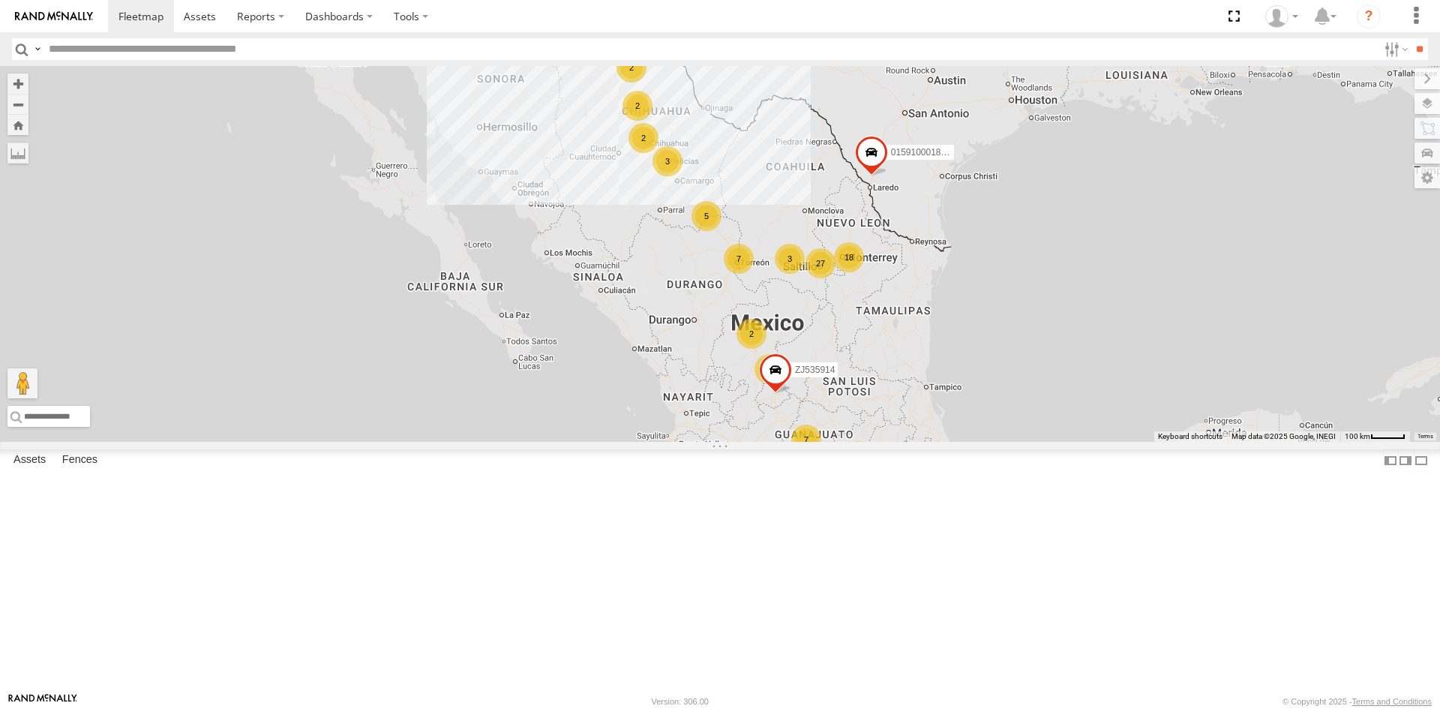
drag, startPoint x: 730, startPoint y: 139, endPoint x: 718, endPoint y: 259, distance: 120.7
click at [728, 254] on div "1195 7 7 27 4 3 2 18 4 3 2 5 2 3 2 2 015910001811580 ZJ535914 F2771" at bounding box center [720, 254] width 1440 height 376
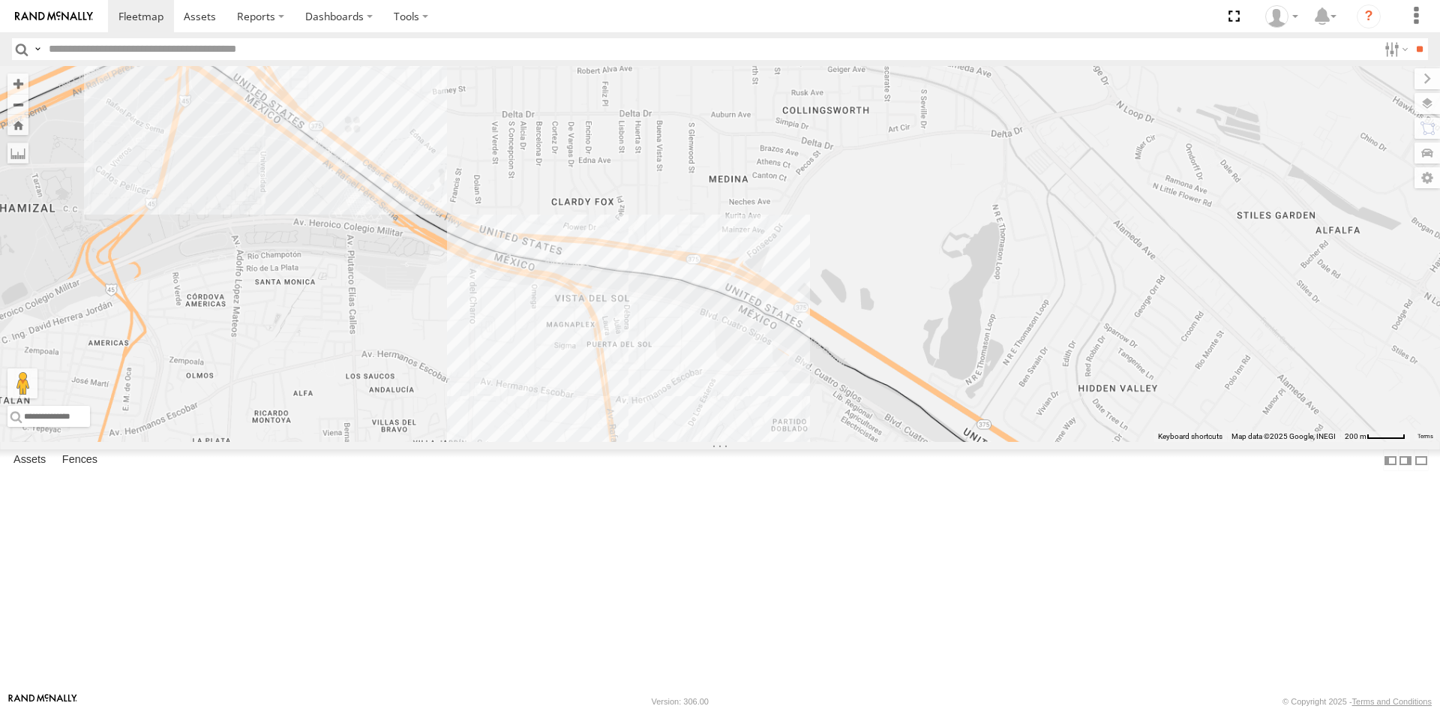
drag, startPoint x: 232, startPoint y: 194, endPoint x: 257, endPoint y: 357, distance: 164.7
click at [257, 357] on div "015910001811580 ZJ535914 F2771 AN532042 AN535636 AN539402" at bounding box center [720, 254] width 1440 height 376
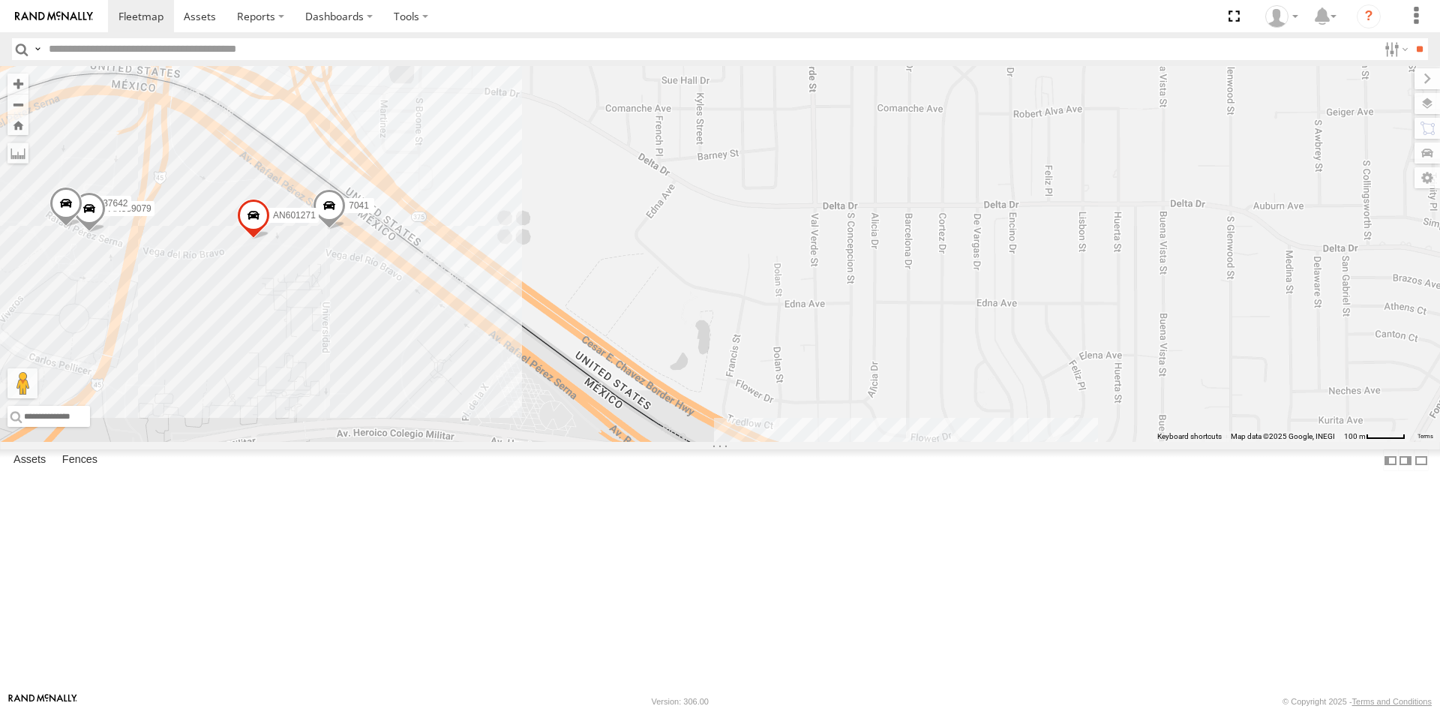
drag, startPoint x: 370, startPoint y: 359, endPoint x: 439, endPoint y: 362, distance: 69.1
click at [439, 355] on div "AN601271 141 8682 AN601523 AN538889 7041 357660104096300 AN539079 3 AN539079 AN…" at bounding box center [720, 254] width 1440 height 376
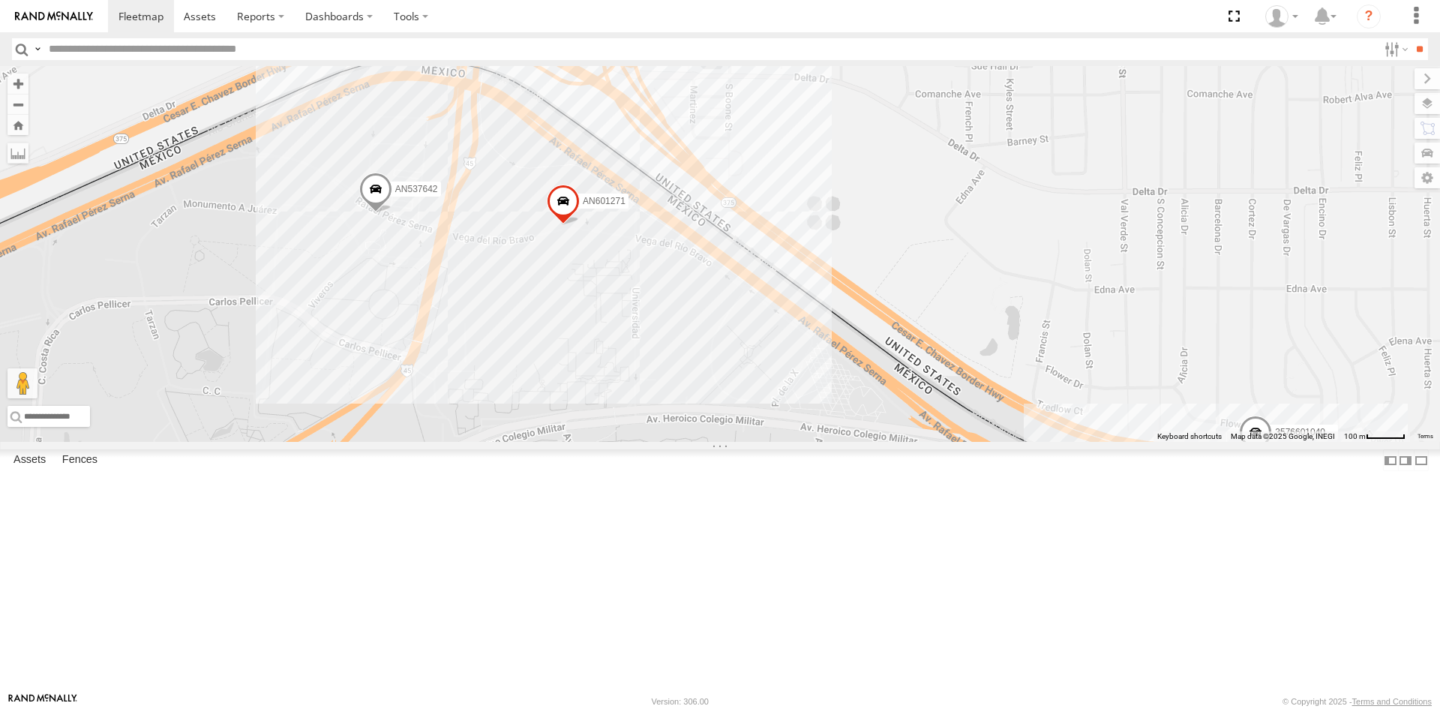
drag, startPoint x: 749, startPoint y: 466, endPoint x: 612, endPoint y: 253, distance: 253.4
click at [610, 277] on div "AN601271 AN601523 357660104096300 AN537642" at bounding box center [720, 254] width 1440 height 376
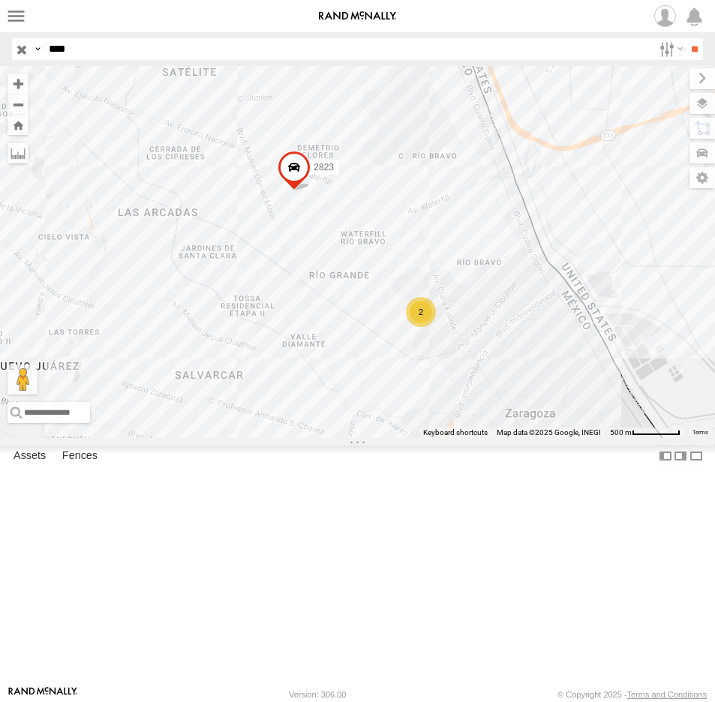
click at [73, 42] on input "****" at bounding box center [348, 49] width 610 height 22
drag, startPoint x: 78, startPoint y: 49, endPoint x: 7, endPoint y: 52, distance: 70.6
click at [11, 52] on header "Search Query Asset ID Asset Label Registration Manufacturer Model VIN Job ID IP" at bounding box center [357, 49] width 715 height 34
type input "****"
click at [685, 38] on input "**" at bounding box center [693, 49] width 17 height 22
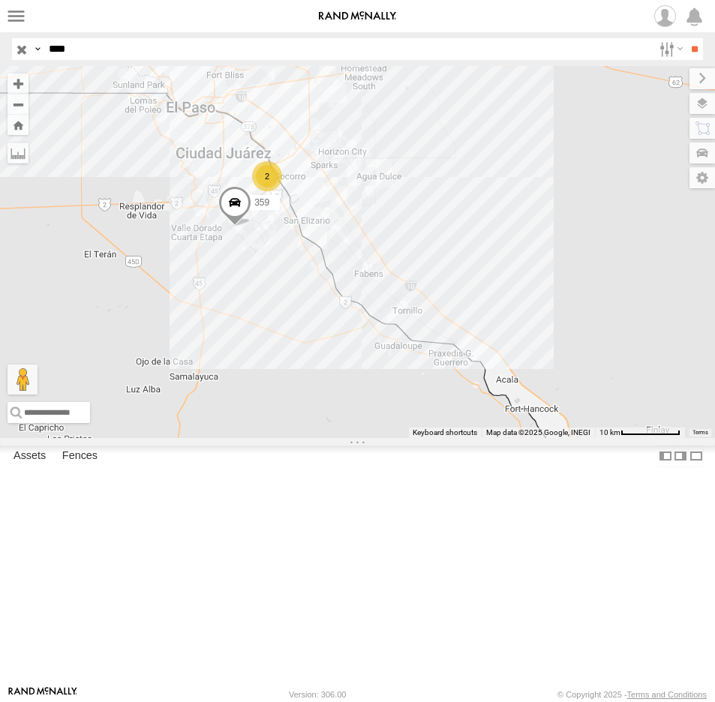
drag, startPoint x: 142, startPoint y: 255, endPoint x: 322, endPoint y: 354, distance: 204.7
click at [343, 342] on div "AN537362 2 359" at bounding box center [357, 252] width 715 height 372
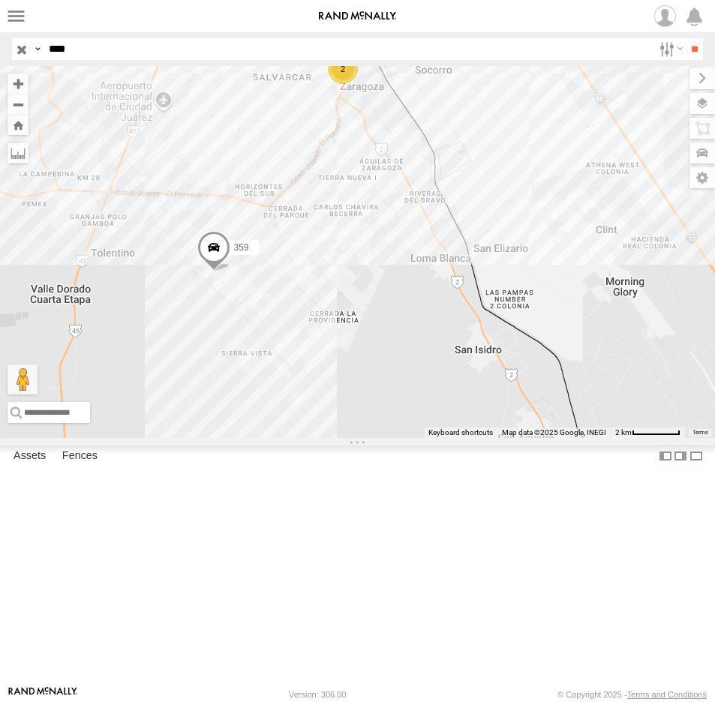
drag, startPoint x: 310, startPoint y: 253, endPoint x: 321, endPoint y: 340, distance: 86.9
click at [321, 339] on div "AN537362 359 2" at bounding box center [357, 252] width 715 height 372
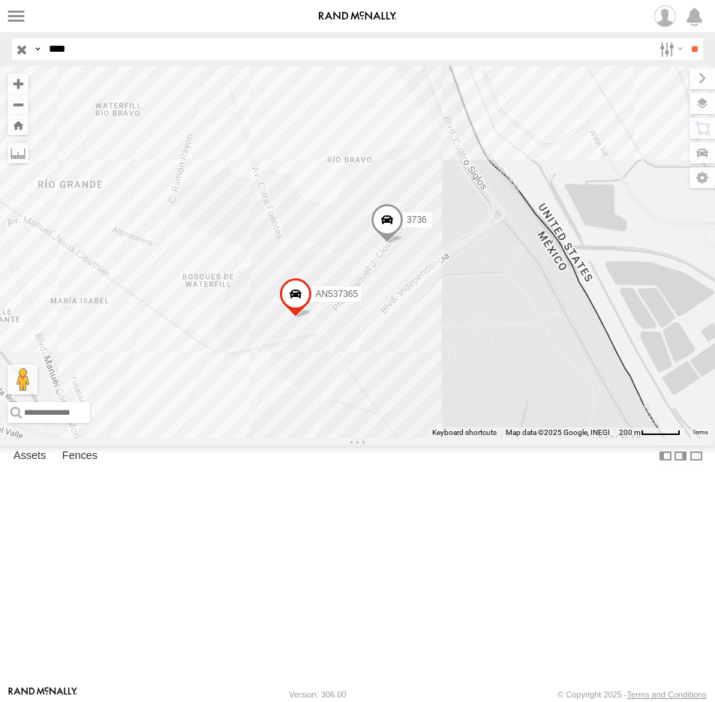
click at [0, 0] on span at bounding box center [0, 0] width 0 height 0
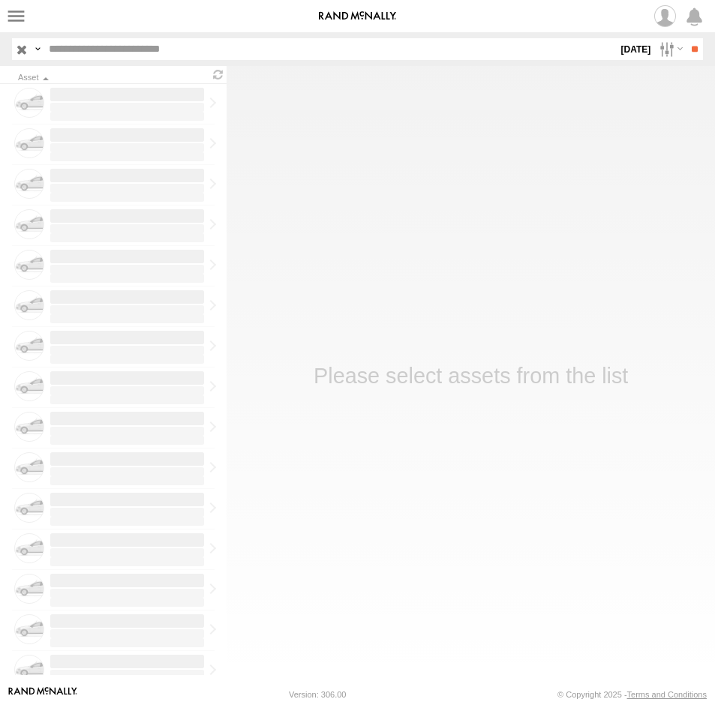
click at [628, 48] on label "[DATE]" at bounding box center [635, 49] width 35 height 22
click at [0, 0] on label at bounding box center [0, 0] width 0 height 0
click at [686, 52] on input "**" at bounding box center [693, 49] width 17 height 22
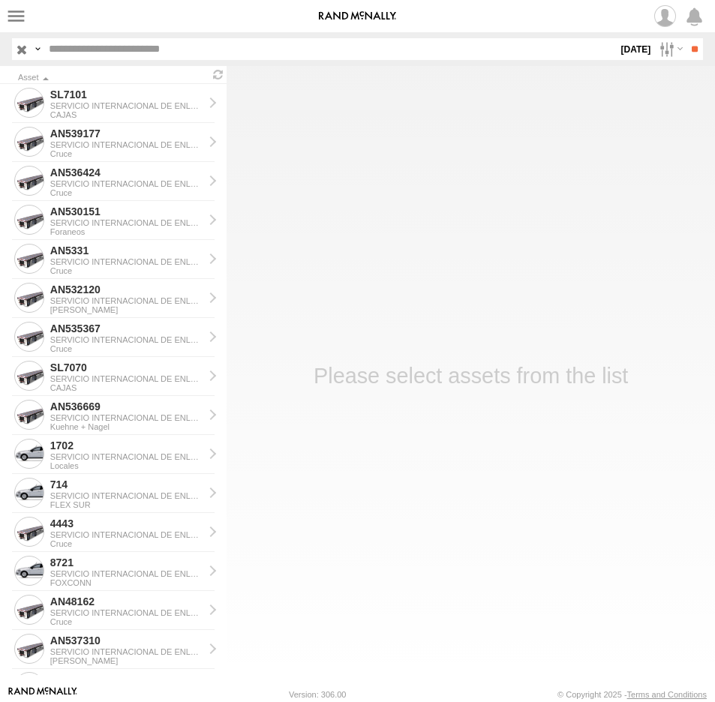
click at [96, 46] on input "text" at bounding box center [330, 49] width 574 height 22
type input "****"
click at [685, 38] on input "**" at bounding box center [693, 49] width 17 height 22
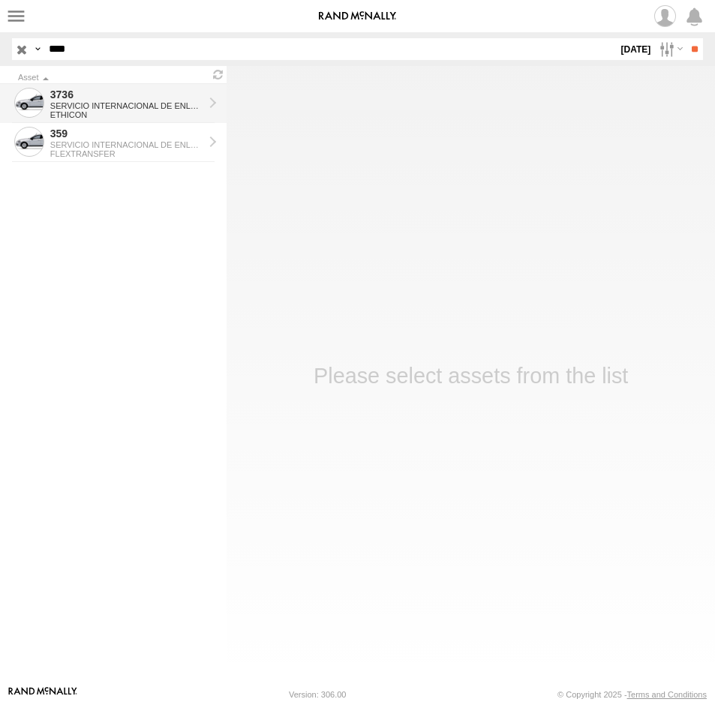
click at [100, 111] on div "ETHICON" at bounding box center [127, 114] width 154 height 9
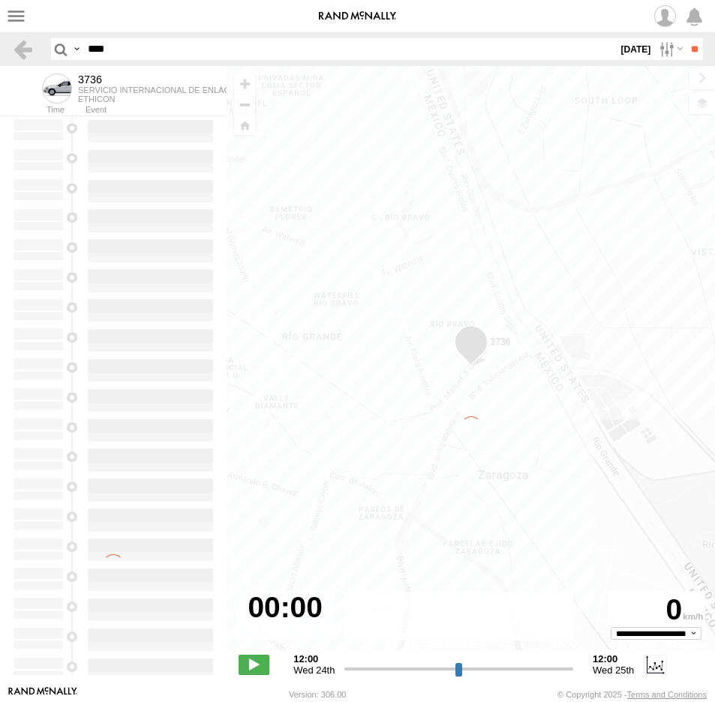
type input "**********"
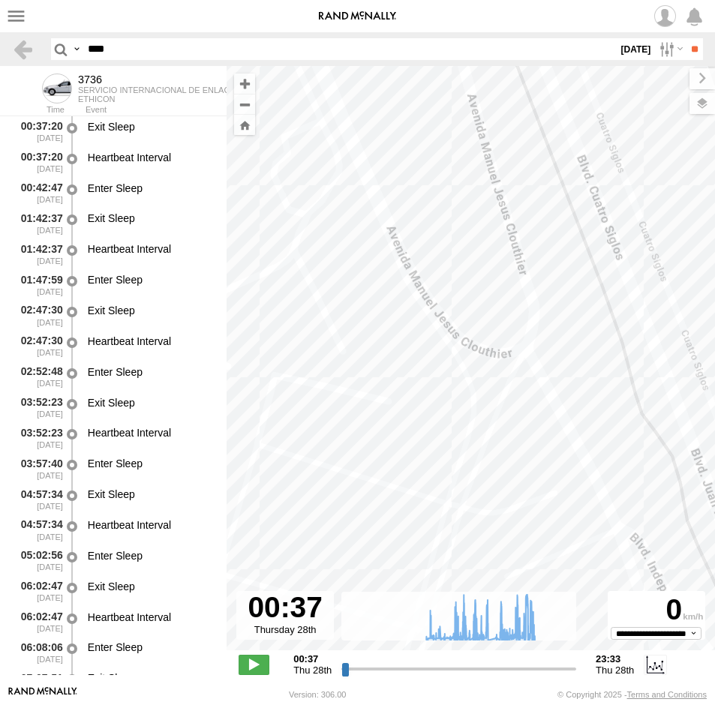
drag, startPoint x: 463, startPoint y: 369, endPoint x: 472, endPoint y: 523, distance: 154.0
click at [470, 512] on div "3736 15:00 Thu 15:55 Thu 16:31 Thu 18:45 Thu 09:01 Thu 10:13 Thu 11:31 Thu 17:0…" at bounding box center [470, 366] width 488 height 600
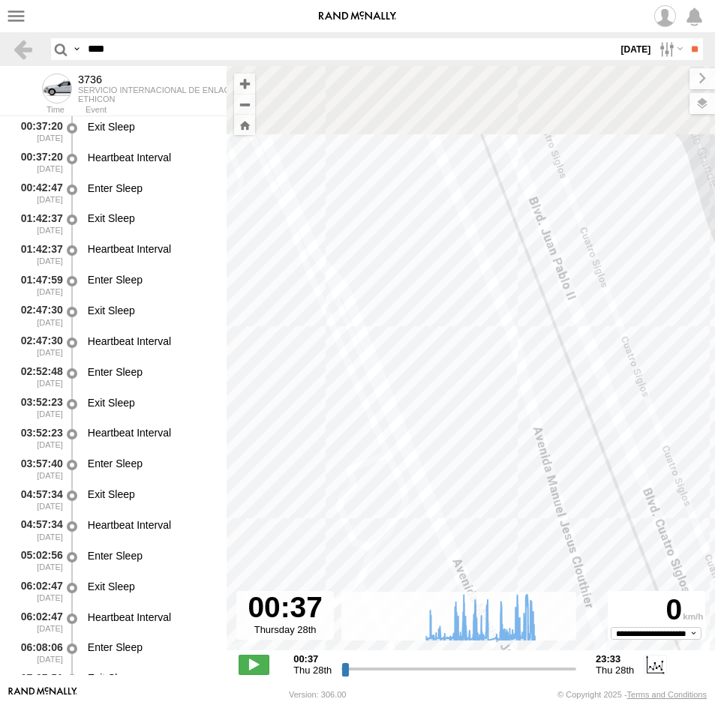
drag, startPoint x: 419, startPoint y: 275, endPoint x: 480, endPoint y: 470, distance: 204.2
click at [479, 470] on div "3736 15:00 Thu 15:55 Thu 16:31 Thu 18:45 Thu 09:01 Thu 10:13 Thu 11:31 Thu 17:0…" at bounding box center [470, 366] width 488 height 600
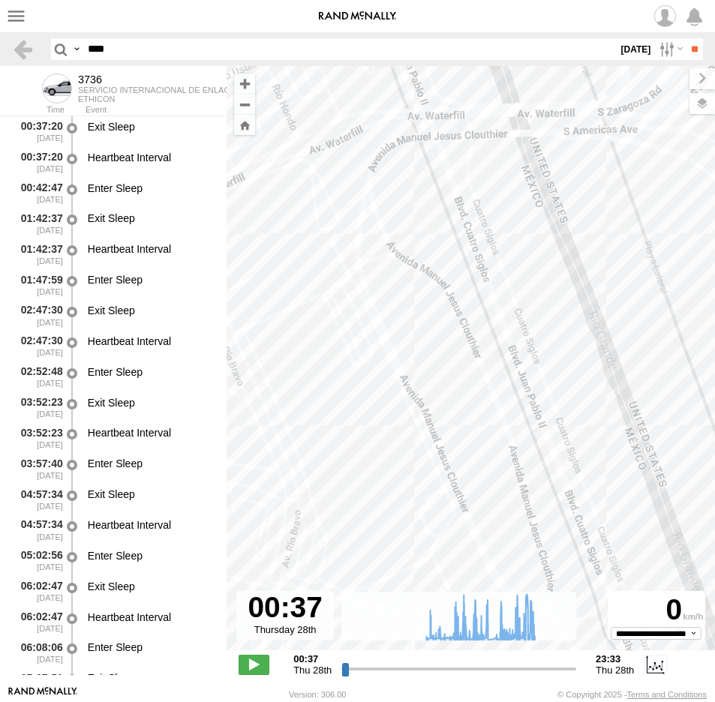
drag, startPoint x: 403, startPoint y: 515, endPoint x: 465, endPoint y: 271, distance: 252.1
click at [463, 284] on div "3736 15:00 Thu 15:55 Thu 16:31 Thu 18:45 Thu 09:01 Thu 10:13 Thu 11:31 Thu 17:0…" at bounding box center [470, 366] width 488 height 600
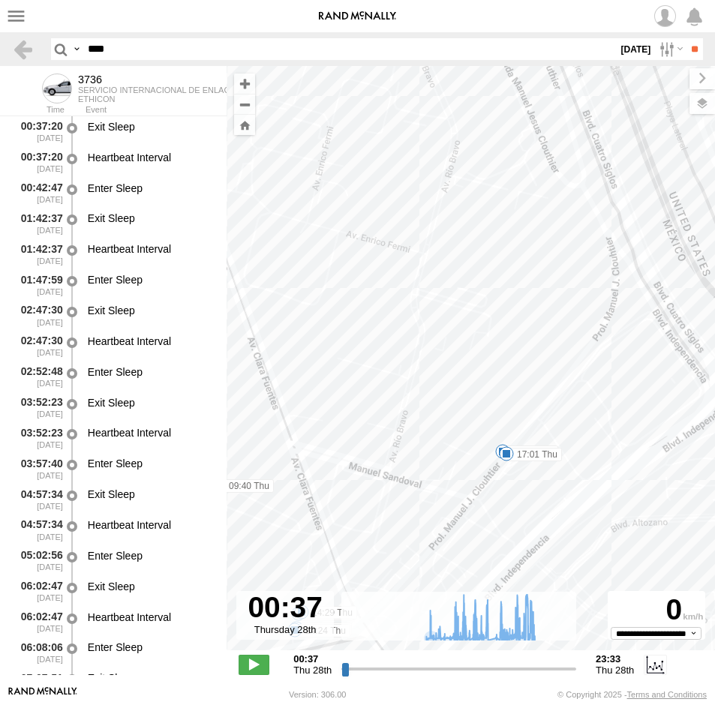
drag, startPoint x: 187, startPoint y: 57, endPoint x: -5, endPoint y: 57, distance: 192.0
click at [0, 57] on html at bounding box center [357, 351] width 715 height 702
type input "****"
click at [685, 38] on input "**" at bounding box center [693, 49] width 17 height 22
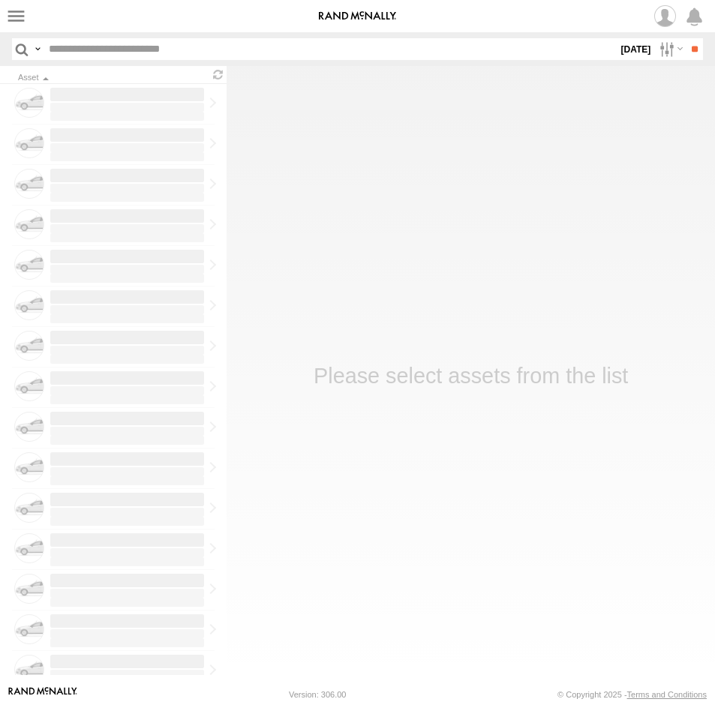
type input "****"
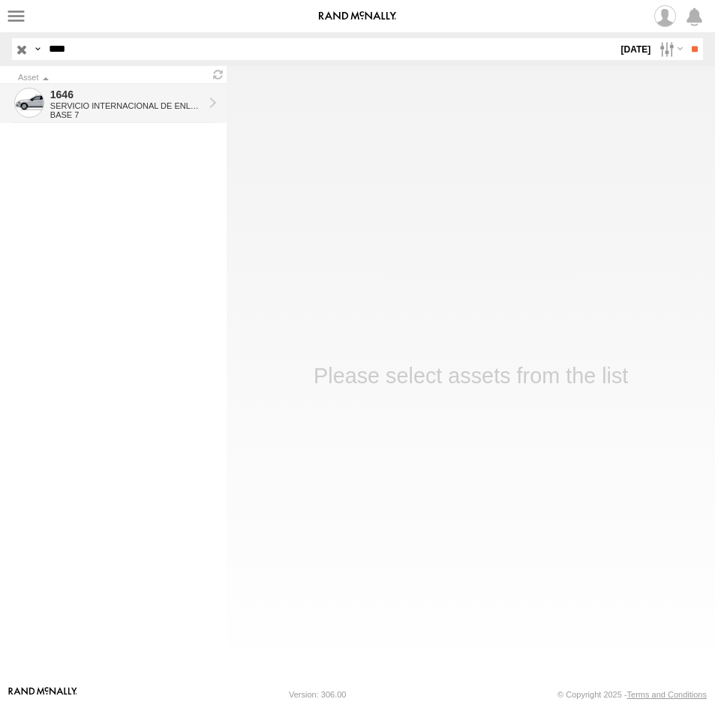
click at [84, 99] on div "1646" at bounding box center [127, 94] width 154 height 13
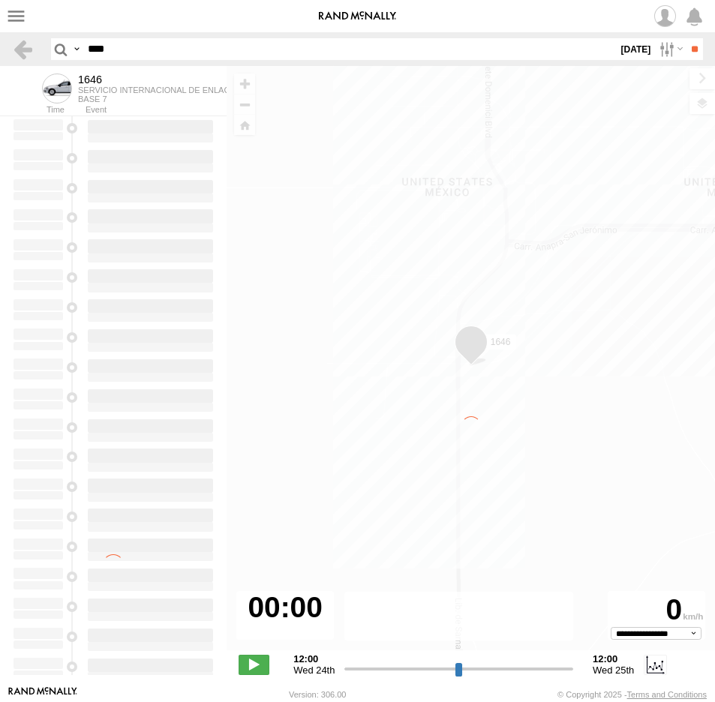
type input "**********"
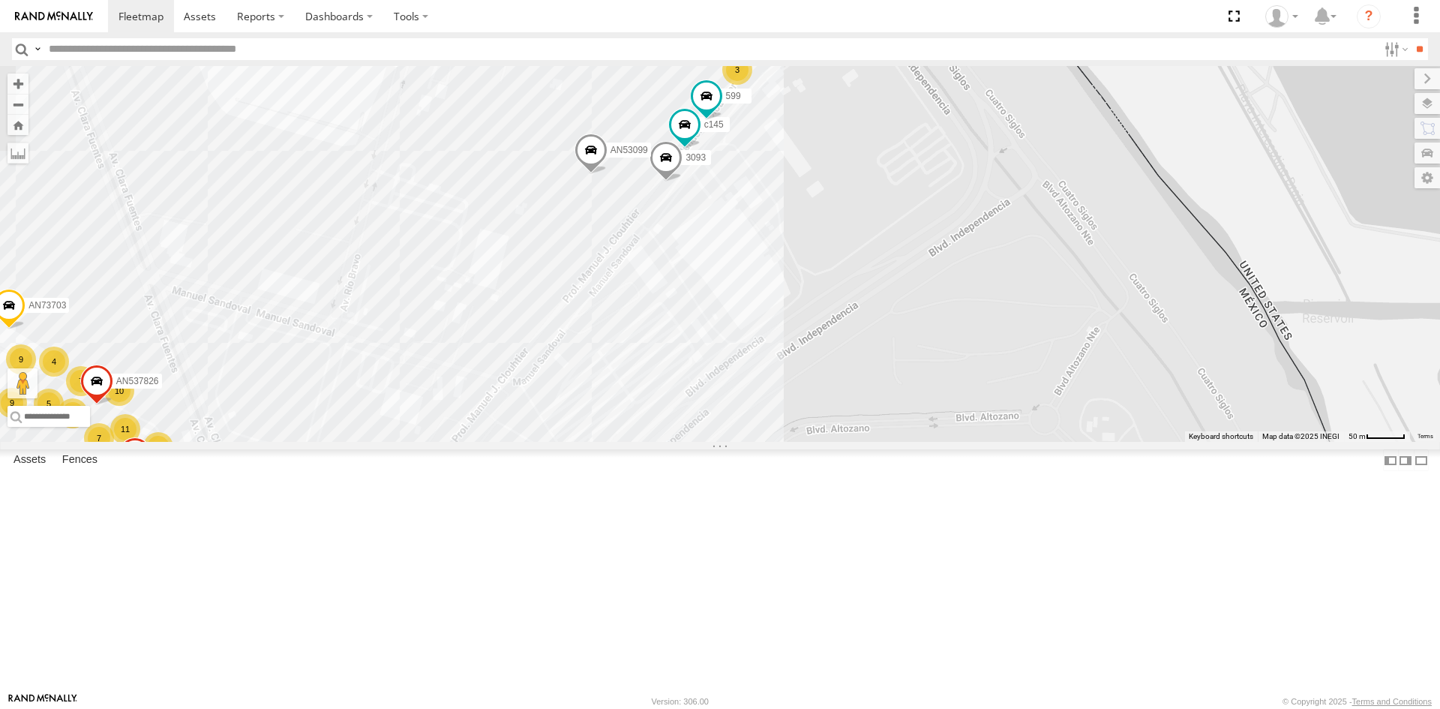
drag, startPoint x: 752, startPoint y: 332, endPoint x: 643, endPoint y: 388, distance: 122.1
click at [643, 388] on div "c145 599 3093 AN53099 11 10 9 114 7 11 14 6 45 16 4 16 8 6 4 AN532390 10 7 7 4 …" at bounding box center [720, 254] width 1440 height 376
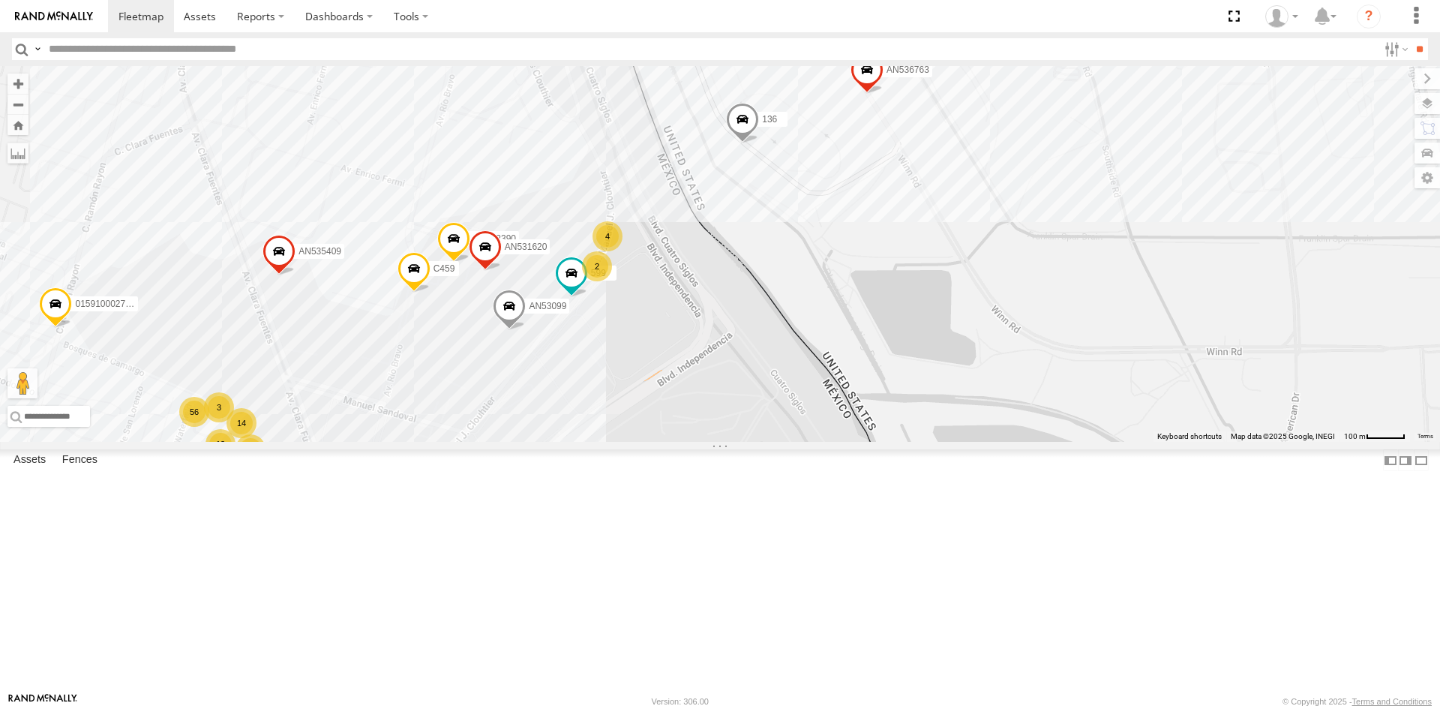
drag, startPoint x: 646, startPoint y: 500, endPoint x: 667, endPoint y: 580, distance: 82.8
click at [667, 442] on div "AN532390 599 AN57222 AN535409 AN53099 C459 AN531620 3485185f54f8 27 21 13 145 2…" at bounding box center [720, 254] width 1440 height 376
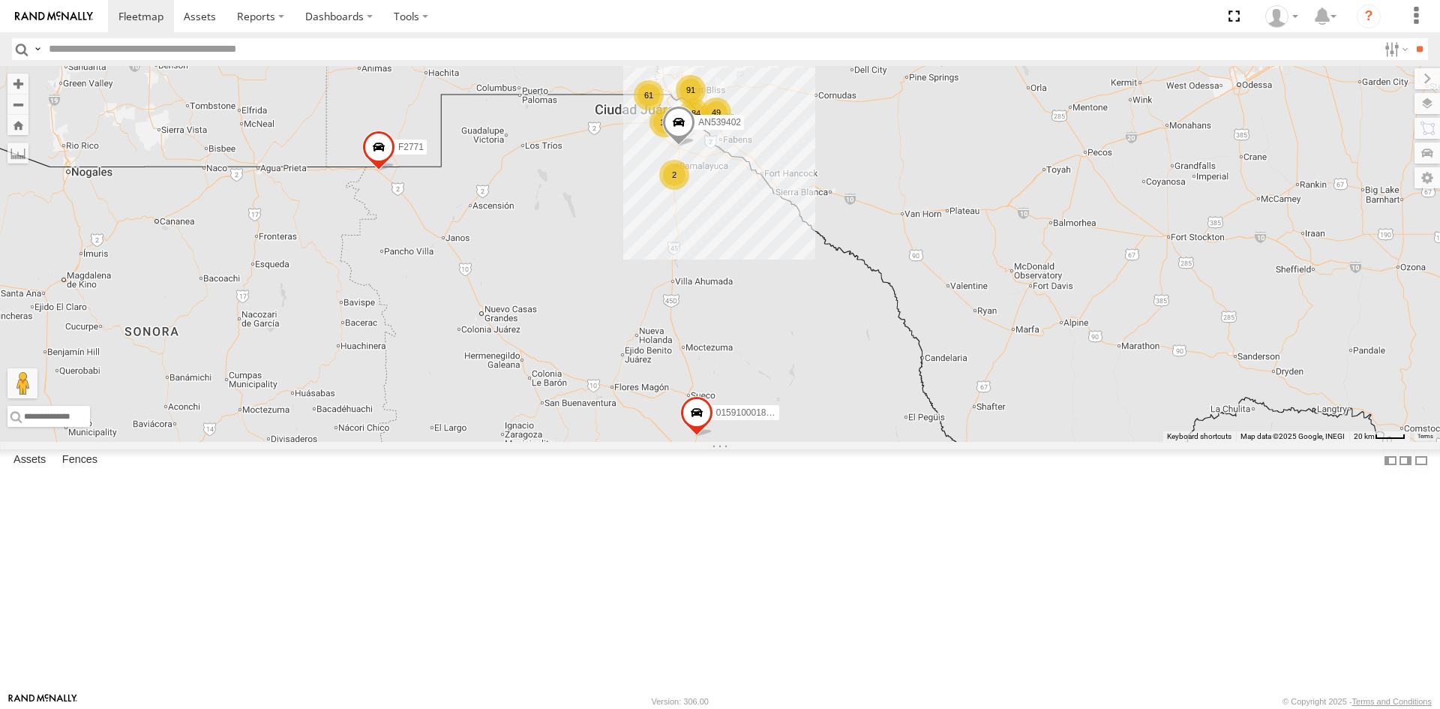
drag, startPoint x: 761, startPoint y: 135, endPoint x: 773, endPoint y: 242, distance: 107.9
click at [773, 242] on div "015910001845018 015910001811580 ZJ535914 F2771 AN533897 984 91 61 49 2 2 10 2 A…" at bounding box center [720, 254] width 1440 height 376
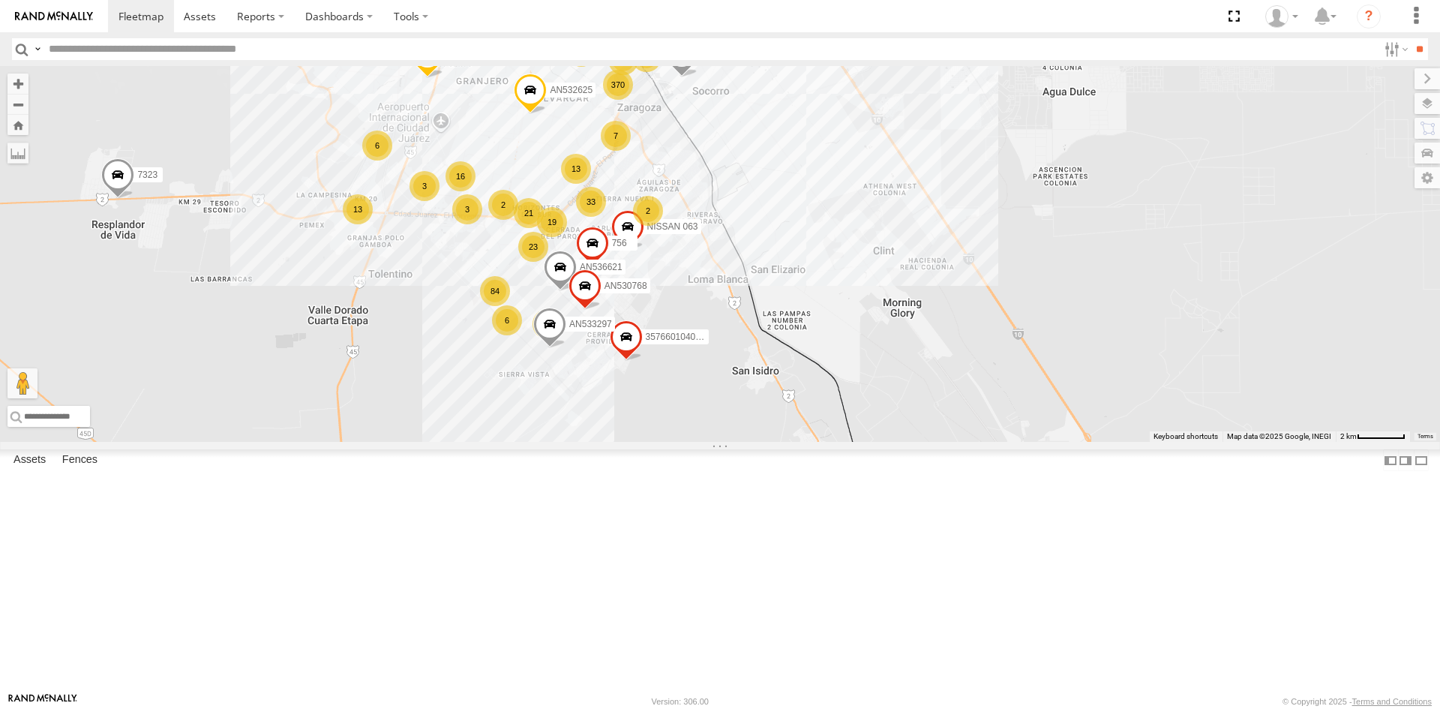
drag, startPoint x: 639, startPoint y: 314, endPoint x: 694, endPoint y: 457, distance: 152.9
click at [694, 442] on div "015910001845018 015910001811580 ZJ535914 F2771 AN533897 AN57175 AN539402 112 67…" at bounding box center [720, 254] width 1440 height 376
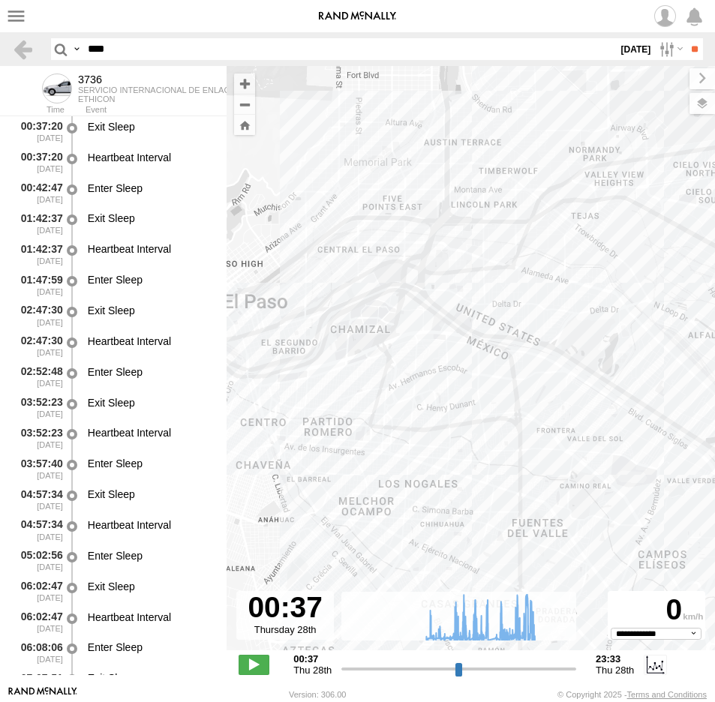
select select "**********"
drag, startPoint x: 145, startPoint y: 43, endPoint x: 70, endPoint y: 46, distance: 75.1
click at [70, 46] on div "Search Query Asset ID Asset Label Registration Manufacturer Model VIN Job ID OOS" at bounding box center [368, 49] width 634 height 22
type input "***"
click at [685, 38] on input "**" at bounding box center [693, 49] width 17 height 22
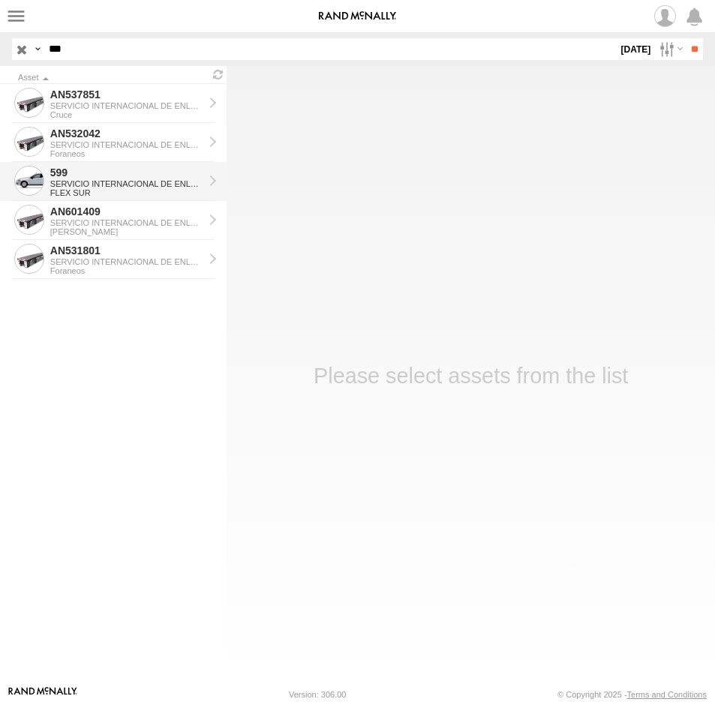
click at [72, 170] on div "599" at bounding box center [127, 172] width 154 height 13
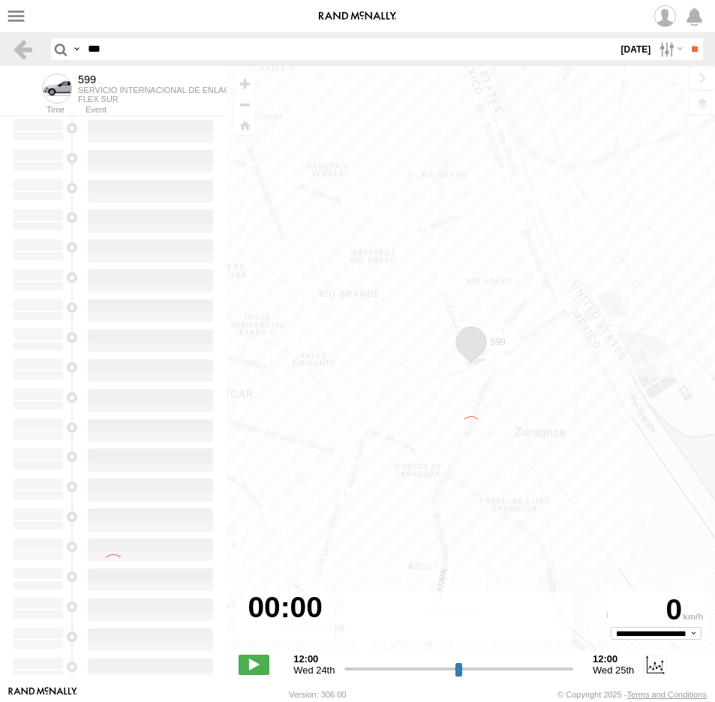
type input "**********"
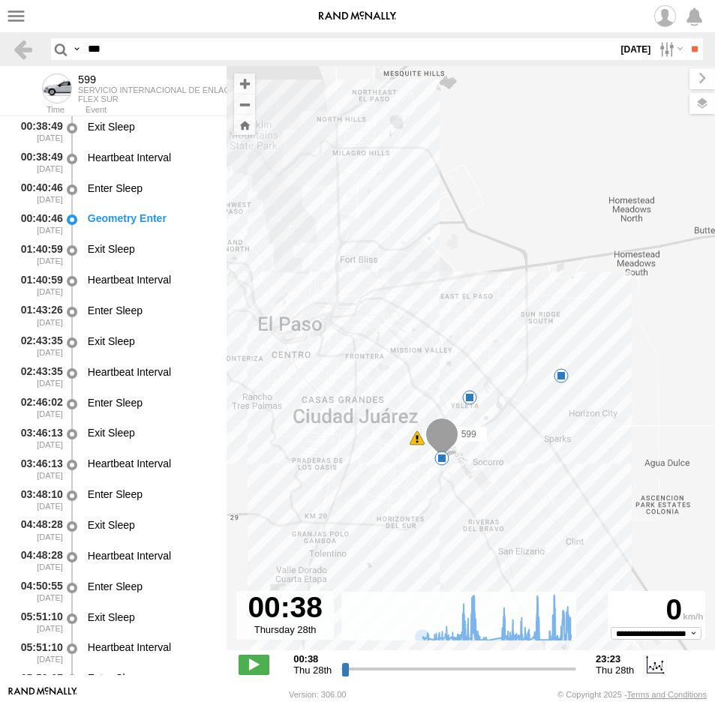
click at [0, 0] on span at bounding box center [0, 0] width 0 height 0
